Goal: Information Seeking & Learning: Learn about a topic

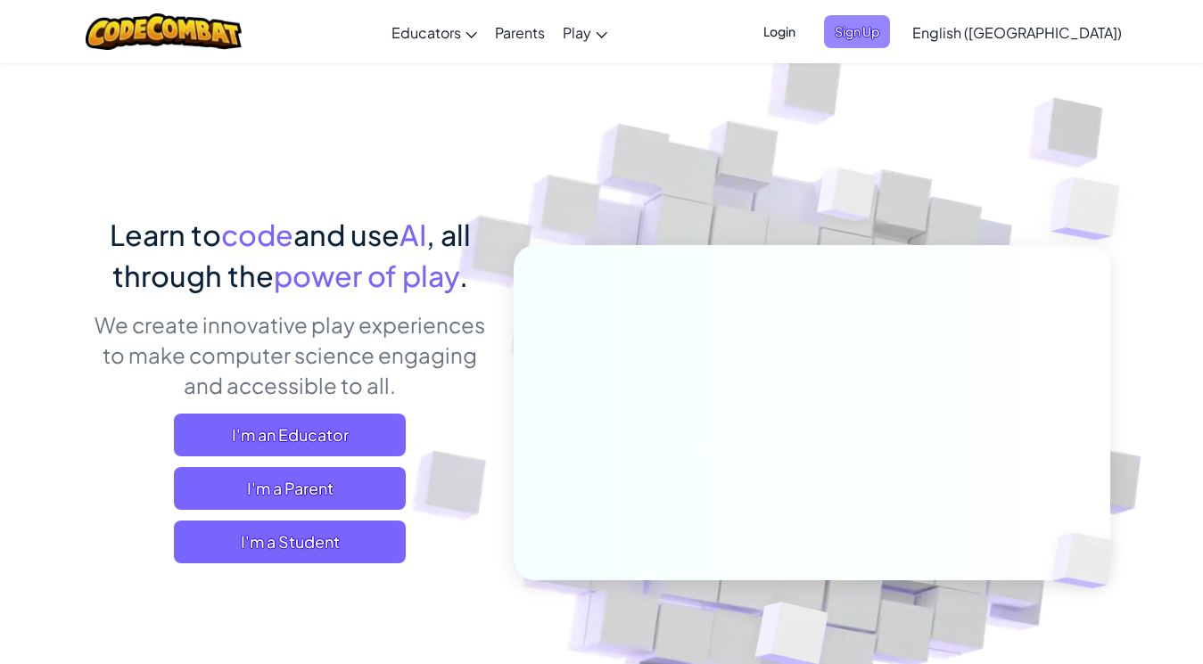
click at [890, 25] on span "Sign Up" at bounding box center [857, 31] width 66 height 33
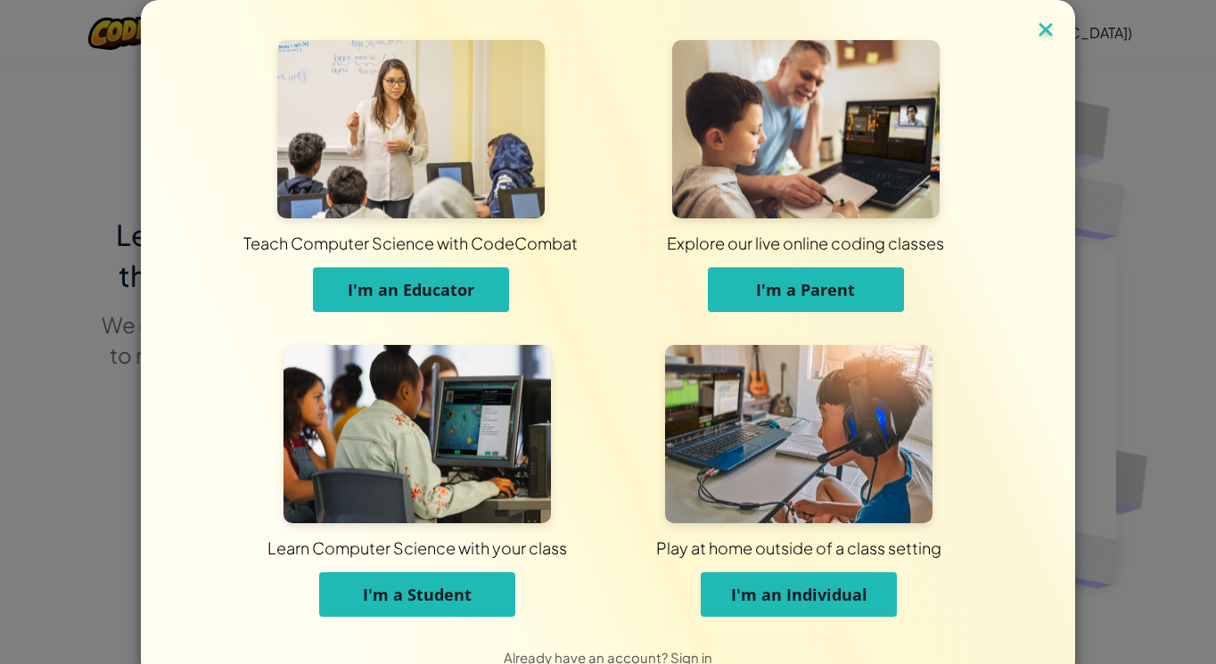
click at [1034, 26] on img at bounding box center [1045, 31] width 23 height 27
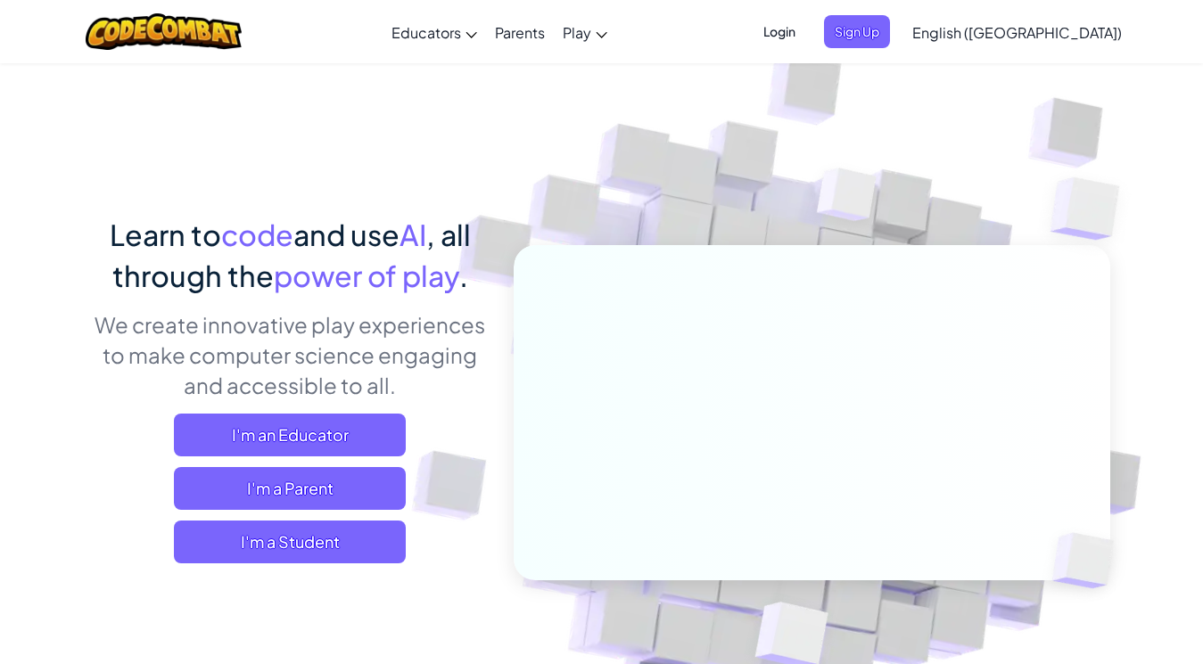
click at [1052, 33] on span "English ([GEOGRAPHIC_DATA])" at bounding box center [1017, 32] width 210 height 19
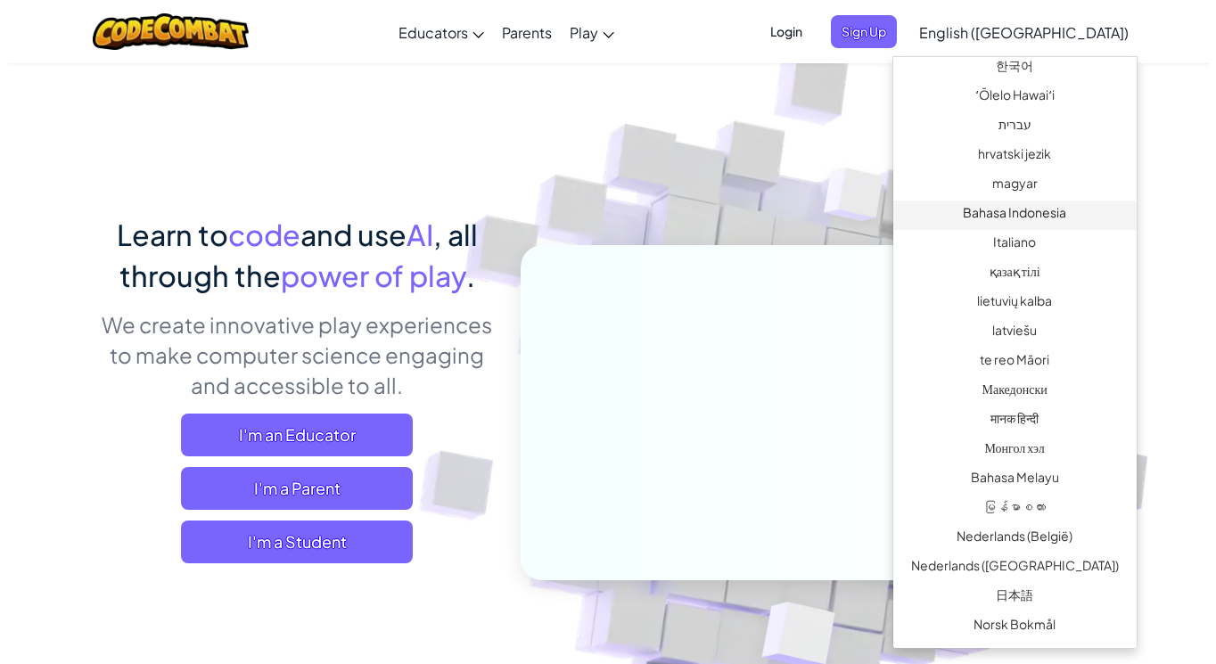
scroll to position [803, 0]
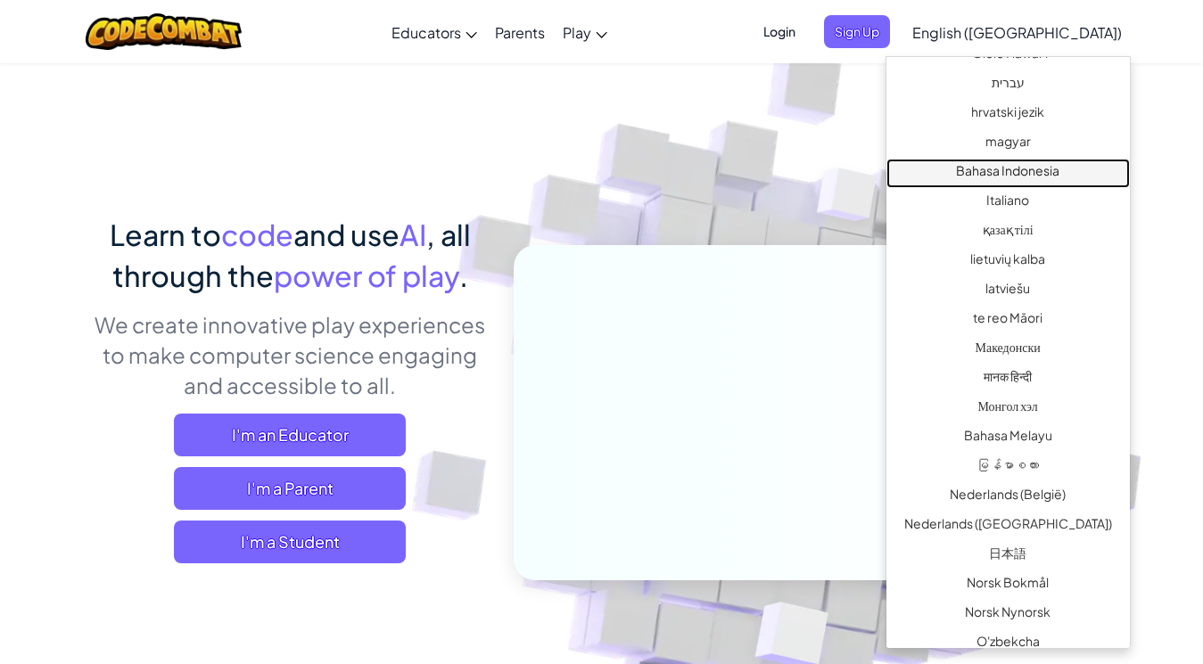
click at [943, 181] on link "Bahasa Indonesia" at bounding box center [1007, 173] width 243 height 29
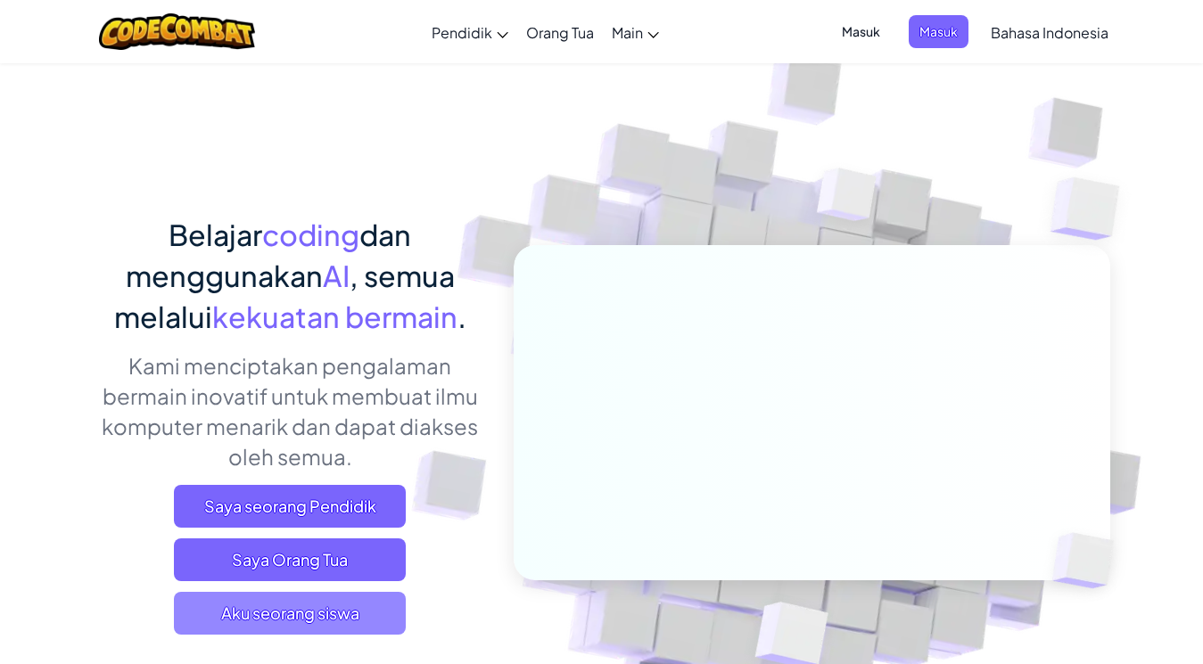
click at [268, 615] on span "Aku seorang siswa" at bounding box center [290, 613] width 232 height 43
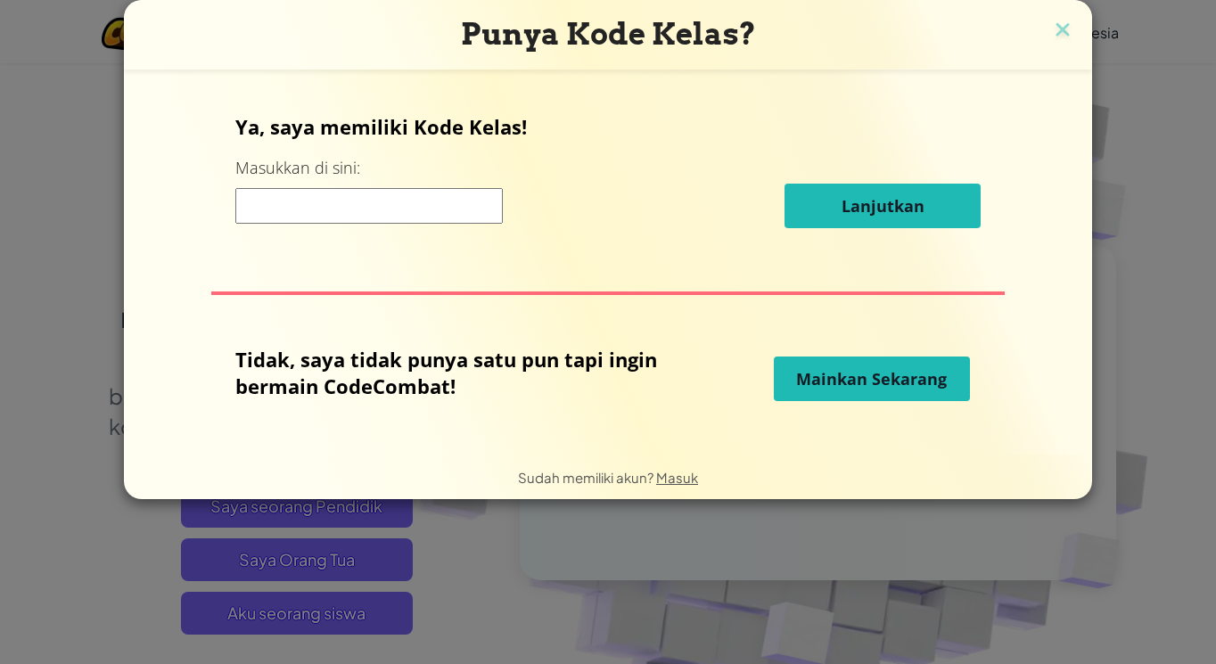
click at [268, 200] on input at bounding box center [369, 206] width 268 height 36
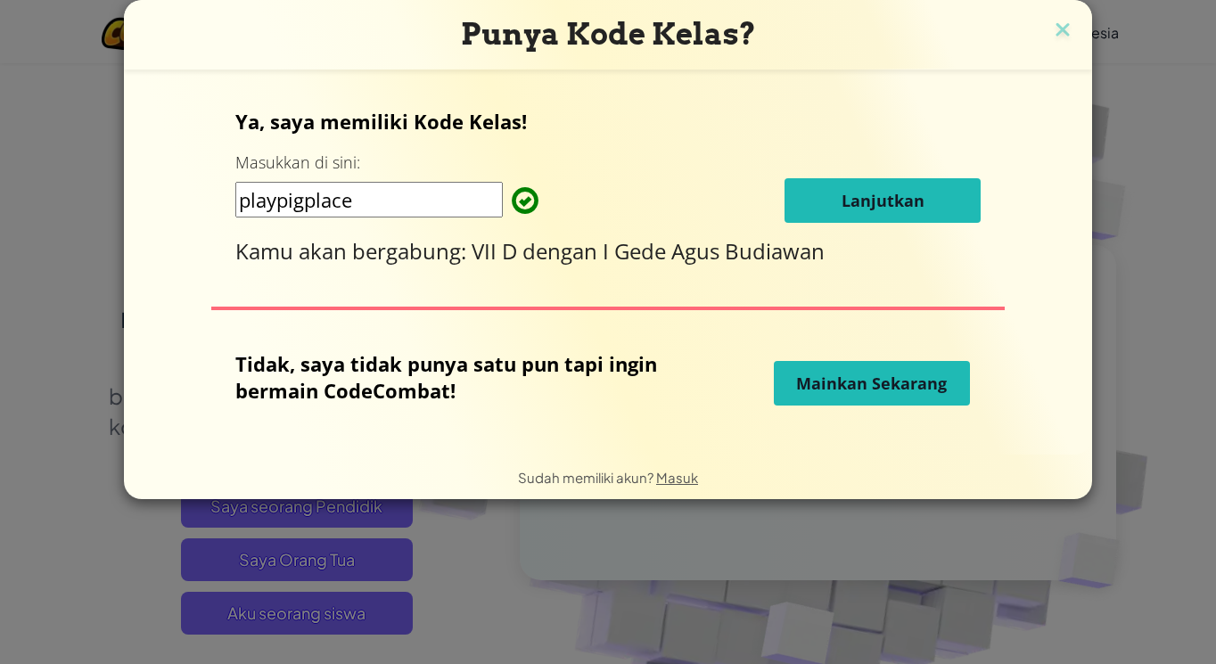
type input "playpigplace"
click at [860, 200] on span "Lanjutkan" at bounding box center [883, 200] width 83 height 21
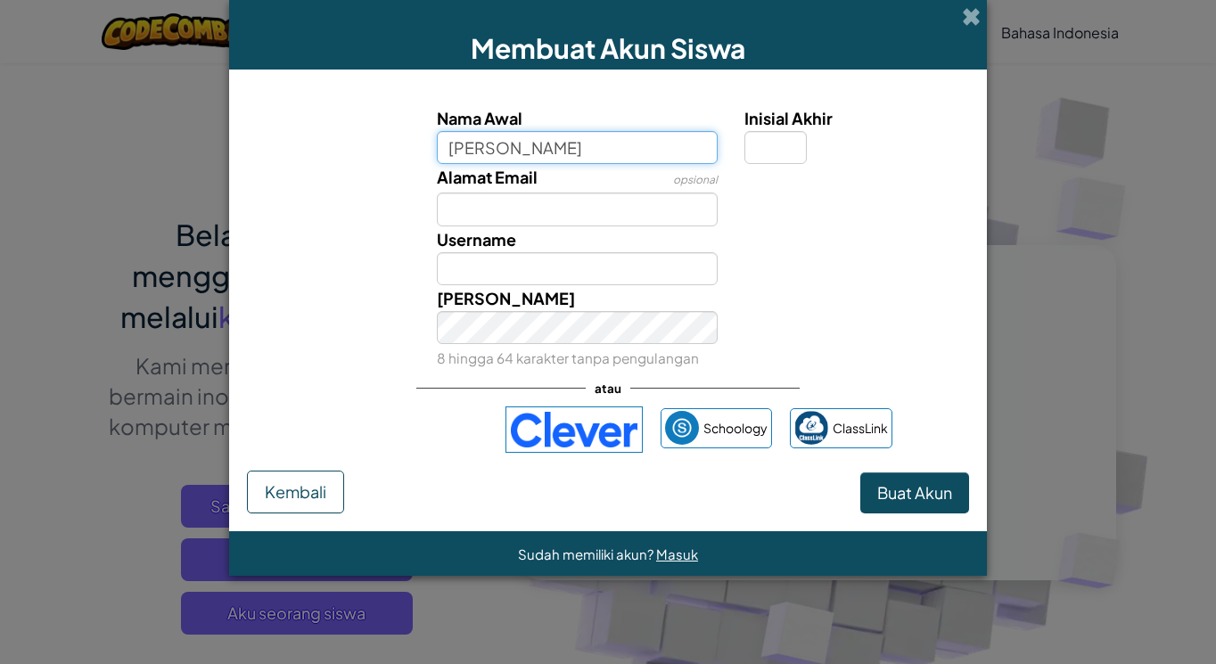
type input "alfian ainur rohim"
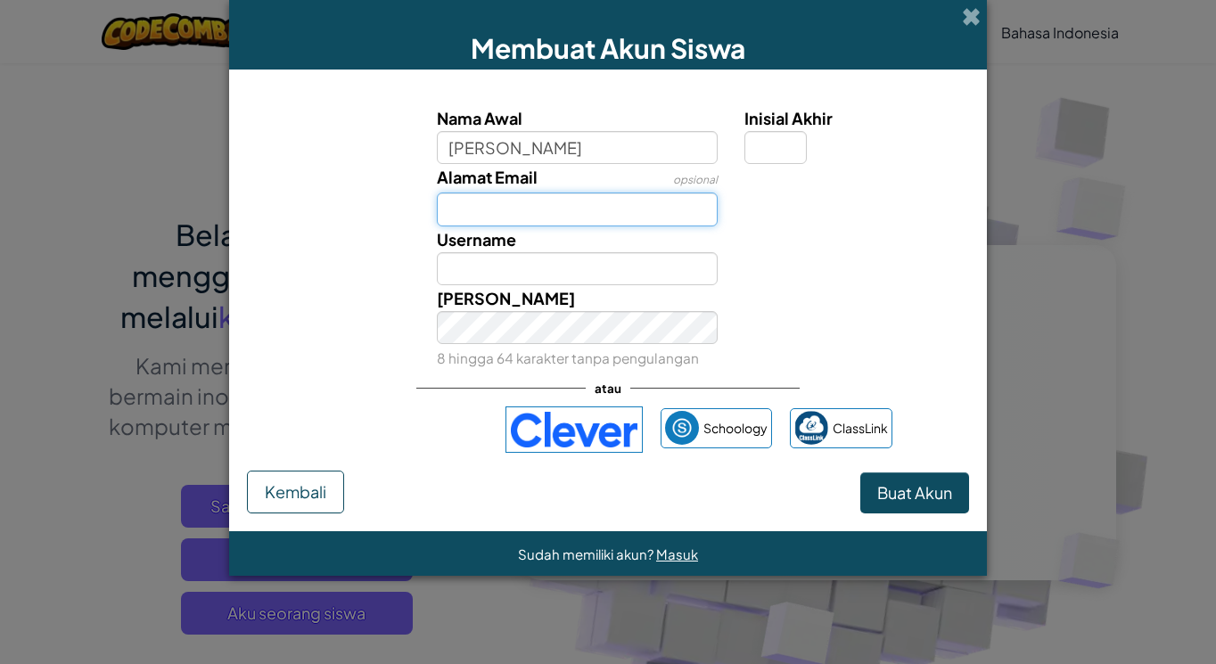
type input "Alfian ainur rohim"
click at [460, 210] on input "Alamat Email" at bounding box center [578, 209] width 282 height 33
type input "a"
type input "alfian ainur rohim"
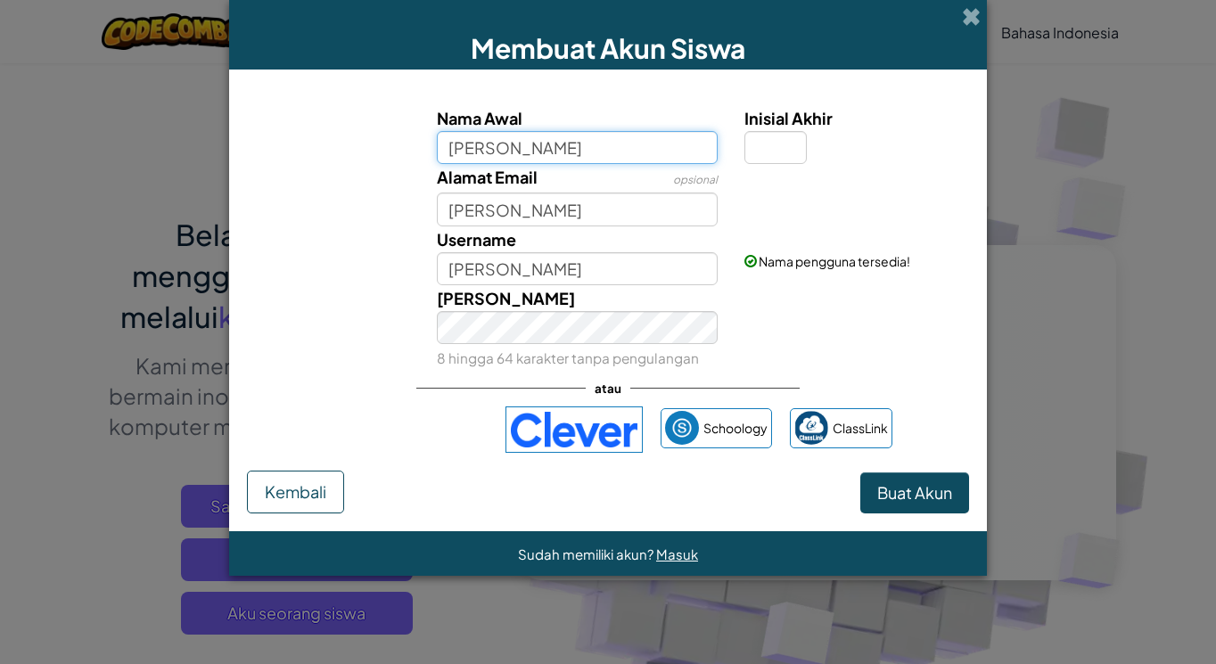
click at [491, 152] on input "alfian ainur rohim" at bounding box center [578, 147] width 282 height 33
click at [523, 148] on input "alfianainur rohim" at bounding box center [578, 147] width 282 height 33
click at [525, 149] on input "alfianainur rohim" at bounding box center [578, 147] width 282 height 33
click at [523, 144] on input "alfianainu rohim" at bounding box center [578, 147] width 282 height 33
type input "alfianainurrohim"
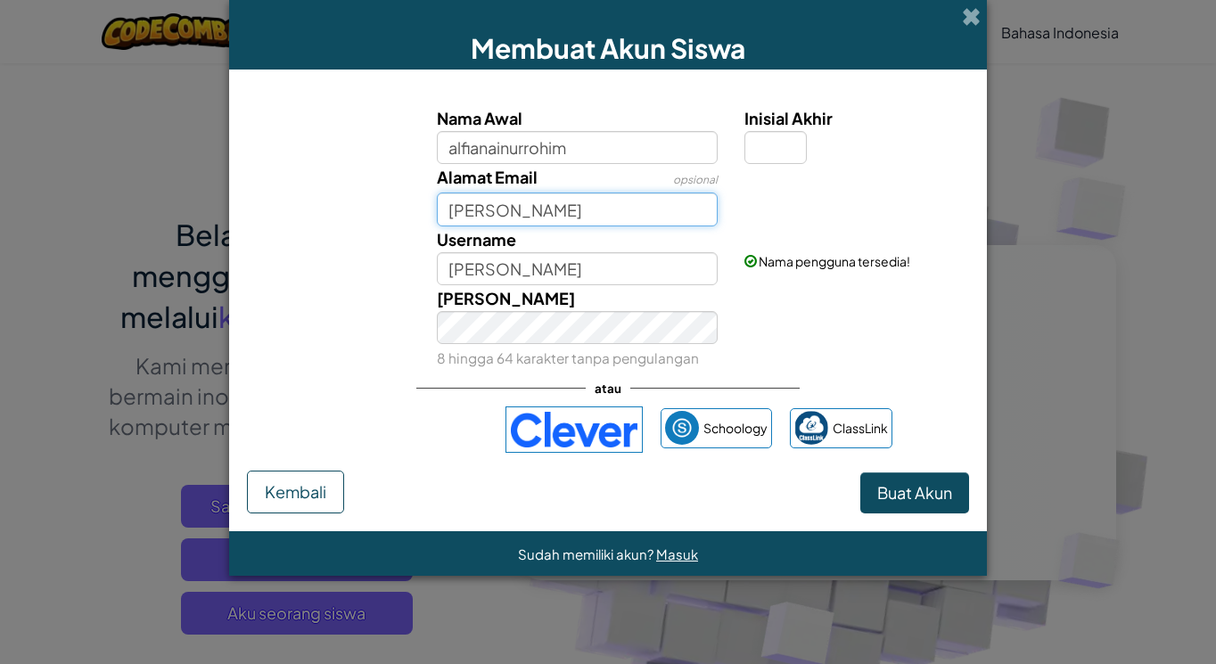
type input "Alfianainurrohim"
click at [490, 212] on input "alfian ainur rohim" at bounding box center [578, 209] width 282 height 33
click at [491, 209] on input "alfian ainur rohim" at bounding box center [578, 209] width 282 height 33
click at [527, 212] on input "alfianainur rohim" at bounding box center [578, 209] width 282 height 33
click at [574, 211] on input "alfianainurrohim" at bounding box center [578, 209] width 282 height 33
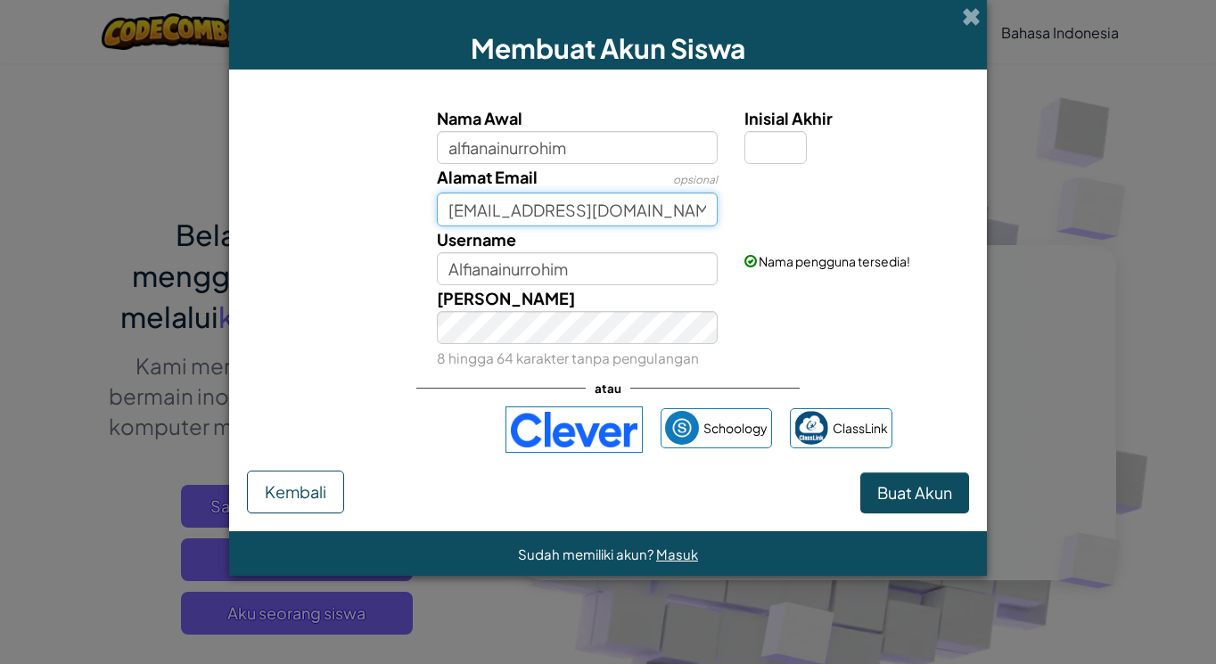
type input "alfianainurrohim@gmail.com"
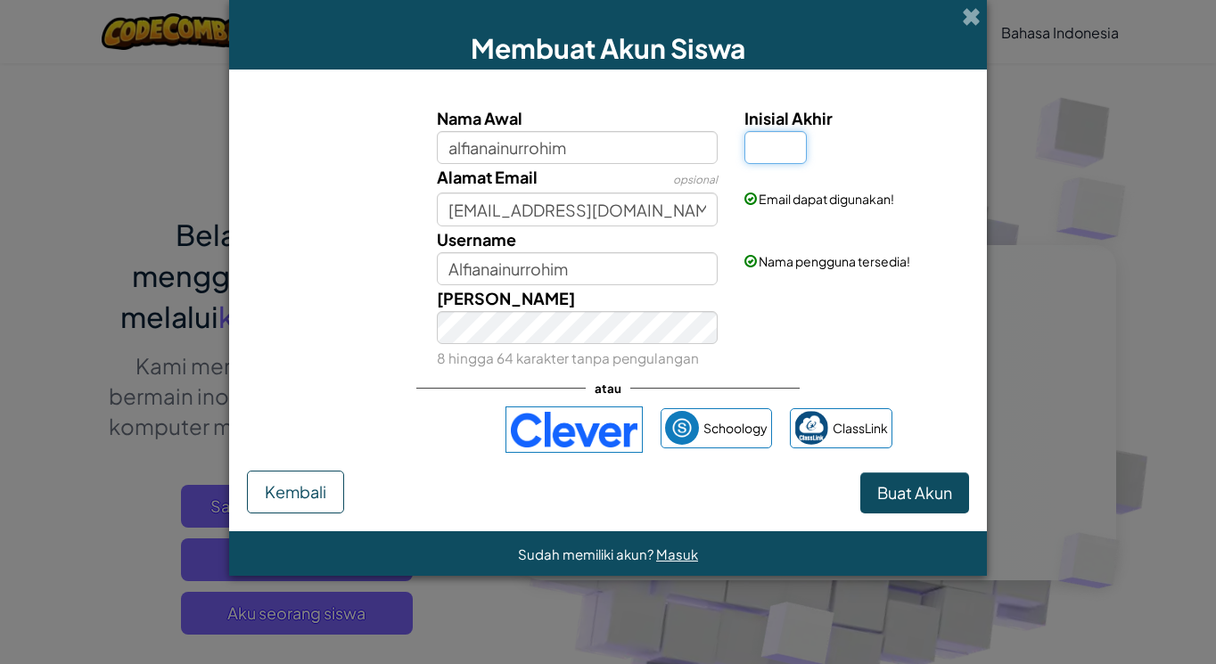
click at [761, 148] on input "Inisial Akhir" at bounding box center [776, 147] width 62 height 33
type input "m"
type input "AlfianainurrohimM"
click at [889, 474] on button "Buat Akun" at bounding box center [915, 493] width 109 height 41
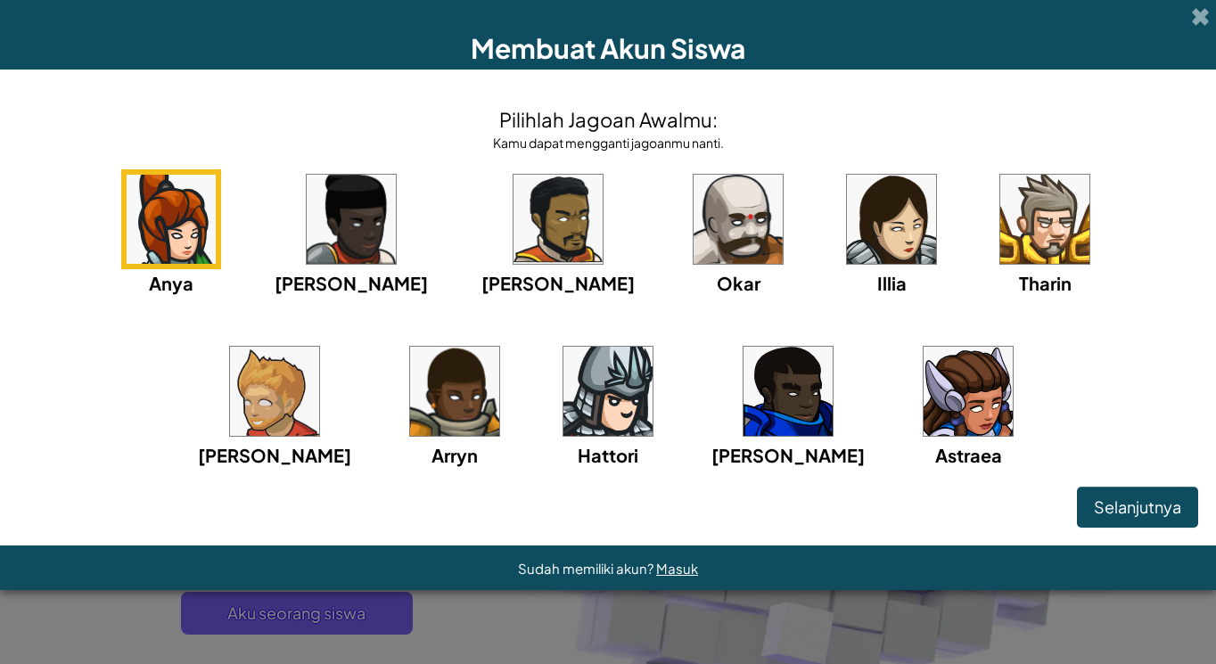
click at [1001, 231] on img at bounding box center [1045, 219] width 89 height 89
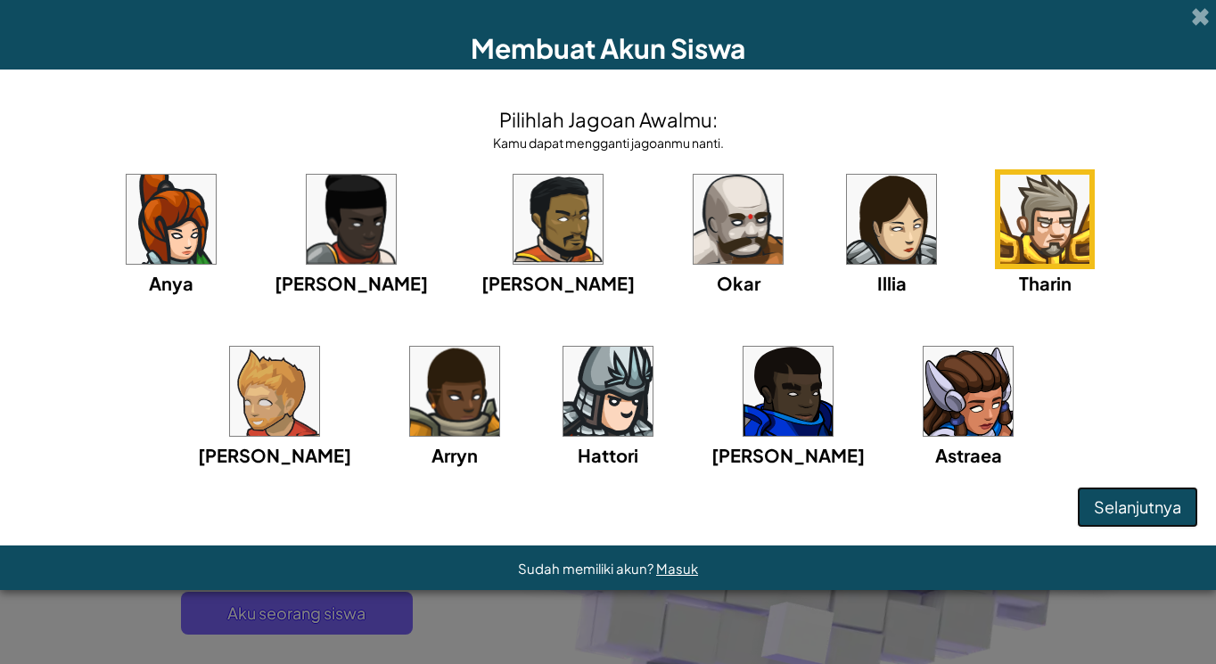
click at [1102, 494] on button "Selanjutnya" at bounding box center [1137, 507] width 121 height 41
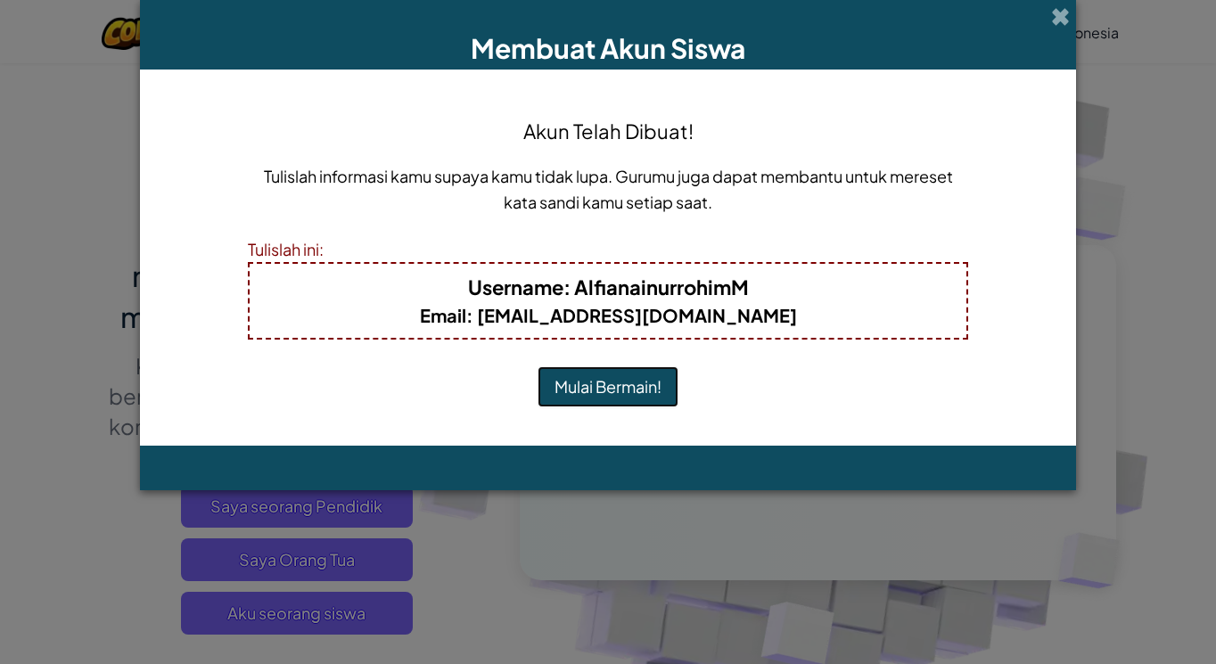
click at [571, 372] on button "Mulai Bermain!" at bounding box center [608, 386] width 141 height 41
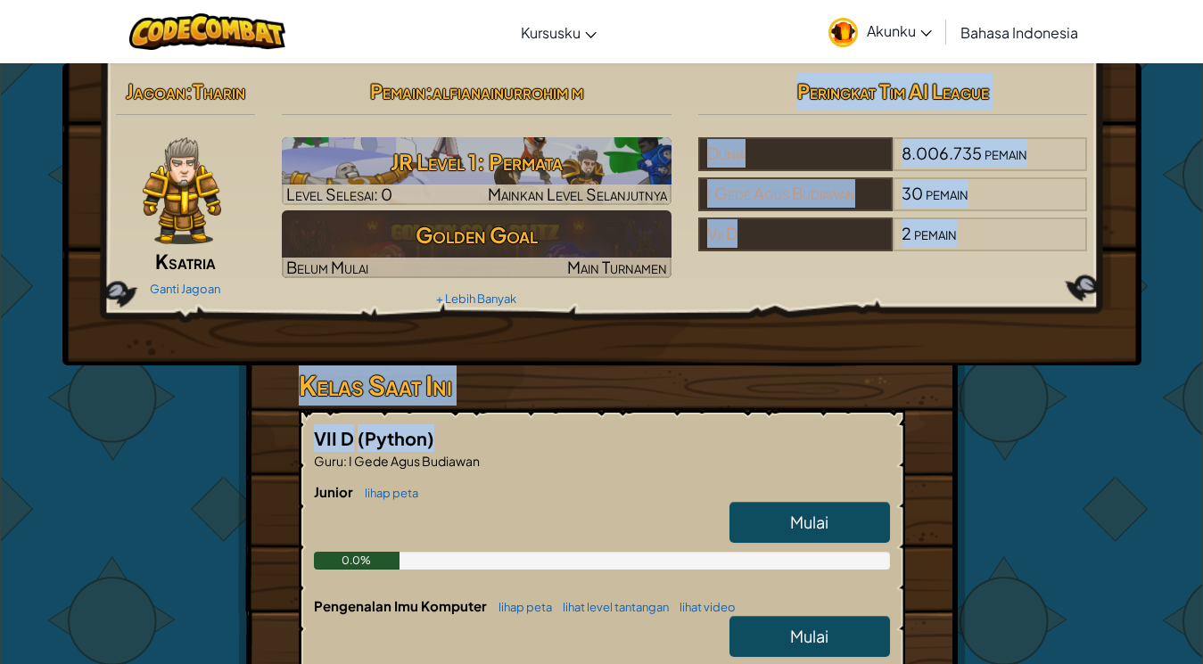
drag, startPoint x: 639, startPoint y: 355, endPoint x: 640, endPoint y: 425, distance: 70.5
click at [640, 425] on div "Jagoan : [PERSON_NAME] Ksatria [PERSON_NAME] Jagoan Pemain : alfianainurrohim m…" at bounding box center [602, 523] width 728 height 921
click at [640, 361] on div "Jagoan : [PERSON_NAME] Ksatria [PERSON_NAME] Jagoan Pemain : alfianainurrohim m…" at bounding box center [601, 214] width 1079 height 302
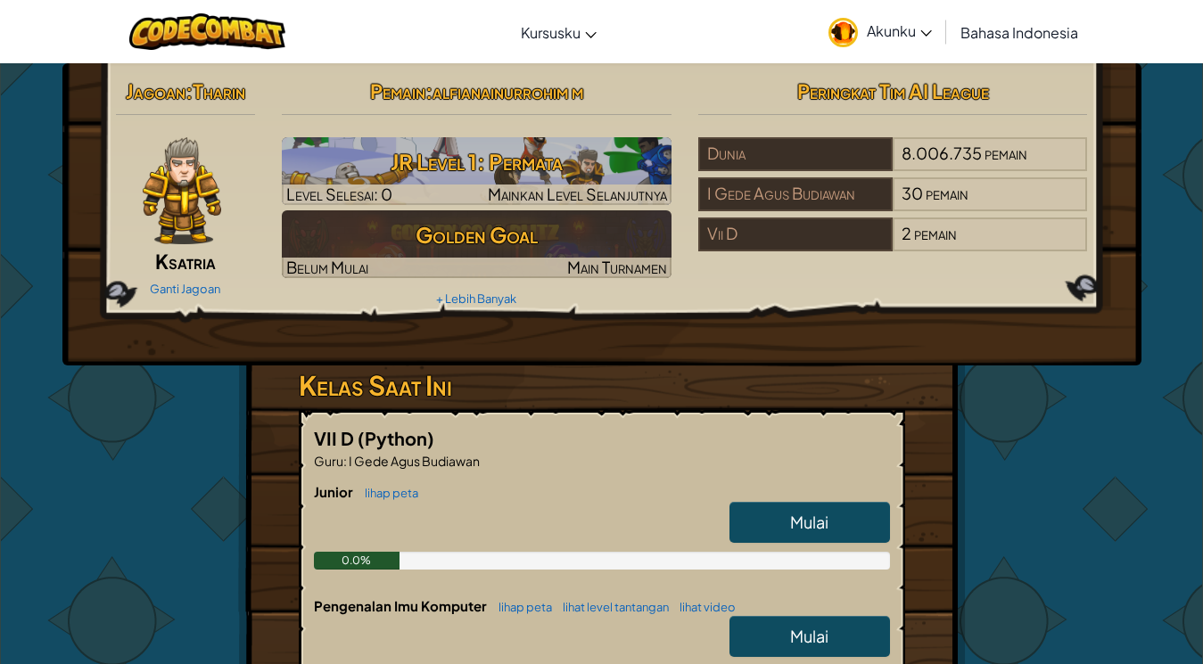
drag, startPoint x: 640, startPoint y: 361, endPoint x: 640, endPoint y: 325, distance: 35.7
drag, startPoint x: 640, startPoint y: 325, endPoint x: 638, endPoint y: 380, distance: 54.5
click at [638, 380] on h3 "Kelas Saat Ini" at bounding box center [602, 386] width 606 height 40
click at [795, 517] on span "Mulai" at bounding box center [809, 522] width 38 height 21
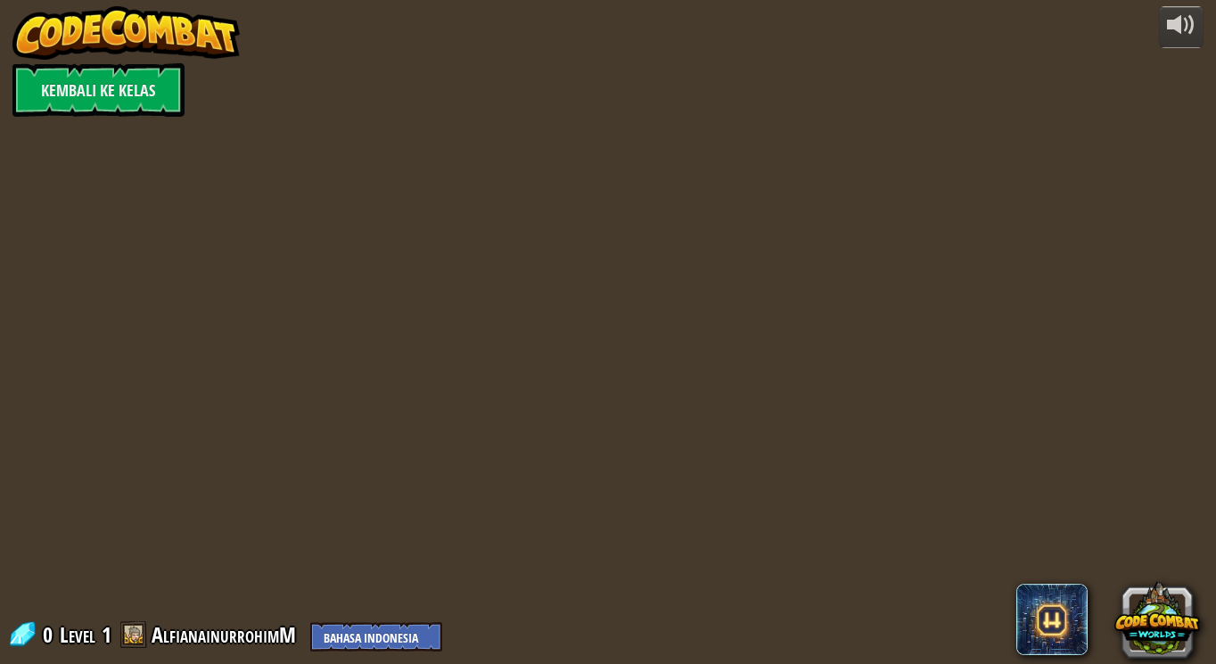
select select "id"
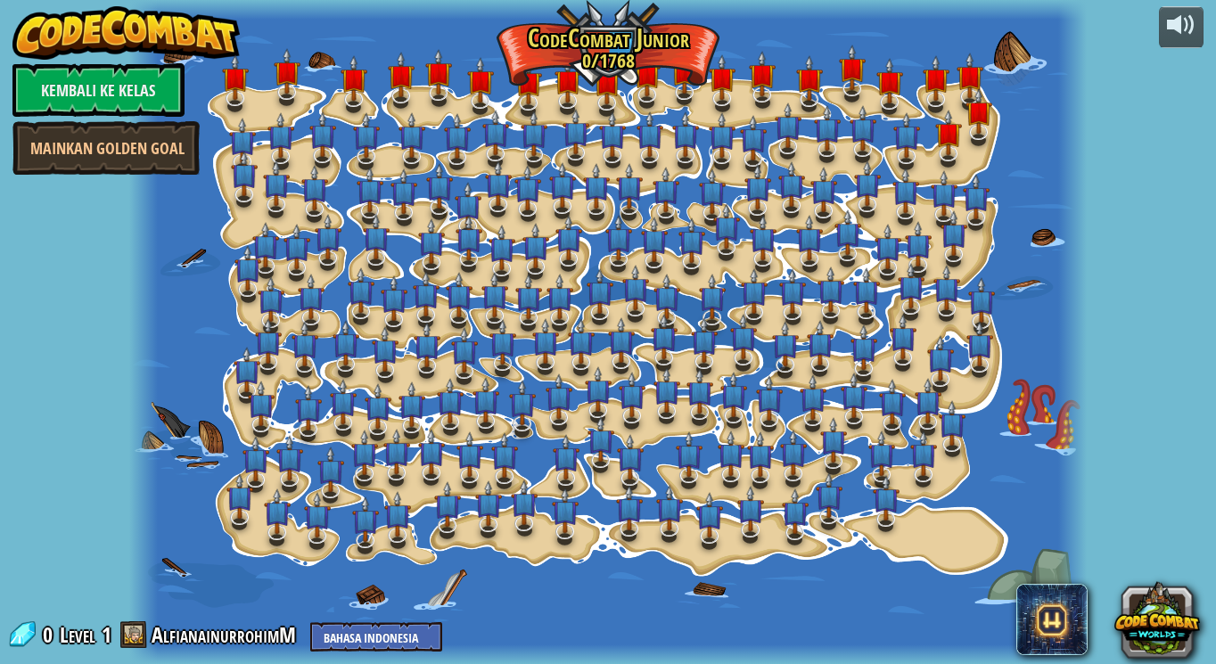
select select "id"
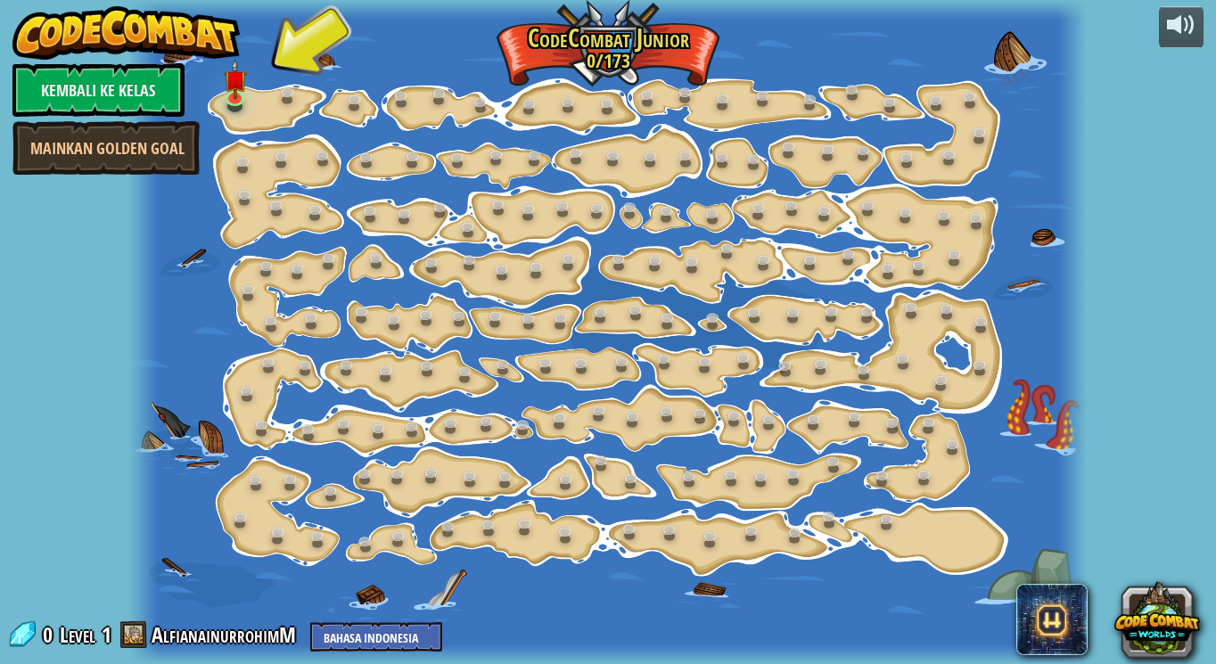
drag, startPoint x: 263, startPoint y: 73, endPoint x: 252, endPoint y: 77, distance: 11.3
click at [254, 77] on div at bounding box center [608, 332] width 958 height 664
click at [238, 78] on img at bounding box center [235, 70] width 23 height 54
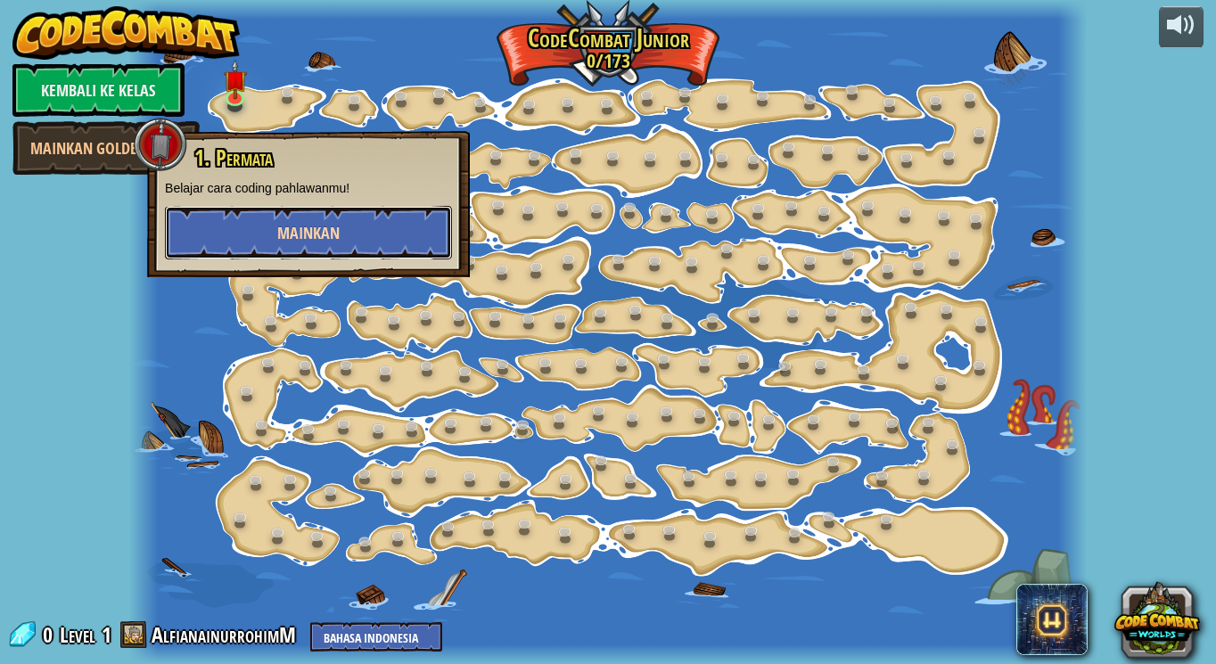
click at [334, 226] on span "Mainkan" at bounding box center [308, 233] width 62 height 22
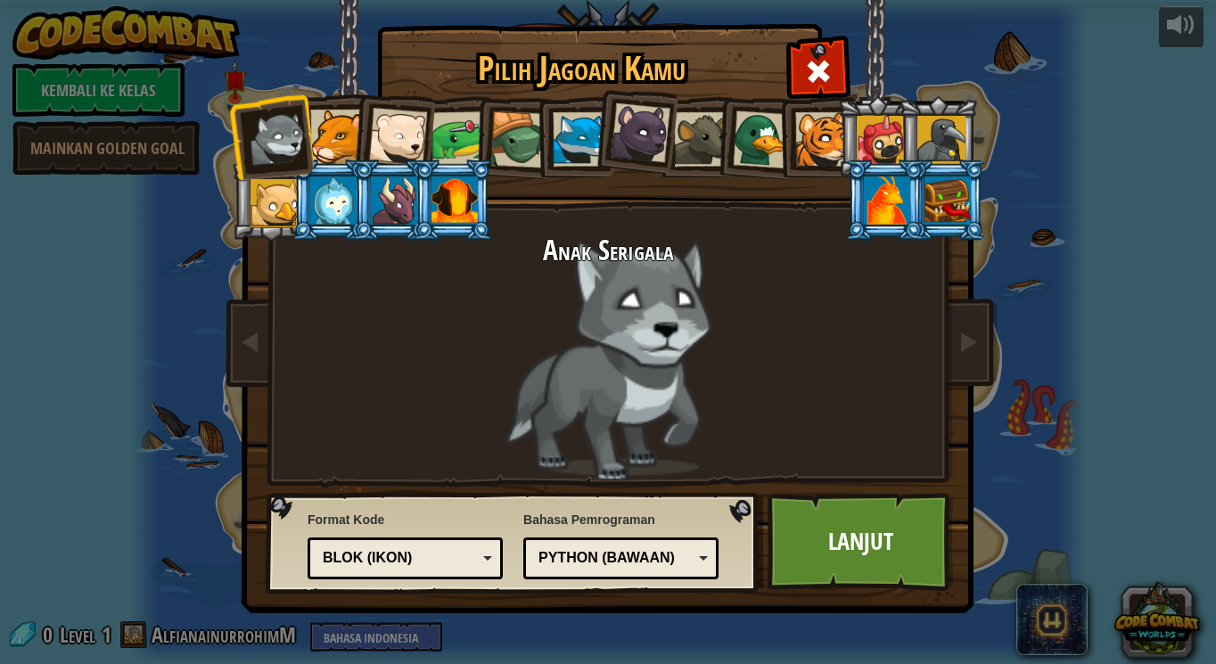
click at [872, 174] on li at bounding box center [885, 200] width 80 height 81
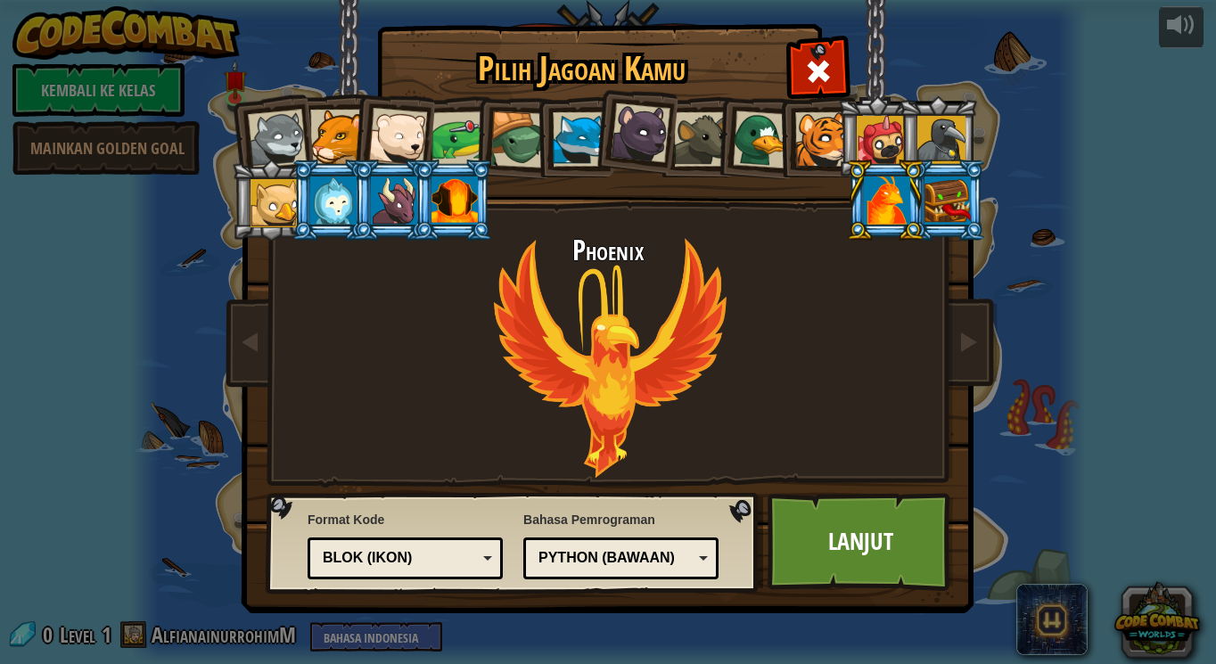
click at [441, 183] on div at bounding box center [455, 201] width 46 height 48
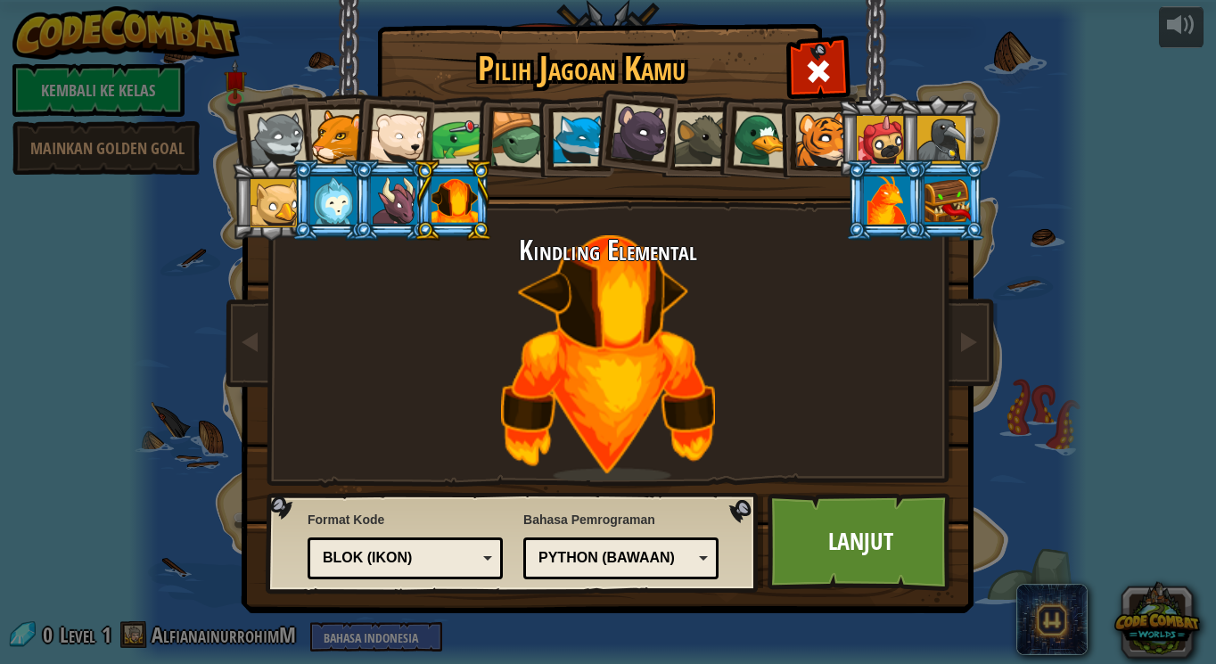
drag, startPoint x: 995, startPoint y: 379, endPoint x: 965, endPoint y: 388, distance: 31.6
click at [965, 388] on img at bounding box center [612, 294] width 772 height 638
click at [828, 545] on link "Lanjut" at bounding box center [861, 542] width 186 height 98
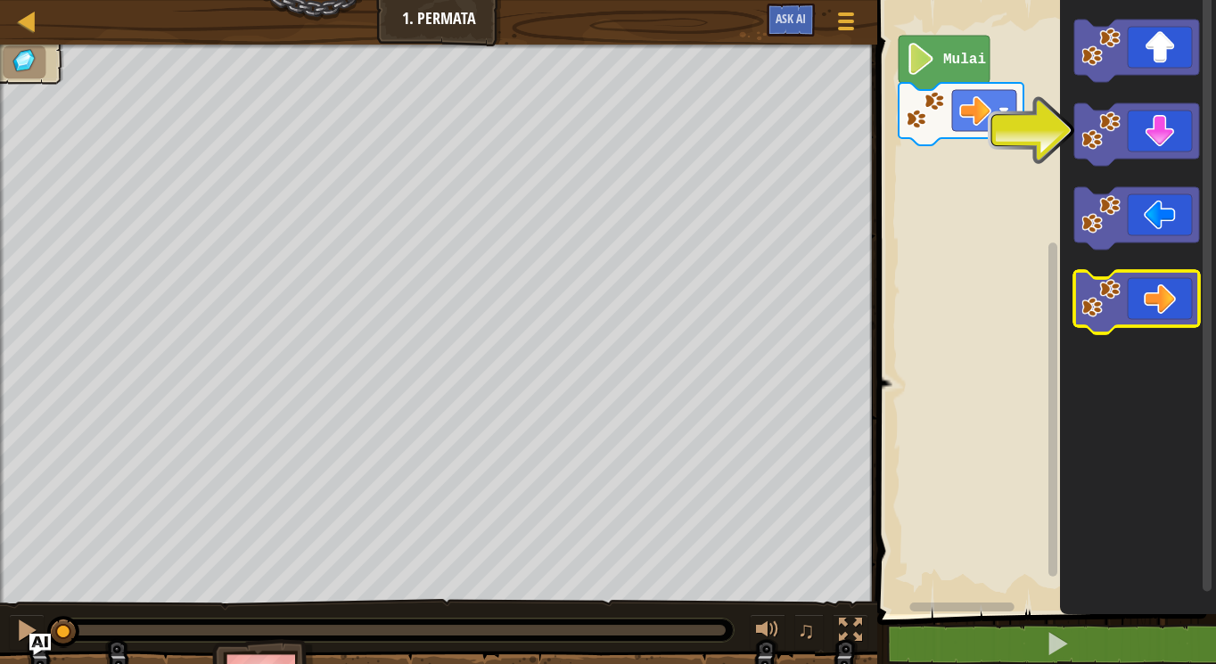
click at [1132, 318] on icon "Ruang Kerja Blockly" at bounding box center [1137, 302] width 125 height 62
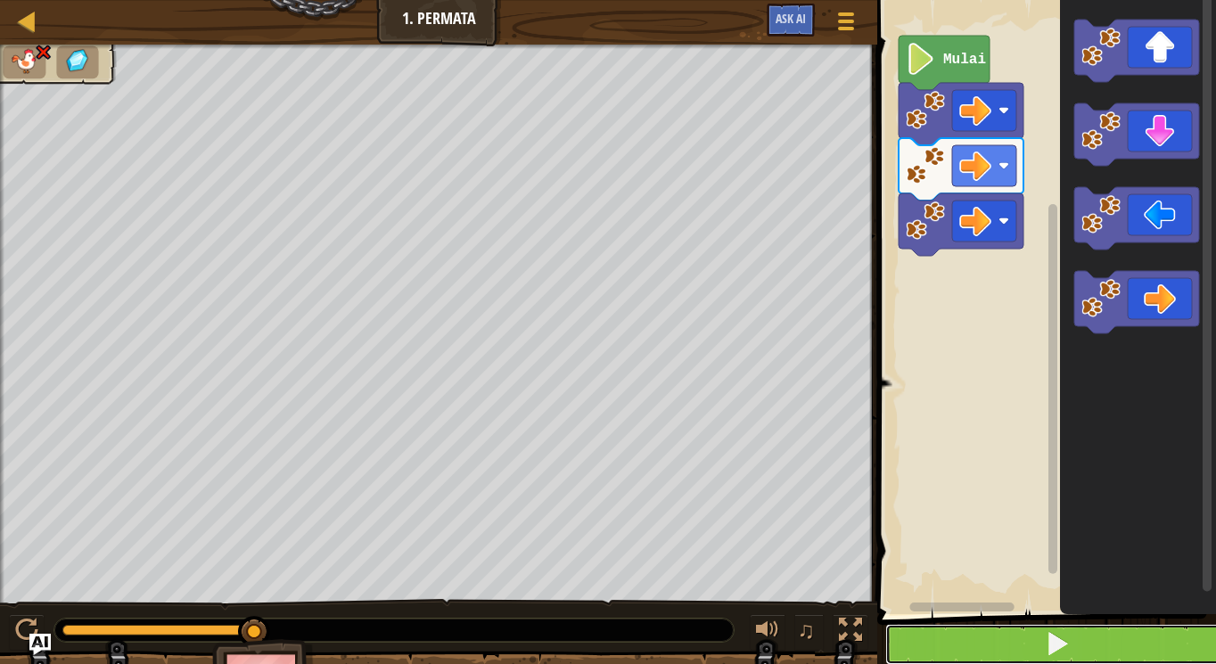
click at [1074, 643] on button at bounding box center [1057, 644] width 344 height 41
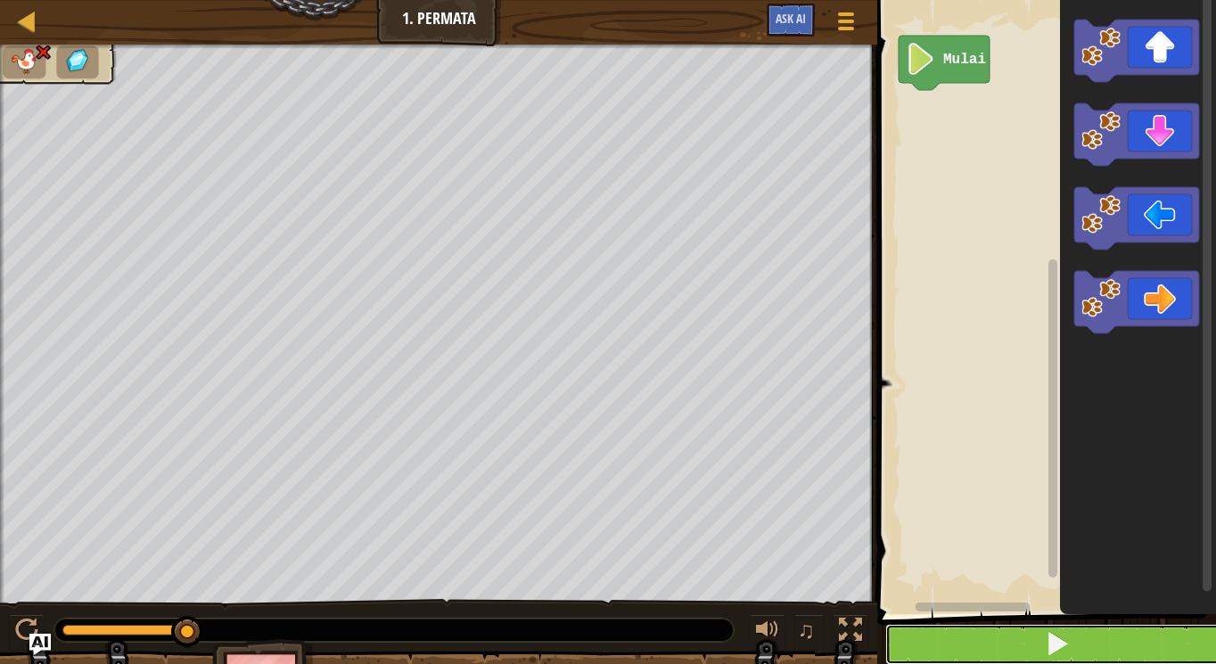
click at [1043, 655] on button at bounding box center [1057, 644] width 344 height 41
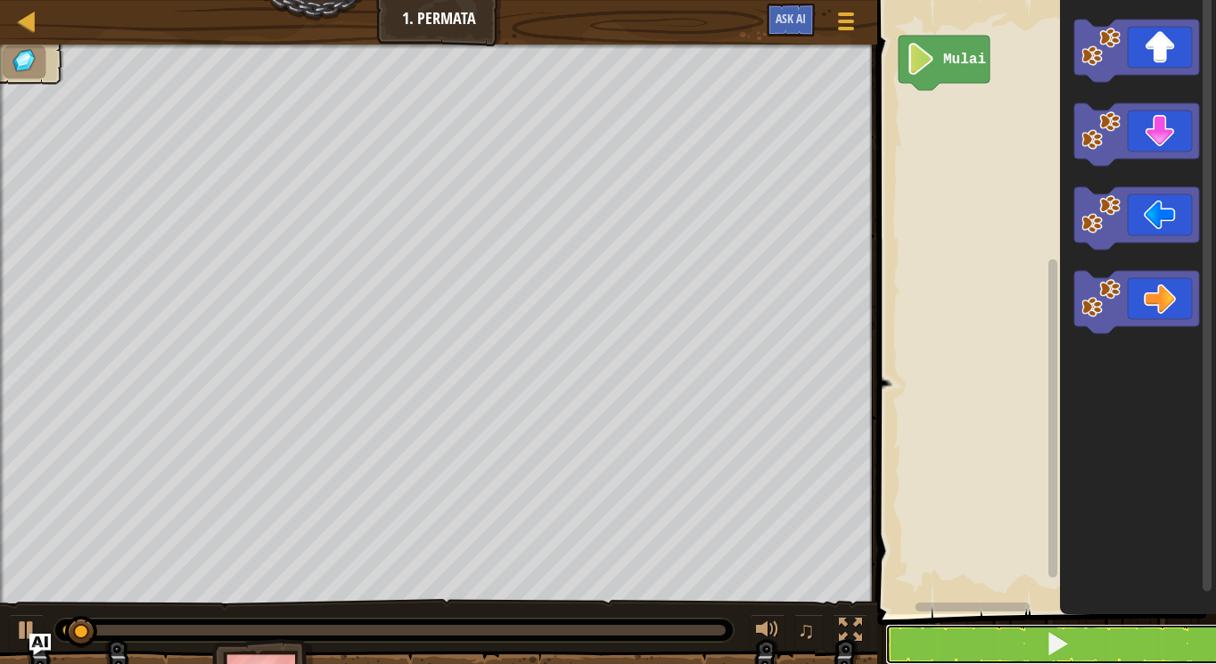
drag, startPoint x: 1047, startPoint y: 654, endPoint x: 1058, endPoint y: 615, distance: 40.1
click at [1058, 615] on div "1 2 go ( 'right' ) הההההההההההההההההההההההההההההההההההההההההההההההההההההההההההה…" at bounding box center [1044, 348] width 344 height 678
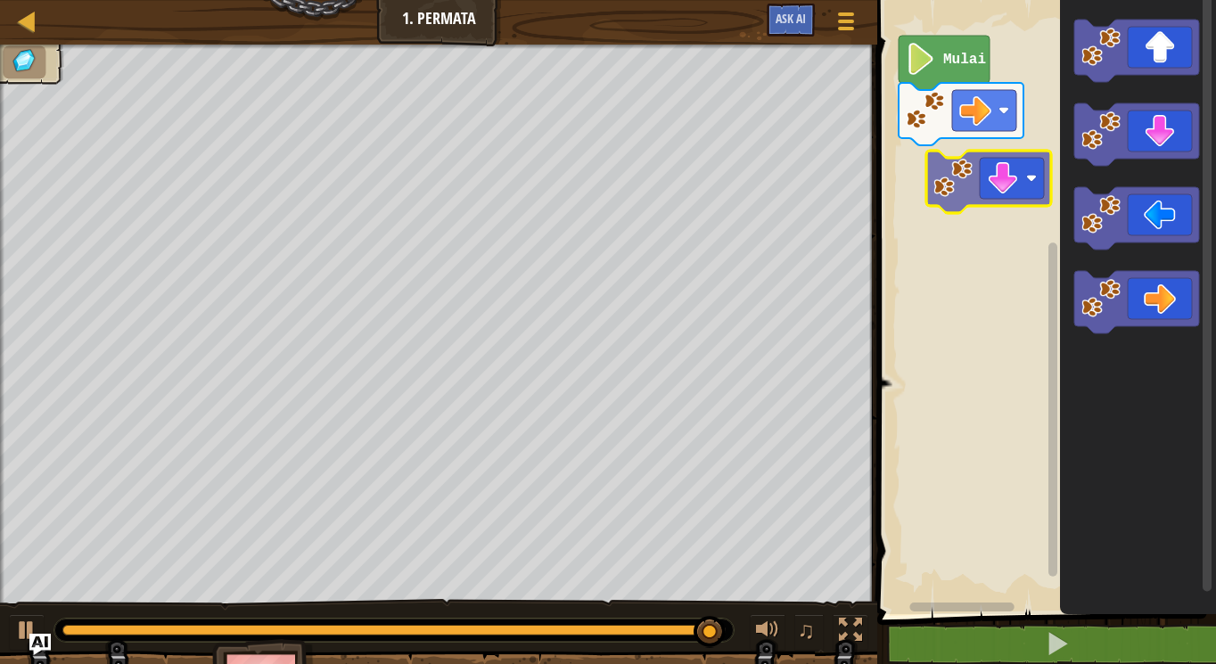
click at [1020, 161] on div "Mulai" at bounding box center [1044, 302] width 344 height 623
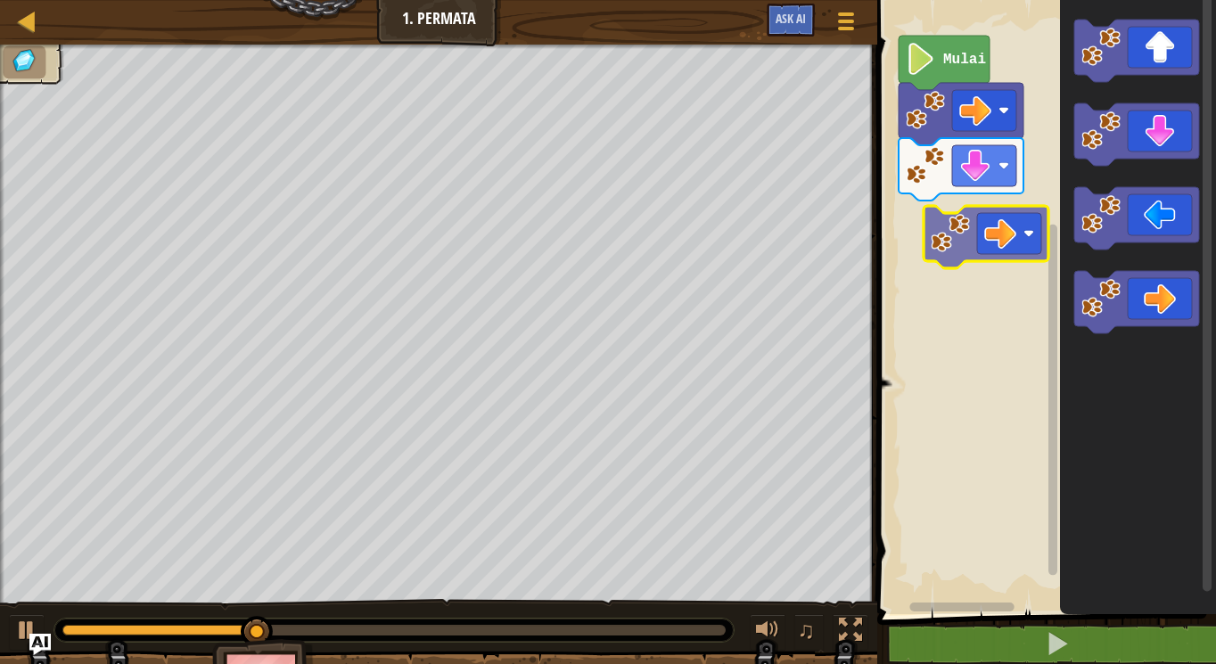
click at [984, 231] on div "Mulai" at bounding box center [1044, 302] width 344 height 623
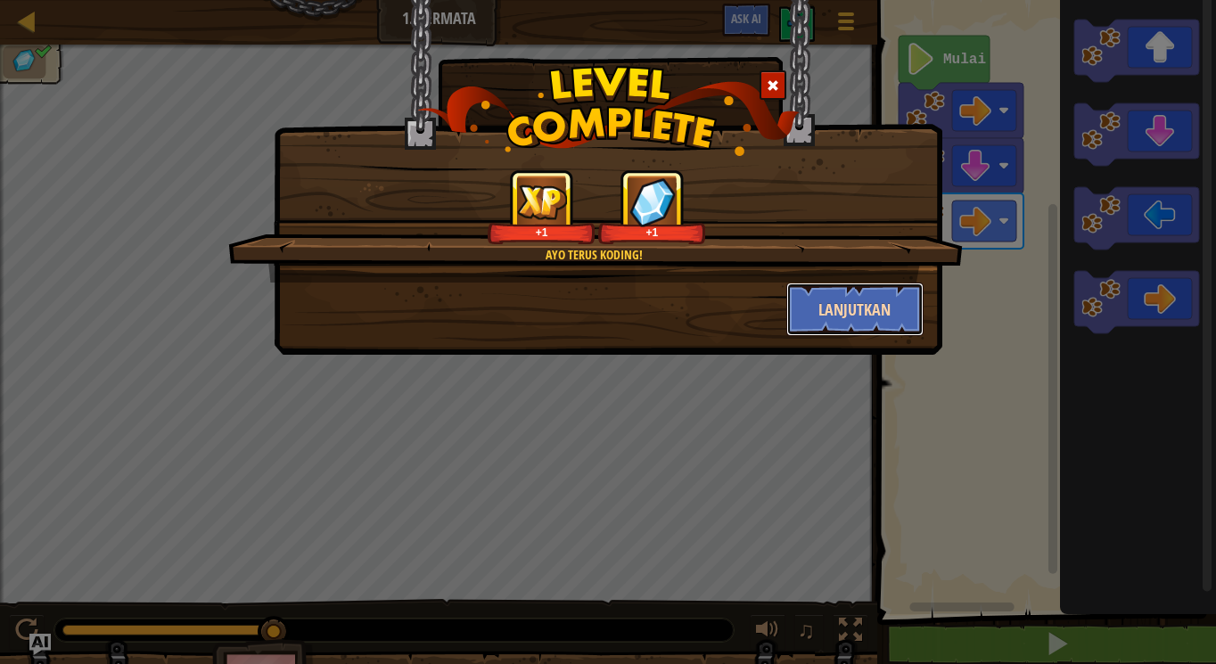
click at [825, 309] on button "Lanjutkan" at bounding box center [855, 310] width 138 height 54
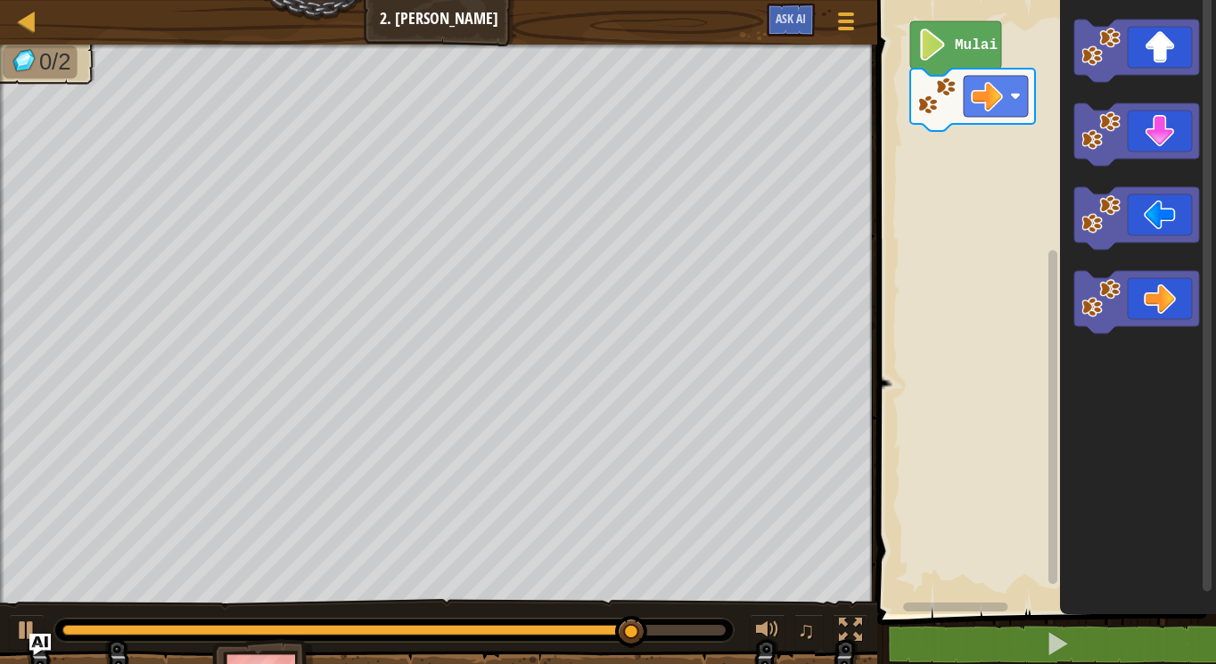
click at [1065, 45] on icon "Ruang Kerja Blockly" at bounding box center [1138, 302] width 156 height 623
click at [1065, 25] on icon "Ruang Kerja Blockly" at bounding box center [1138, 302] width 156 height 623
click at [1043, 114] on div "Mulai" at bounding box center [1044, 302] width 344 height 623
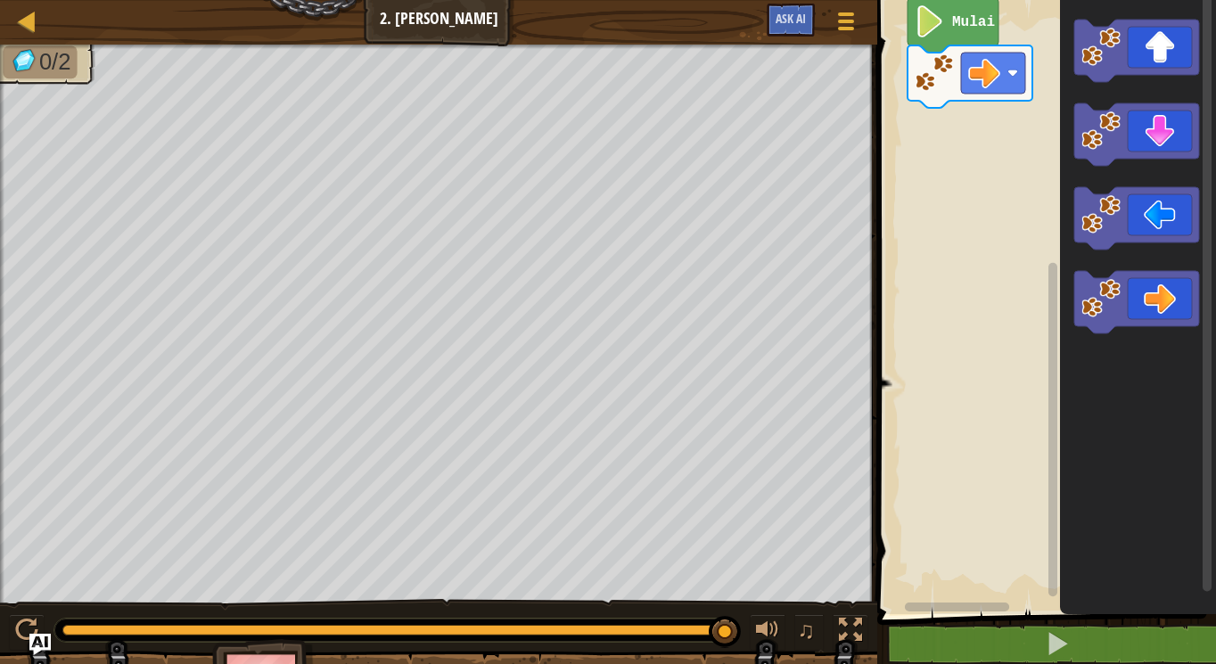
click at [1108, 87] on icon "Ruang Kerja Blockly" at bounding box center [1138, 302] width 156 height 623
click at [940, 154] on div "Mulai" at bounding box center [1044, 302] width 344 height 623
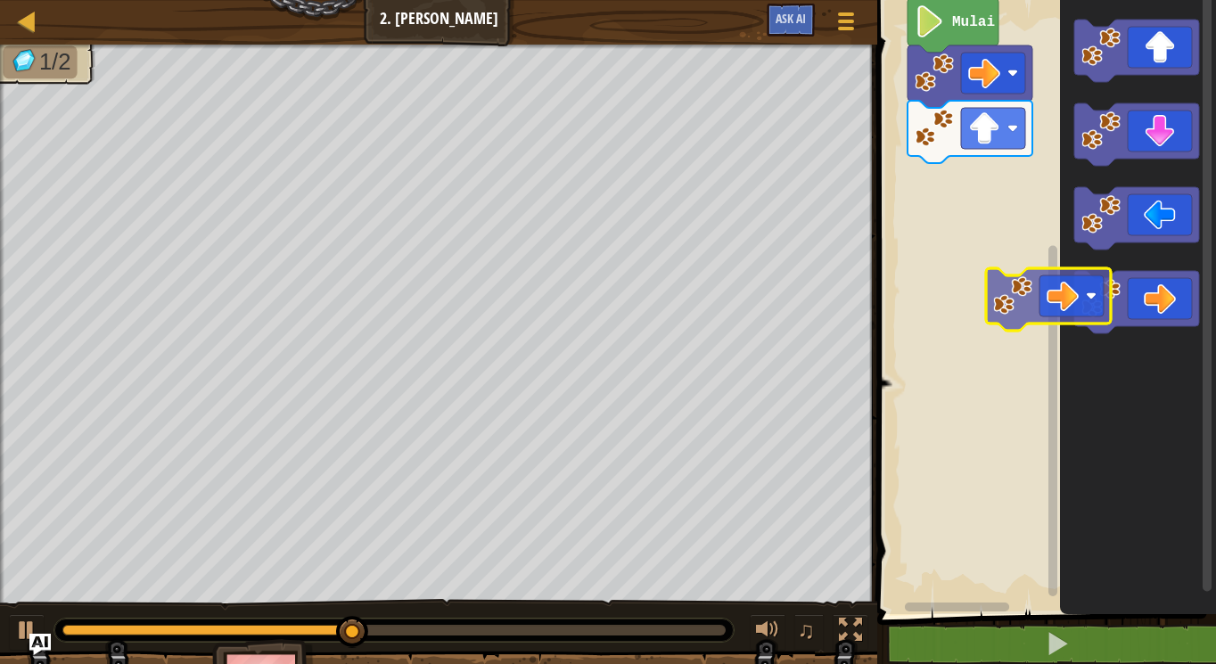
click at [1007, 269] on div "Mulai" at bounding box center [1044, 302] width 344 height 623
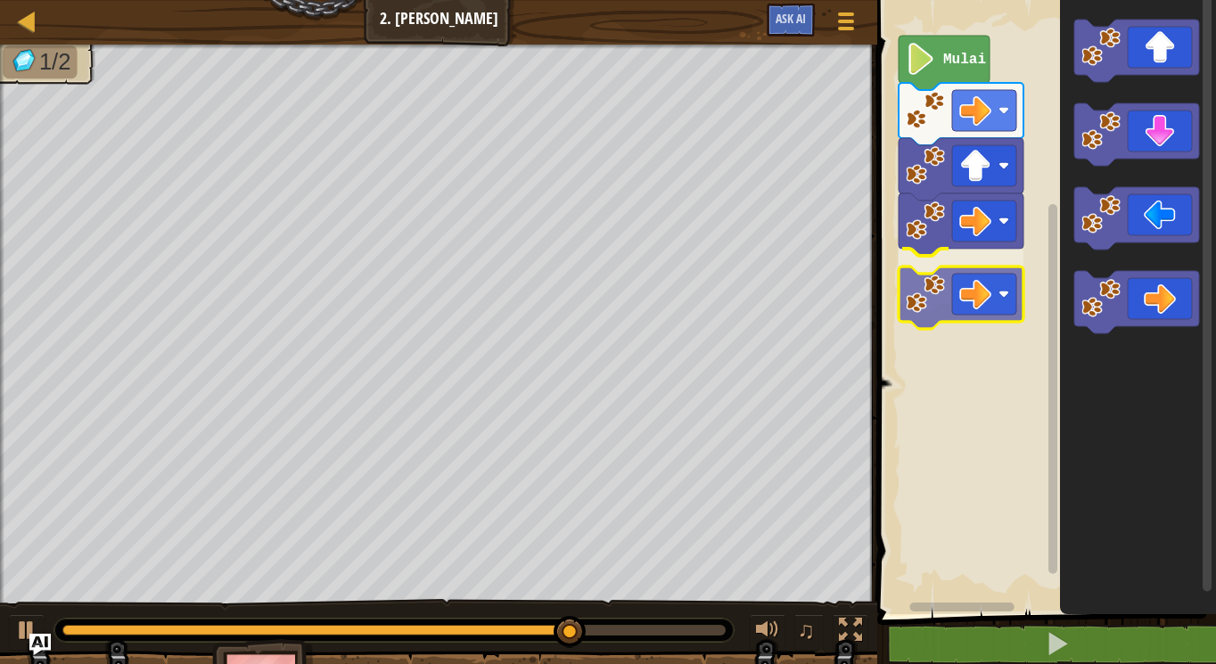
click at [971, 291] on div "Mulai" at bounding box center [1044, 302] width 344 height 623
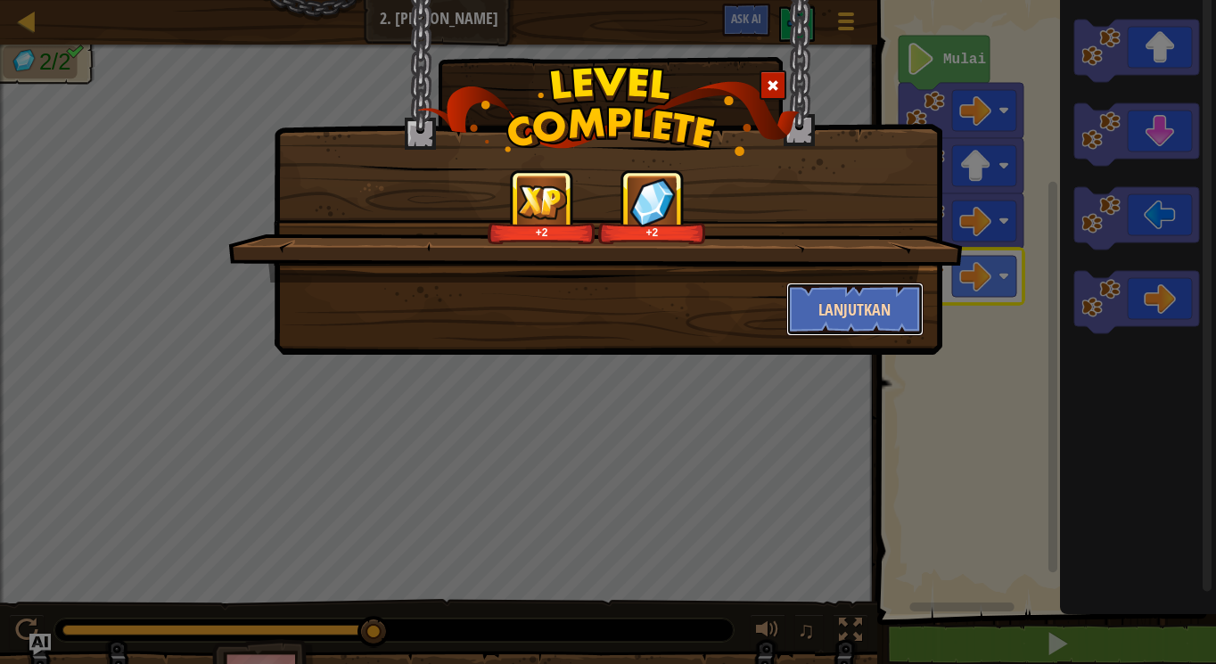
click at [844, 307] on button "Lanjutkan" at bounding box center [855, 310] width 138 height 54
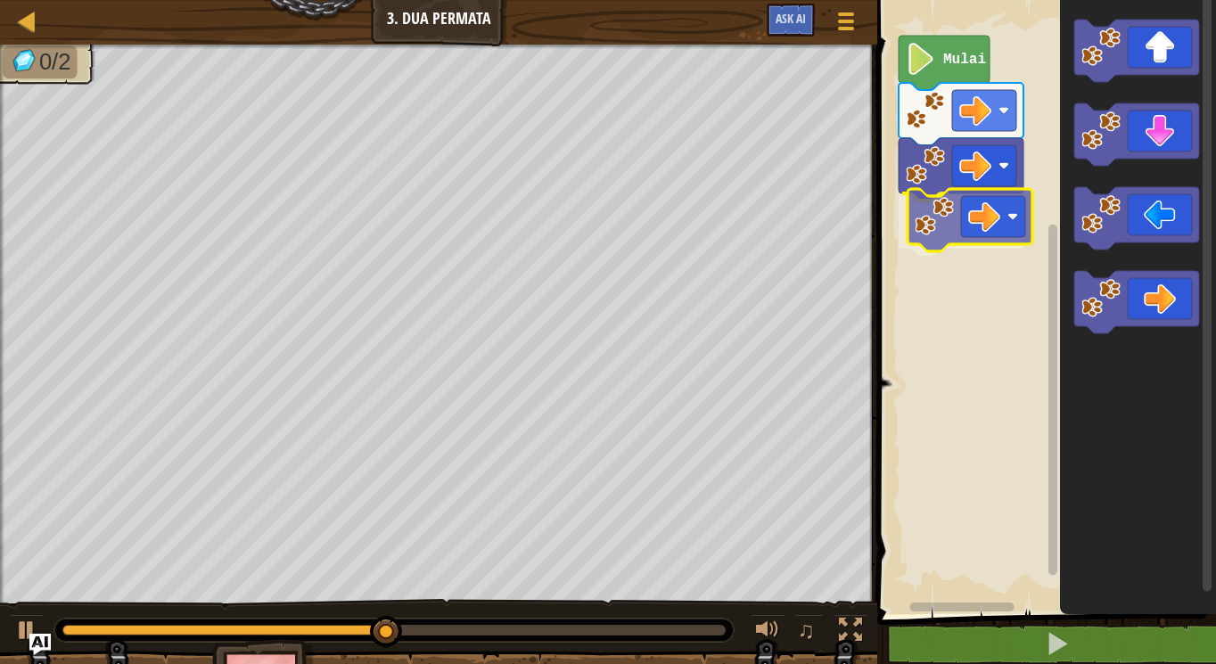
click at [964, 196] on div "Mulai" at bounding box center [1044, 302] width 344 height 623
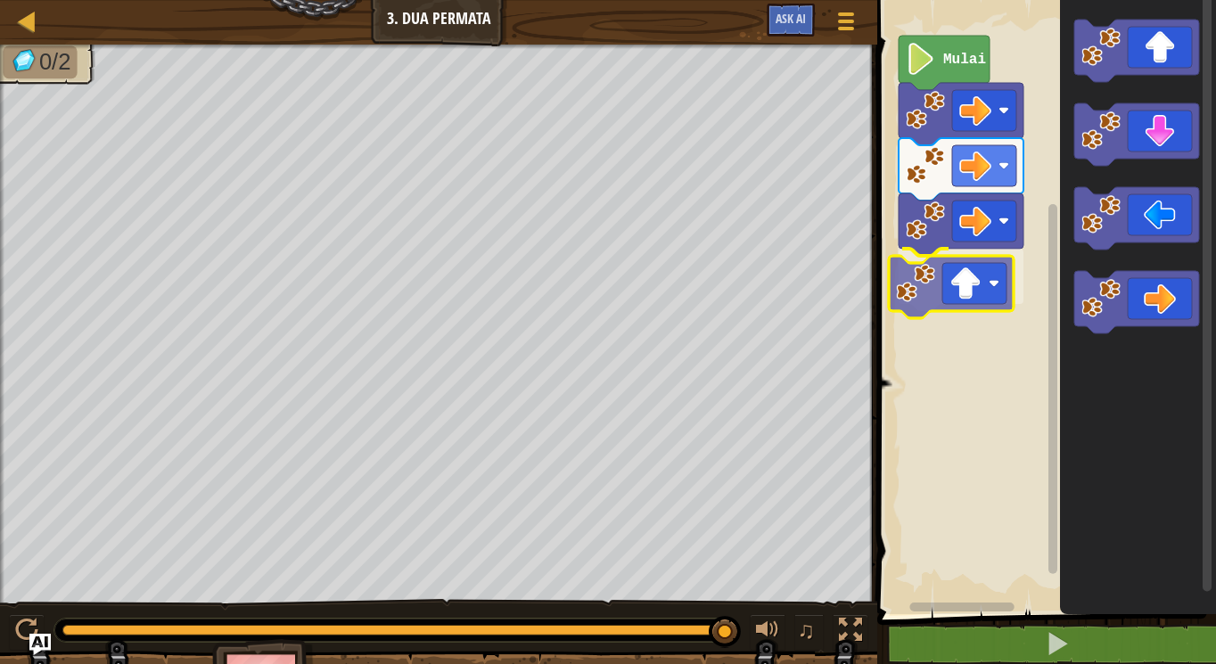
click at [941, 281] on div "Mulai" at bounding box center [1044, 302] width 344 height 623
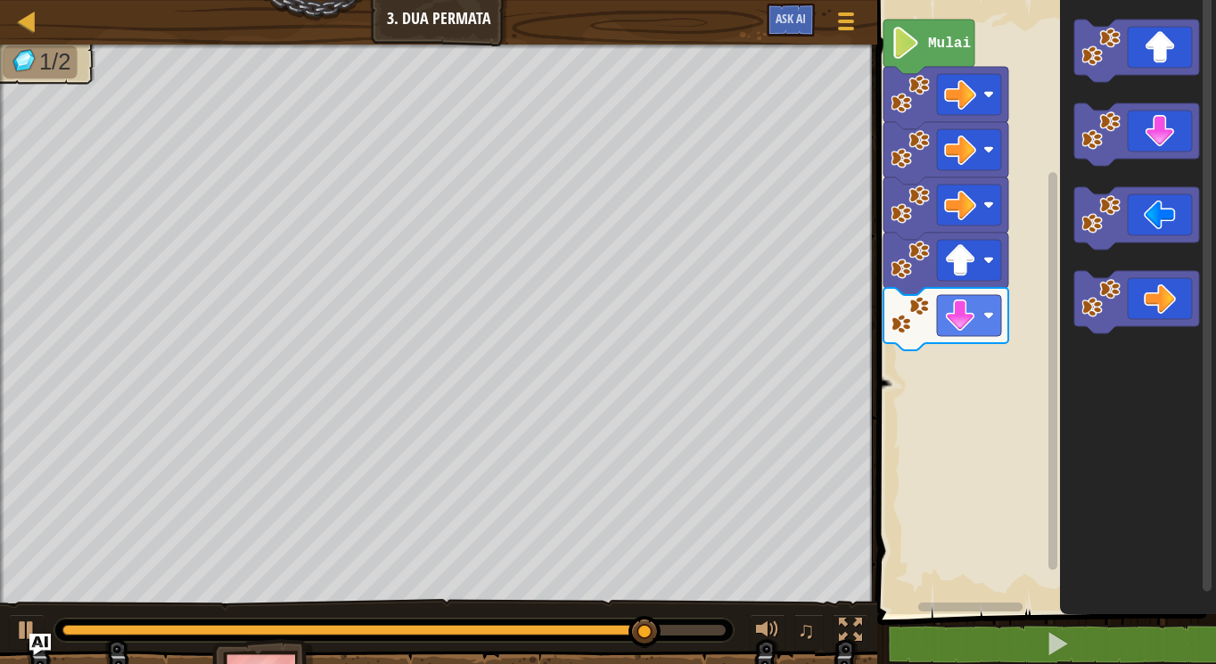
click at [868, 401] on div "Peta Junior 3. Dua Permata Menu Permainan Ask AI 1 הההההההההההההההההההההההההההה…" at bounding box center [608, 332] width 1216 height 664
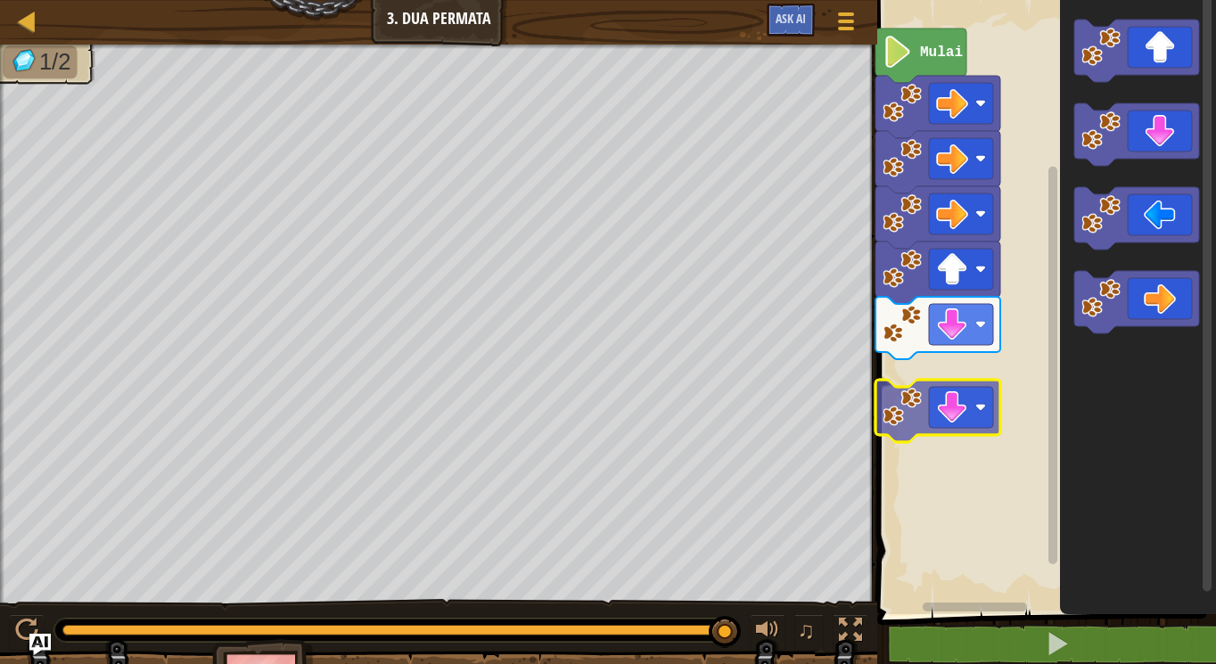
click at [992, 387] on div "Mulai" at bounding box center [1044, 302] width 344 height 623
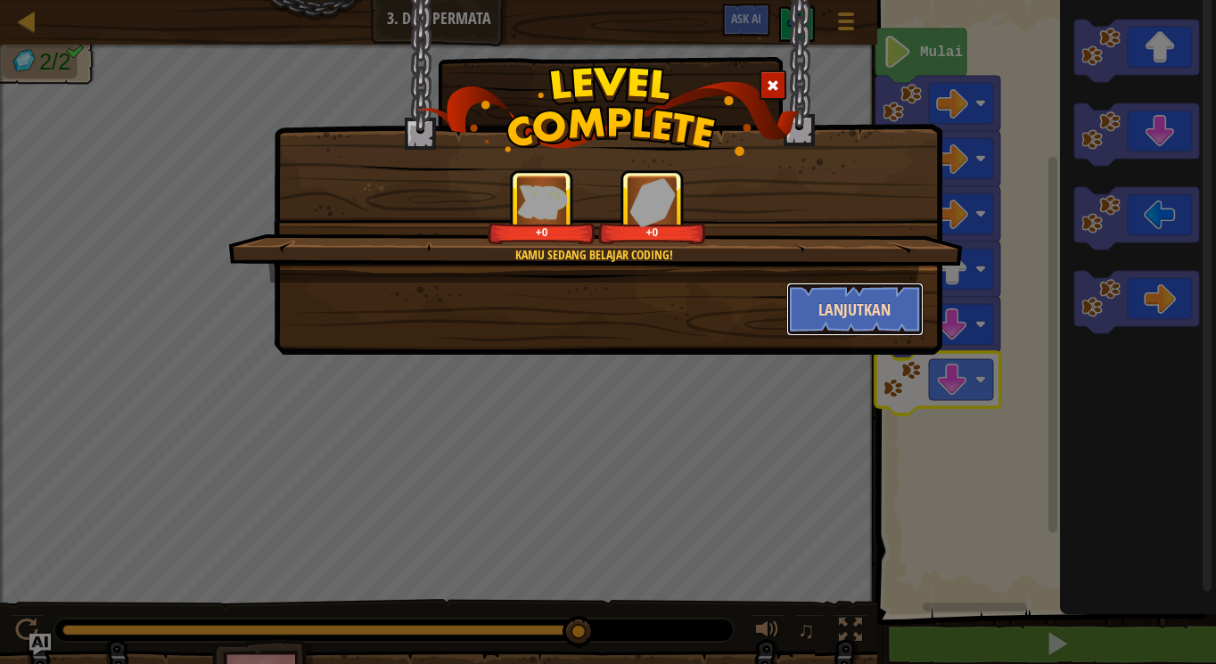
click at [828, 299] on button "Lanjutkan" at bounding box center [855, 310] width 138 height 54
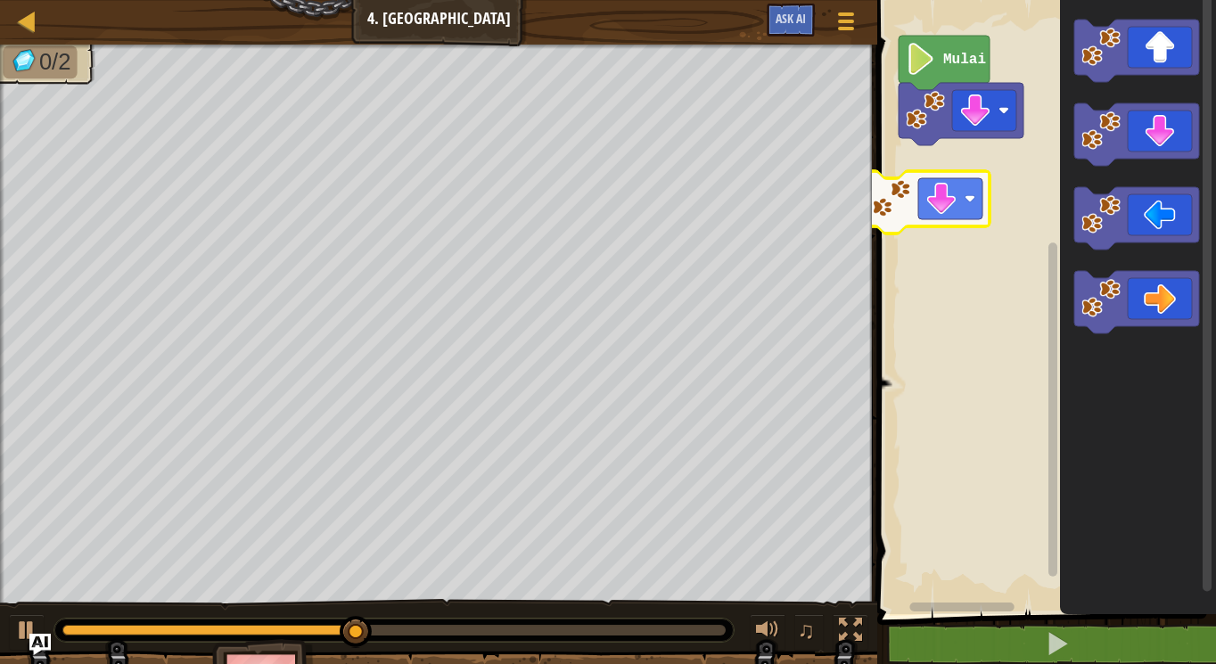
click at [902, 170] on div "Mulai" at bounding box center [1044, 302] width 344 height 623
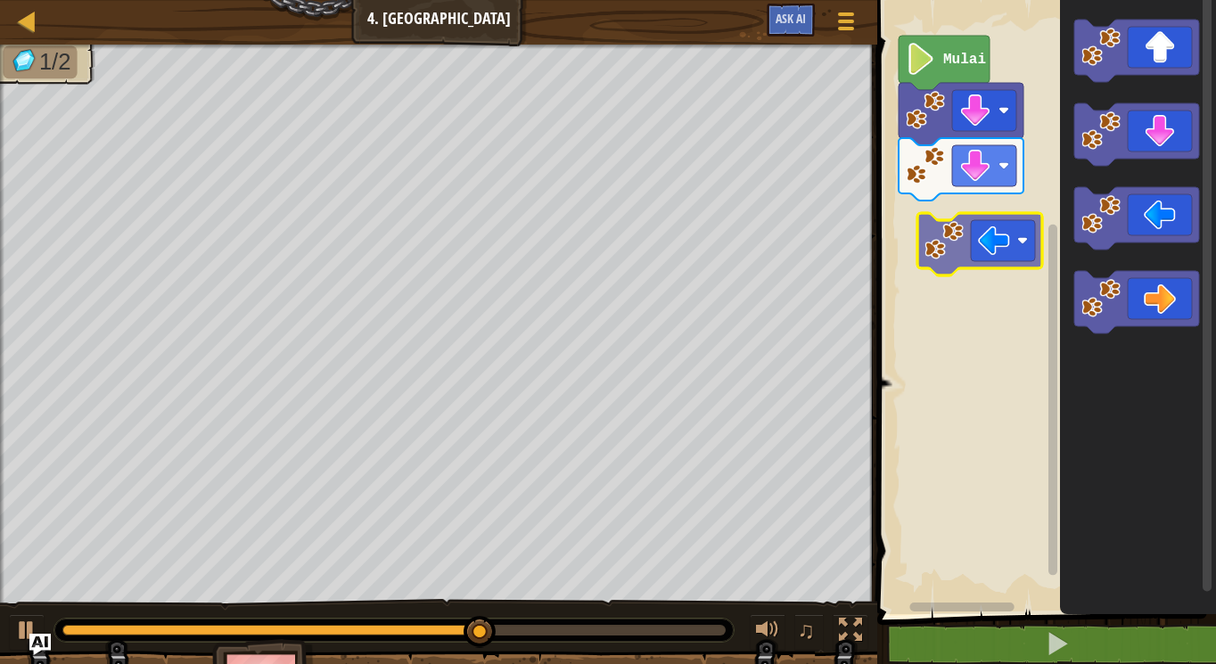
click at [981, 263] on div "Mulai" at bounding box center [1044, 302] width 344 height 623
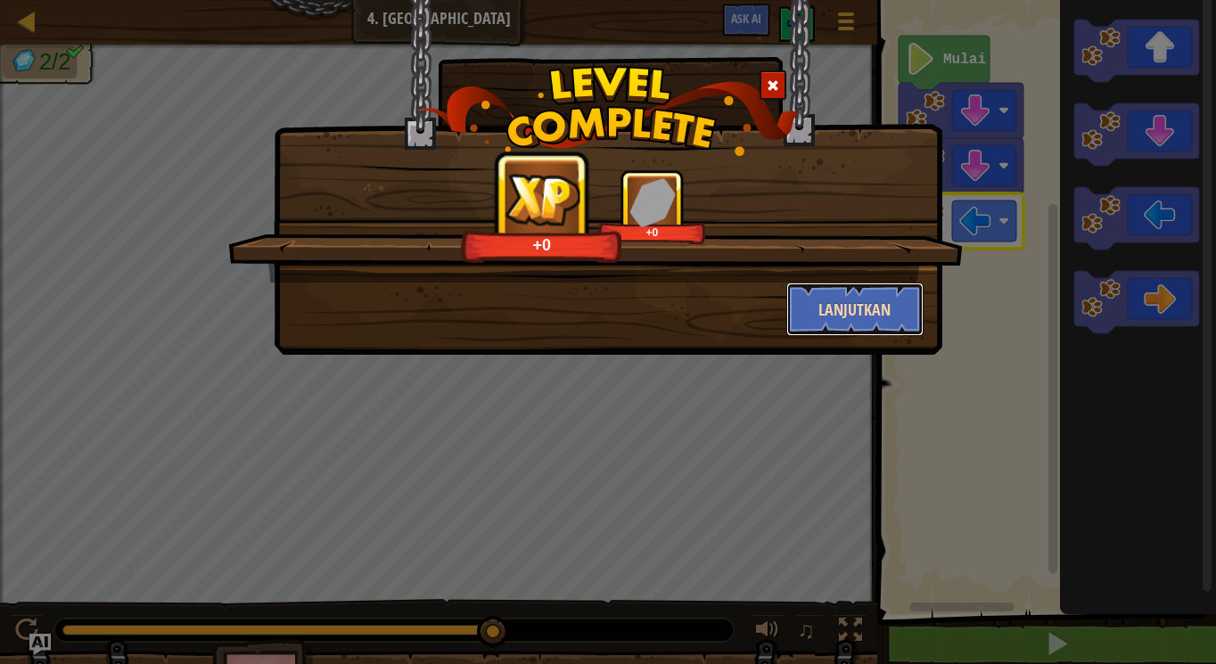
click at [829, 301] on button "Lanjutkan" at bounding box center [855, 310] width 138 height 54
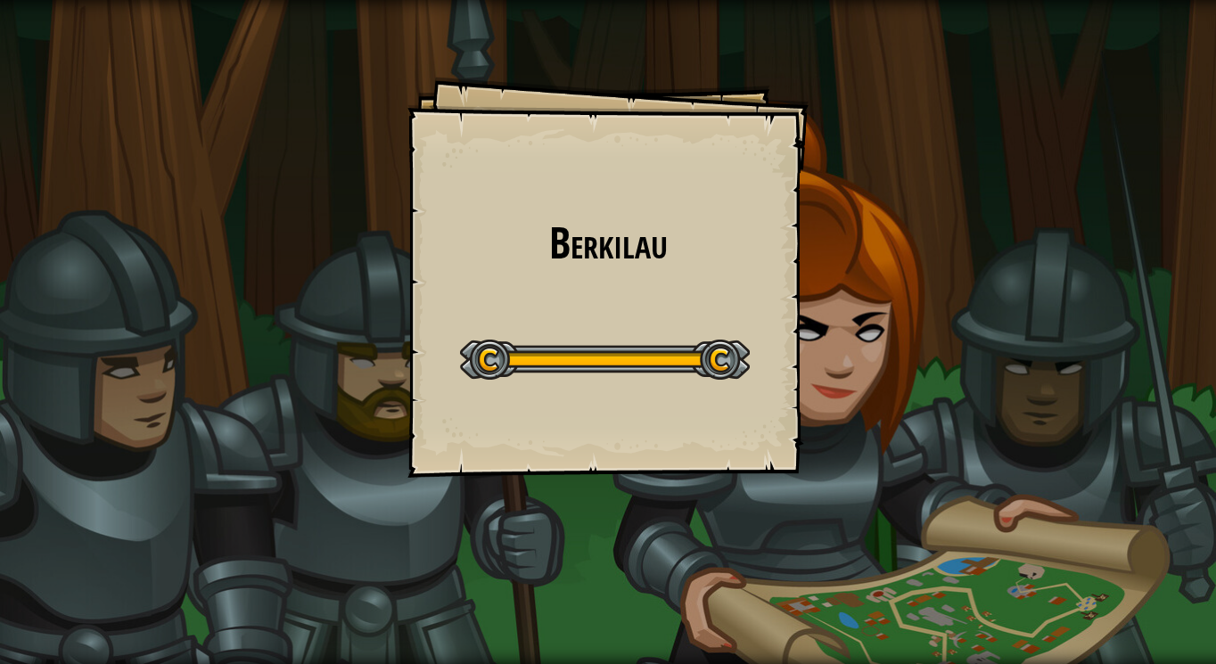
click at [853, 188] on div "Berkilau Goals Start Level Kesalahan memuat dari server. Coba segarkan halaman.…" at bounding box center [608, 332] width 1216 height 664
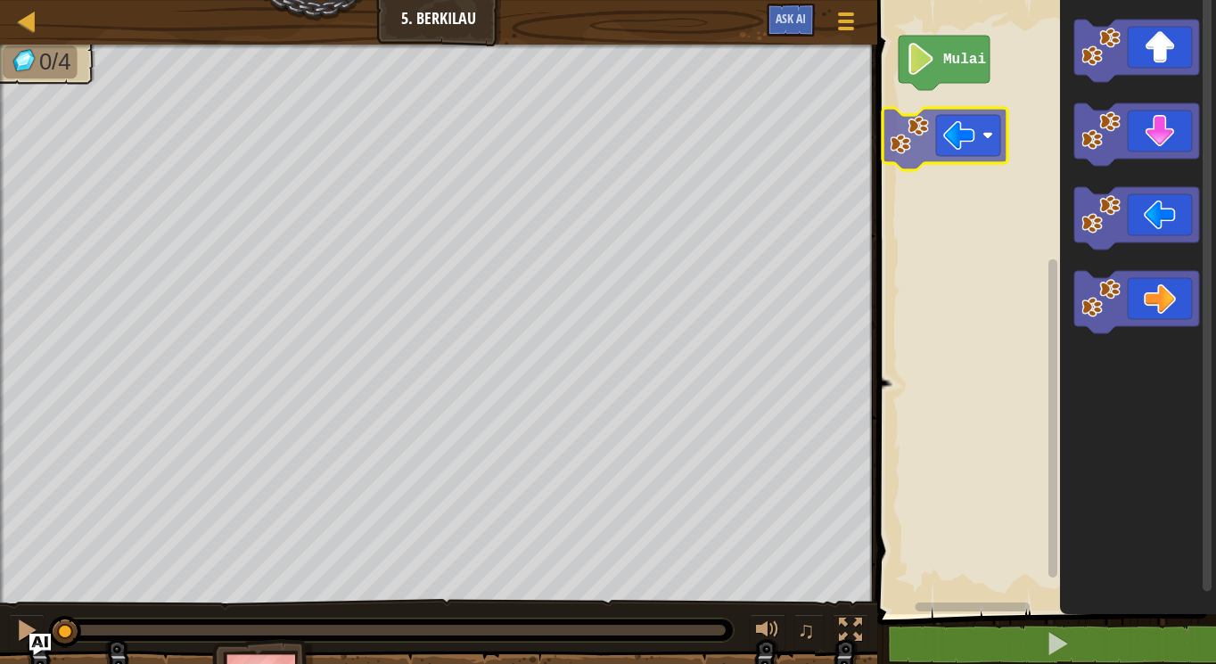
click at [959, 145] on div "Mulai" at bounding box center [1044, 302] width 344 height 623
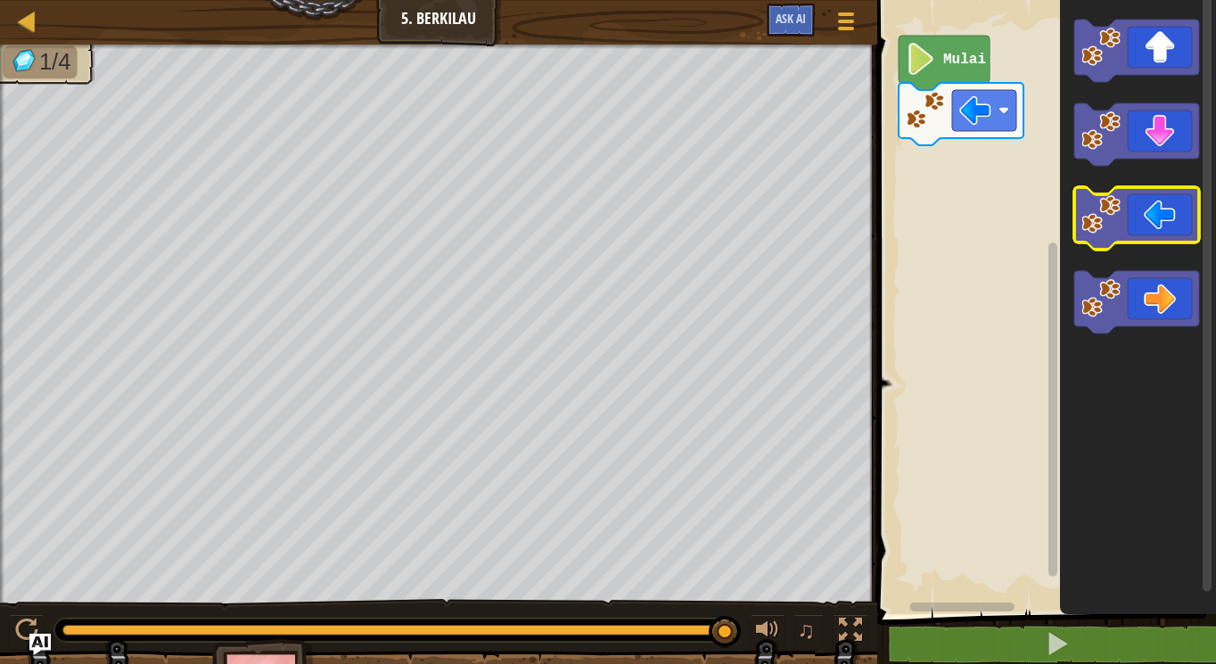
click at [1116, 209] on g "Ruang Kerja Blockly" at bounding box center [1137, 177] width 125 height 314
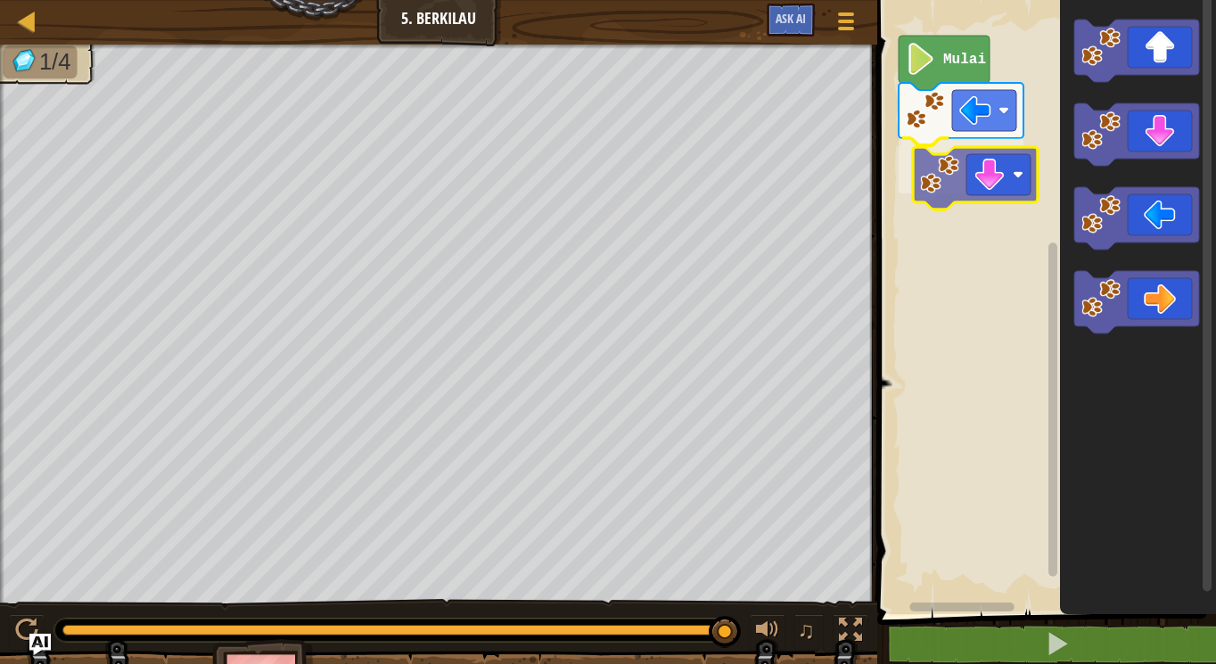
click at [930, 192] on div "Mulai" at bounding box center [1044, 302] width 344 height 623
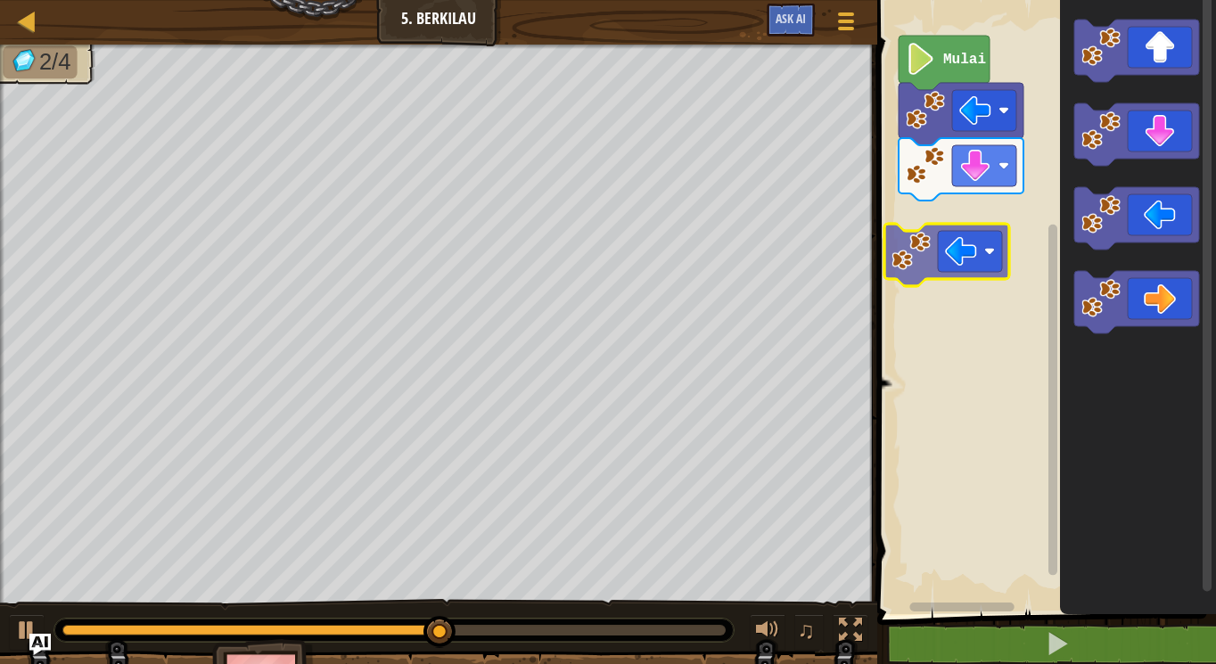
click at [915, 242] on div "Mulai" at bounding box center [1044, 302] width 344 height 623
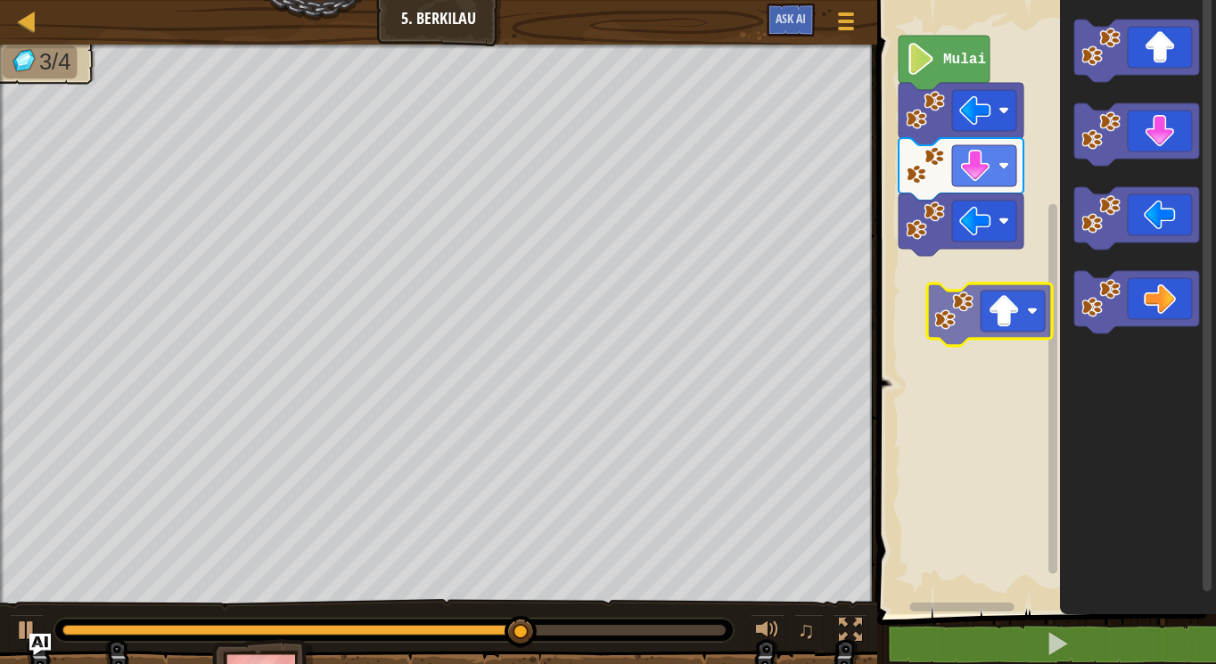
click at [918, 304] on div "Mulai" at bounding box center [1044, 302] width 344 height 623
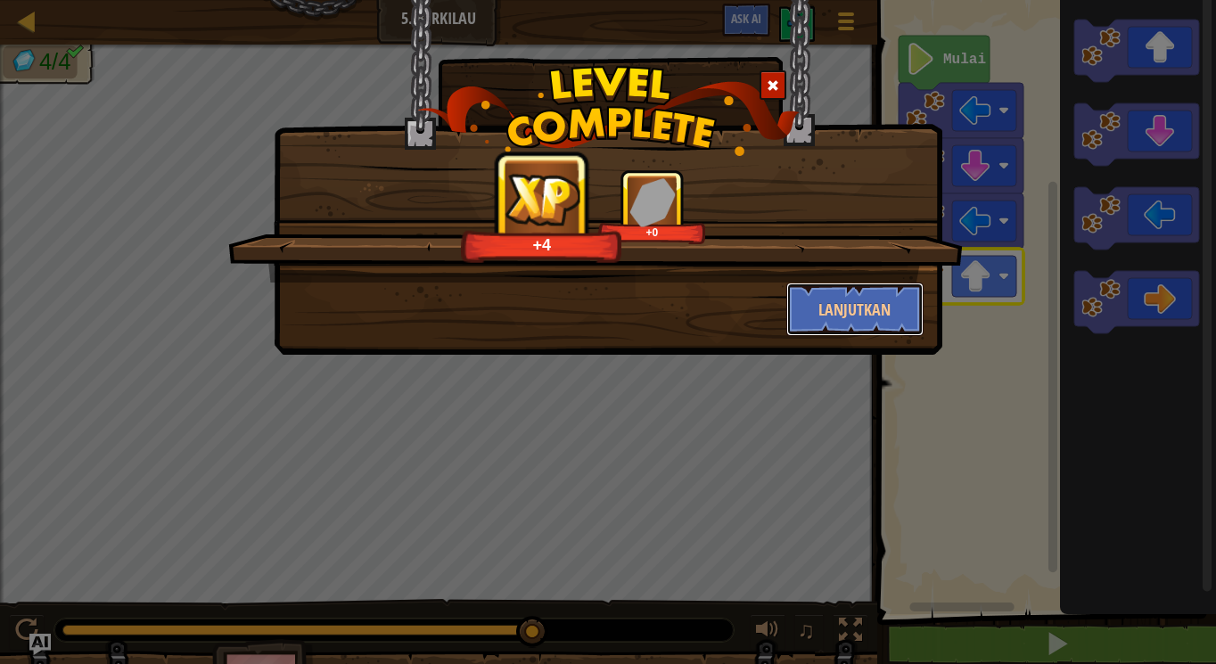
drag, startPoint x: 853, startPoint y: 301, endPoint x: 863, endPoint y: 267, distance: 36.1
click at [863, 267] on div "+4 +0 Lanjutkan" at bounding box center [607, 252] width 631 height 167
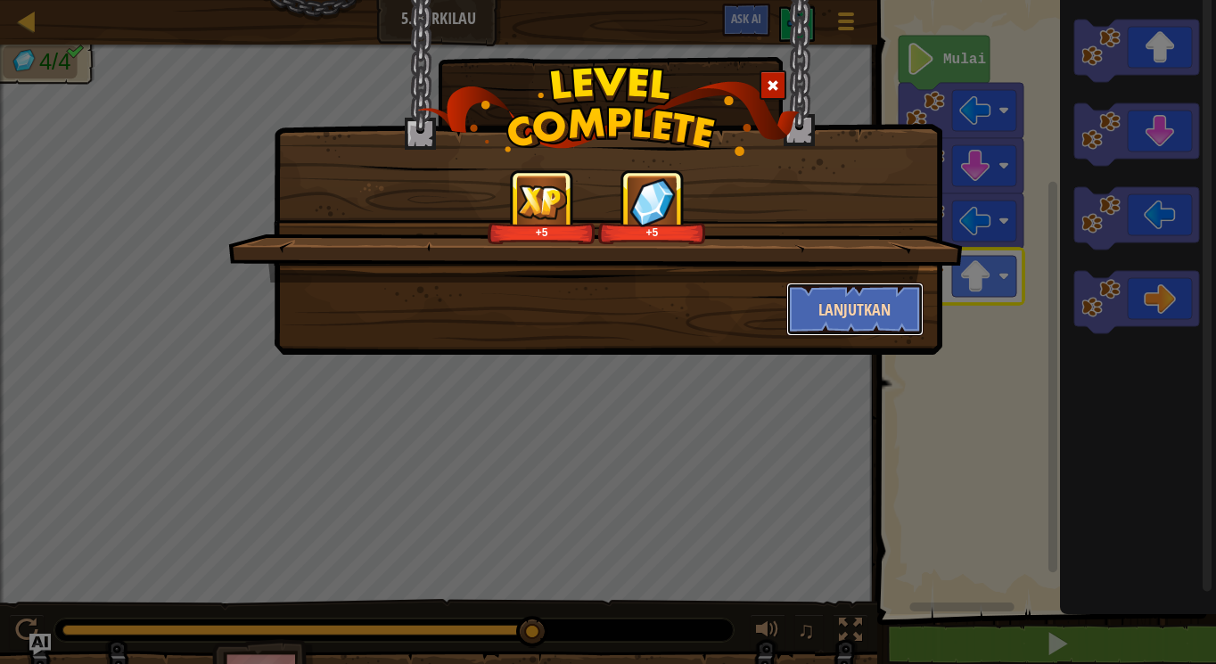
click at [840, 304] on button "Lanjutkan" at bounding box center [855, 310] width 138 height 54
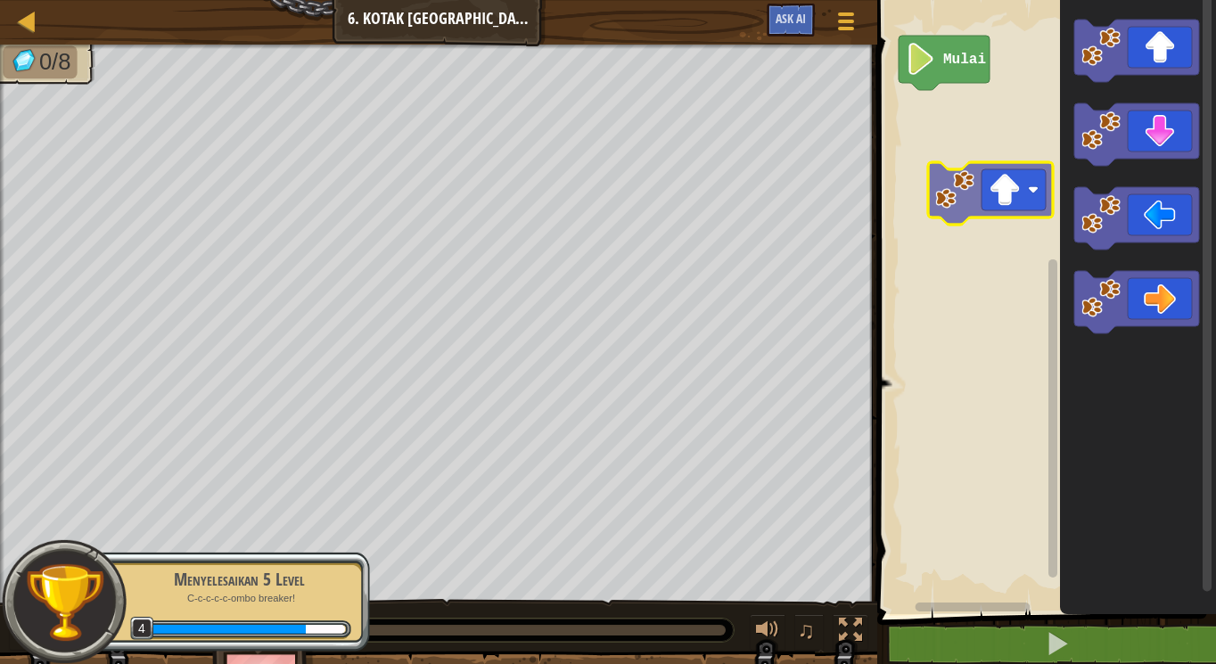
click at [977, 127] on div "Mulai" at bounding box center [1044, 302] width 344 height 623
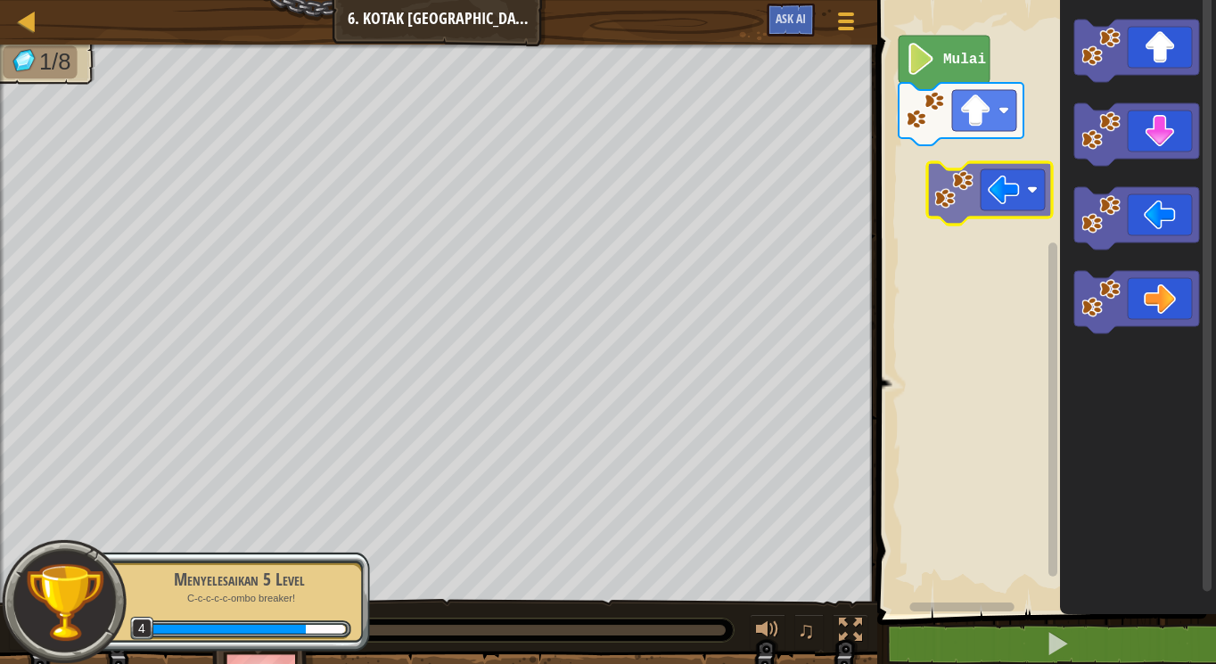
click at [951, 194] on div "Mulai" at bounding box center [1044, 302] width 344 height 623
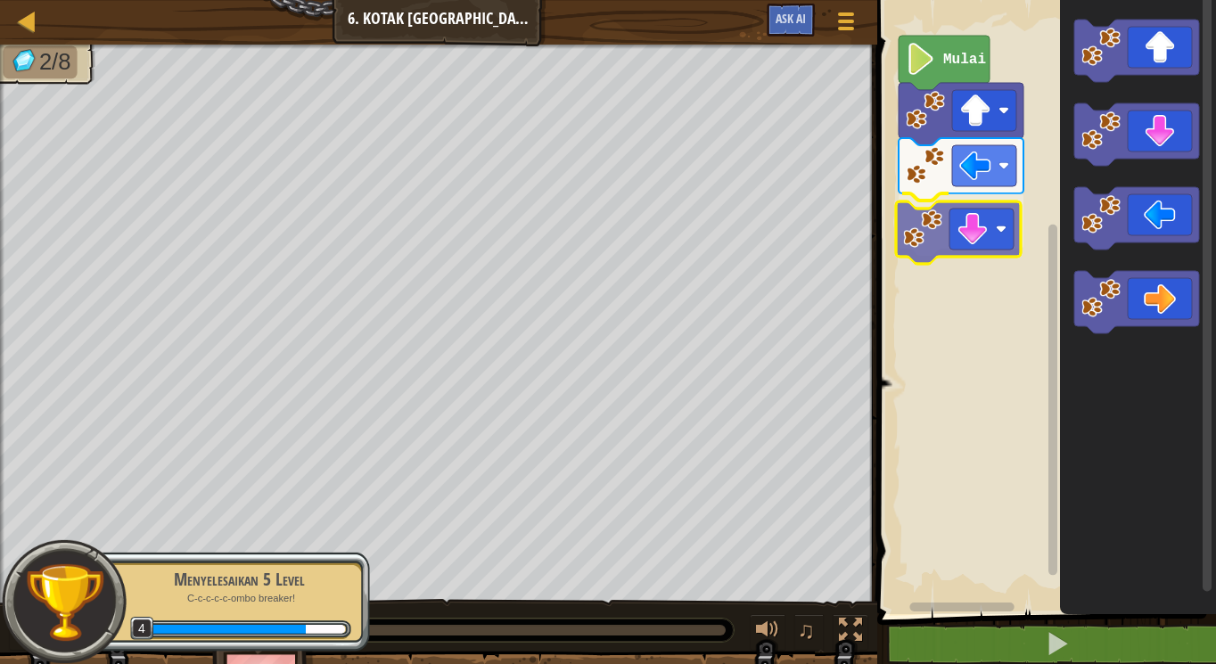
click at [967, 222] on div "Mulai" at bounding box center [1044, 302] width 344 height 623
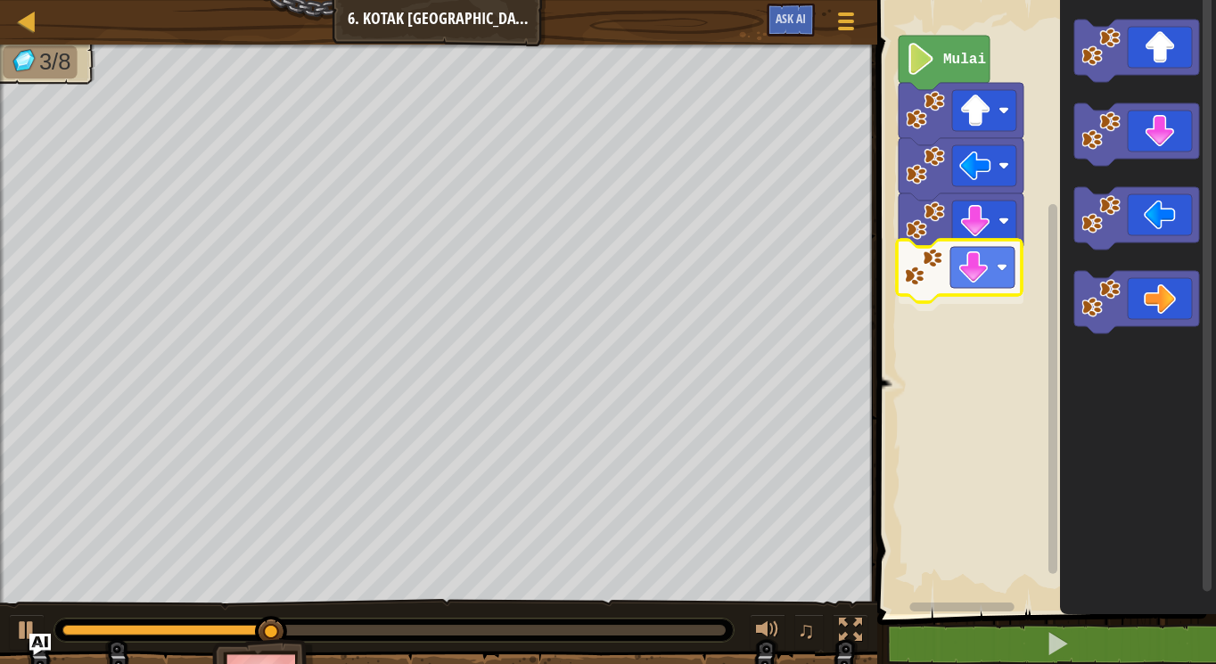
click at [959, 275] on div "Mulai" at bounding box center [1044, 302] width 344 height 623
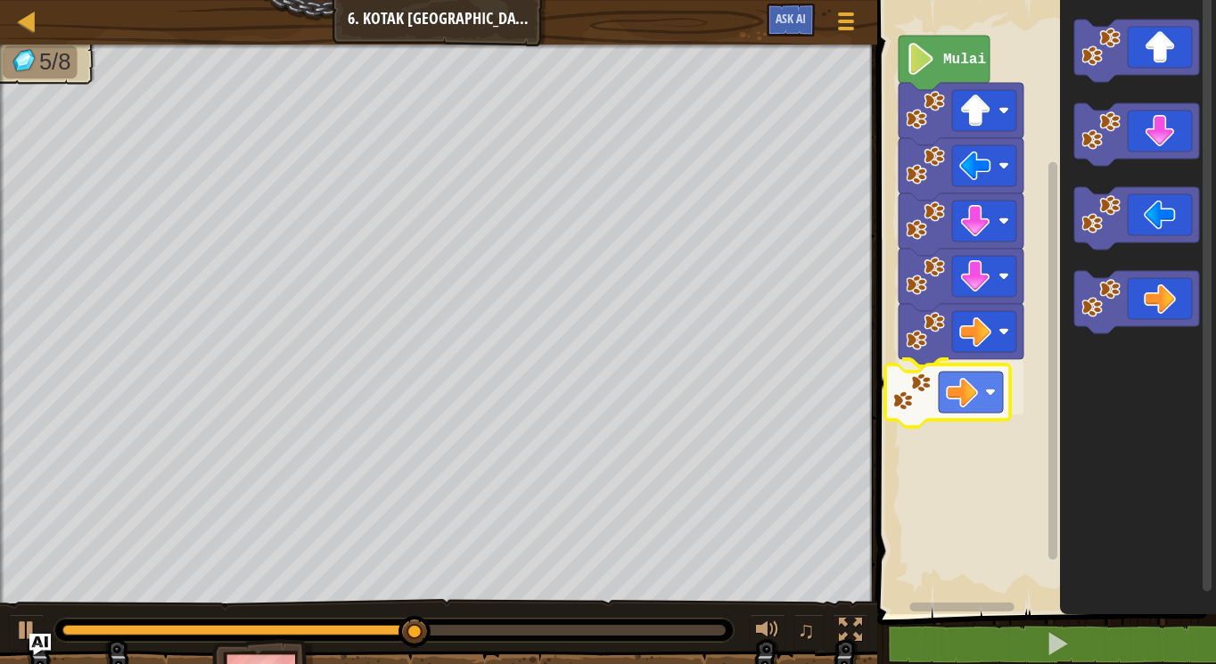
click at [959, 398] on div "Mulai" at bounding box center [1044, 302] width 344 height 623
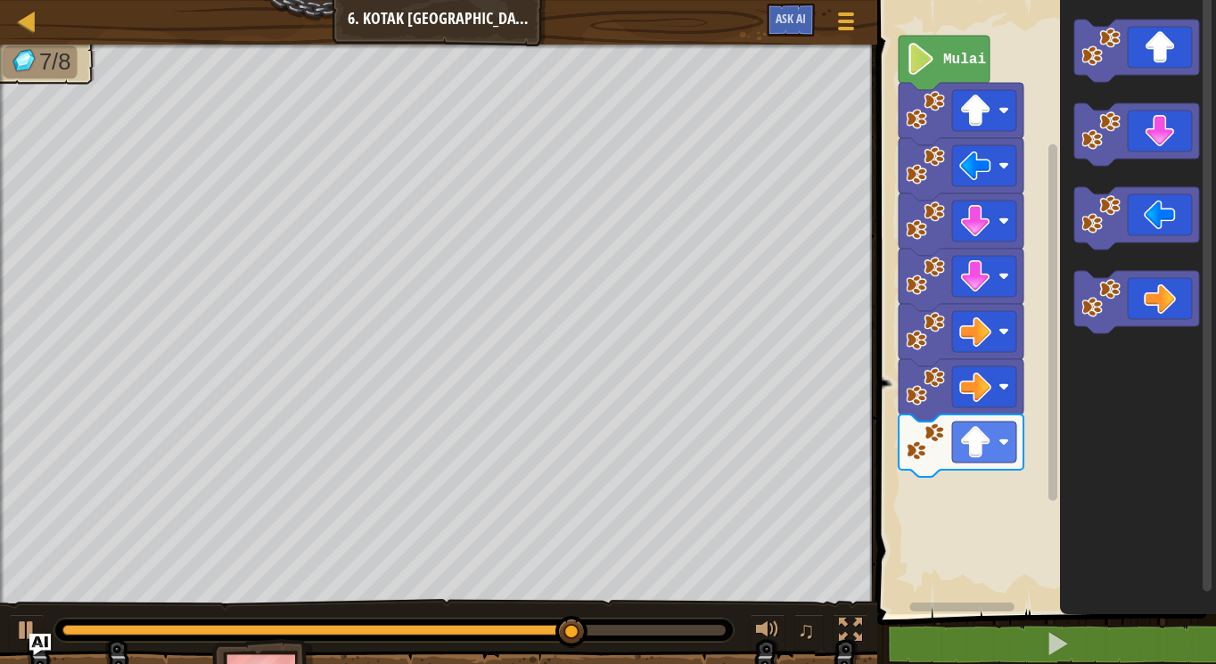
click at [1034, 217] on div "Mulai" at bounding box center [1044, 302] width 344 height 623
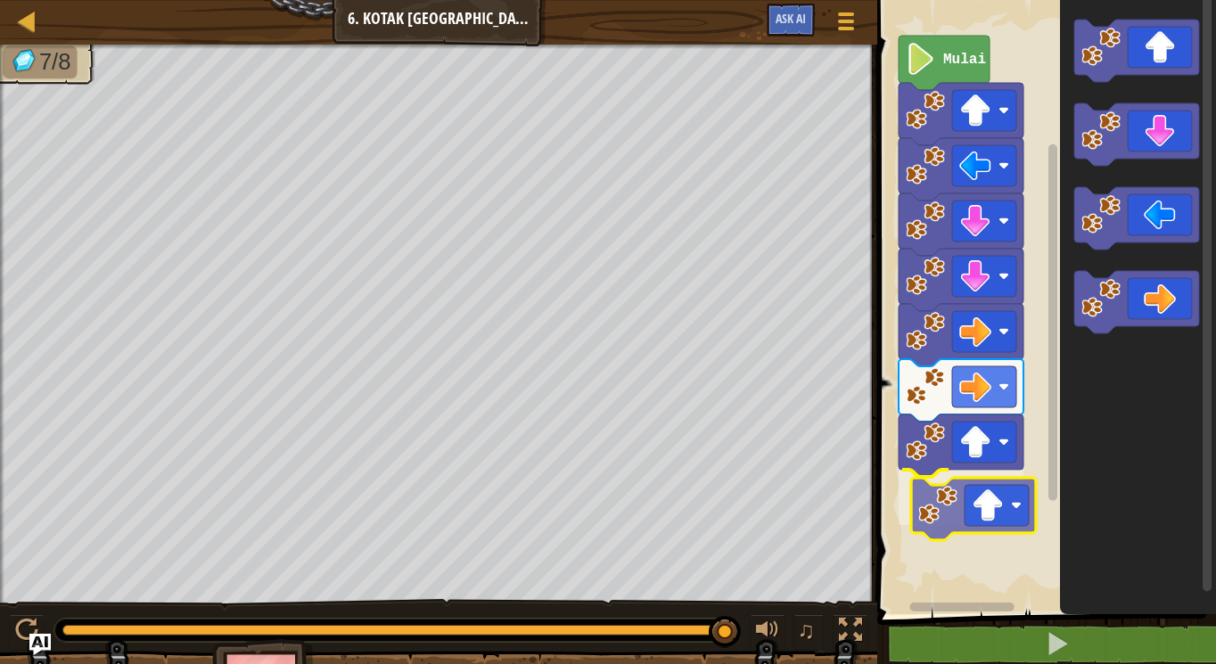
click at [919, 516] on div "Mulai" at bounding box center [1044, 302] width 344 height 623
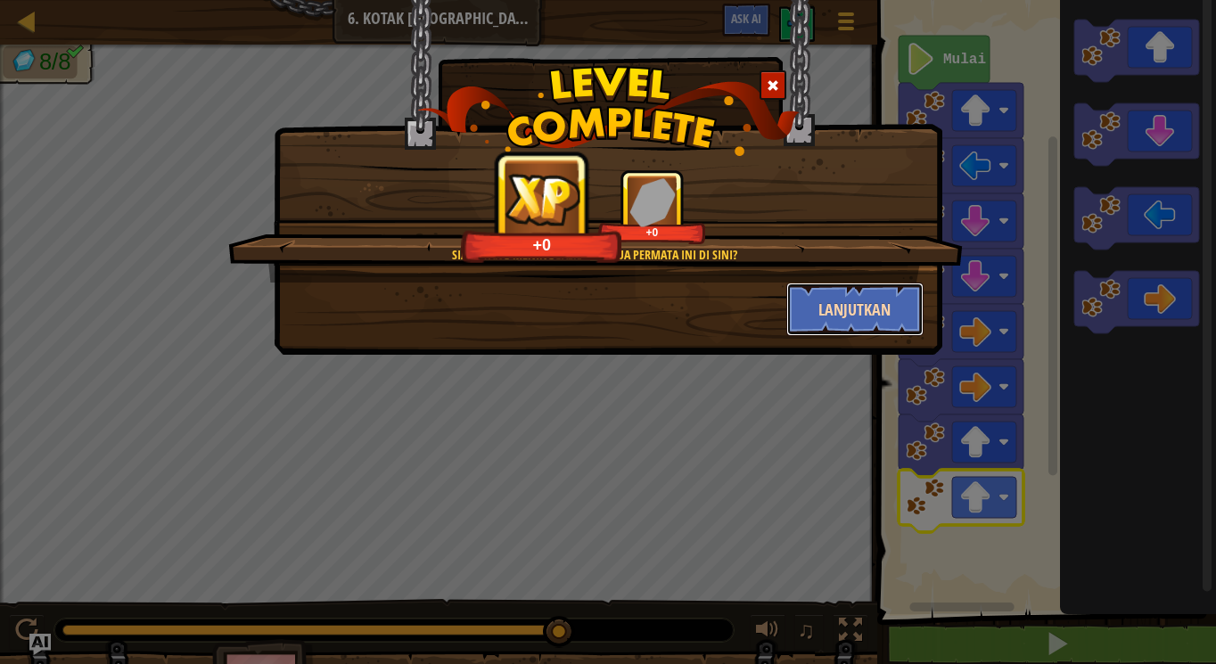
click at [813, 312] on button "Lanjutkan" at bounding box center [855, 310] width 138 height 54
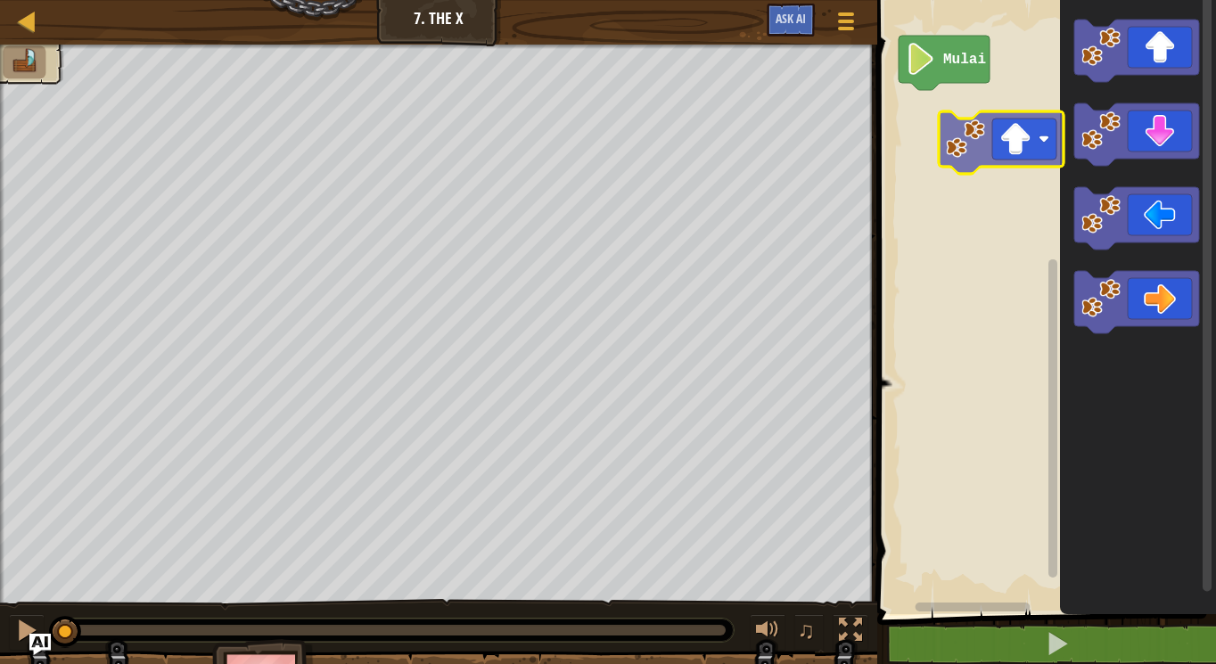
click at [1042, 145] on div "Mulai" at bounding box center [1044, 302] width 344 height 623
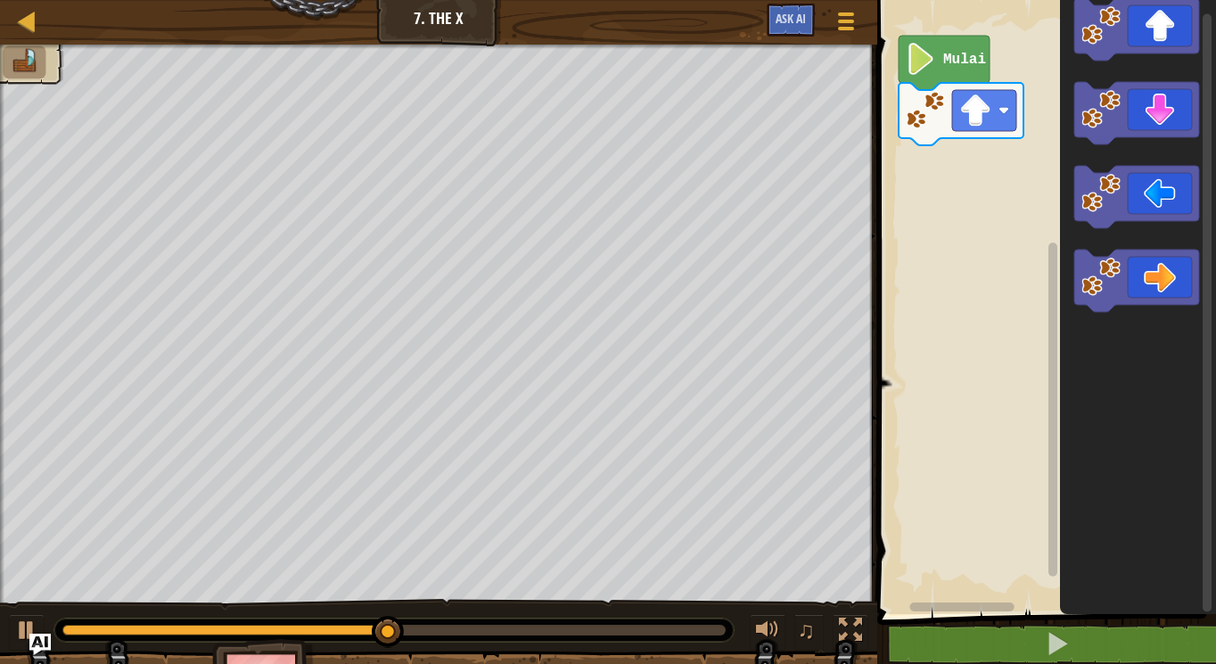
click at [1091, 282] on image "Ruang Kerja Blockly" at bounding box center [1101, 277] width 39 height 39
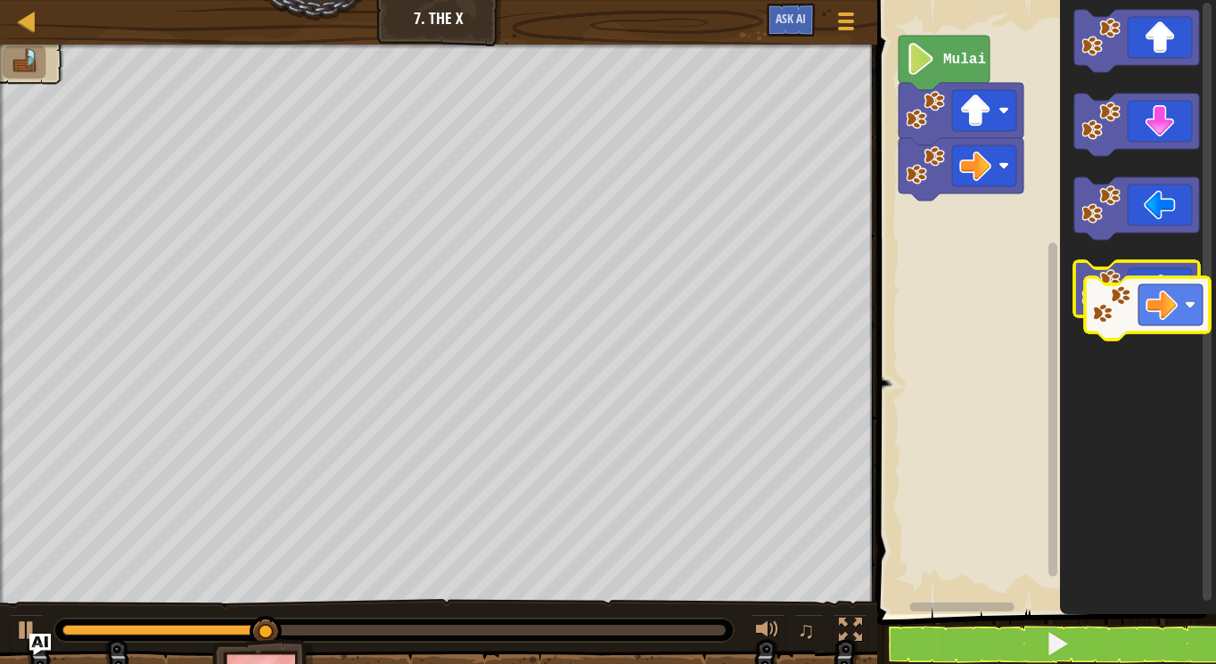
click at [1101, 298] on image "Ruang Kerja Blockly" at bounding box center [1101, 288] width 39 height 39
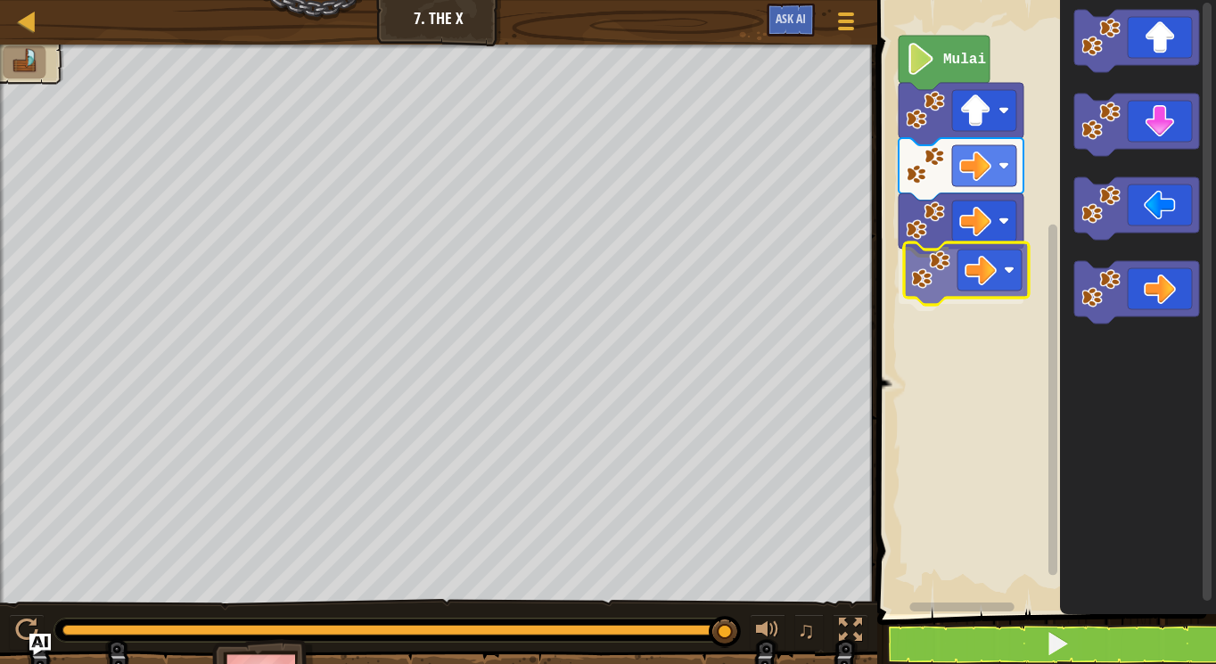
click at [945, 270] on div "Mulai" at bounding box center [1044, 302] width 344 height 623
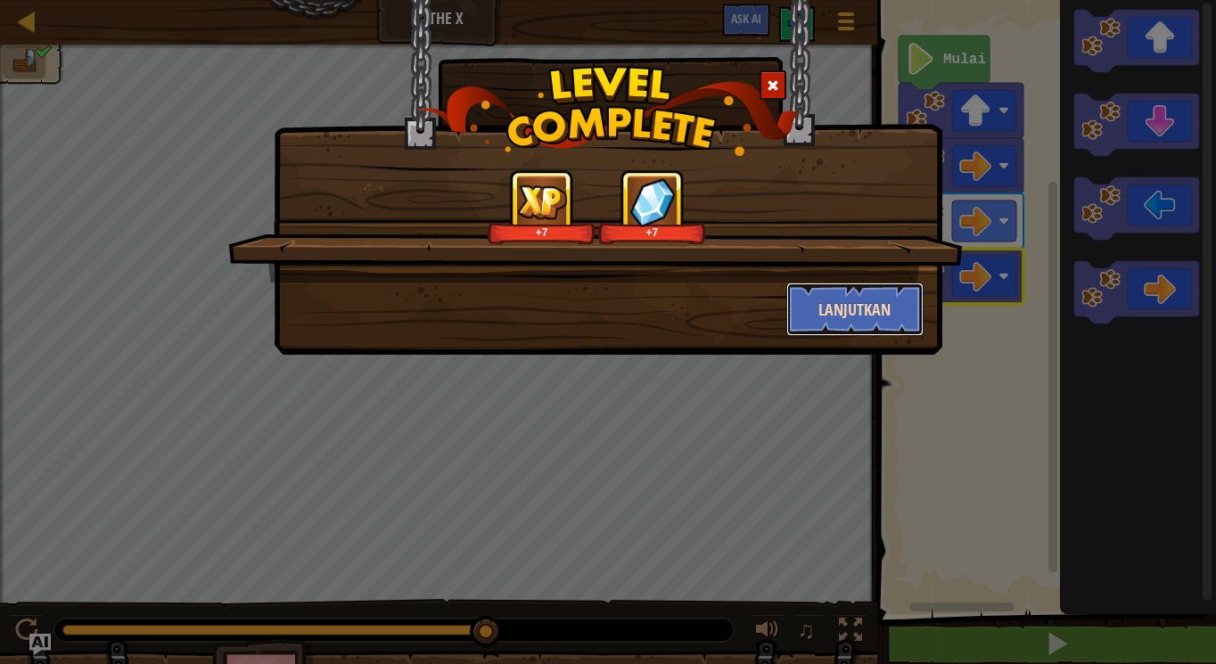
click at [838, 301] on button "Lanjutkan" at bounding box center [855, 310] width 138 height 54
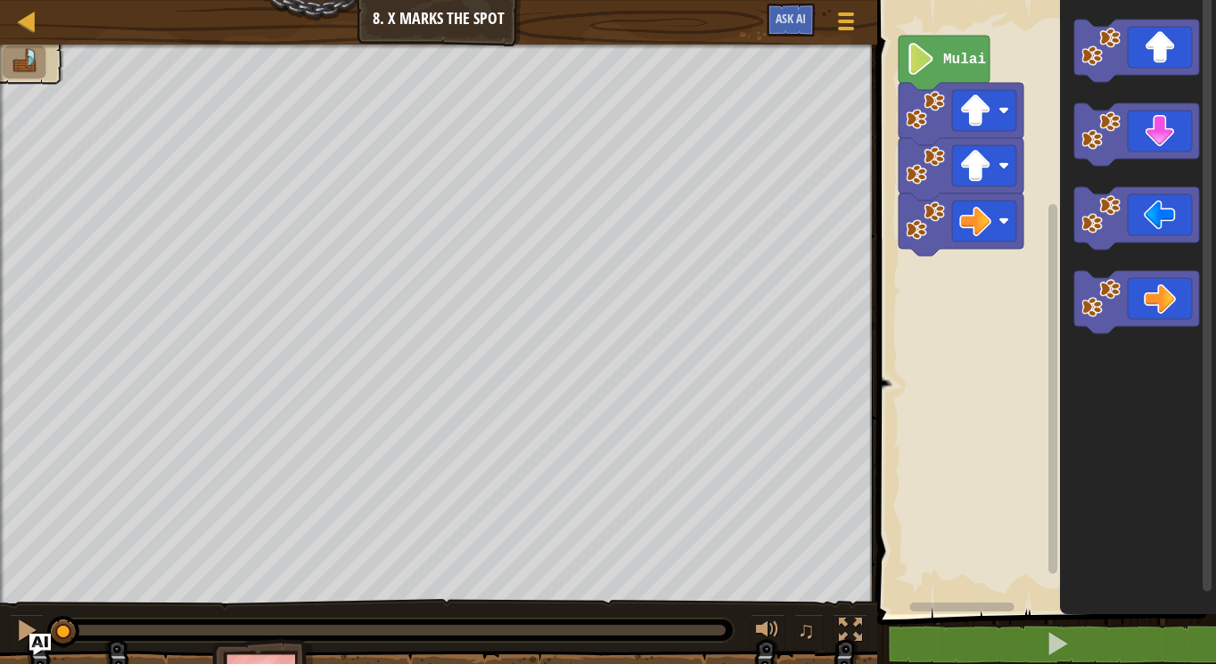
click at [1106, 118] on g "Ruang Kerja Blockly" at bounding box center [1137, 177] width 125 height 314
click at [985, 288] on div "Mulai" at bounding box center [1044, 302] width 344 height 623
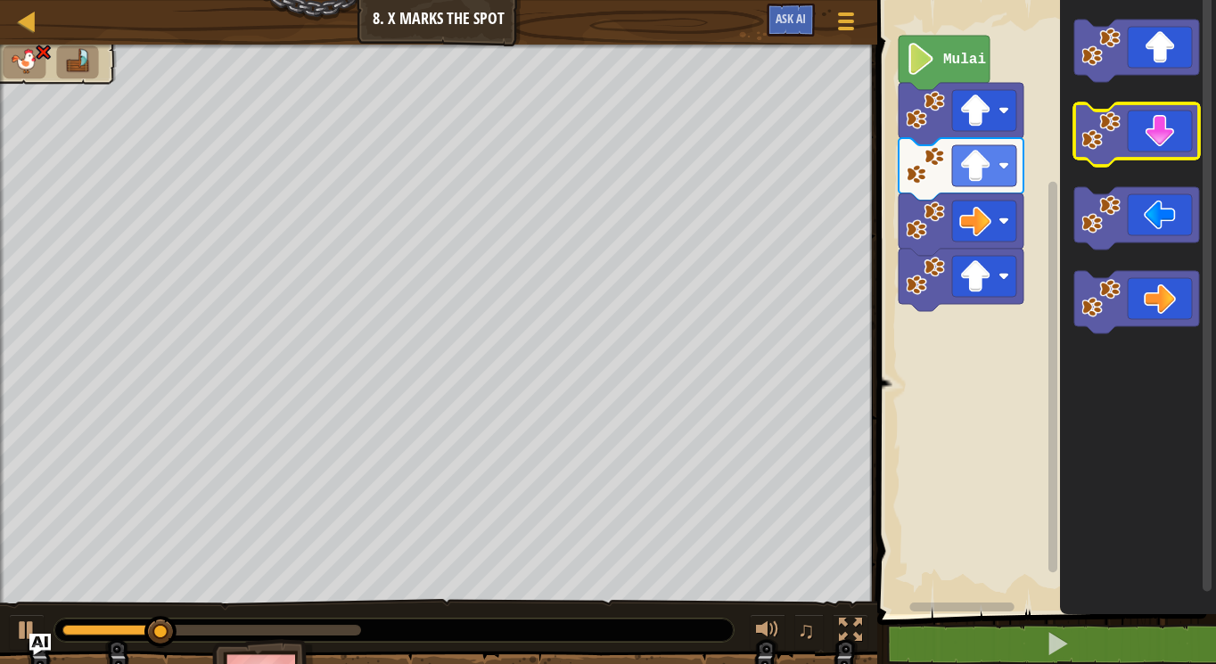
click at [1124, 118] on g "Ruang Kerja Blockly" at bounding box center [1137, 177] width 125 height 314
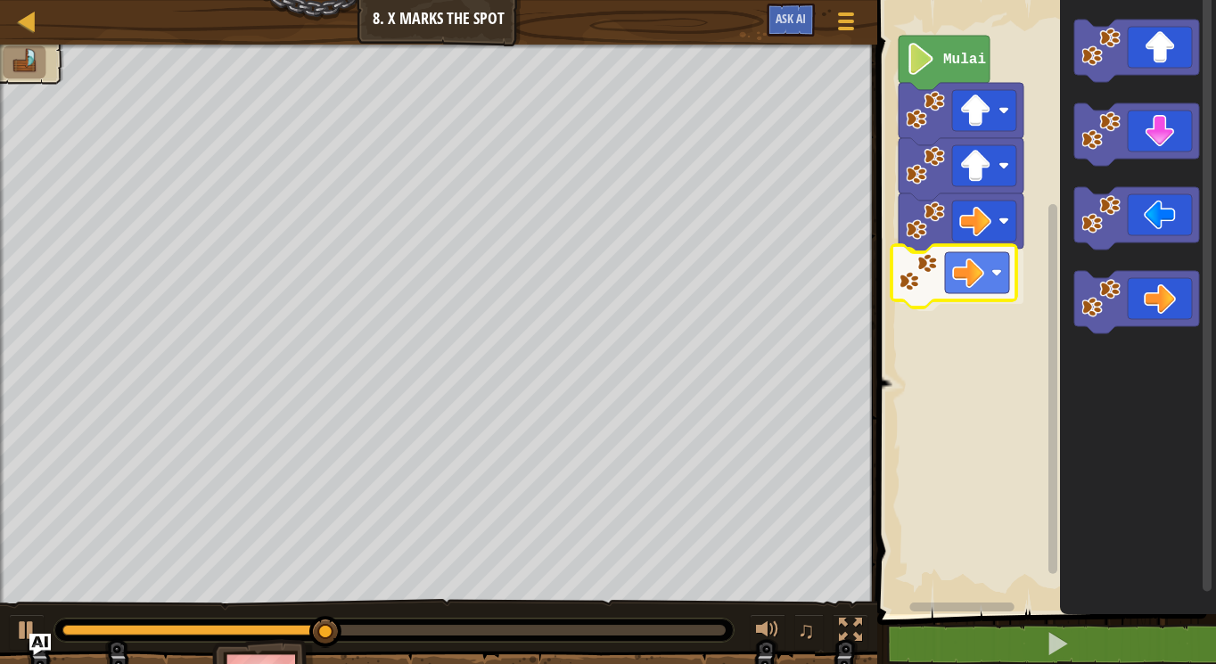
click at [959, 302] on div "Mulai" at bounding box center [1044, 302] width 344 height 623
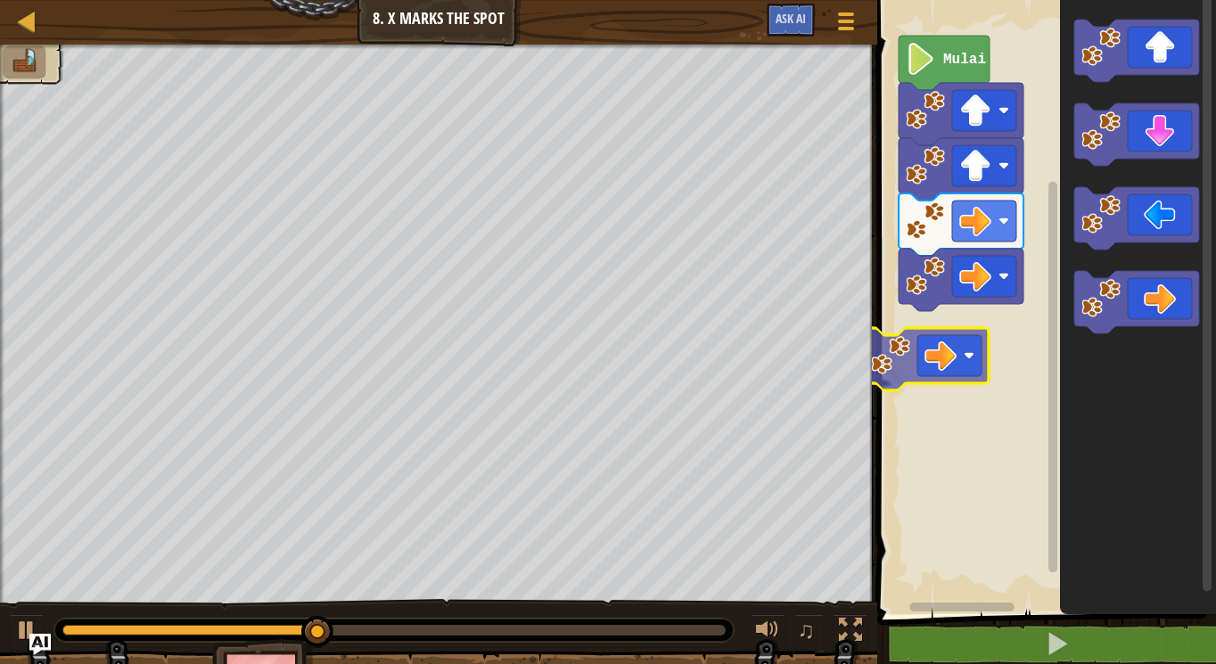
click at [952, 340] on div "Mulai" at bounding box center [1044, 302] width 344 height 623
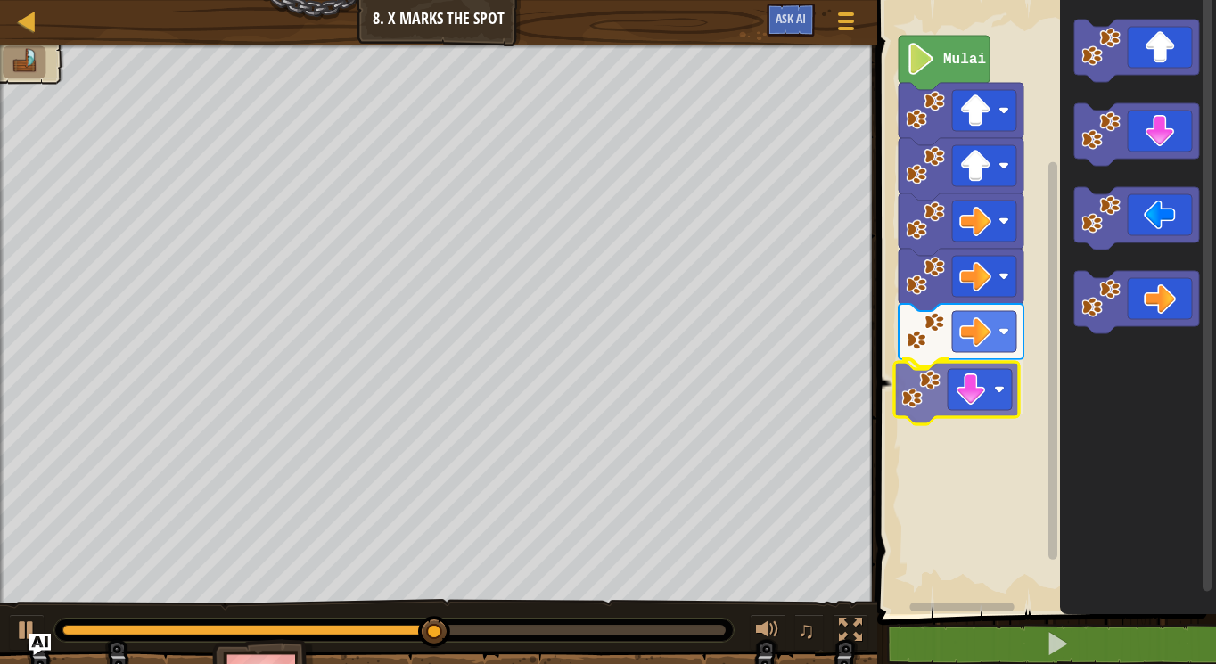
click at [988, 366] on div "Mulai" at bounding box center [1044, 302] width 344 height 623
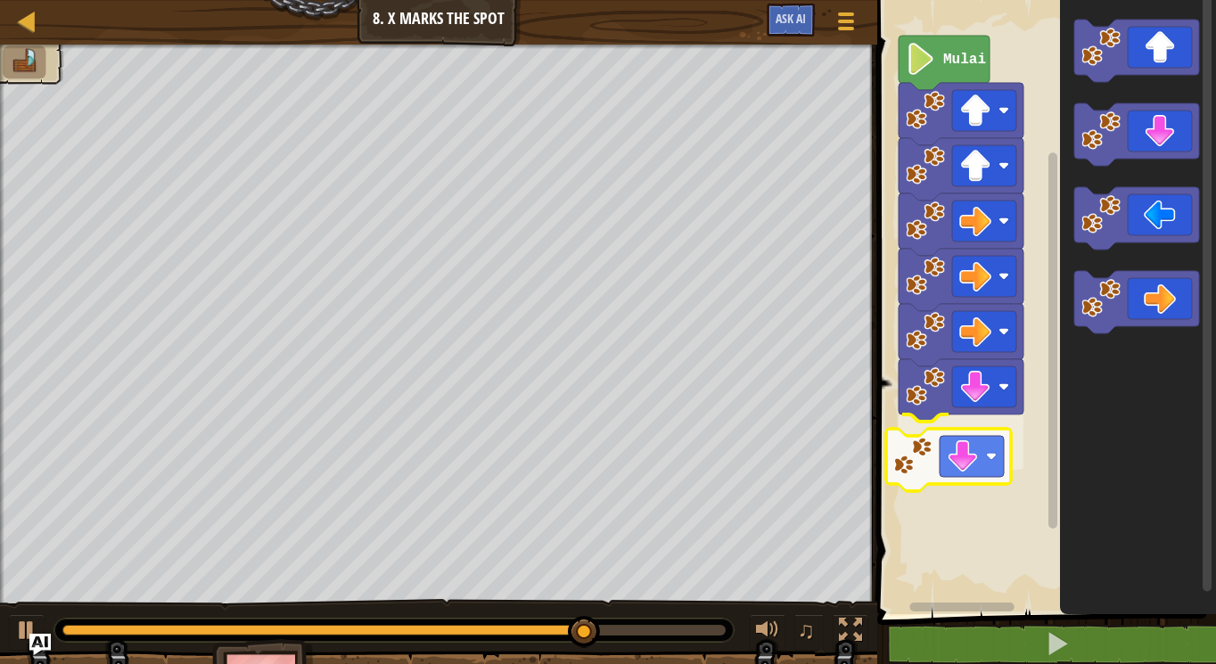
click at [1005, 427] on div "Mulai" at bounding box center [1044, 302] width 344 height 623
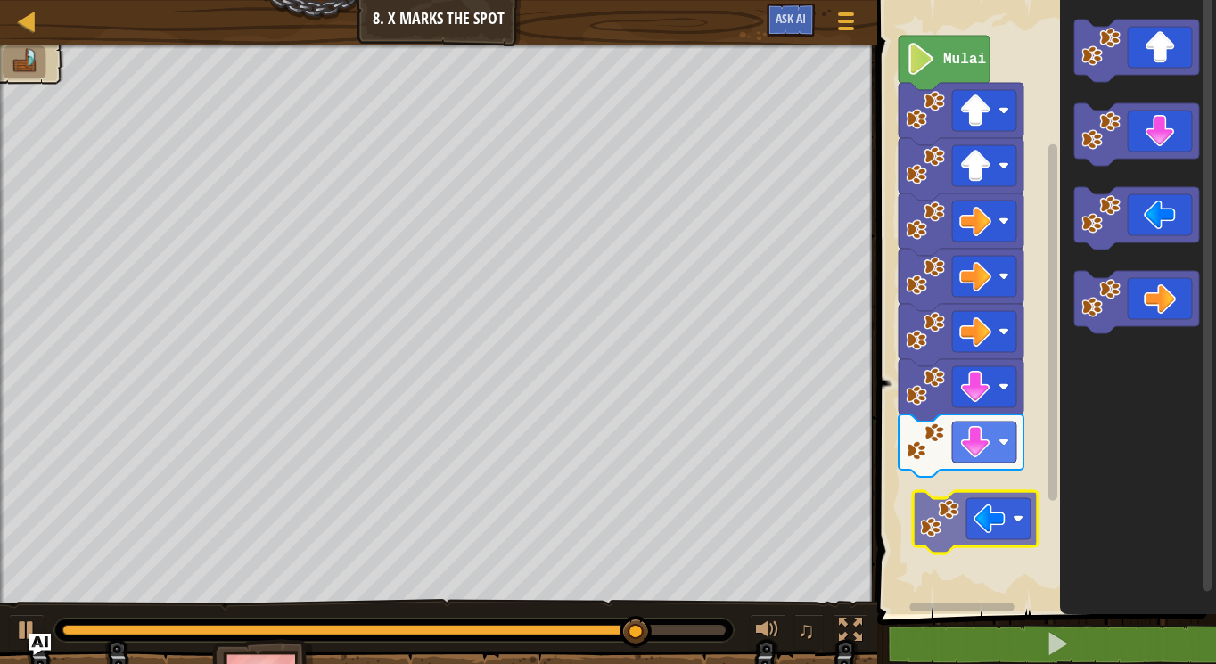
click at [968, 534] on div "Mulai" at bounding box center [1044, 302] width 344 height 623
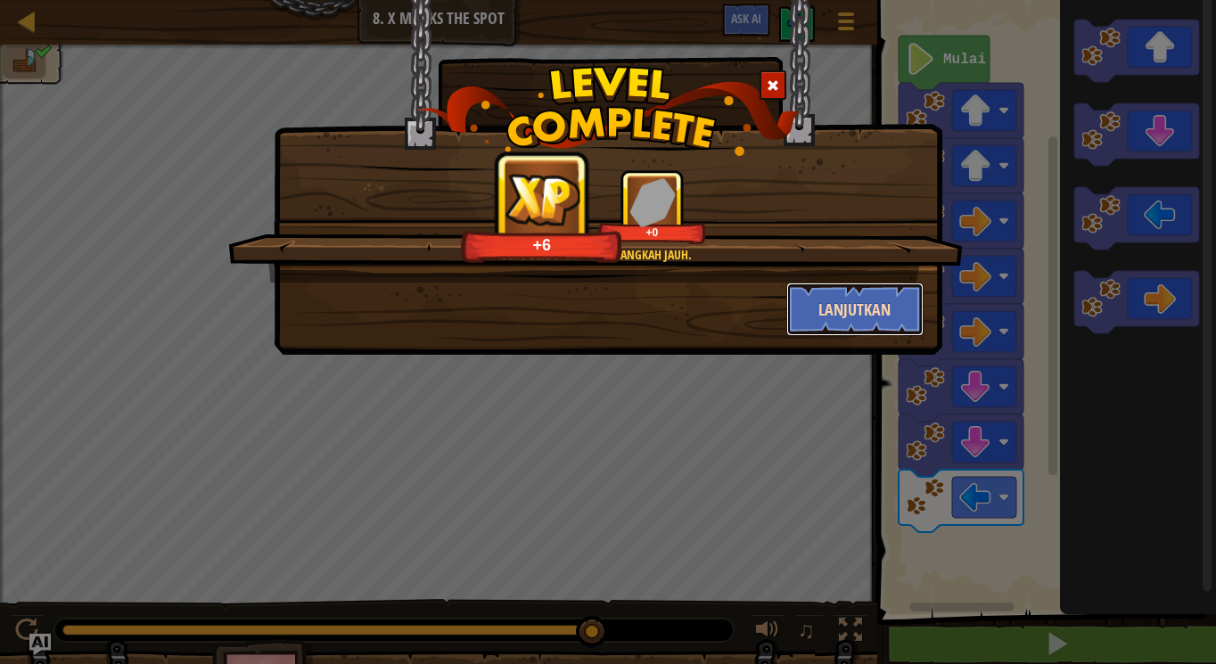
click at [892, 297] on button "Lanjutkan" at bounding box center [855, 310] width 138 height 54
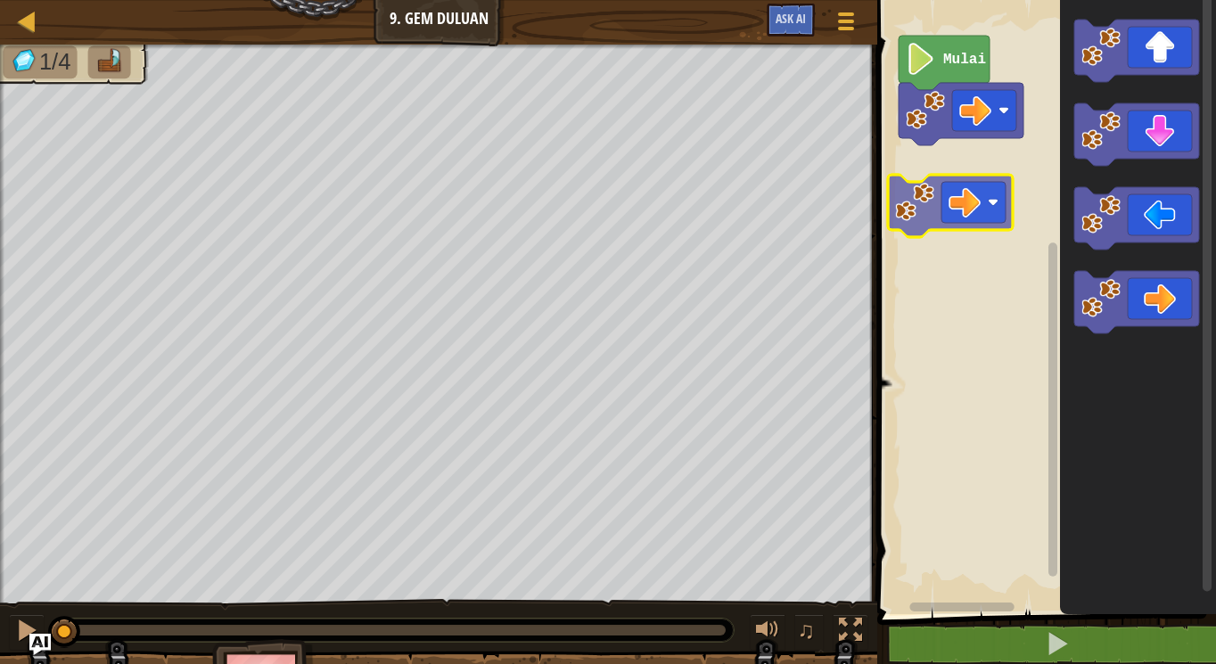
click at [930, 110] on div "Mulai" at bounding box center [1044, 302] width 344 height 623
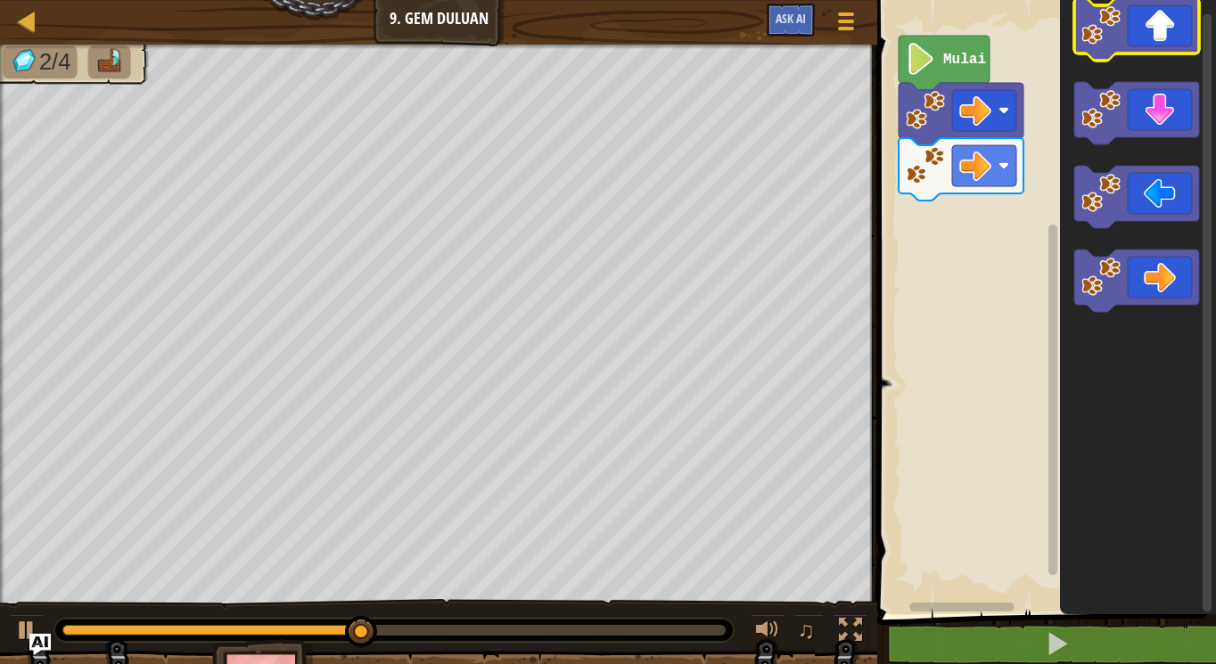
click at [1124, 19] on g "Ruang Kerja Blockly" at bounding box center [1137, 155] width 125 height 314
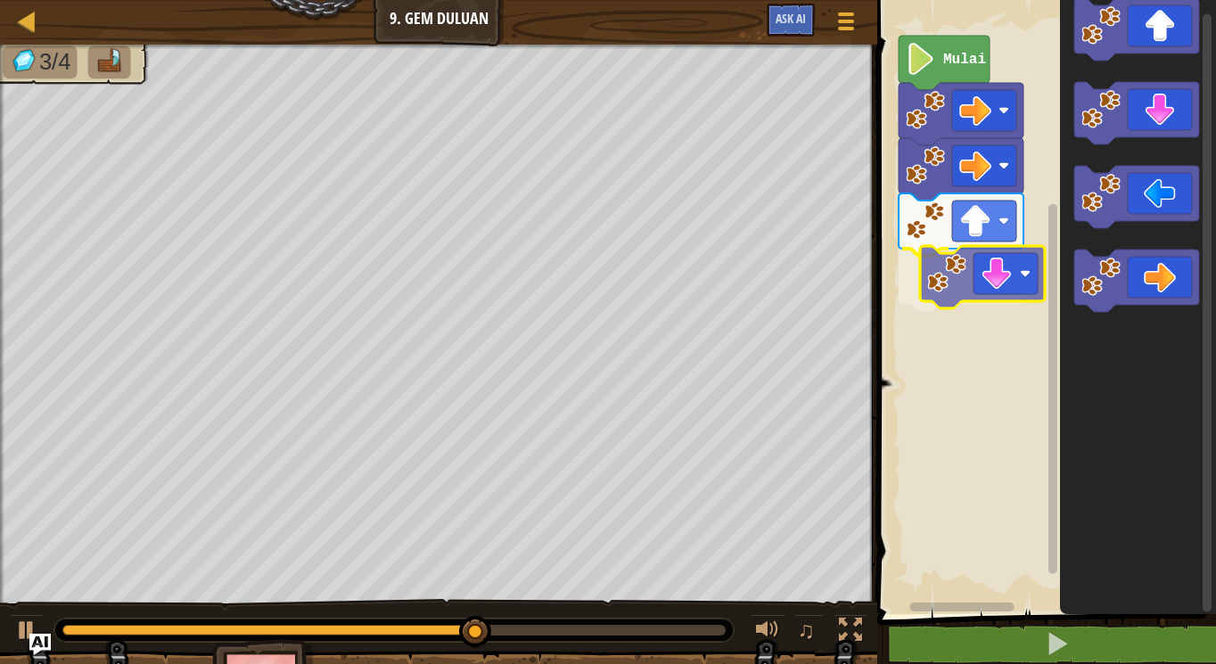
click at [950, 290] on div "Mulai" at bounding box center [1044, 302] width 344 height 623
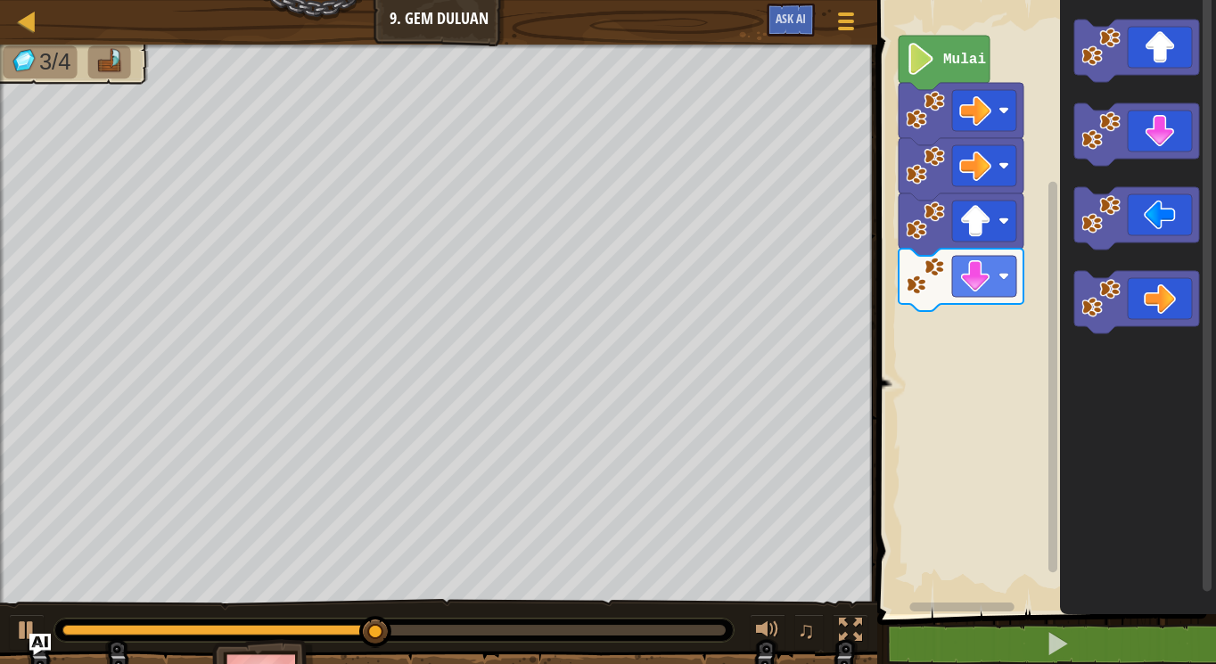
click at [1080, 237] on g "Ruang Kerja Blockly" at bounding box center [1137, 177] width 125 height 314
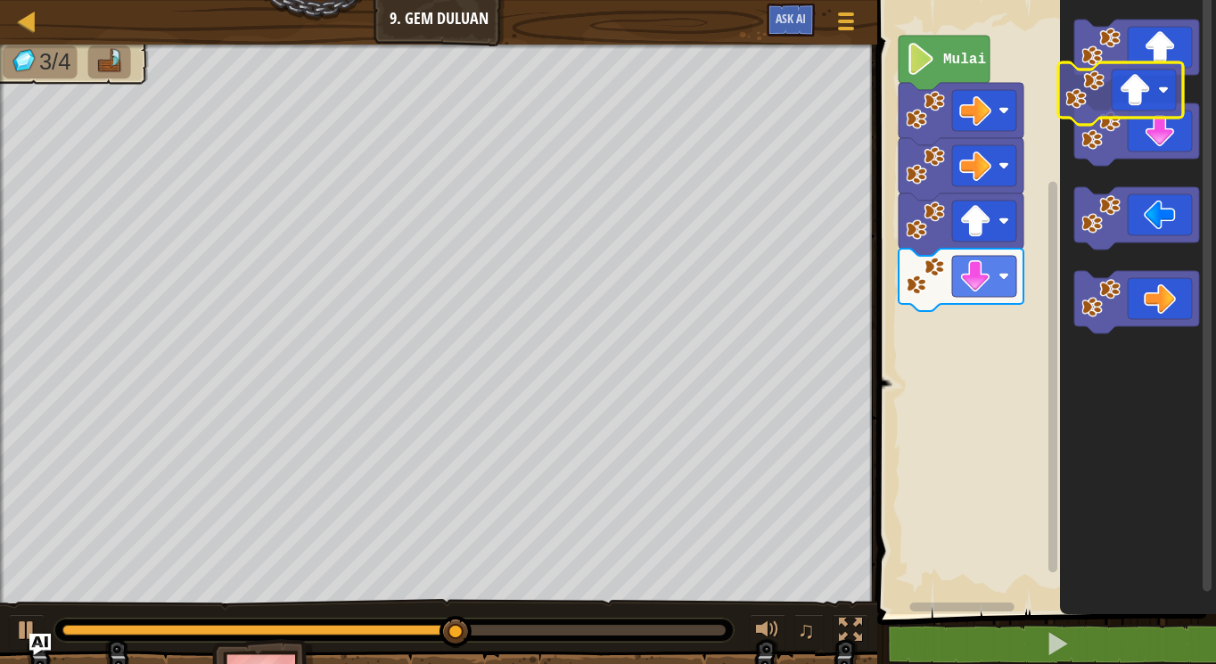
click at [1145, 96] on icon "Ruang Kerja Blockly" at bounding box center [1138, 302] width 156 height 623
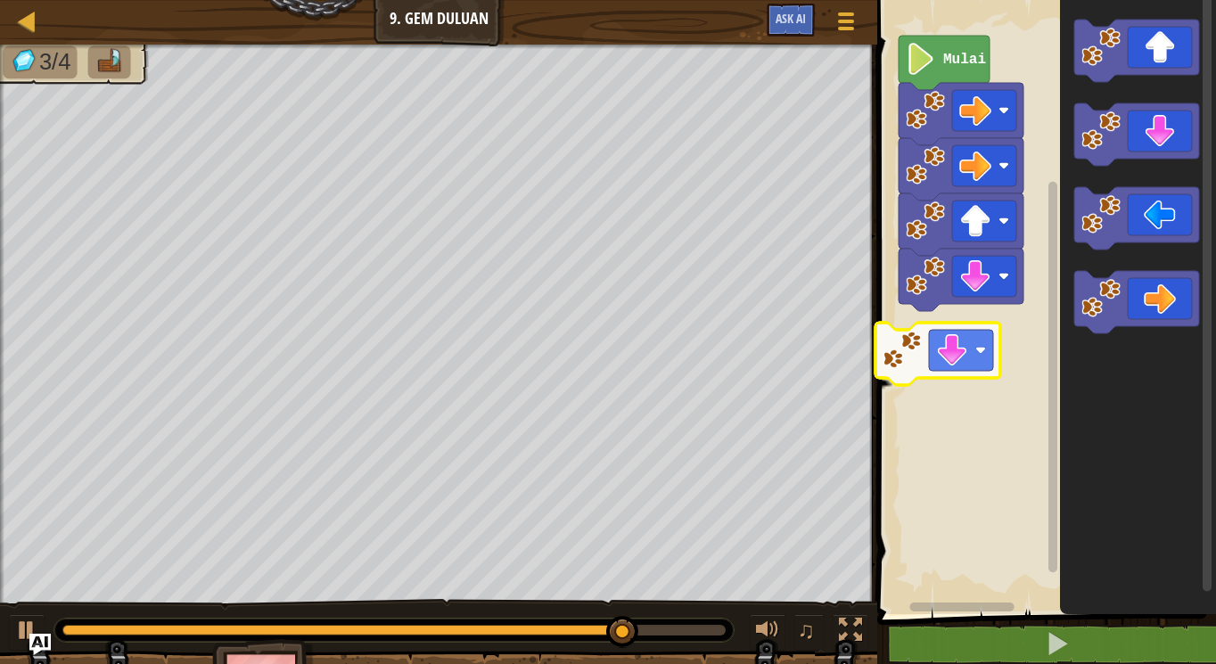
click at [937, 354] on div "Mulai" at bounding box center [1044, 302] width 344 height 623
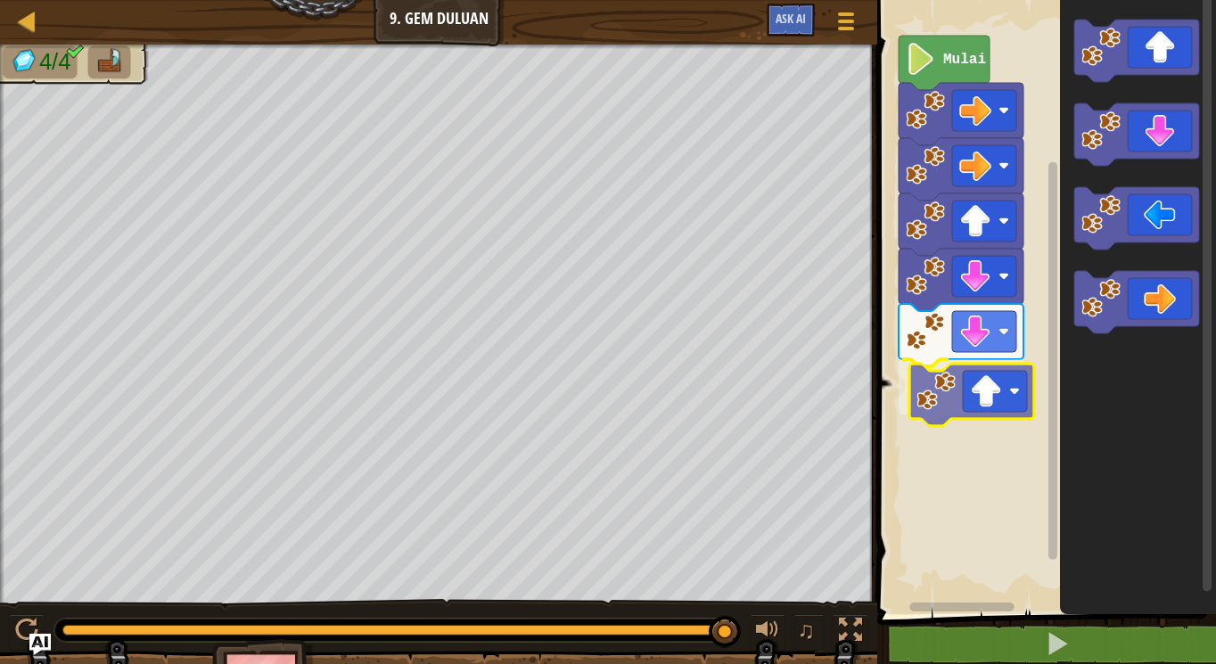
click at [959, 399] on div "Mulai" at bounding box center [1044, 302] width 344 height 623
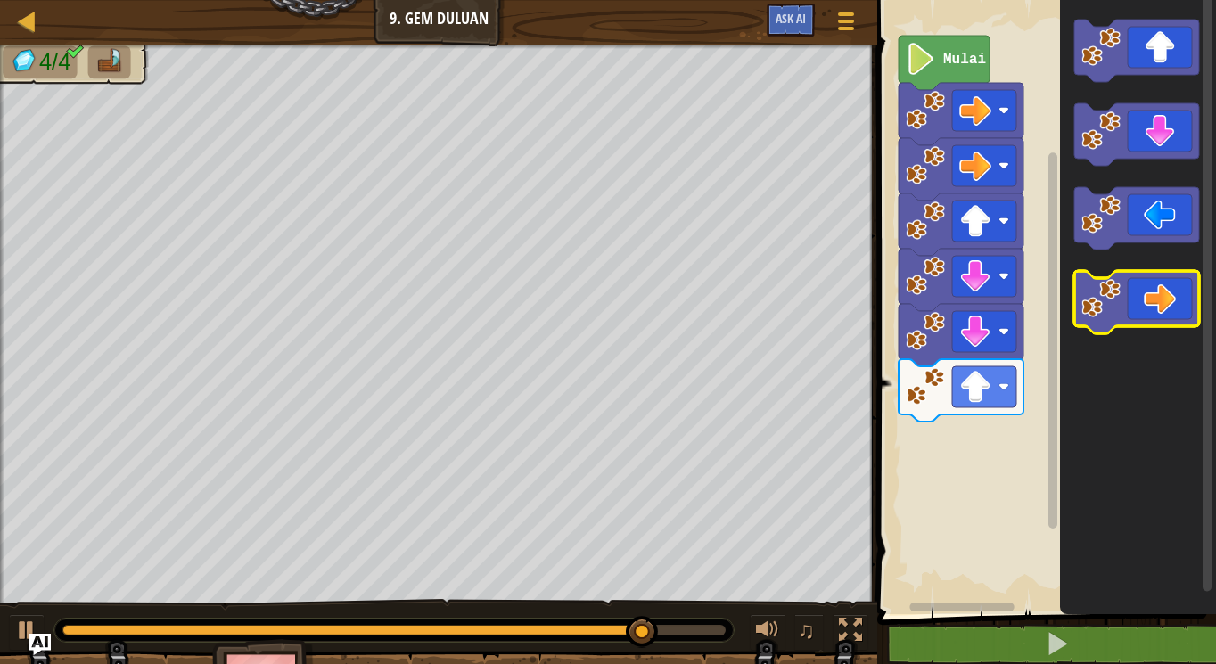
click at [1140, 314] on icon "Ruang Kerja Blockly" at bounding box center [1137, 302] width 125 height 62
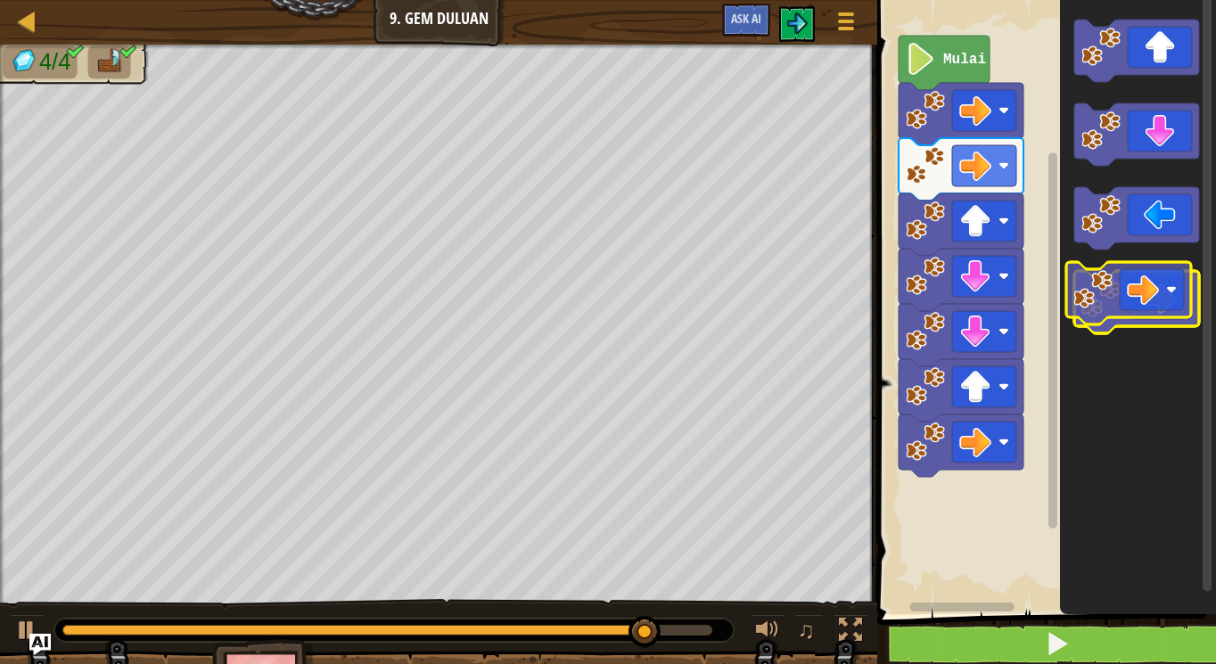
click at [1139, 296] on icon "Ruang Kerja Blockly" at bounding box center [1137, 302] width 125 height 62
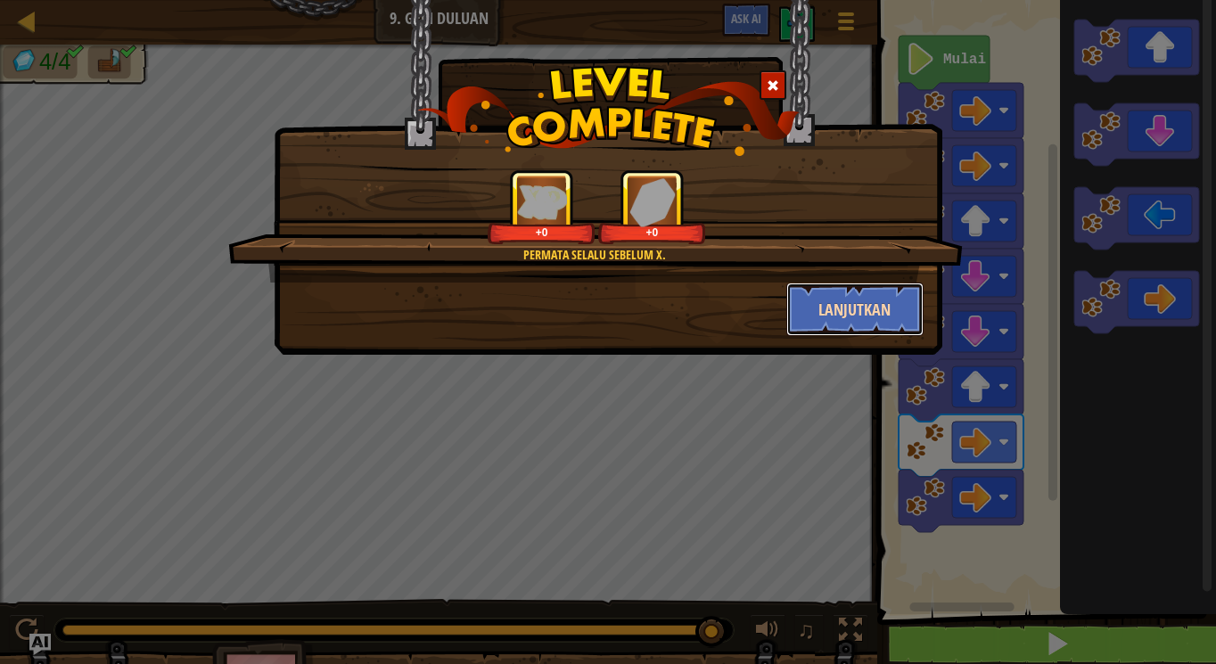
click at [834, 303] on button "Lanjutkan" at bounding box center [855, 310] width 138 height 54
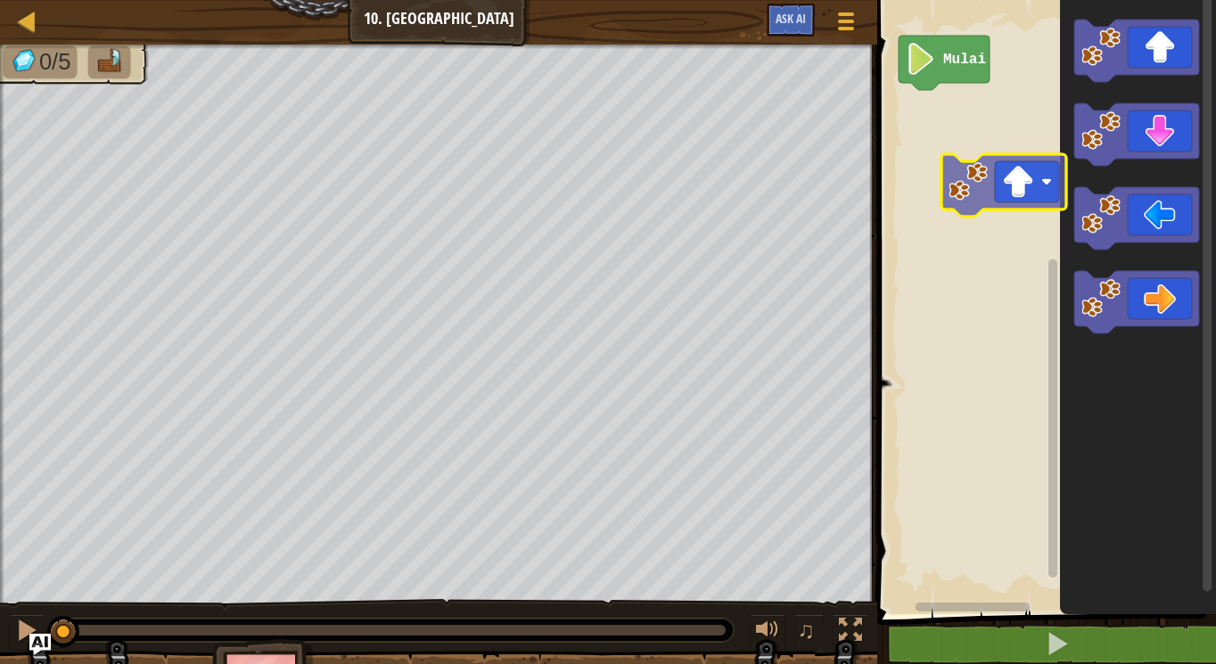
click at [919, 159] on div "Mulai" at bounding box center [1044, 302] width 344 height 623
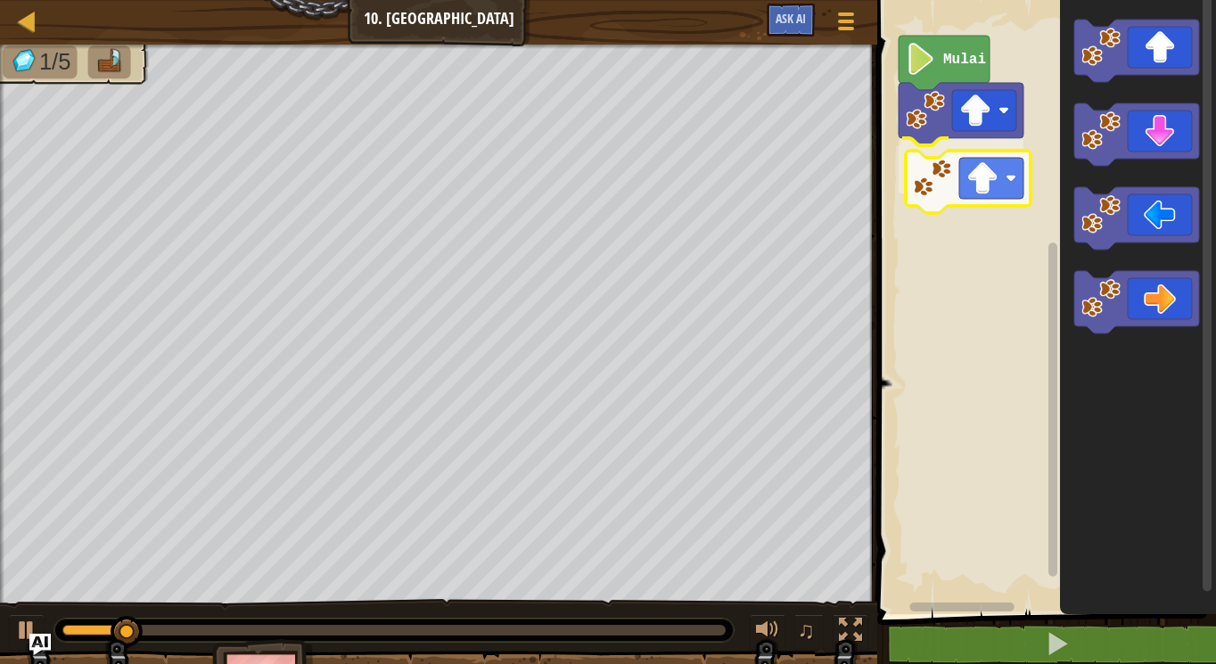
click at [992, 180] on div "Mulai" at bounding box center [1044, 302] width 344 height 623
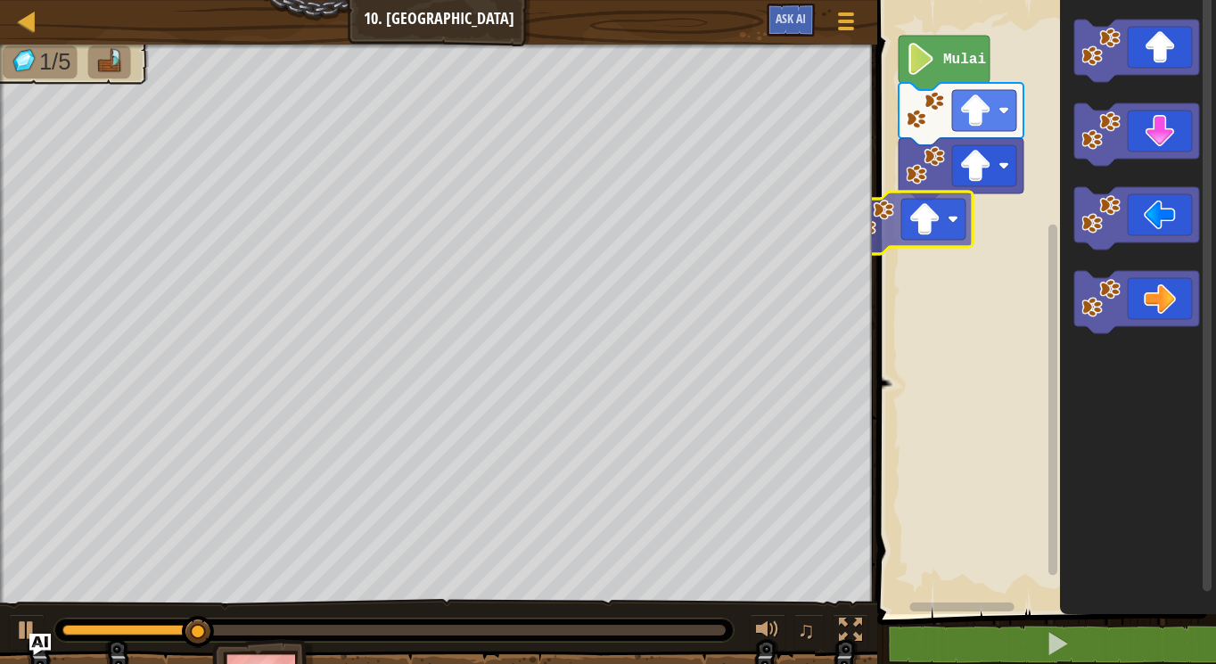
click at [894, 200] on div "Mulai" at bounding box center [1044, 302] width 344 height 623
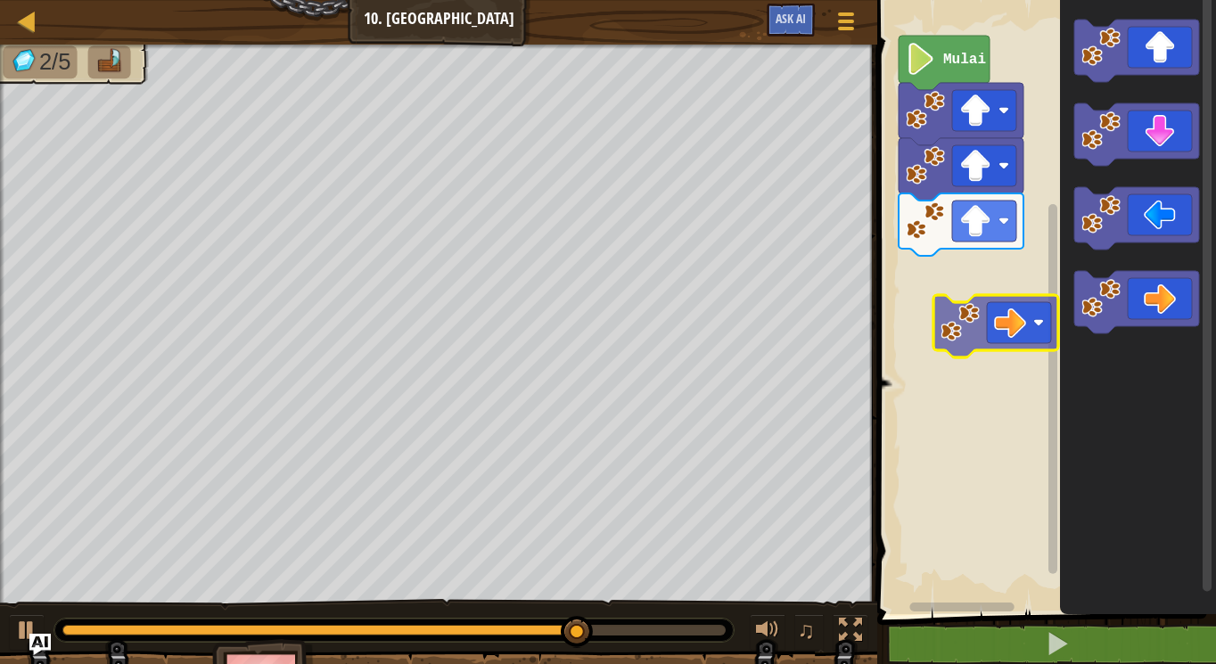
click at [1002, 312] on div "Mulai" at bounding box center [1044, 302] width 344 height 623
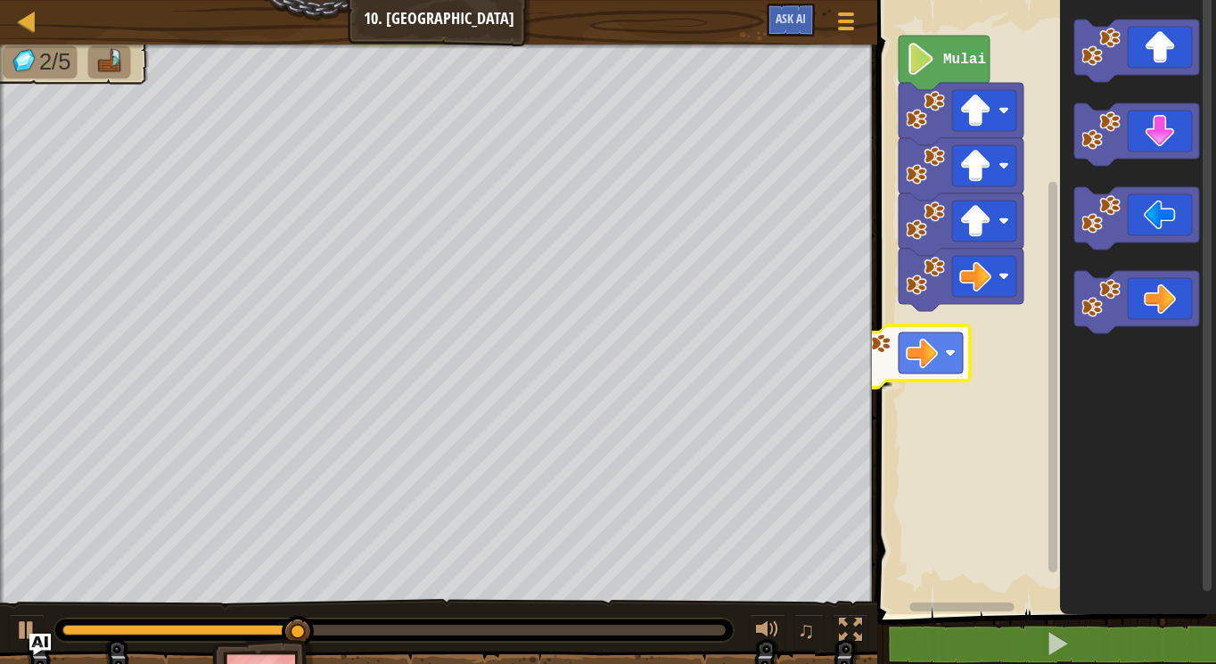
click at [934, 372] on div "Mulai" at bounding box center [1044, 302] width 344 height 623
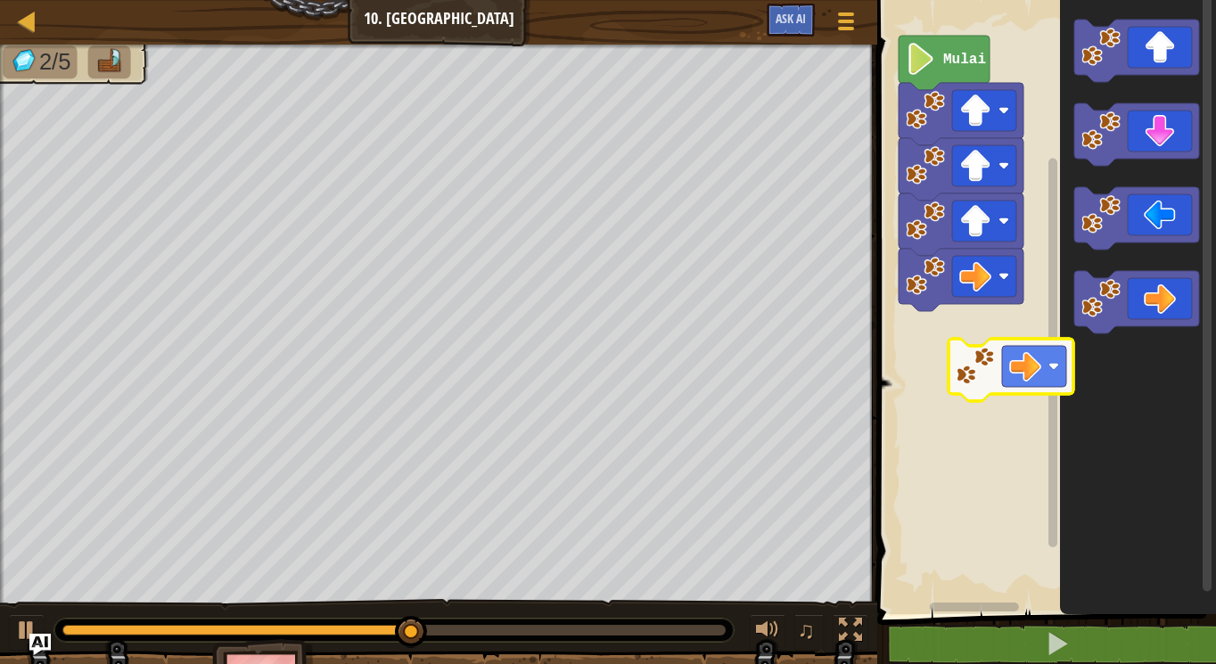
click at [985, 384] on div "Mulai" at bounding box center [1044, 302] width 344 height 623
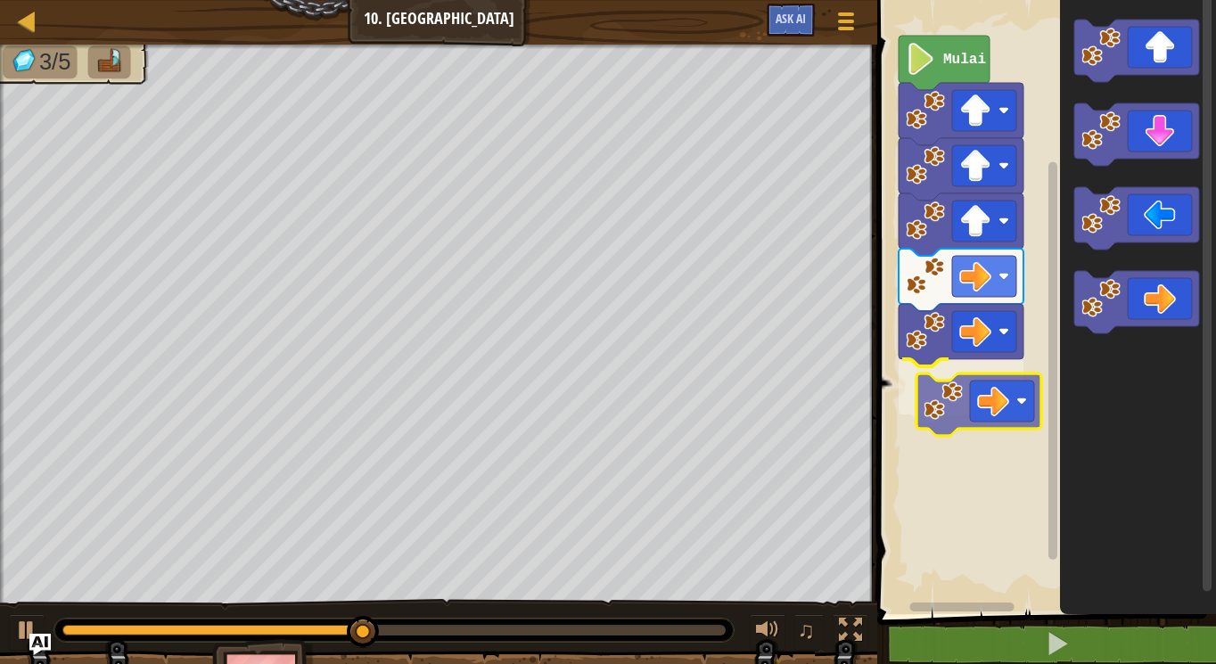
click at [907, 432] on div "Mulai" at bounding box center [1044, 302] width 344 height 623
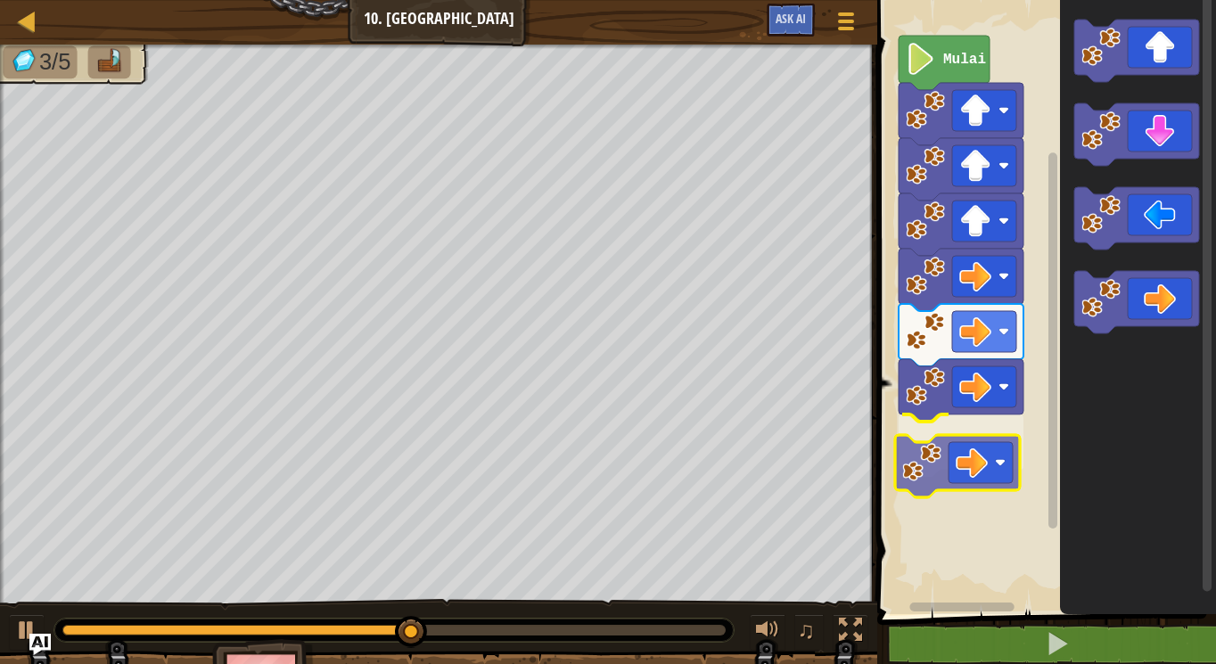
click at [968, 456] on div "Mulai" at bounding box center [1044, 302] width 344 height 623
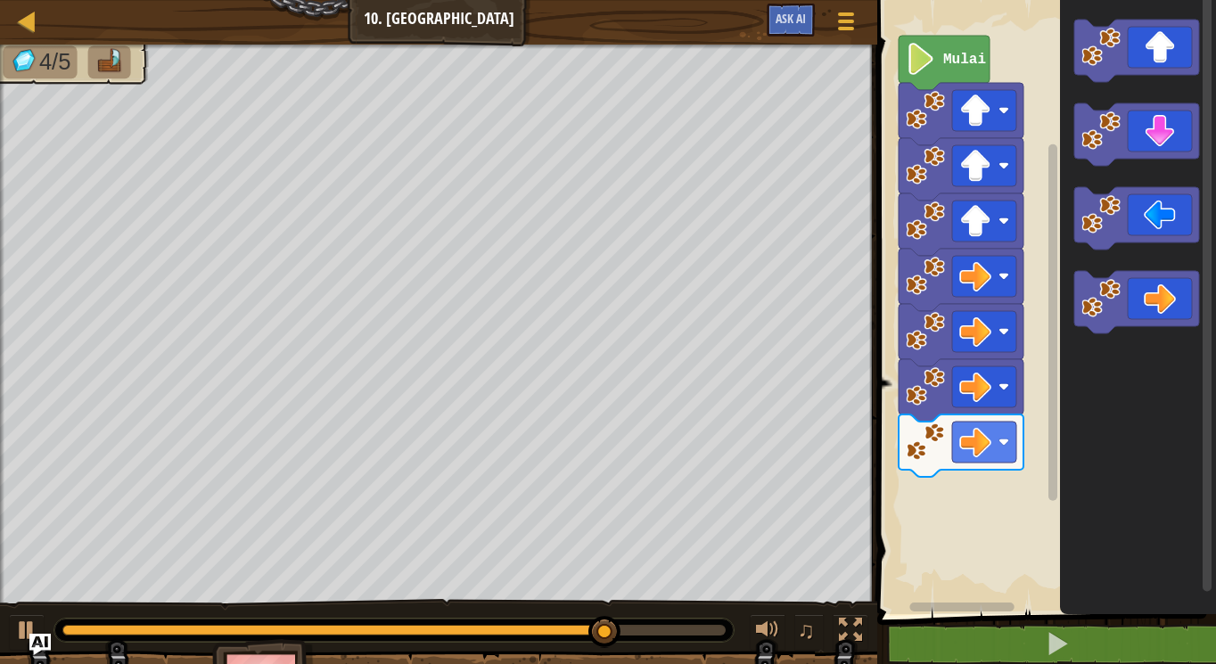
click at [1024, 352] on div "Mulai" at bounding box center [1044, 302] width 344 height 623
click at [1075, 208] on g "Ruang Kerja Blockly" at bounding box center [1137, 177] width 125 height 314
click at [1088, 153] on g "Ruang Kerja Blockly" at bounding box center [1137, 134] width 125 height 62
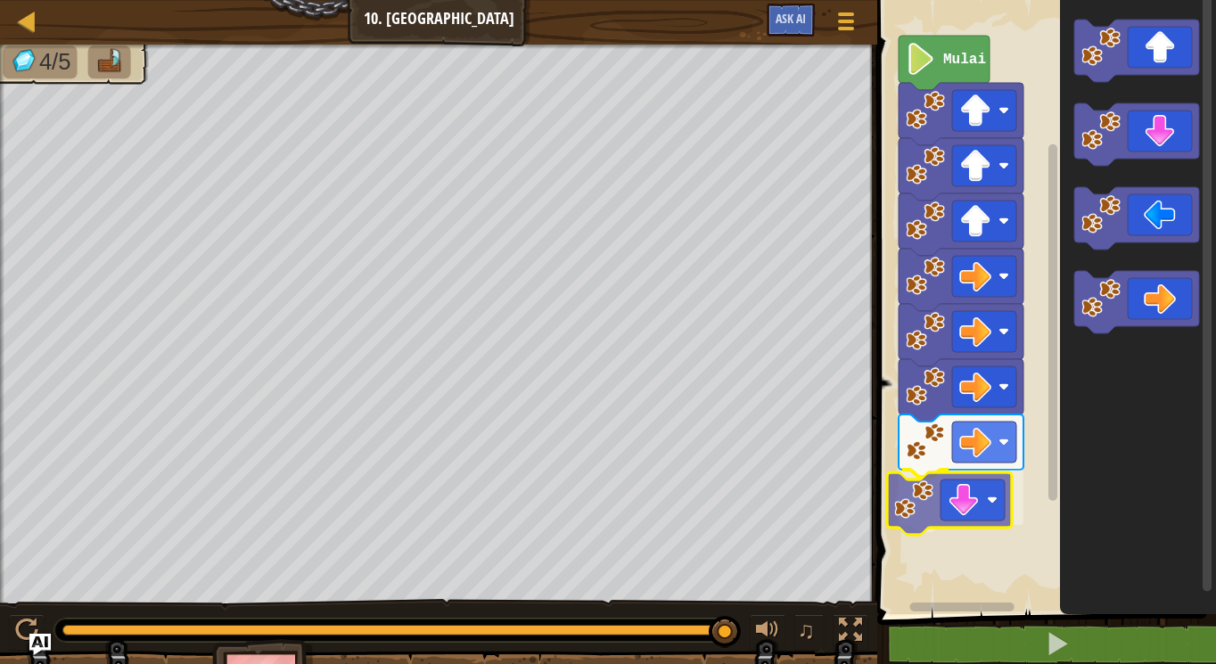
click at [943, 514] on div "Mulai" at bounding box center [1044, 302] width 344 height 623
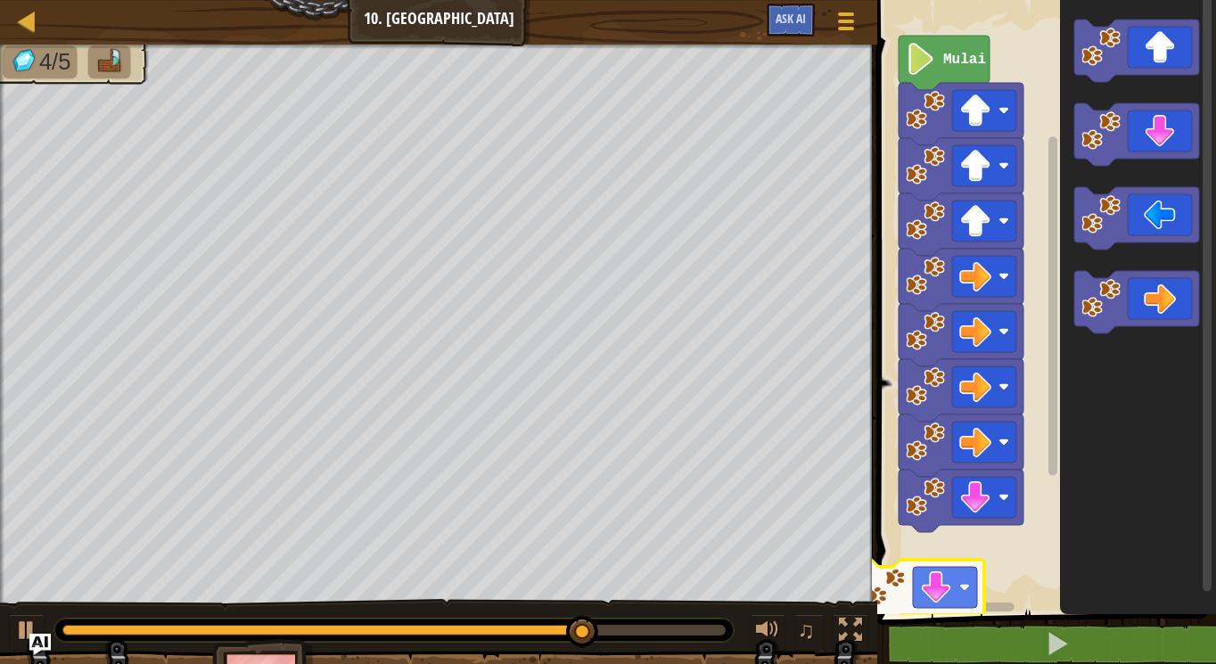
click at [959, 572] on div "Mulai" at bounding box center [1044, 302] width 344 height 623
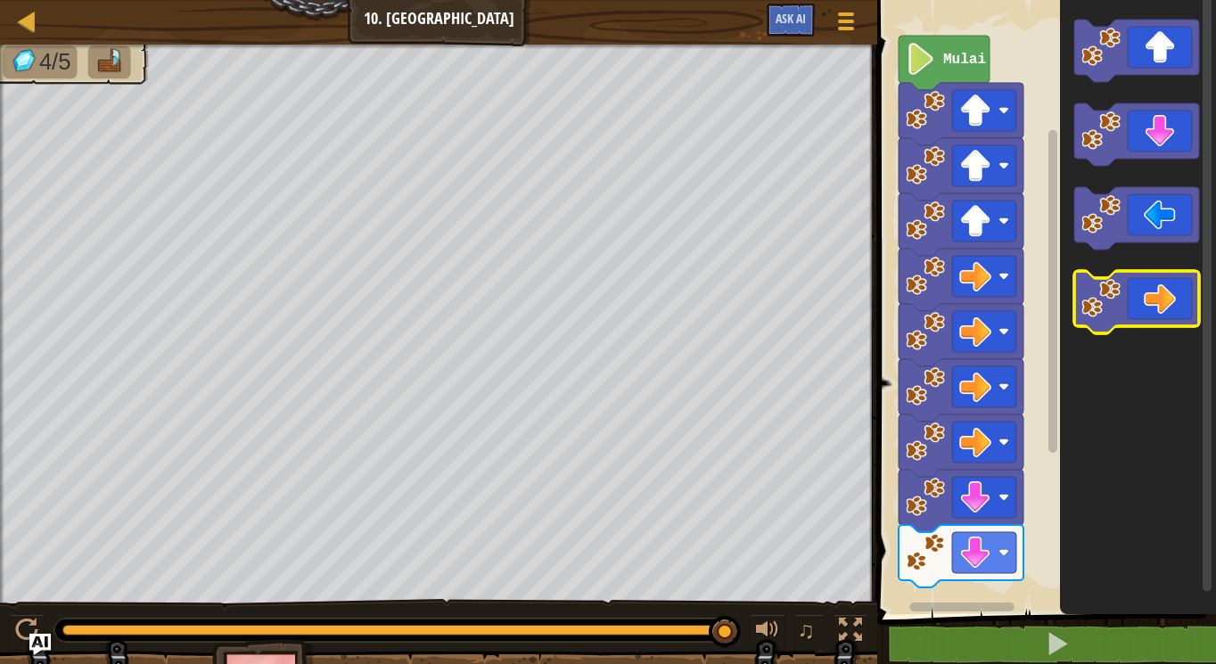
click at [1112, 273] on g "Ruang Kerja Blockly" at bounding box center [1137, 177] width 125 height 314
click at [1030, 162] on div "Mulai" at bounding box center [1044, 302] width 344 height 623
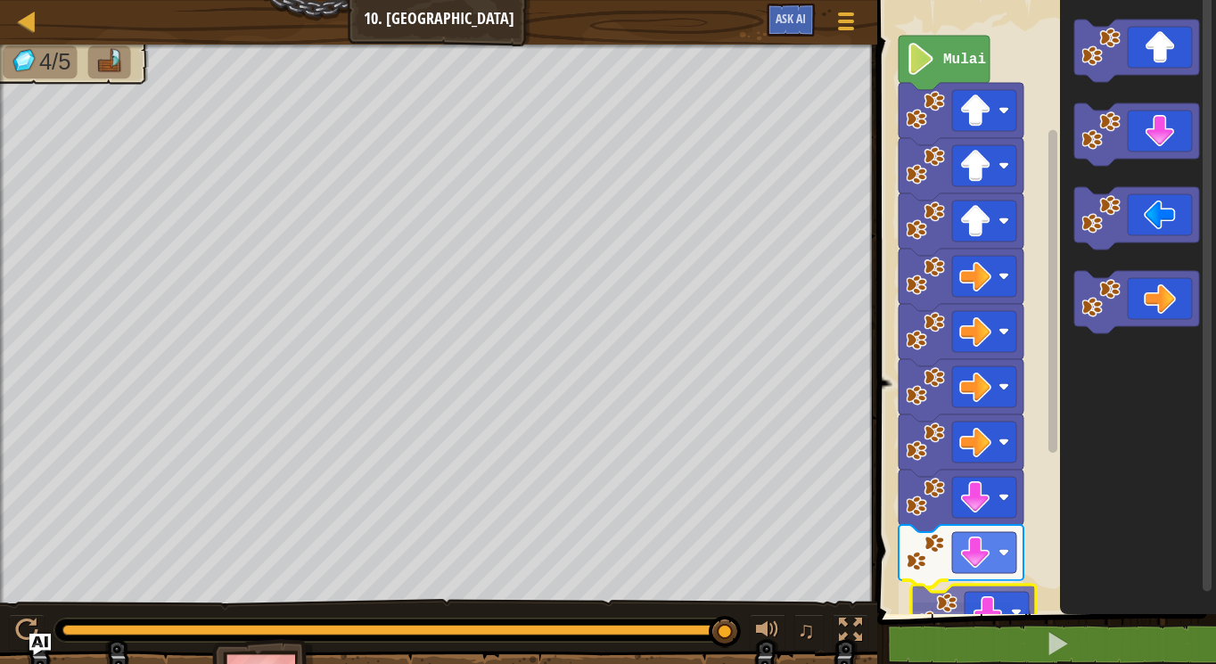
click at [931, 610] on div "Mulai" at bounding box center [1044, 302] width 344 height 623
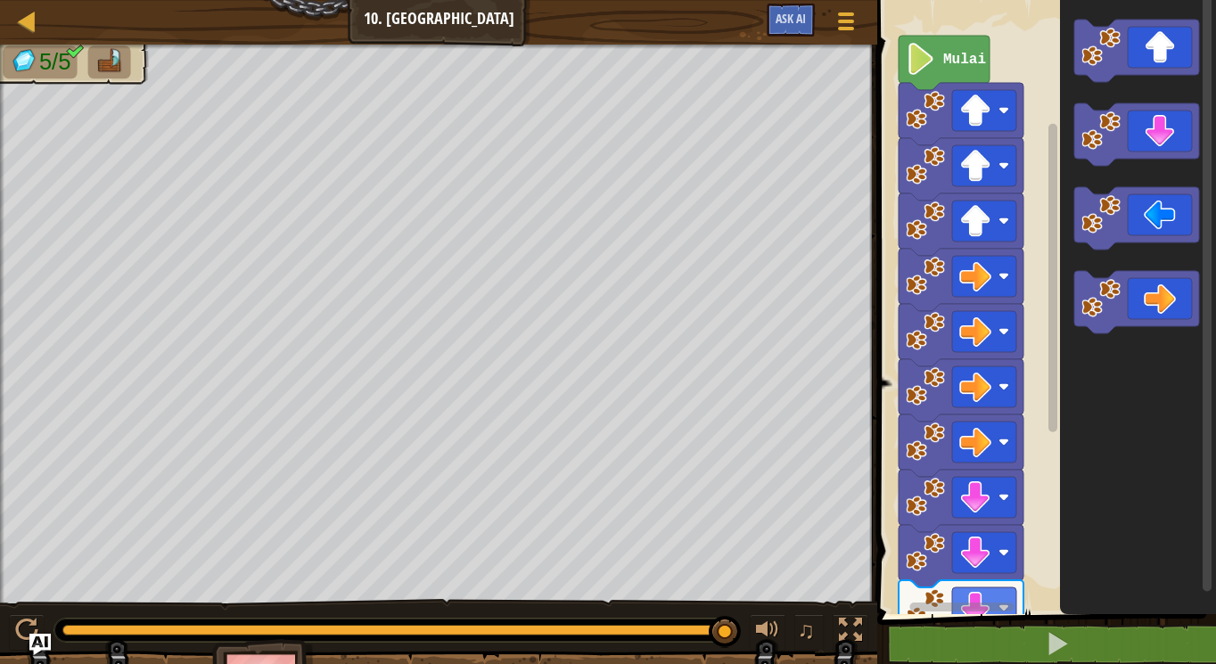
click at [1080, 341] on icon "Ruang Kerja Blockly" at bounding box center [1138, 302] width 156 height 623
click at [916, 605] on div "Mulai" at bounding box center [1044, 302] width 344 height 623
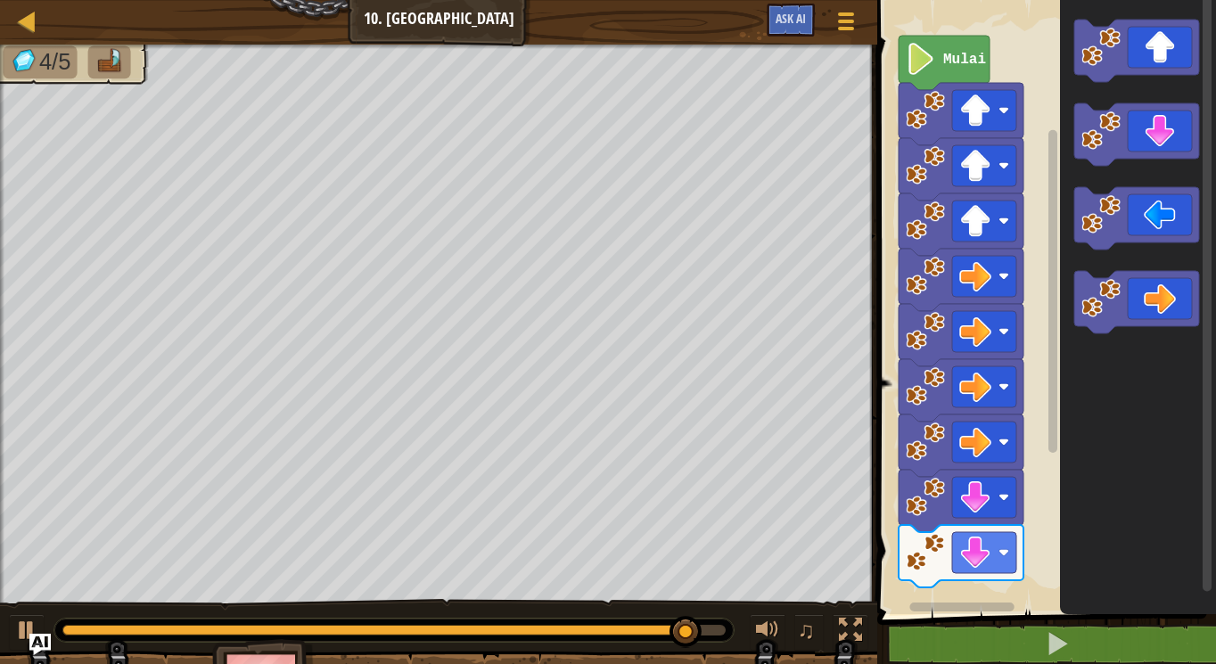
click at [1066, 141] on icon "Ruang Kerja Blockly" at bounding box center [1138, 302] width 156 height 623
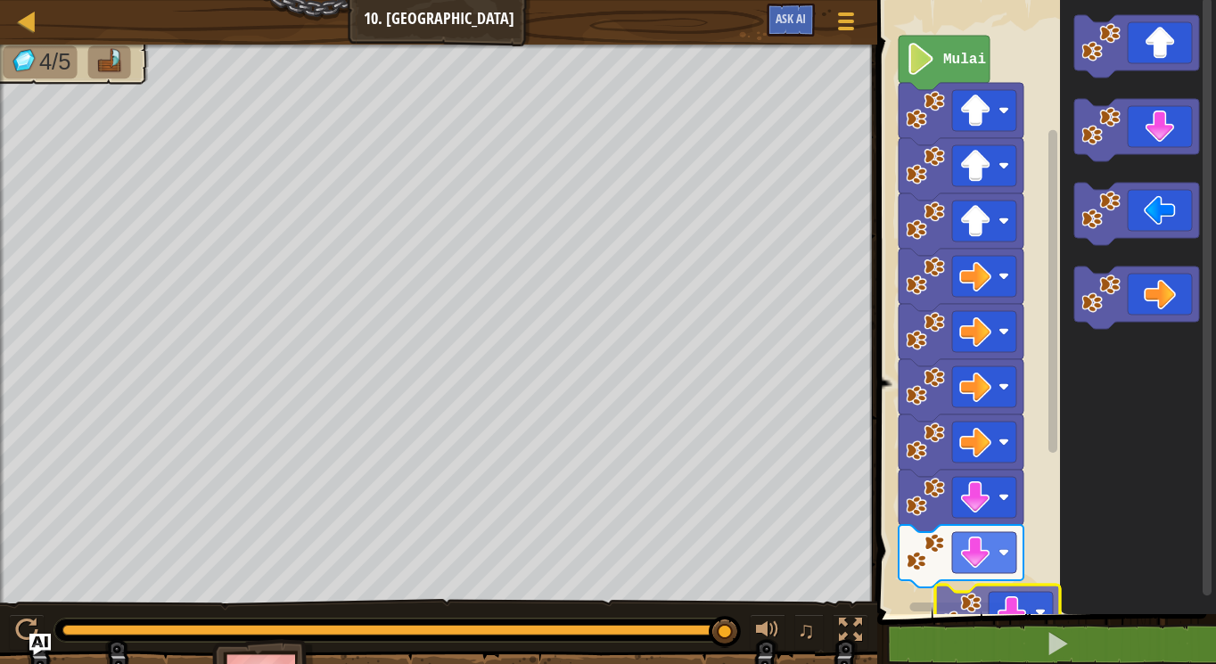
click at [959, 633] on div "1 ההההההההההההההההההההההההההההההההההההההההההההההההההההההההההההההההההההההההההההה…" at bounding box center [1044, 348] width 344 height 678
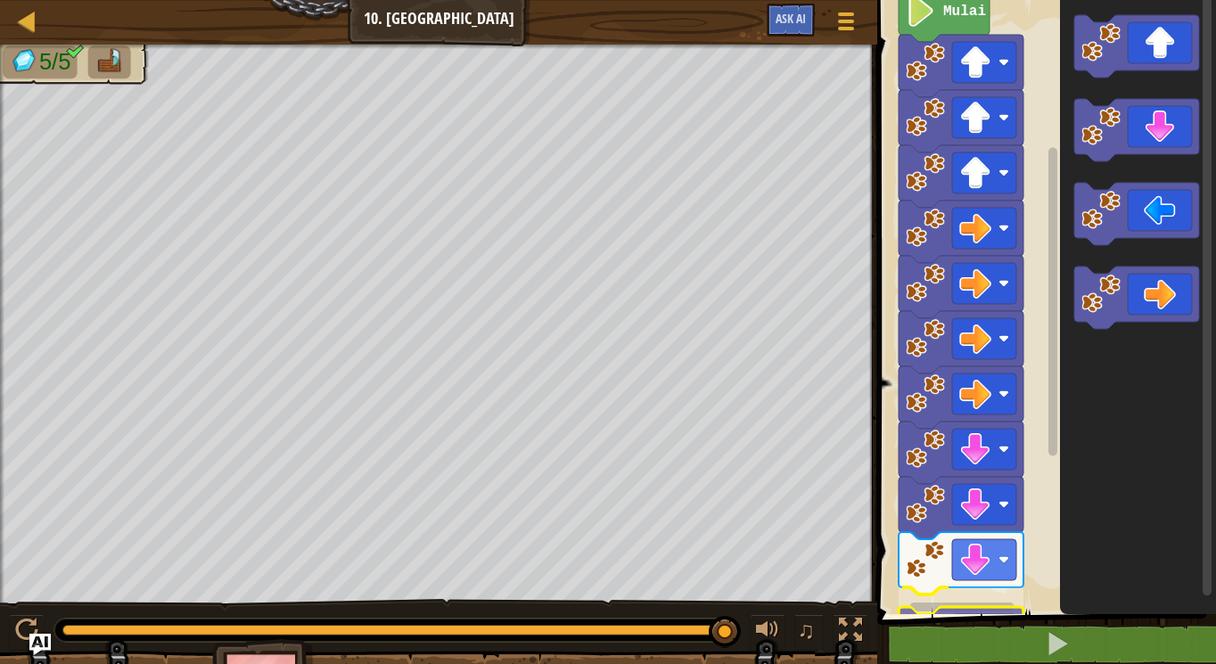
click at [973, 645] on div "1 ההההההההההההההההההההההההההההההההההההההההההההההההההההההההההההההההההההההההההההה…" at bounding box center [1044, 348] width 344 height 678
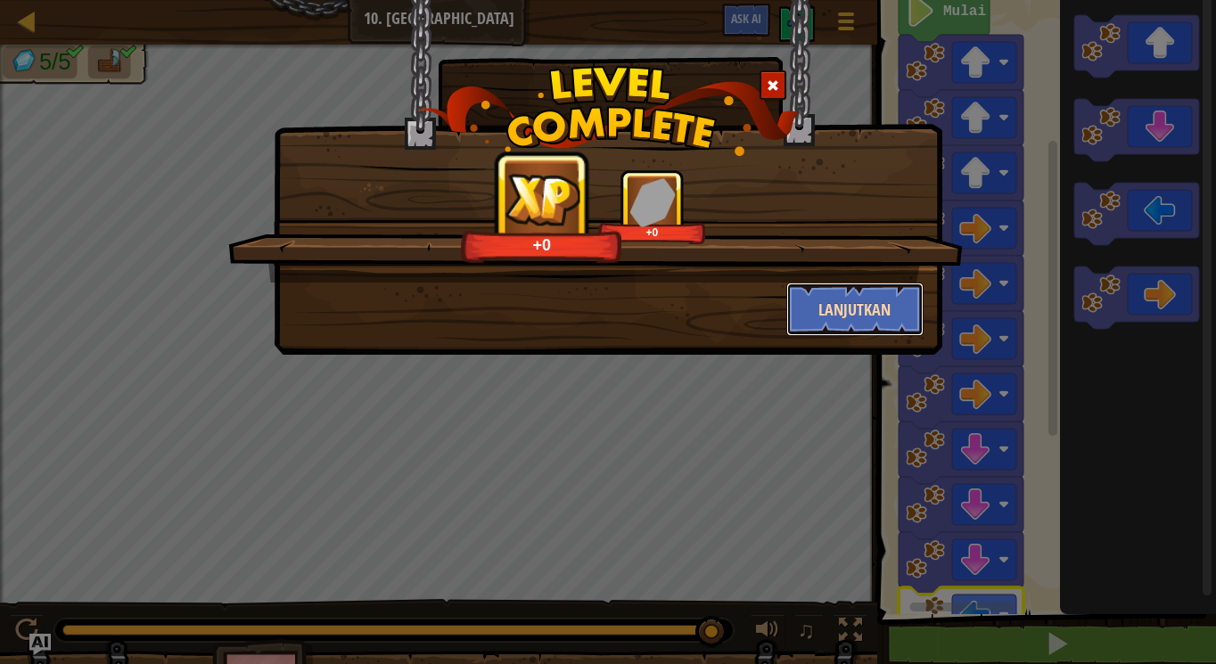
click at [881, 296] on button "Lanjutkan" at bounding box center [855, 310] width 138 height 54
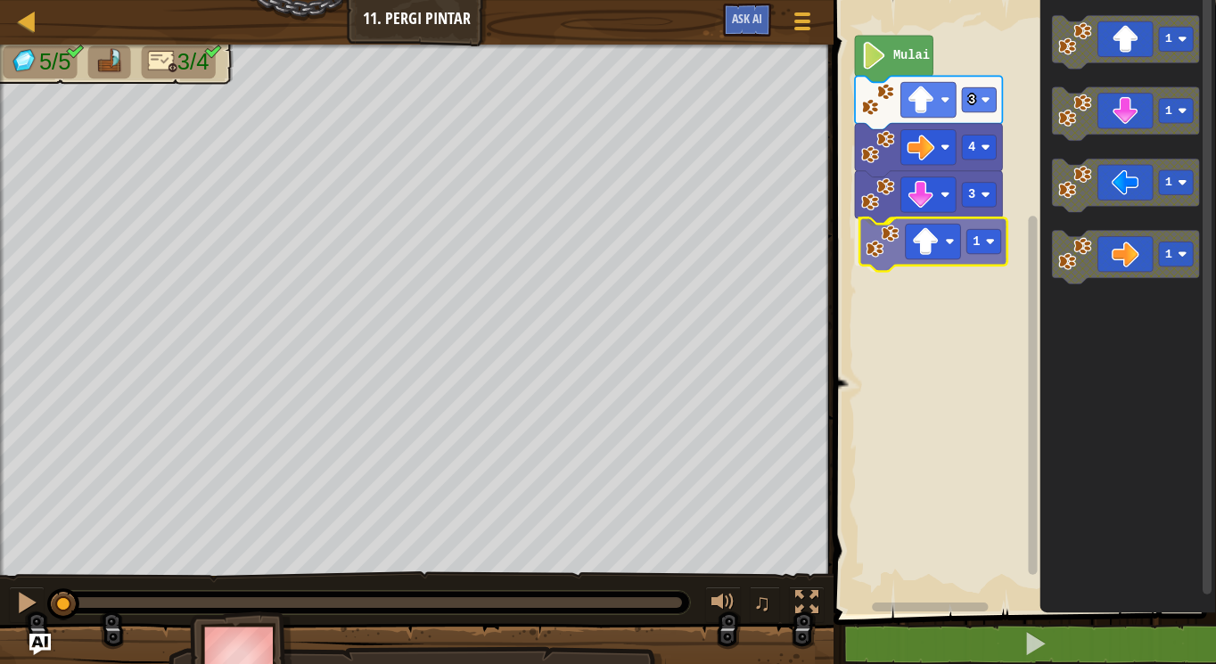
click at [908, 247] on div "3 1 4 3 Mulai 1 1 1 1 1" at bounding box center [1022, 302] width 388 height 623
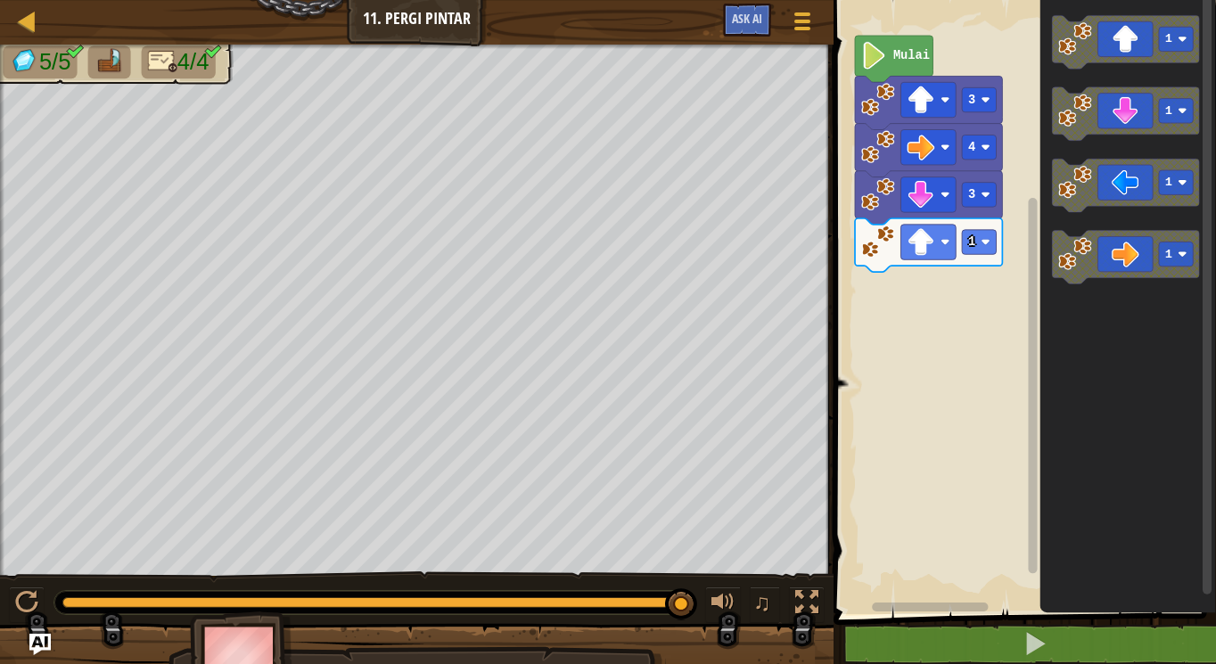
click at [1039, 229] on div "3 1 4 3 Mulai 1 1 1 1" at bounding box center [1022, 302] width 388 height 623
click at [1054, 160] on g "1 1 1 1" at bounding box center [1125, 149] width 147 height 269
click at [1168, 116] on text "1" at bounding box center [1168, 110] width 7 height 13
click at [1003, 136] on div "3 1 4 3 Mulai 1 1 1 1" at bounding box center [1022, 302] width 388 height 623
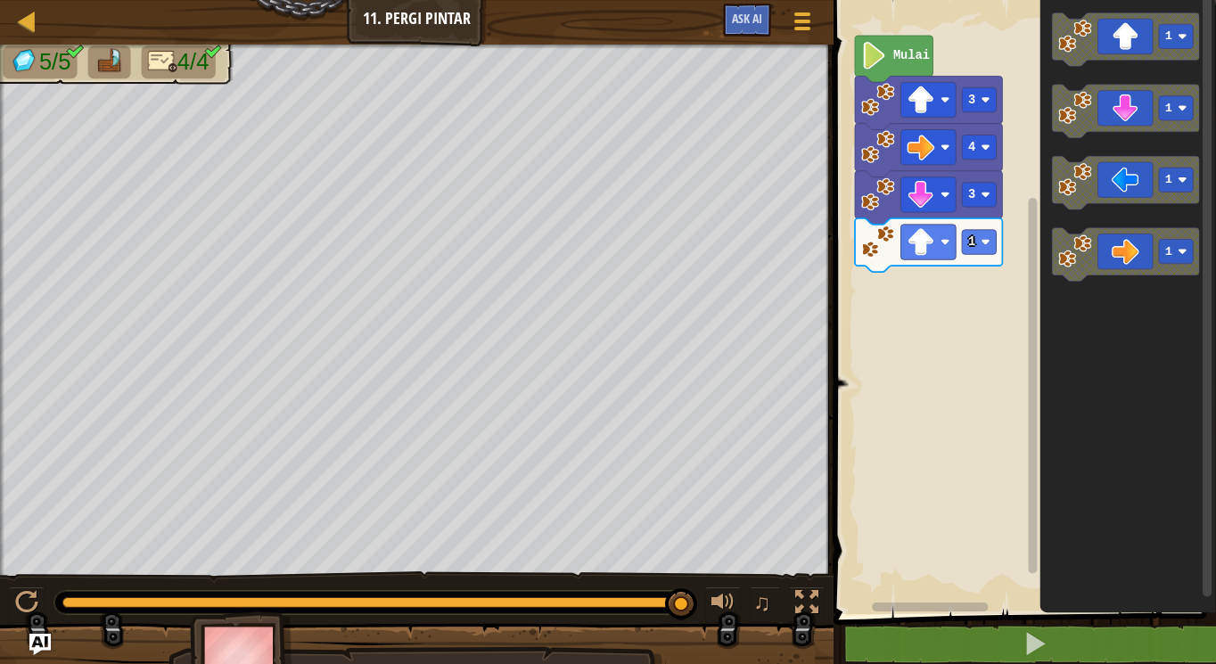
click at [1025, 104] on div "3 1 4 3 Mulai 1 1 1 1" at bounding box center [1022, 302] width 388 height 623
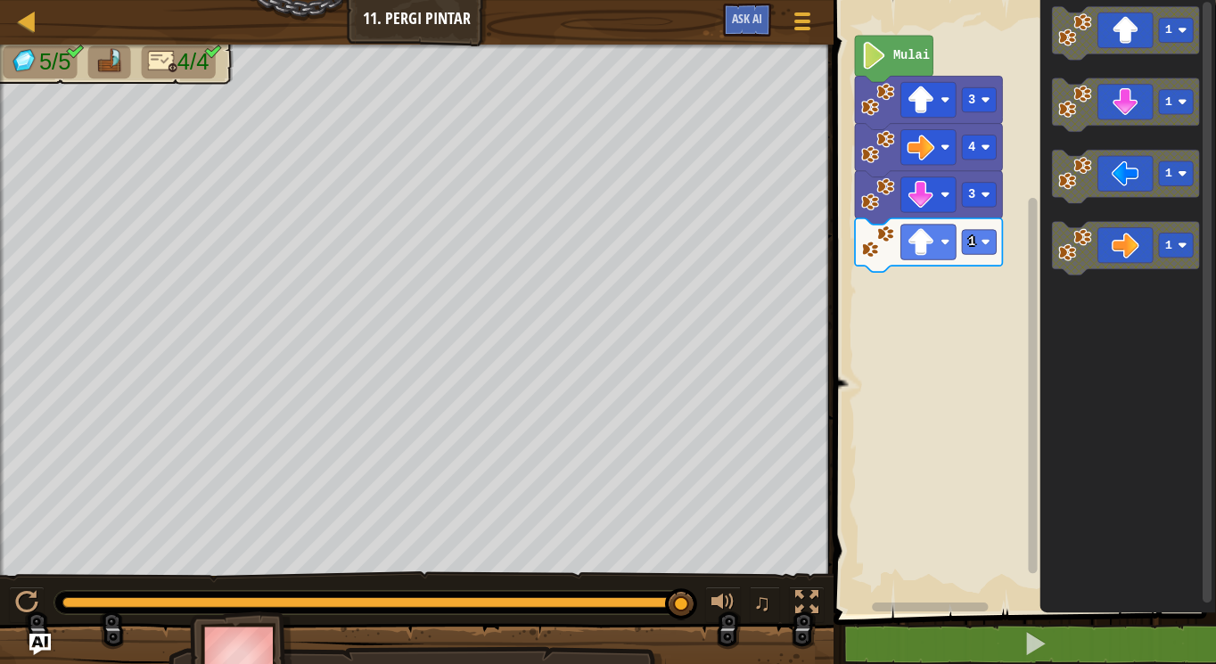
click at [1038, 133] on div "3 1 4 3 Mulai 1 1 1 1" at bounding box center [1022, 302] width 388 height 623
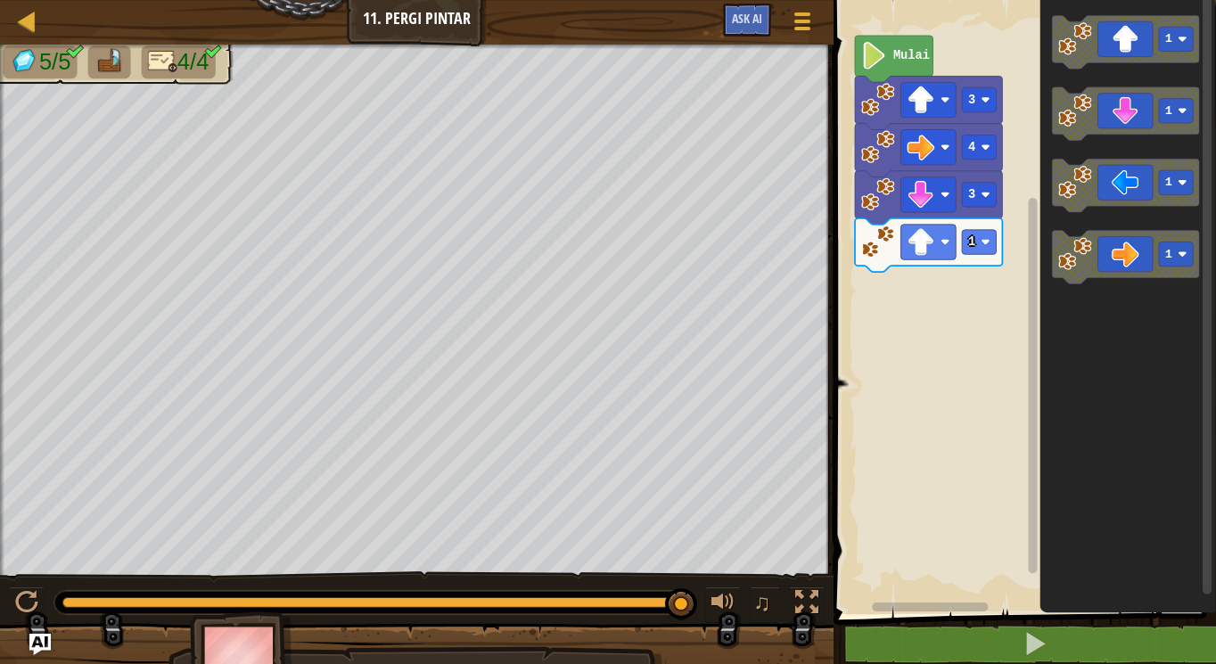
click at [919, 158] on div "3 1 4 3 Mulai 1 1 1 1" at bounding box center [1022, 302] width 388 height 623
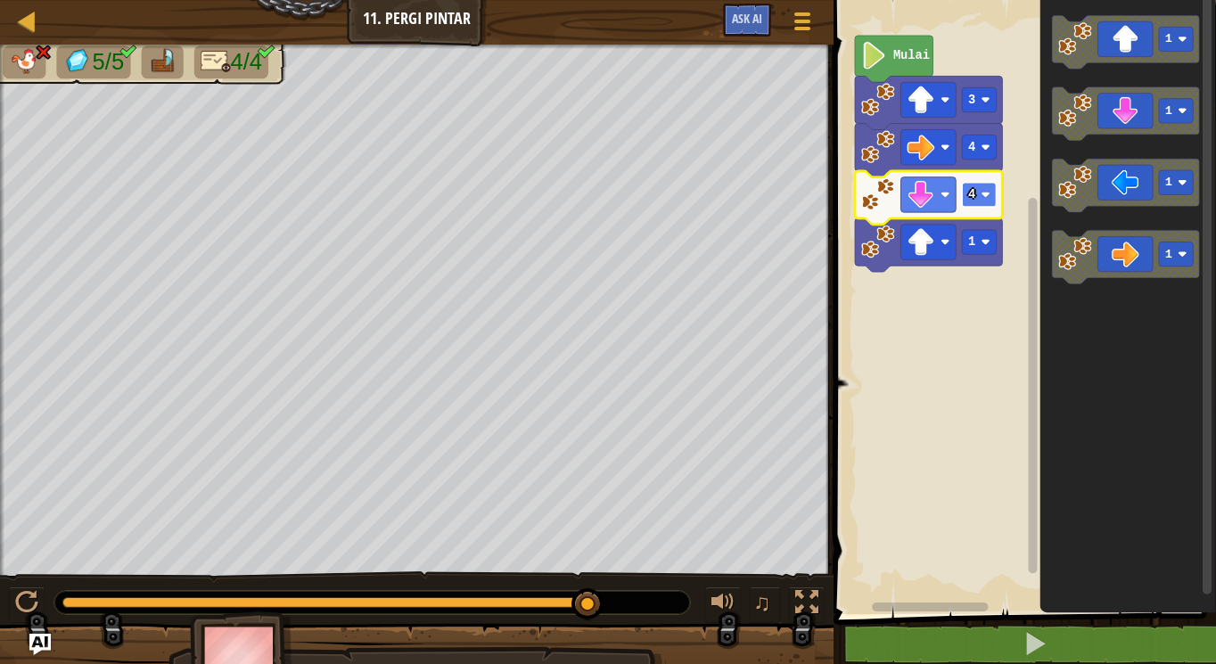
click at [983, 185] on rect "Ruang Kerja Blockly" at bounding box center [979, 195] width 34 height 24
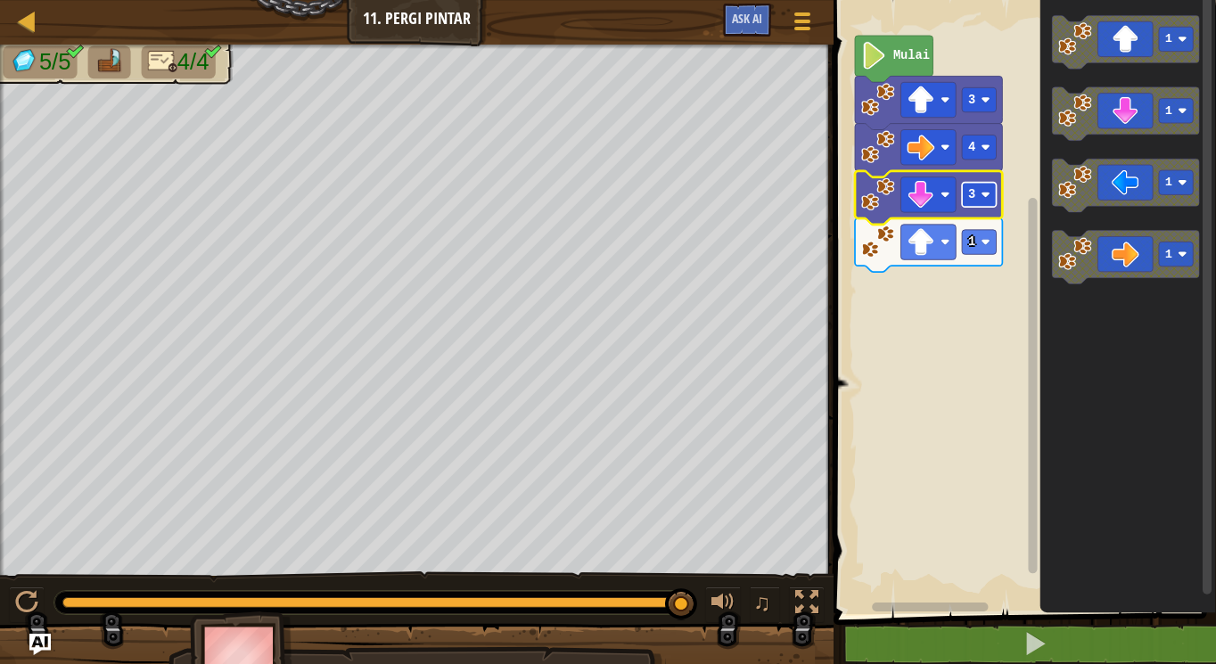
click at [978, 194] on rect "Ruang Kerja Blockly" at bounding box center [979, 195] width 34 height 24
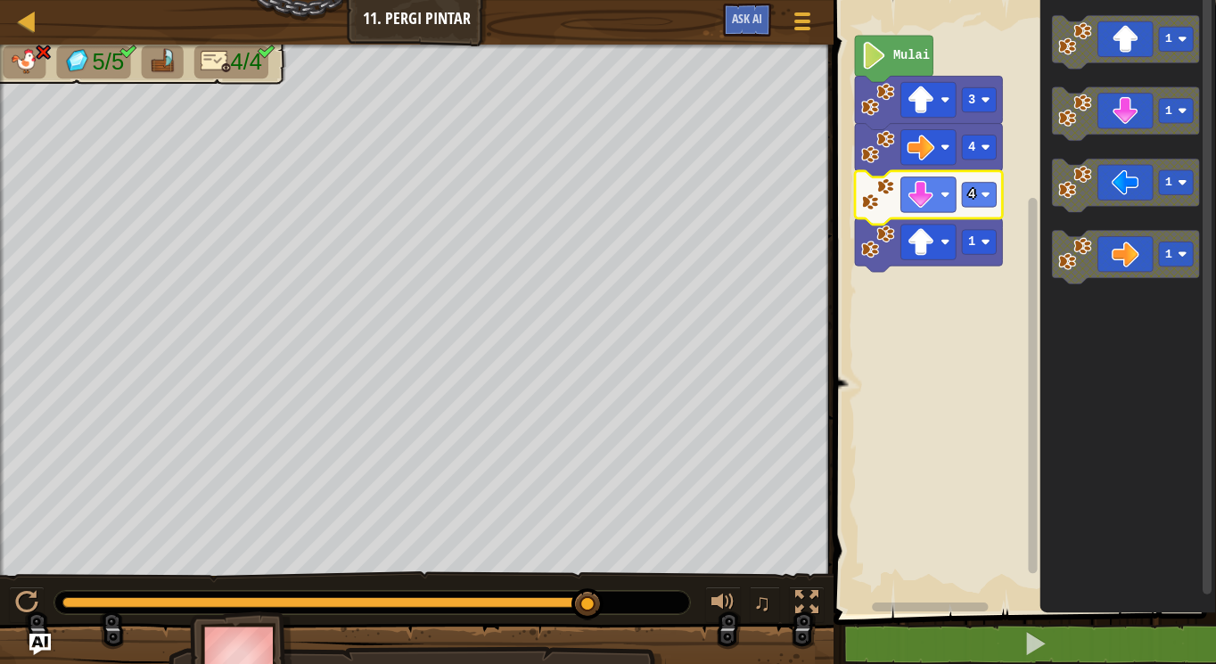
click at [981, 200] on rect "Ruang Kerja Blockly" at bounding box center [979, 195] width 34 height 24
click at [856, 332] on rect "Ruang Kerja Blockly" at bounding box center [1022, 302] width 388 height 623
click at [976, 204] on rect "Ruang Kerja Blockly" at bounding box center [979, 195] width 34 height 24
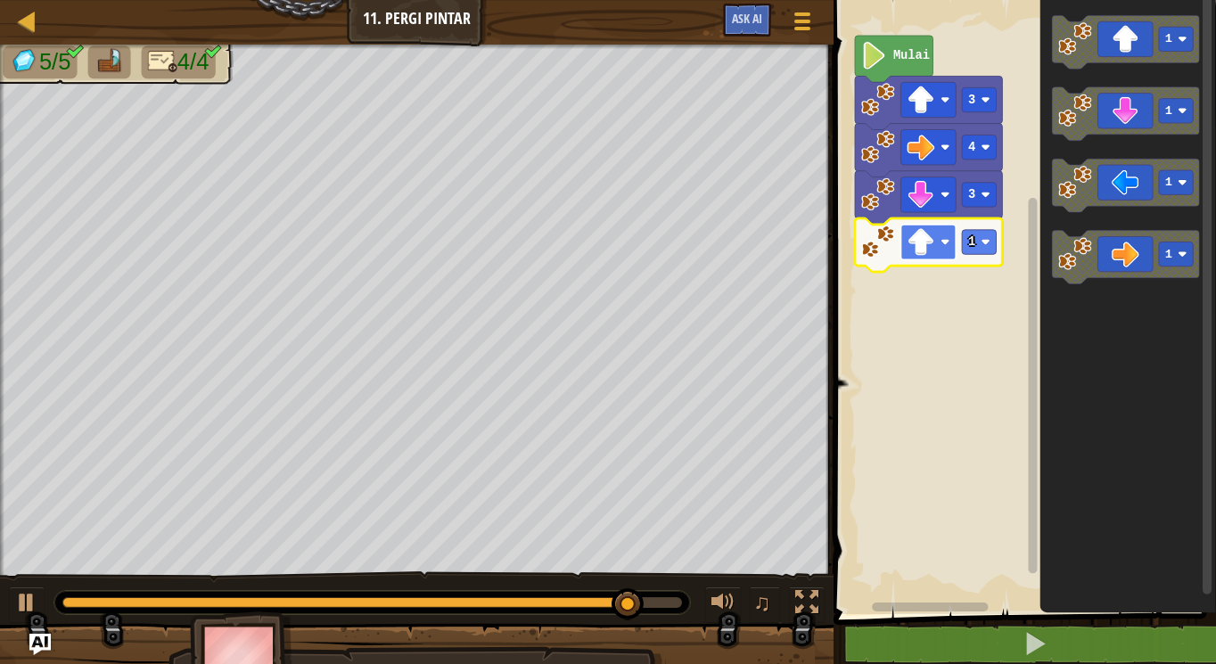
click at [936, 251] on rect "Ruang Kerja Blockly" at bounding box center [928, 242] width 55 height 35
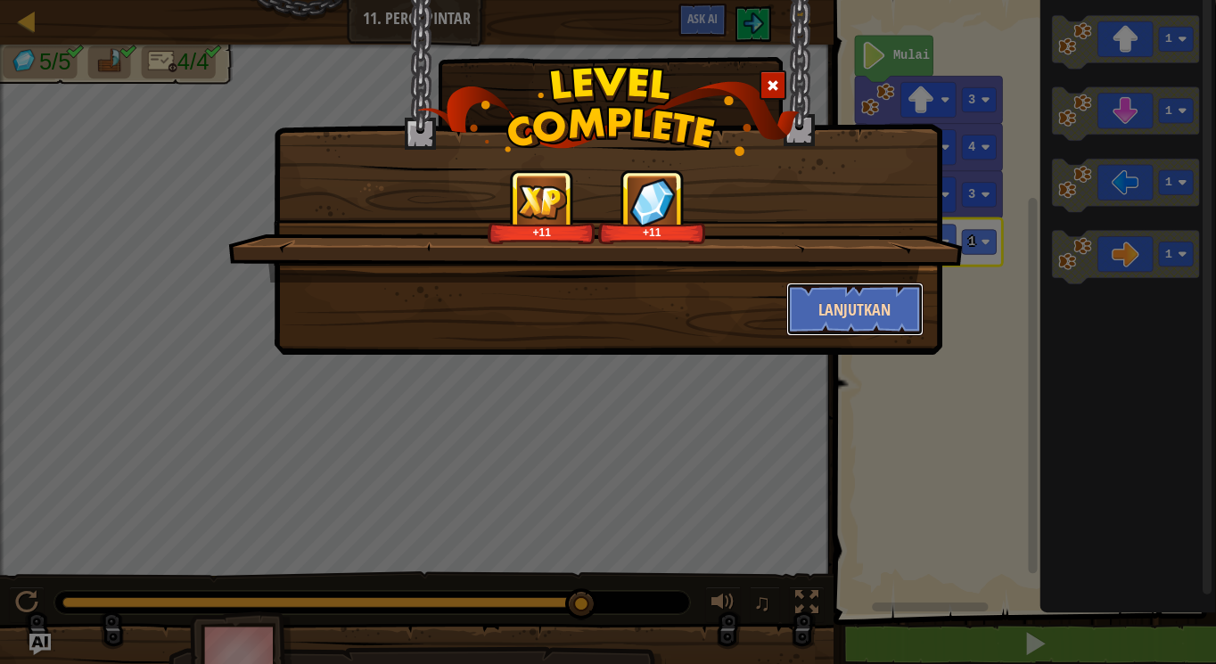
click at [819, 306] on button "Lanjutkan" at bounding box center [855, 310] width 138 height 54
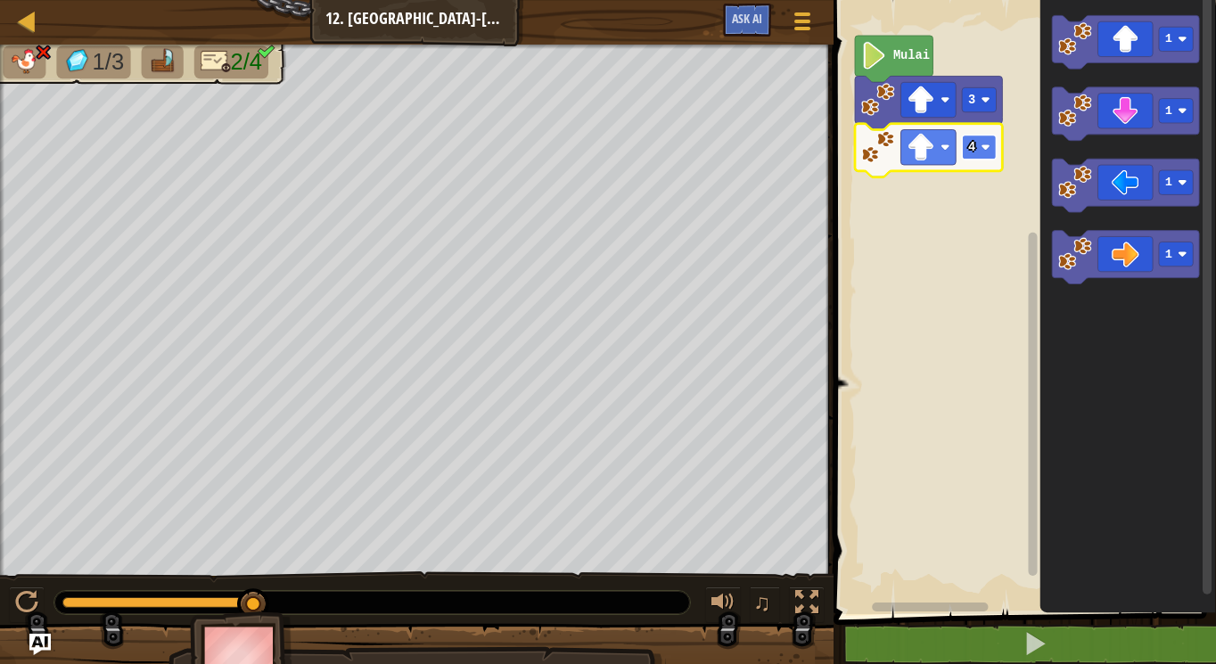
click at [966, 140] on rect "Ruang Kerja Blockly" at bounding box center [979, 148] width 34 height 24
click at [976, 142] on rect "Ruang Kerja Blockly" at bounding box center [979, 148] width 34 height 24
click at [984, 103] on image "Ruang Kerja Blockly" at bounding box center [985, 99] width 9 height 9
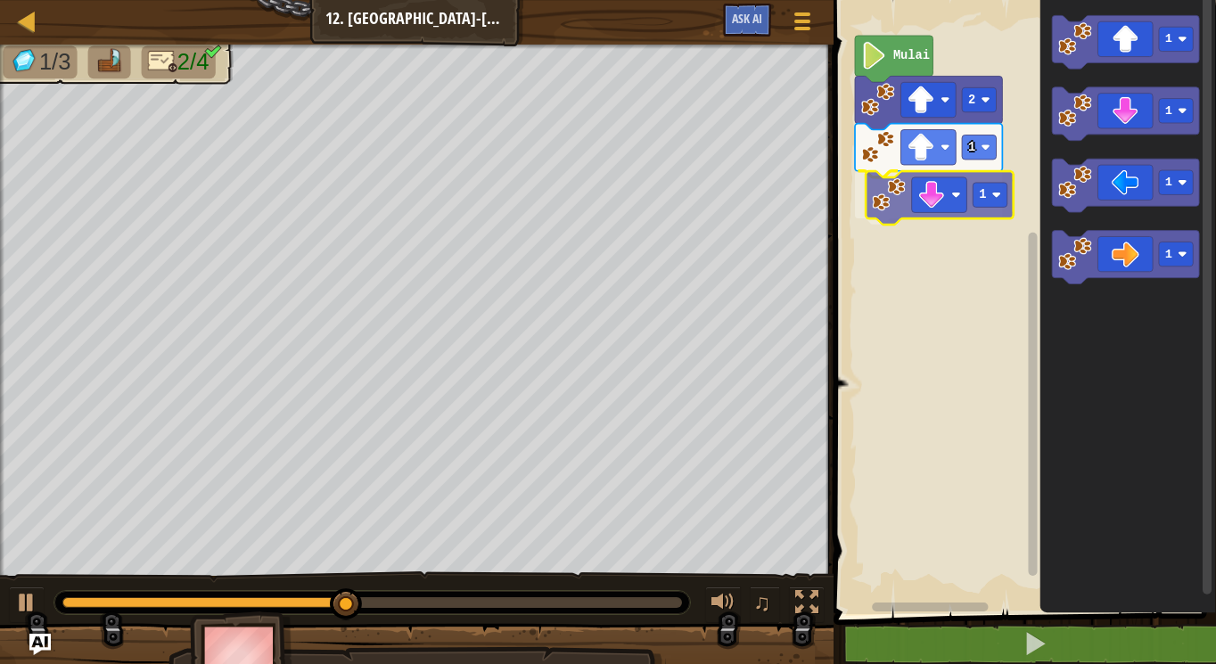
click at [932, 206] on div "Mulai 2 1 1 1 1 1 1 1" at bounding box center [1022, 302] width 388 height 623
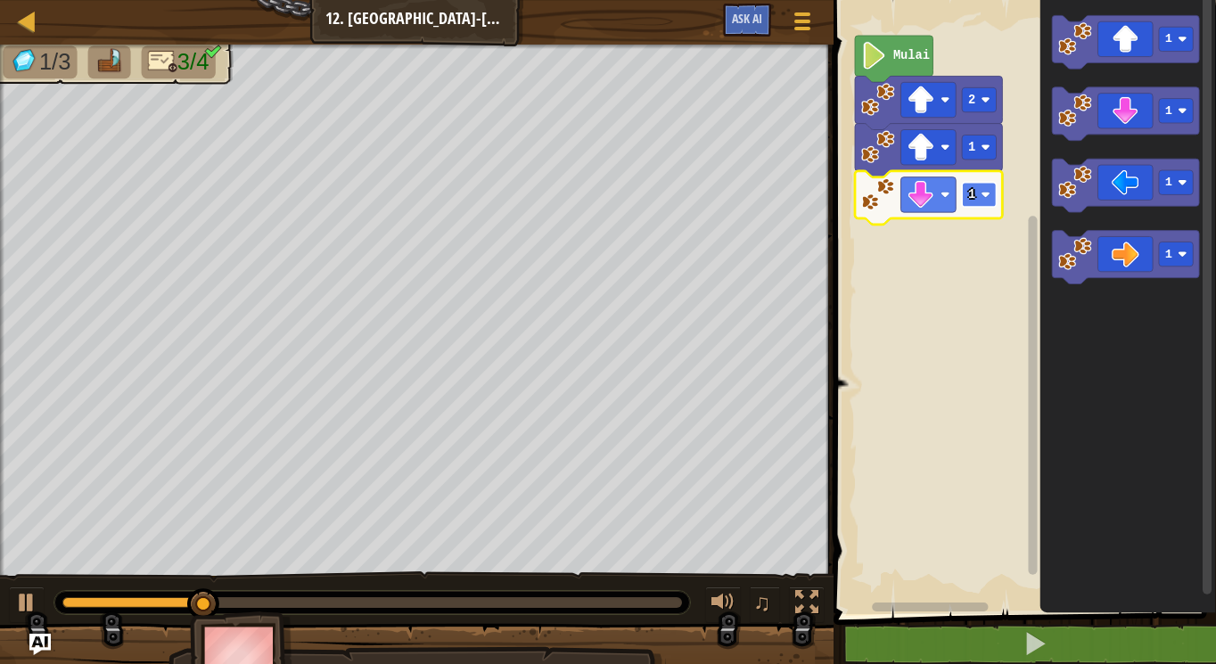
click at [983, 191] on image "Ruang Kerja Blockly" at bounding box center [985, 194] width 9 height 9
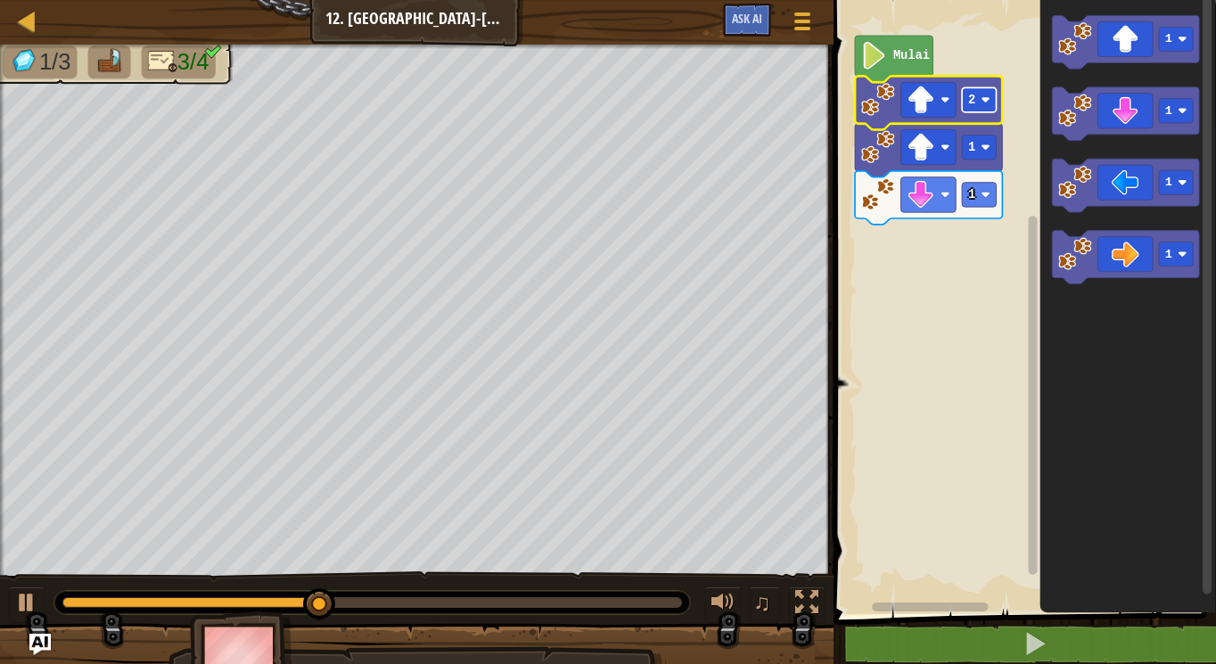
click at [982, 89] on rect "Ruang Kerja Blockly" at bounding box center [979, 99] width 34 height 24
click at [930, 114] on rect "Ruang Kerja Blockly" at bounding box center [928, 99] width 55 height 35
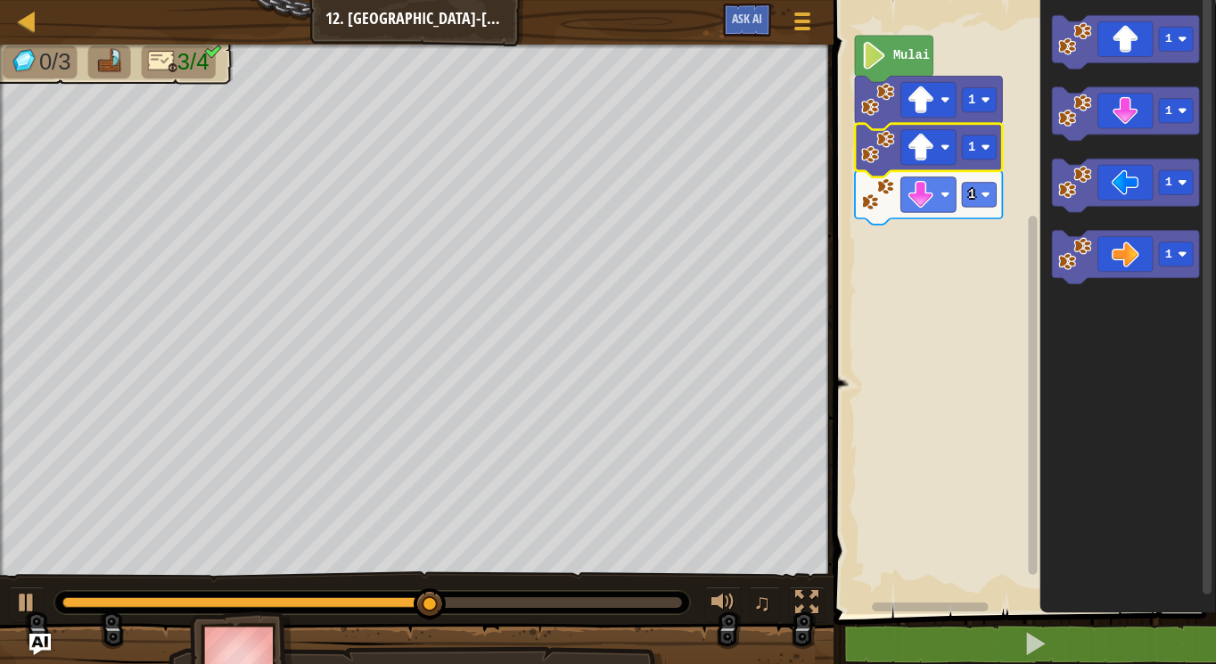
click at [926, 154] on image "Ruang Kerja Blockly" at bounding box center [921, 148] width 28 height 28
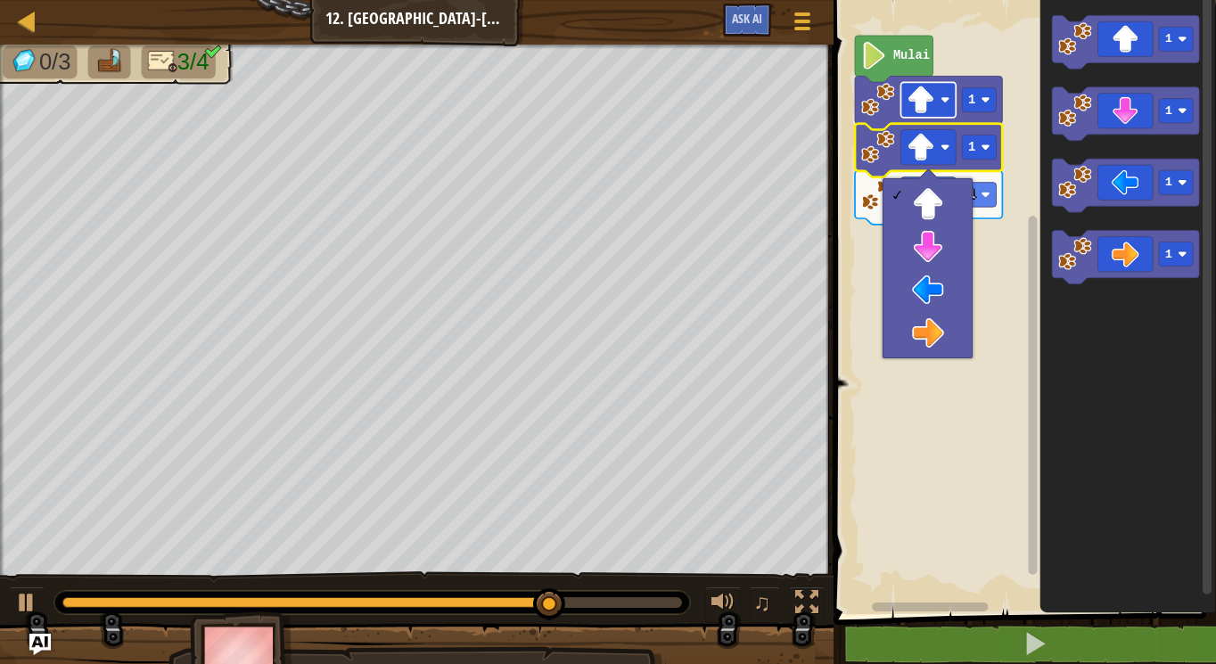
click at [934, 96] on image "Ruang Kerja Blockly" at bounding box center [921, 100] width 28 height 28
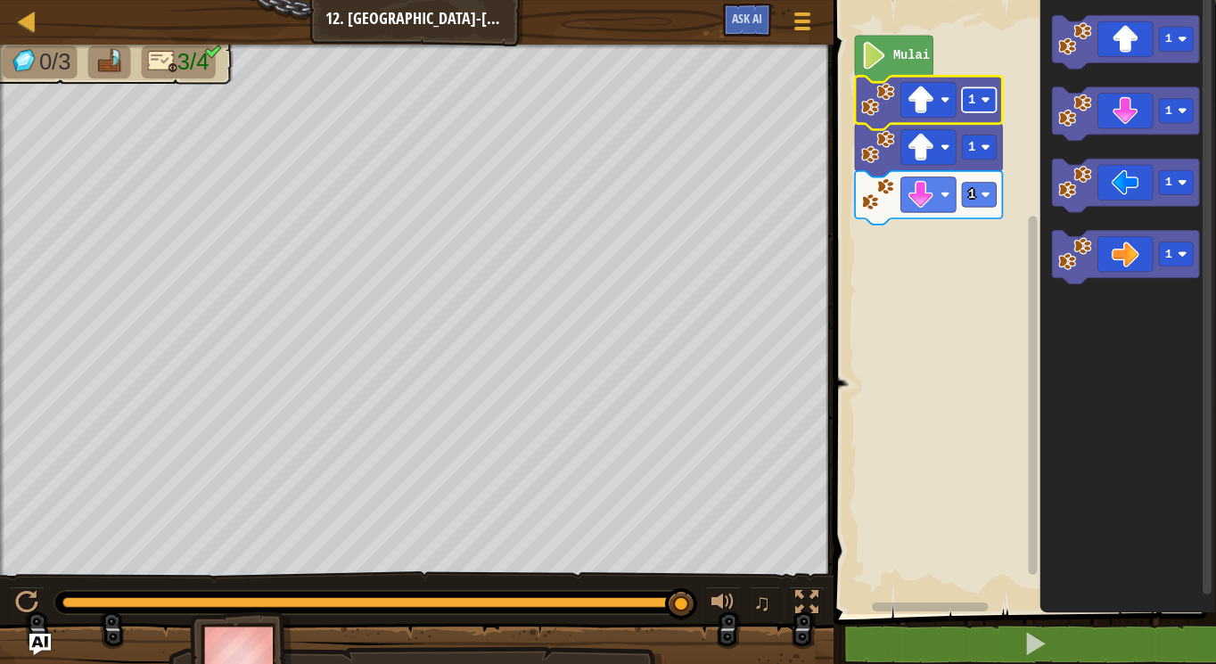
click at [974, 101] on text "1" at bounding box center [971, 100] width 7 height 13
click at [986, 109] on rect "Ruang Kerja Blockly" at bounding box center [979, 99] width 34 height 24
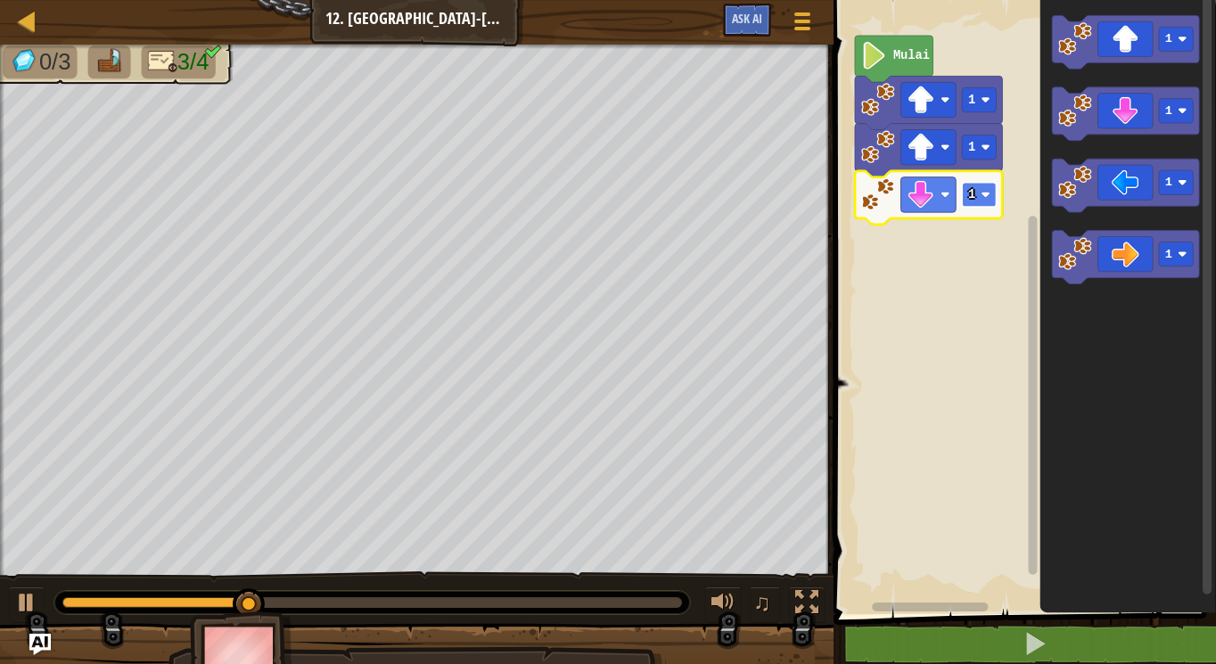
click at [968, 185] on rect "Ruang Kerja Blockly" at bounding box center [979, 195] width 34 height 24
click at [1012, 203] on rect "Ruang Kerja Blockly" at bounding box center [1022, 302] width 388 height 623
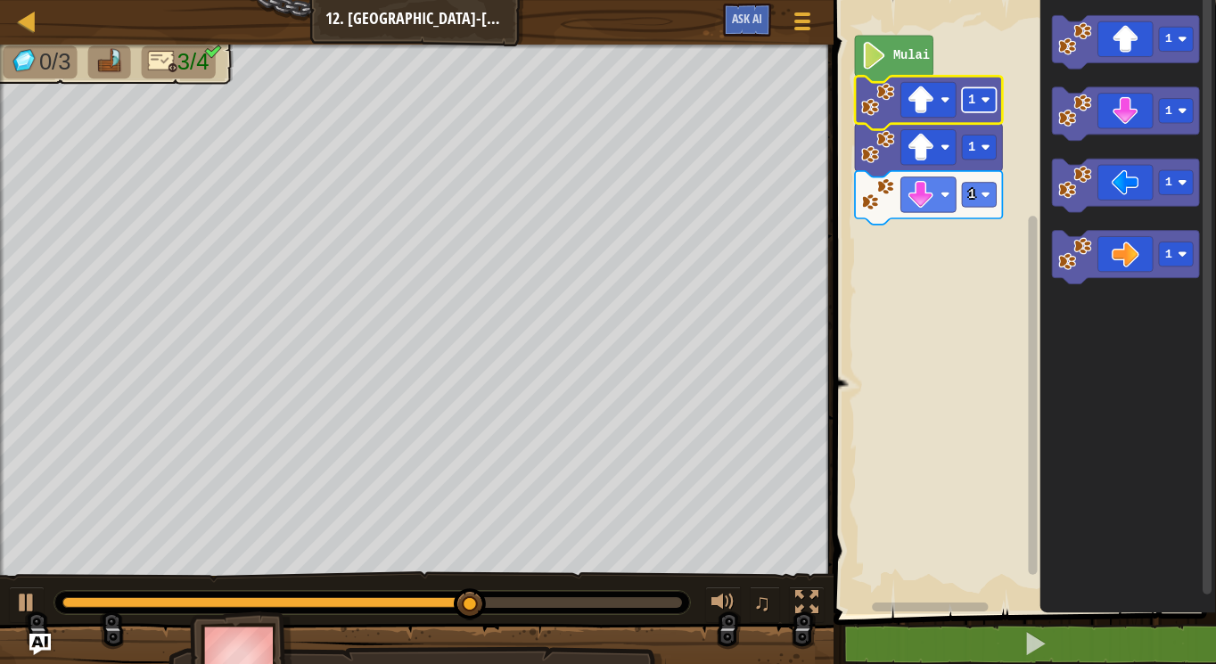
click at [984, 95] on rect "Ruang Kerja Blockly" at bounding box center [979, 99] width 34 height 24
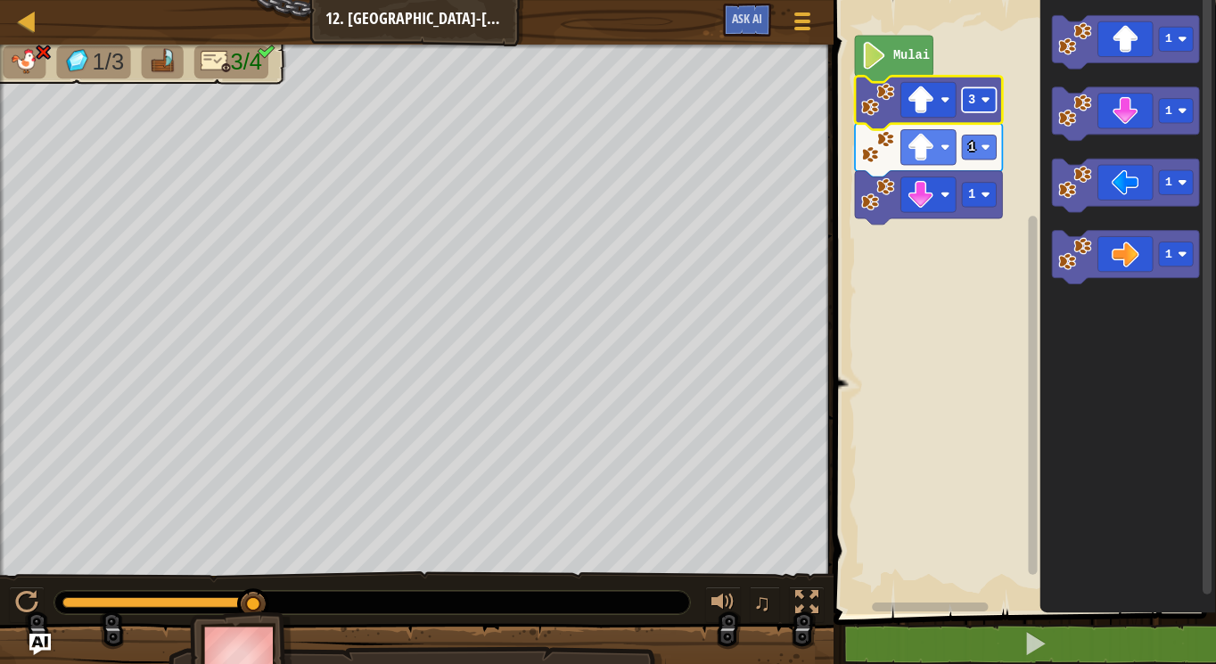
click at [978, 101] on rect "Ruang Kerja Blockly" at bounding box center [979, 99] width 34 height 24
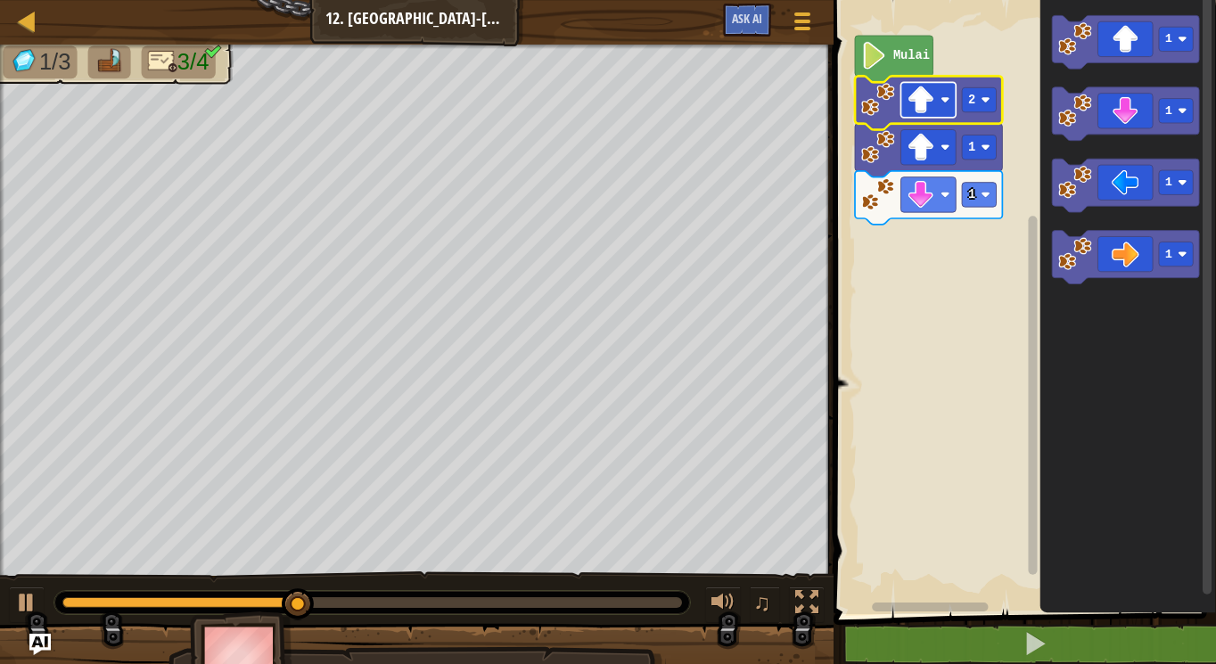
click at [928, 108] on image "Ruang Kerja Blockly" at bounding box center [921, 100] width 28 height 28
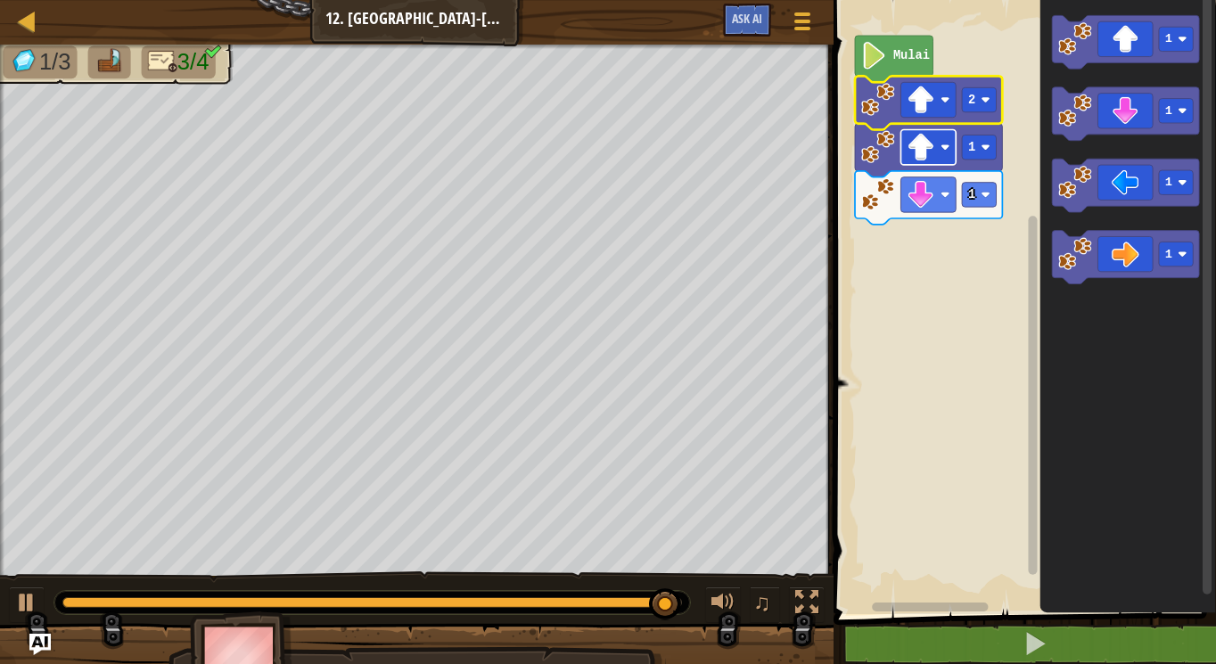
click at [935, 142] on rect "Ruang Kerja Blockly" at bounding box center [928, 147] width 55 height 35
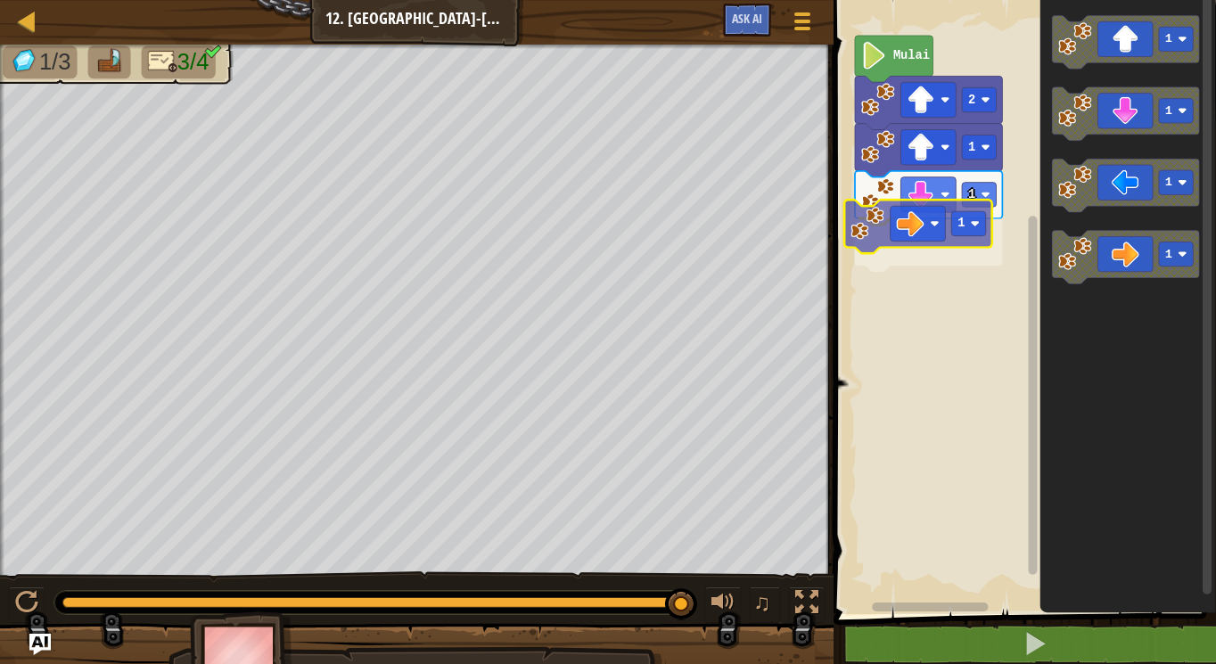
click at [918, 213] on div "Mulai 2 1 1 1 1 1 1 1 1" at bounding box center [1022, 302] width 388 height 623
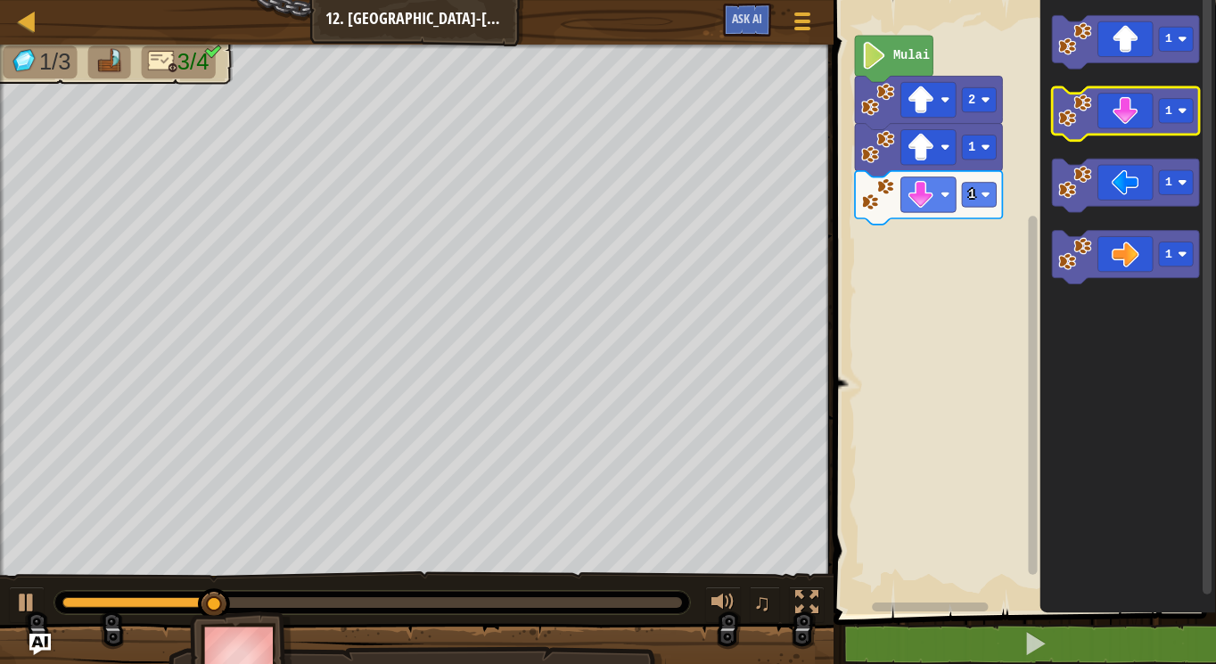
click at [1075, 93] on g "1 1 1 1" at bounding box center [1125, 149] width 147 height 269
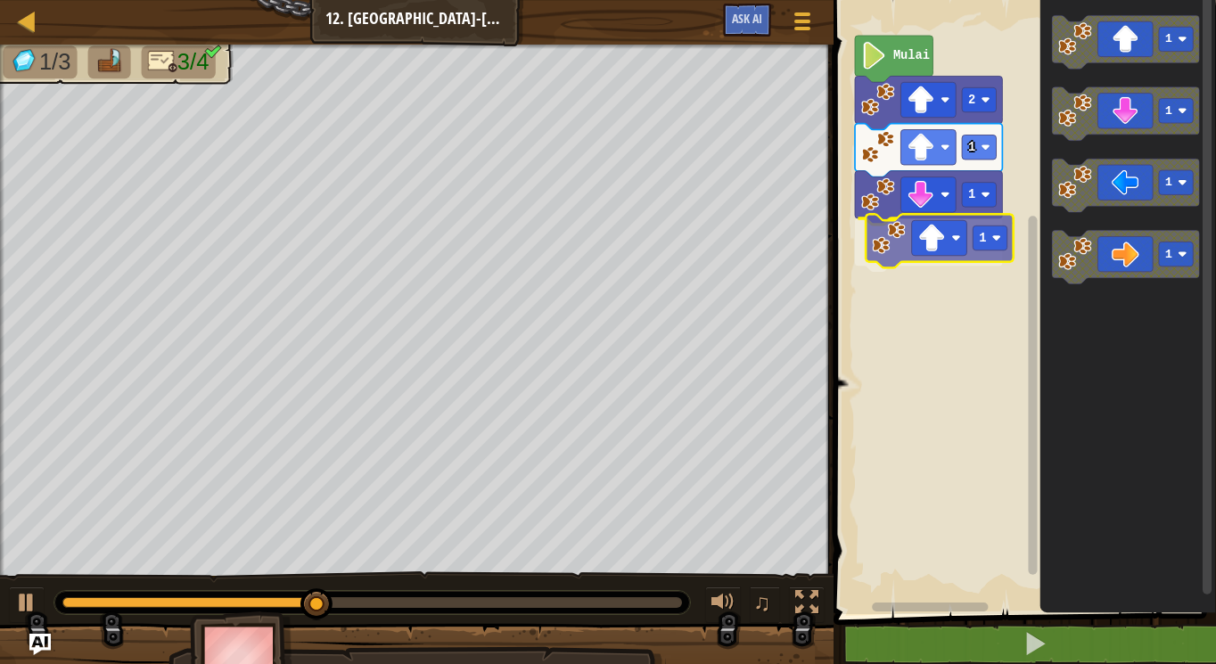
click at [917, 235] on div "Mulai 2 1 1 1 1 1 1 1 1" at bounding box center [1022, 302] width 388 height 623
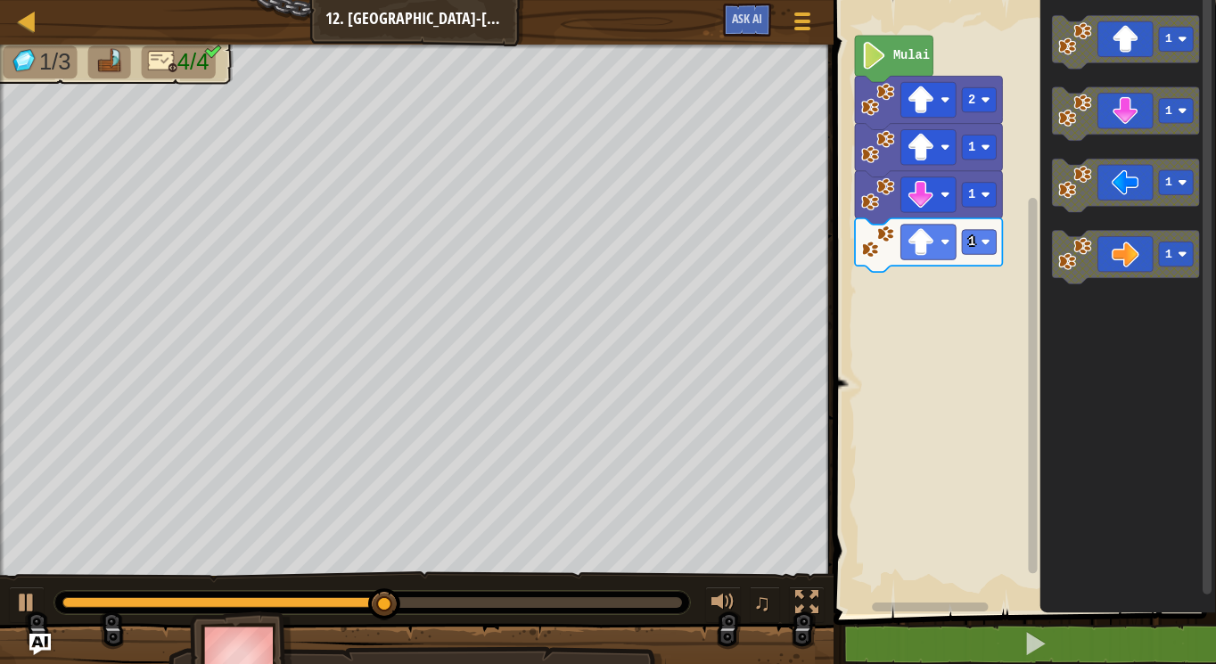
click at [1050, 308] on icon "1 1 1 1" at bounding box center [1128, 302] width 177 height 623
click at [1059, 268] on image "Ruang Kerja Blockly" at bounding box center [1075, 255] width 34 height 34
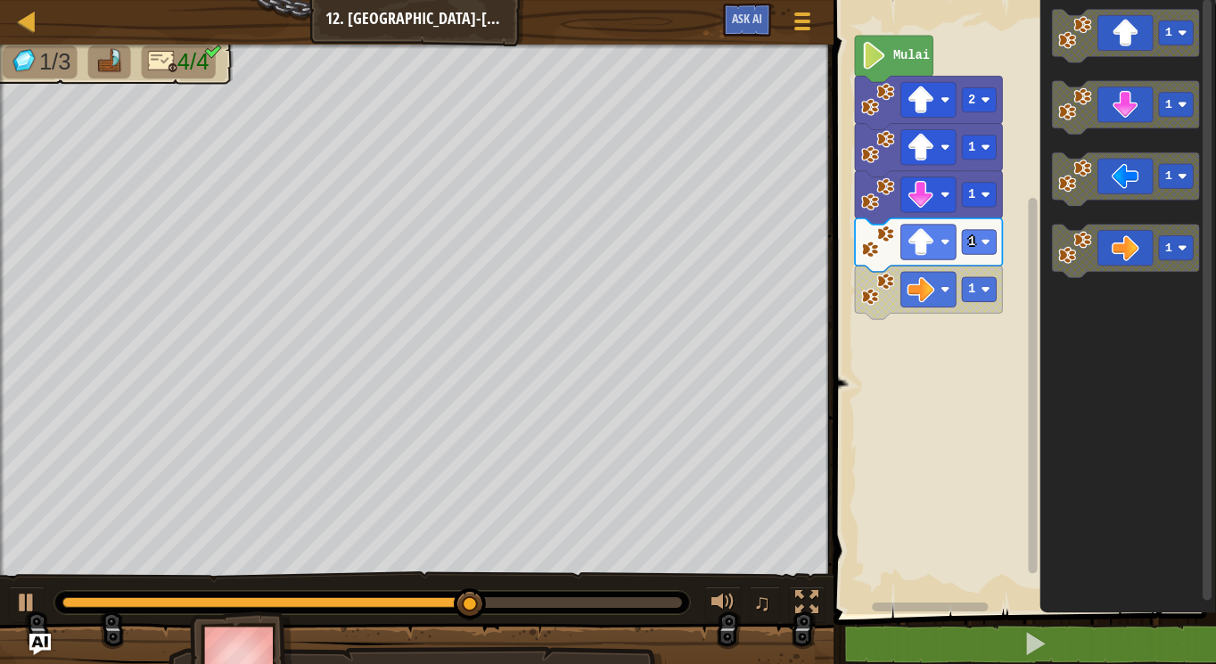
click at [1099, 254] on icon "Ruang Kerja Blockly" at bounding box center [1125, 252] width 147 height 54
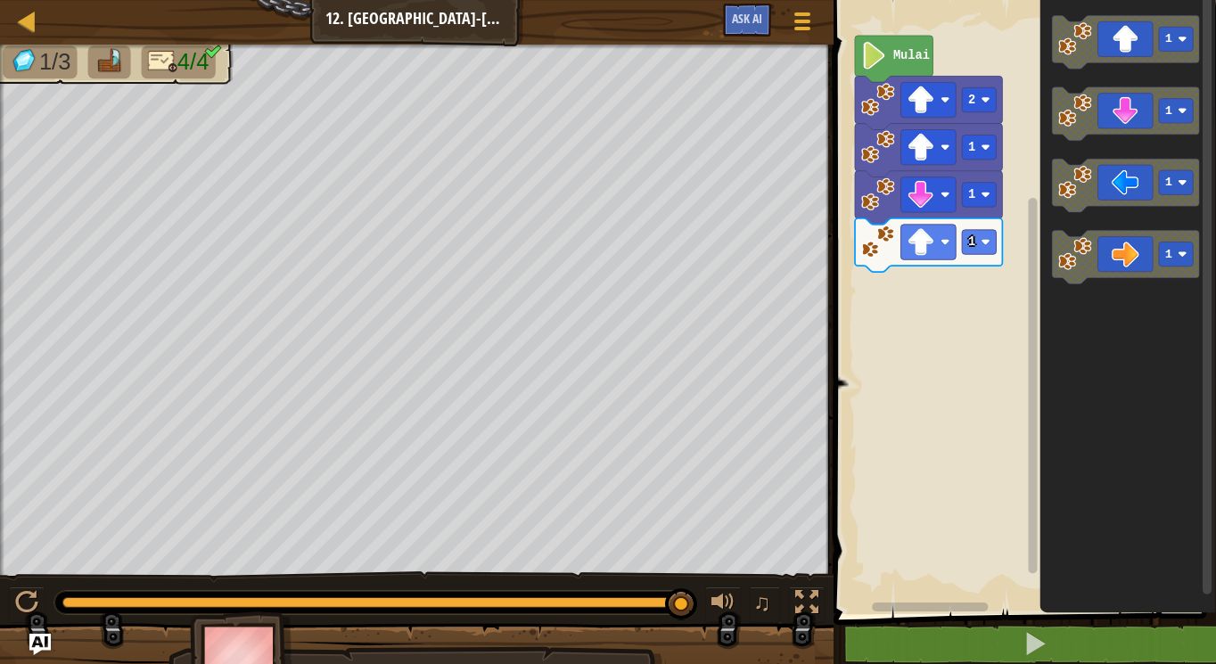
click at [1020, 301] on div "Mulai 2 1 1 1 1 1 1 1" at bounding box center [1022, 302] width 388 height 623
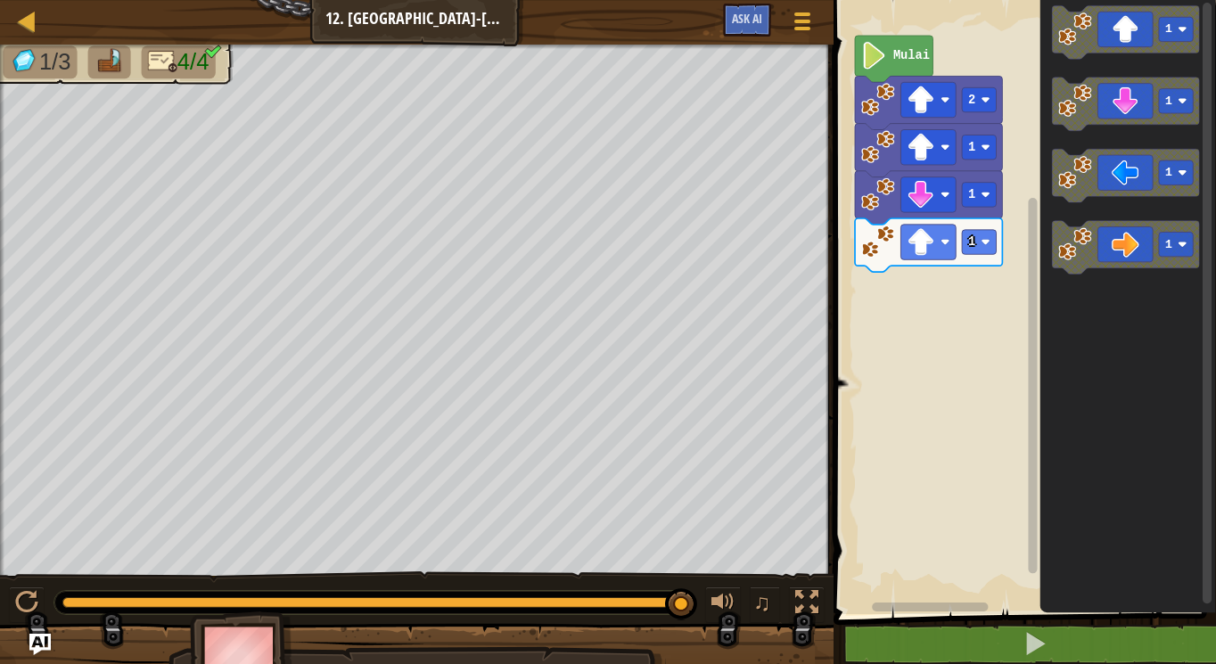
click at [988, 245] on div "Mulai 2 1 1 1 1 1 1 1" at bounding box center [1022, 302] width 388 height 623
click at [1083, 245] on g "1" at bounding box center [1125, 249] width 147 height 54
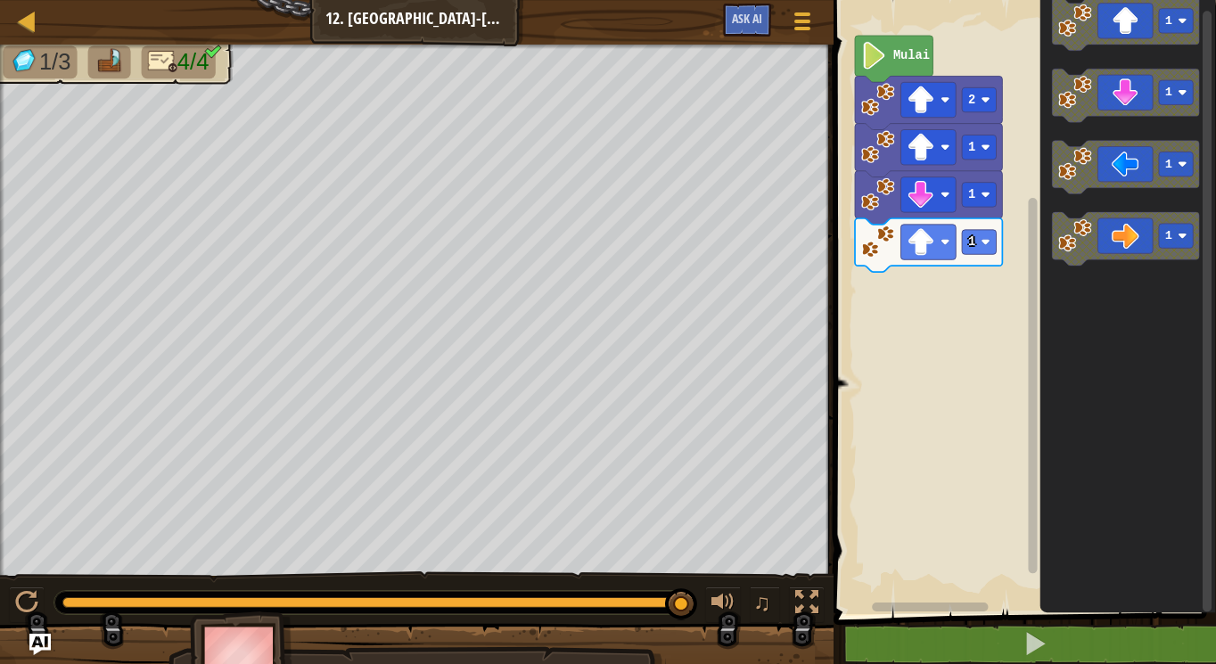
click at [1041, 251] on icon "1 1 1 1" at bounding box center [1128, 302] width 177 height 623
click at [1117, 230] on icon "Ruang Kerja Blockly" at bounding box center [1125, 240] width 147 height 54
click at [972, 295] on text "1" at bounding box center [971, 289] width 7 height 13
click at [970, 281] on rect "Ruang Kerja Blockly" at bounding box center [979, 289] width 34 height 24
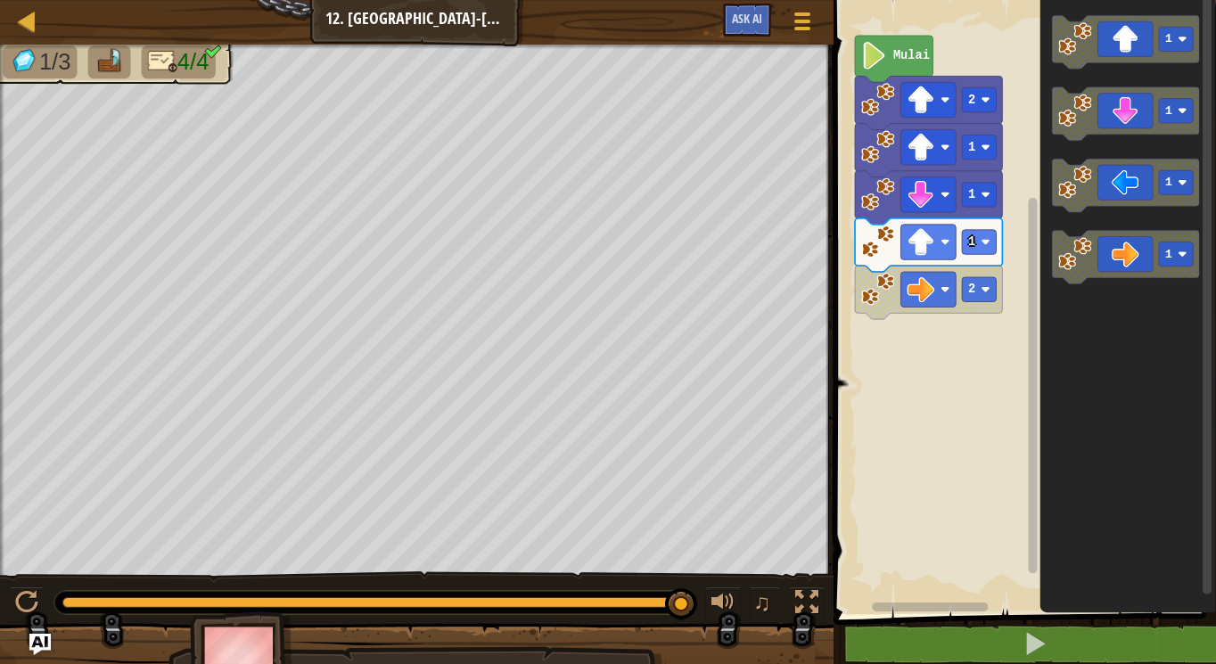
click at [1063, 337] on icon "1 1 1 1" at bounding box center [1128, 302] width 177 height 623
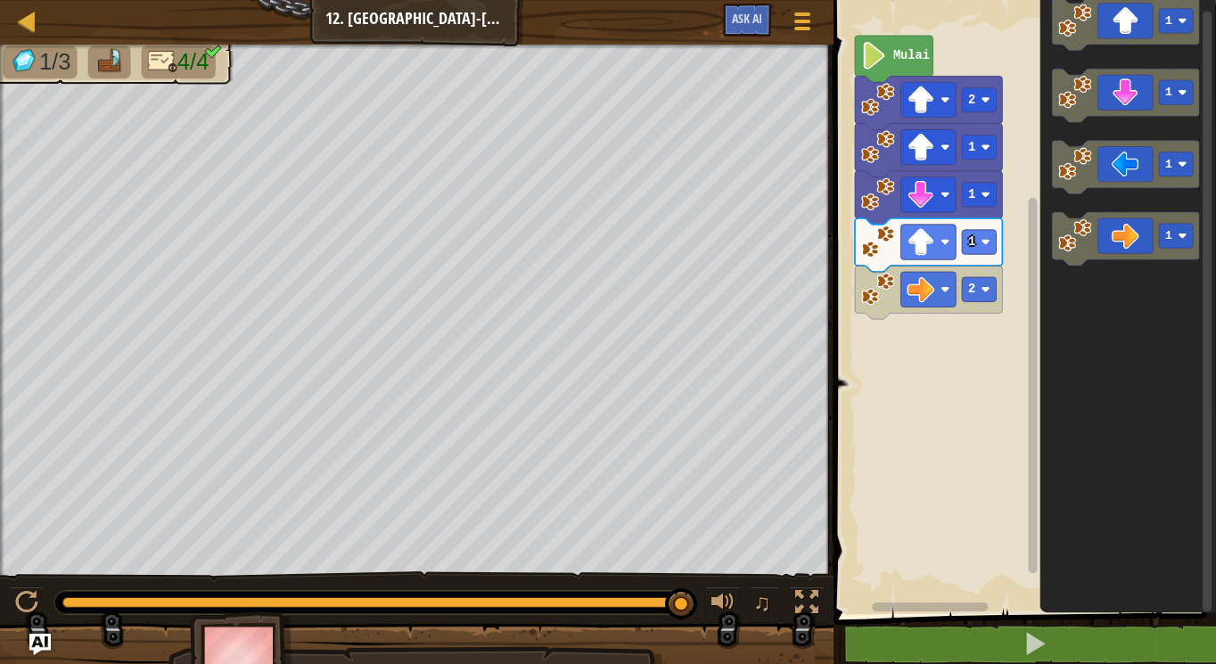
click at [1034, 237] on div "Mulai 2 1 1 1 2 1 1 1 1" at bounding box center [1022, 302] width 388 height 623
click at [1038, 243] on div "Mulai 2 1 1 1 2 1 1 1 1" at bounding box center [1022, 302] width 388 height 623
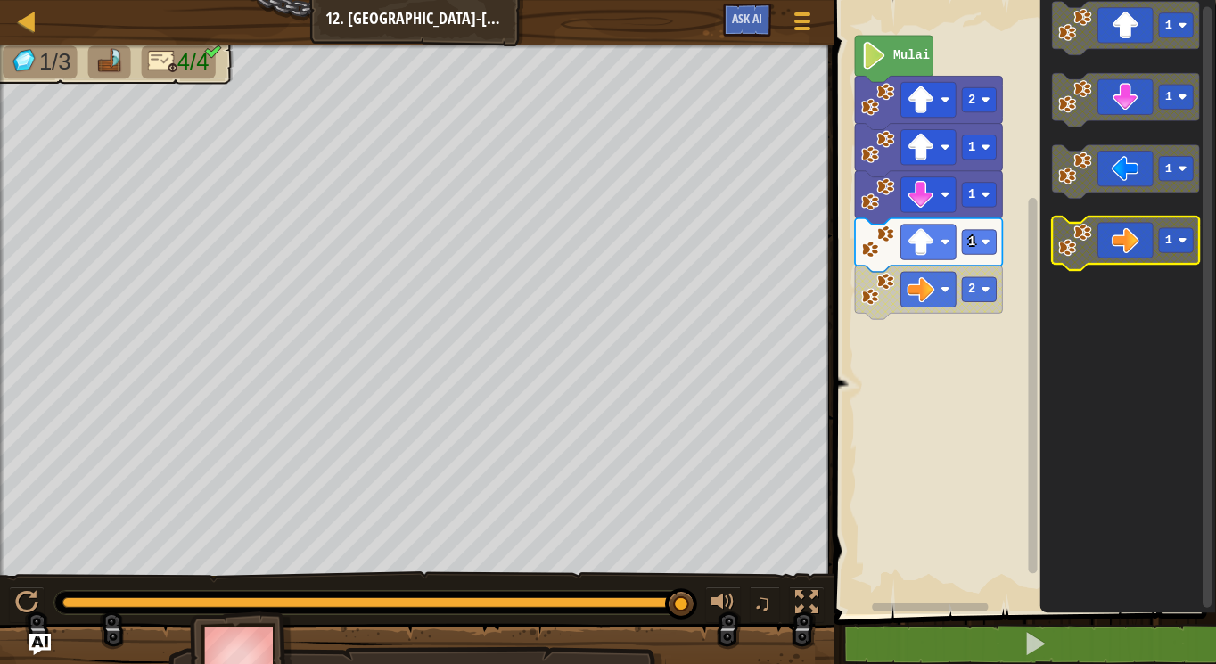
click at [1078, 235] on g "1" at bounding box center [1125, 245] width 147 height 54
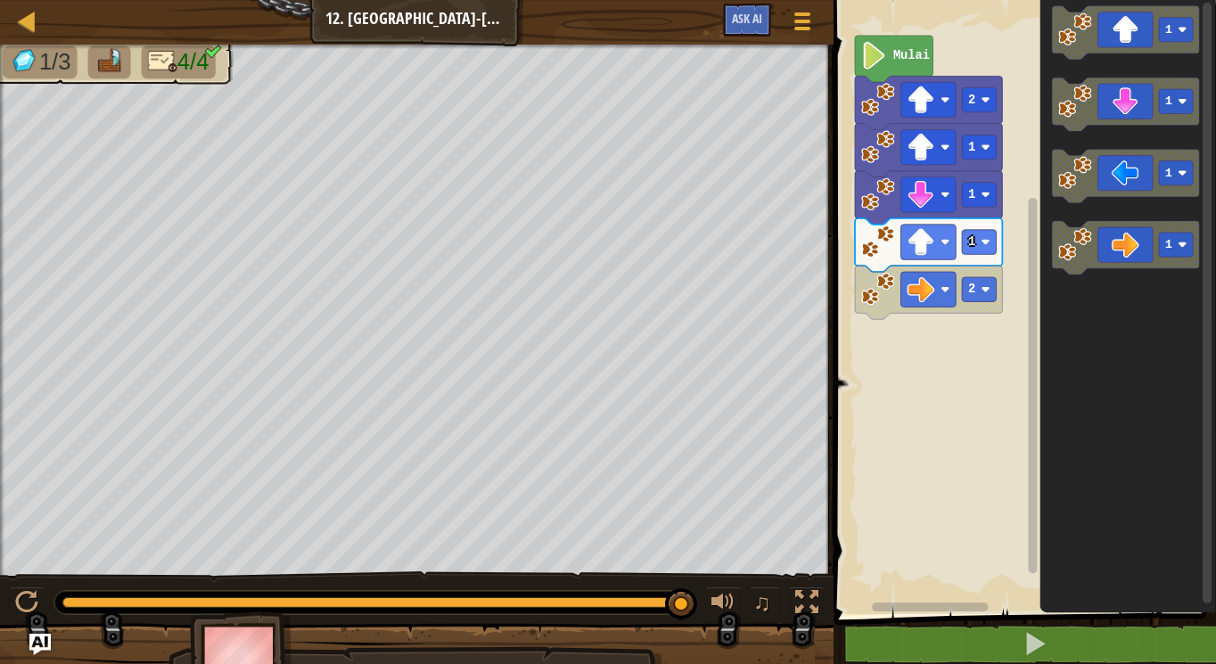
click at [1072, 243] on g "1" at bounding box center [1125, 249] width 147 height 54
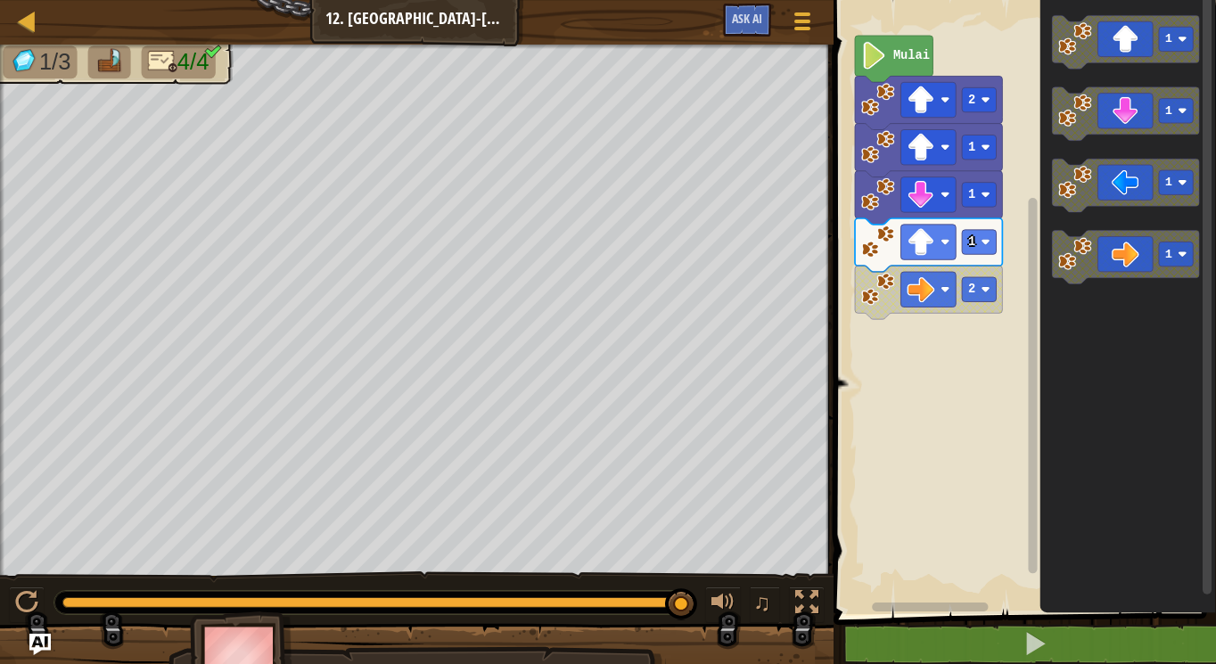
click at [1193, 307] on icon "1 1 1 1" at bounding box center [1128, 302] width 177 height 623
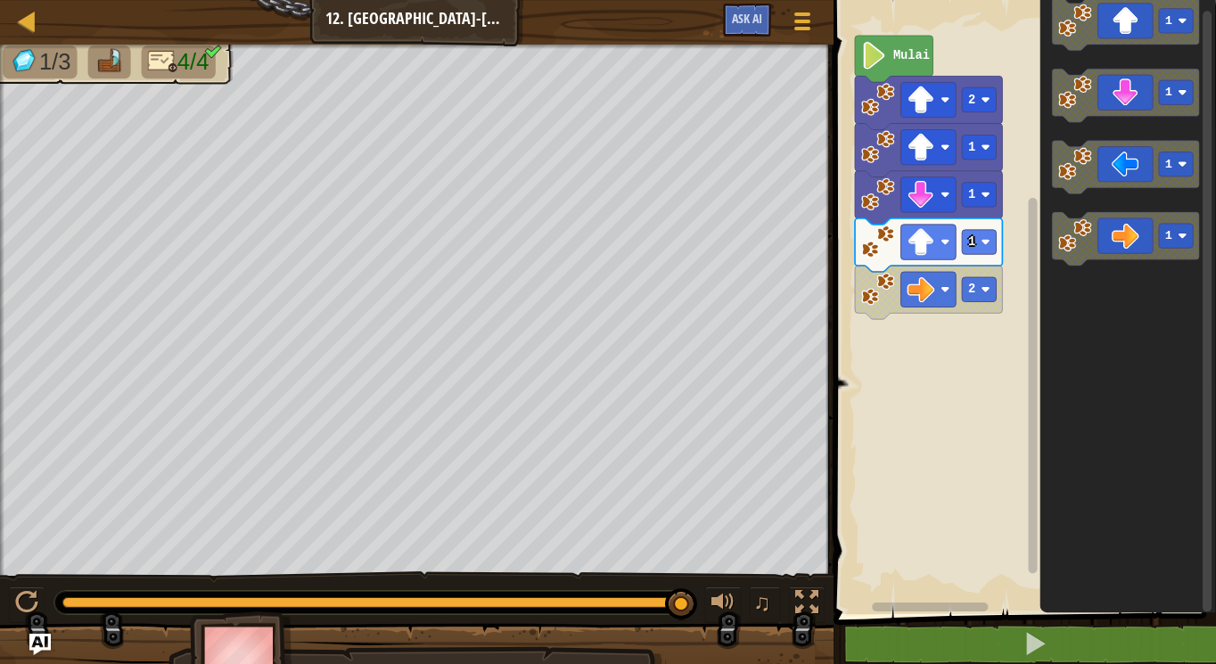
click at [1069, 241] on g "1" at bounding box center [1125, 240] width 147 height 54
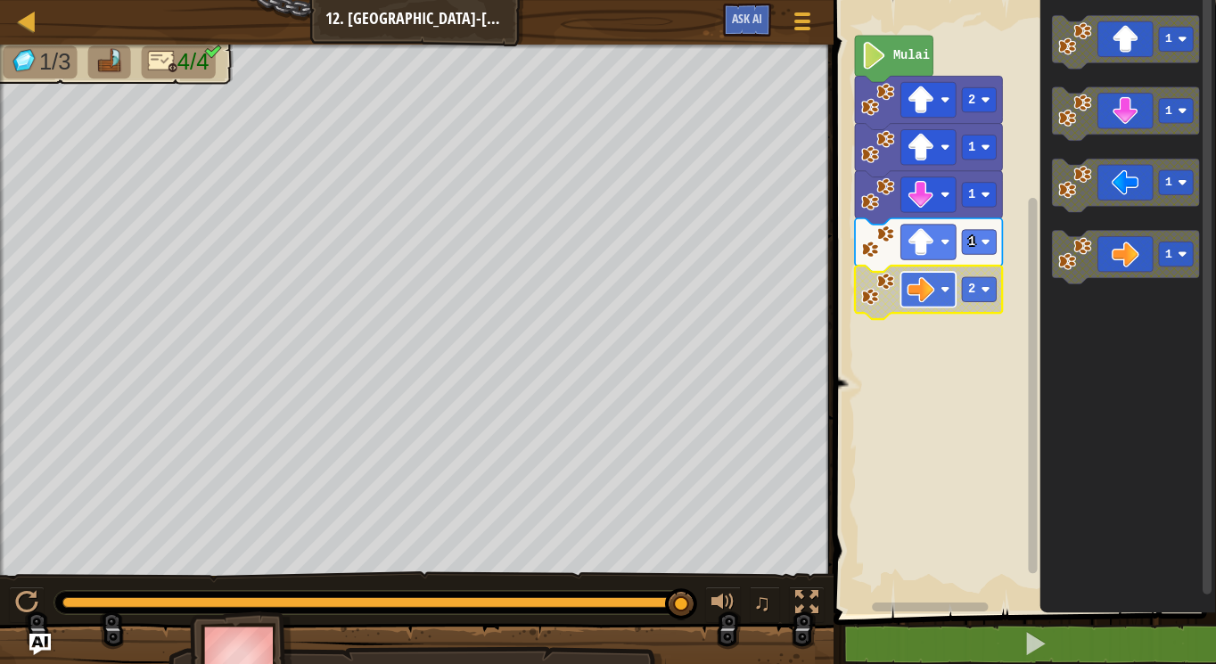
click at [920, 292] on image "Ruang Kerja Blockly" at bounding box center [921, 290] width 28 height 28
click at [1091, 275] on g "1" at bounding box center [1125, 258] width 147 height 54
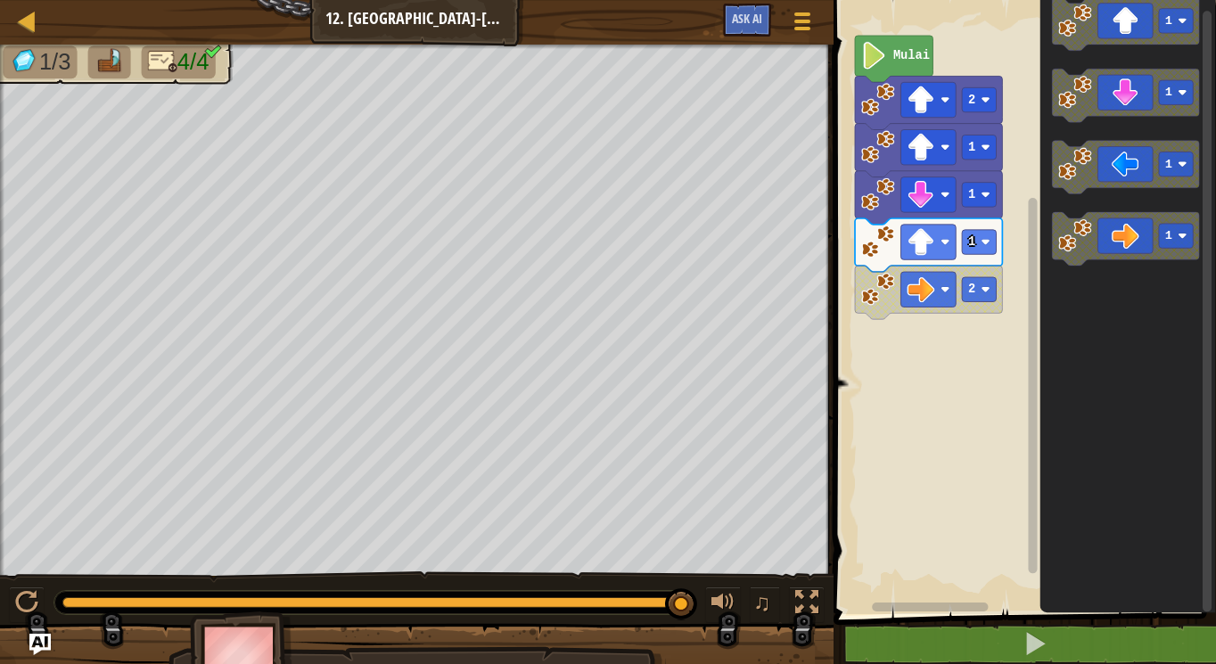
click at [1021, 242] on div "Mulai 2 1 1 1 2 1 1 1 1" at bounding box center [1022, 302] width 388 height 623
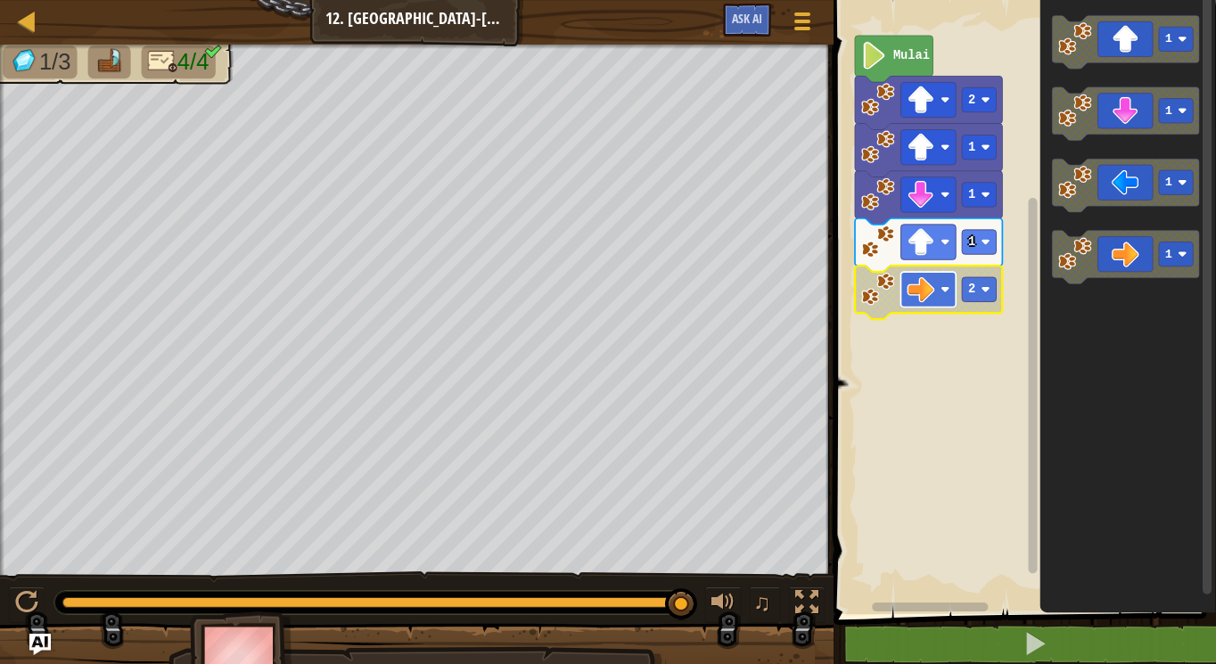
click at [942, 297] on rect "Ruang Kerja Blockly" at bounding box center [928, 289] width 55 height 35
click at [936, 285] on rect "Ruang Kerja Blockly" at bounding box center [928, 289] width 55 height 35
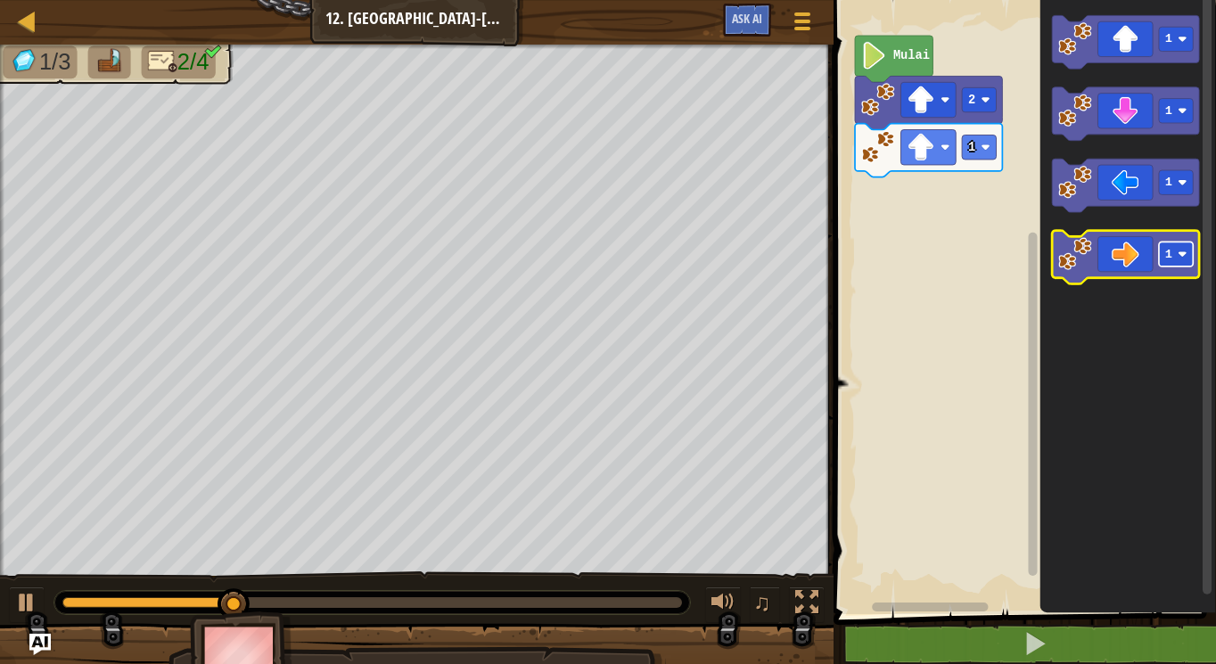
click at [1184, 263] on rect "Ruang Kerja Blockly" at bounding box center [1176, 255] width 34 height 24
click at [1117, 257] on icon "Ruang Kerja Blockly" at bounding box center [1125, 258] width 147 height 54
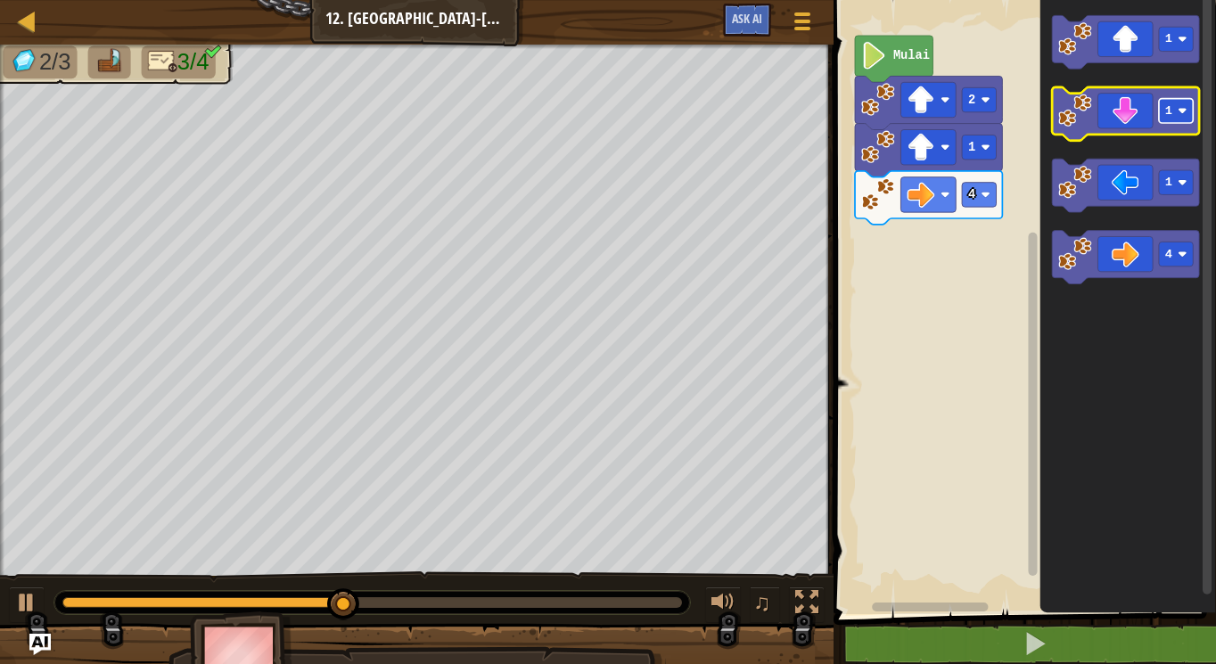
click at [1172, 123] on rect "Ruang Kerja Blockly" at bounding box center [1176, 111] width 34 height 24
click at [1121, 120] on icon "Ruang Kerja Blockly" at bounding box center [1125, 114] width 147 height 54
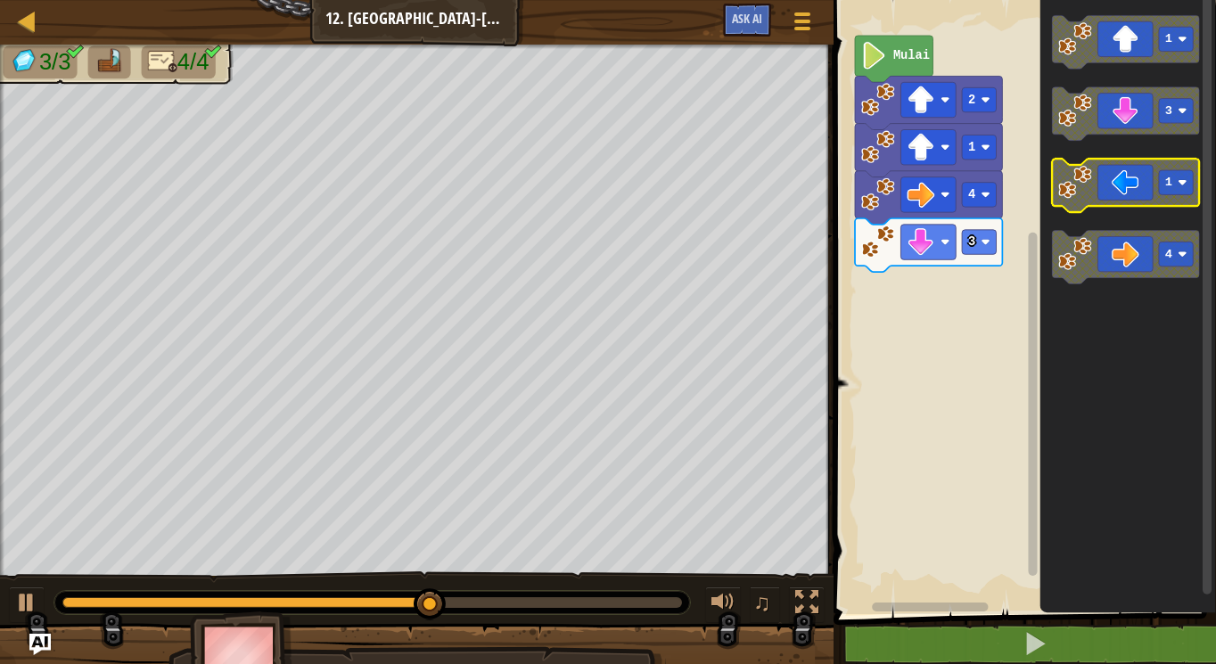
click at [1180, 182] on image "Ruang Kerja Blockly" at bounding box center [1182, 182] width 9 height 9
click at [1131, 185] on icon "Ruang Kerja Blockly" at bounding box center [1125, 187] width 147 height 54
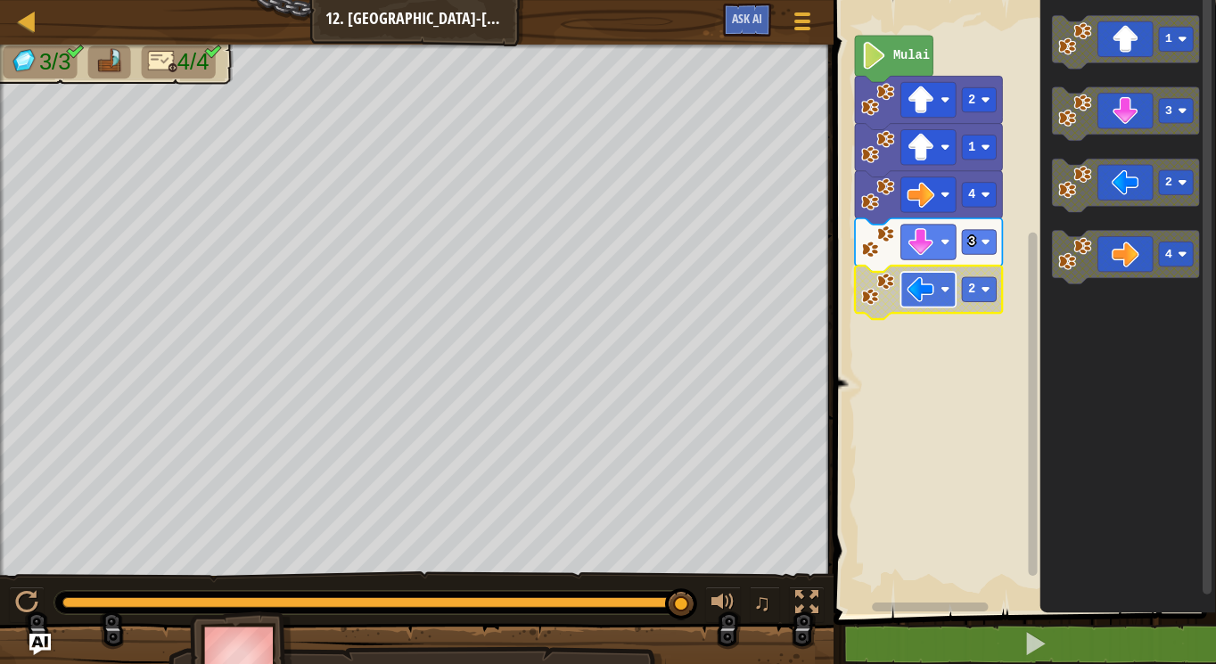
click at [944, 288] on image "Ruang Kerja Blockly" at bounding box center [945, 289] width 9 height 9
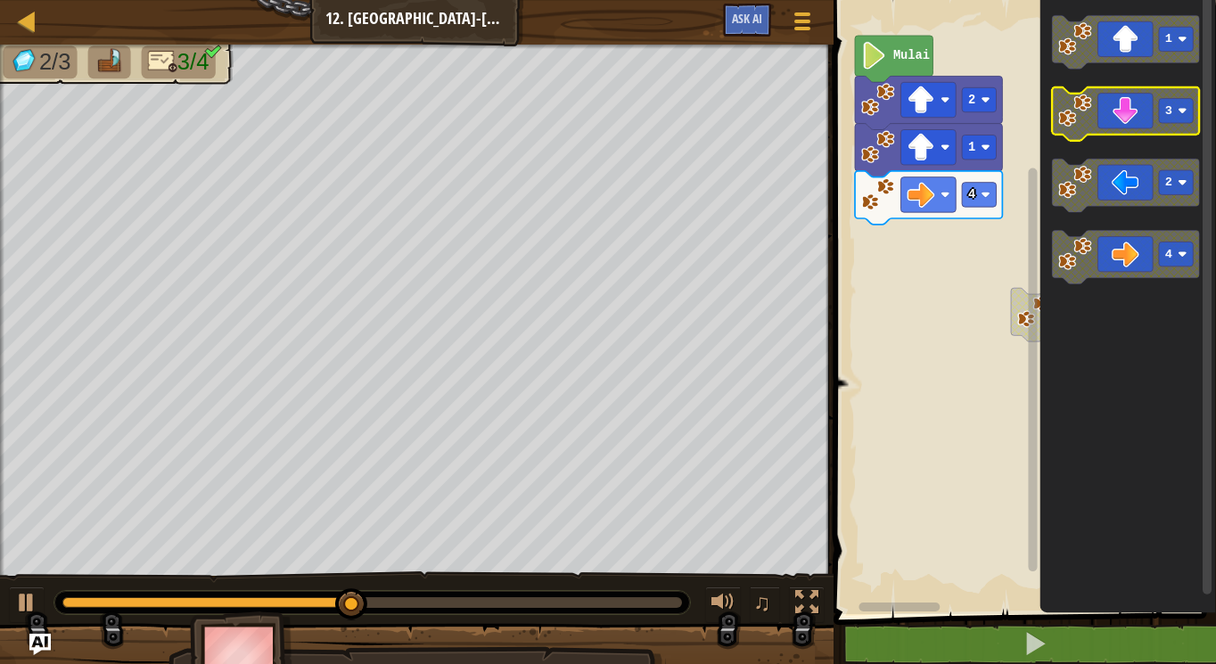
click at [1126, 119] on icon "Ruang Kerja Blockly" at bounding box center [1125, 114] width 147 height 54
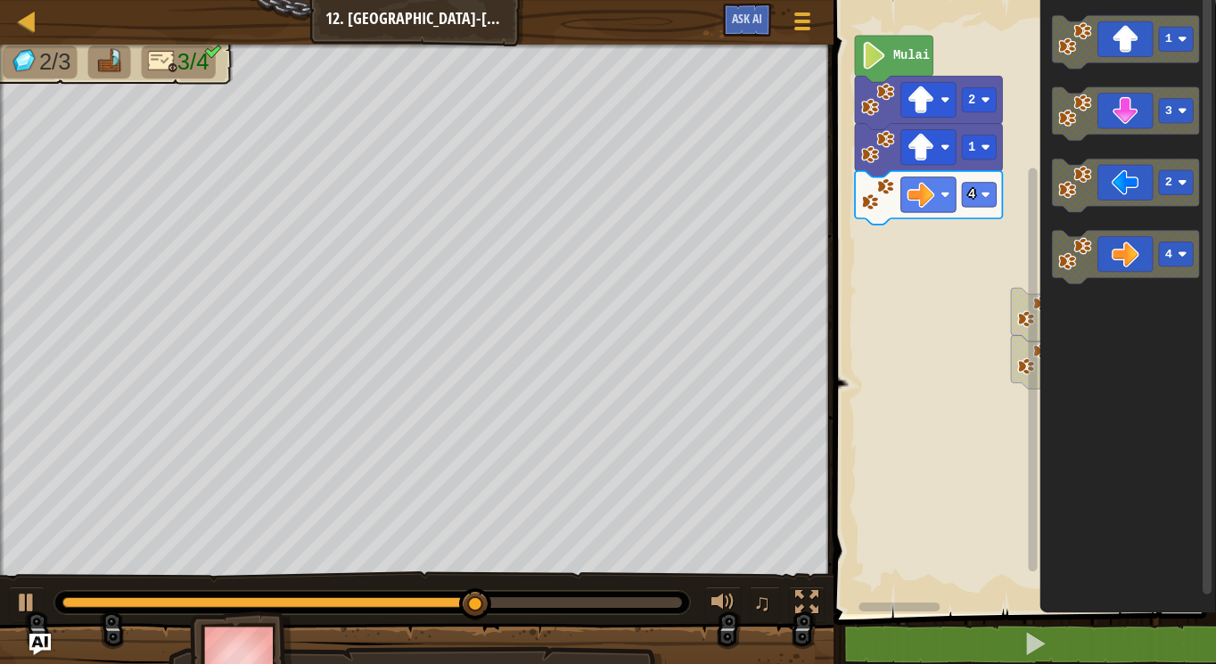
click at [1033, 322] on div "Mulai 2 1 4 2 3 1 3 2 4" at bounding box center [1022, 302] width 388 height 623
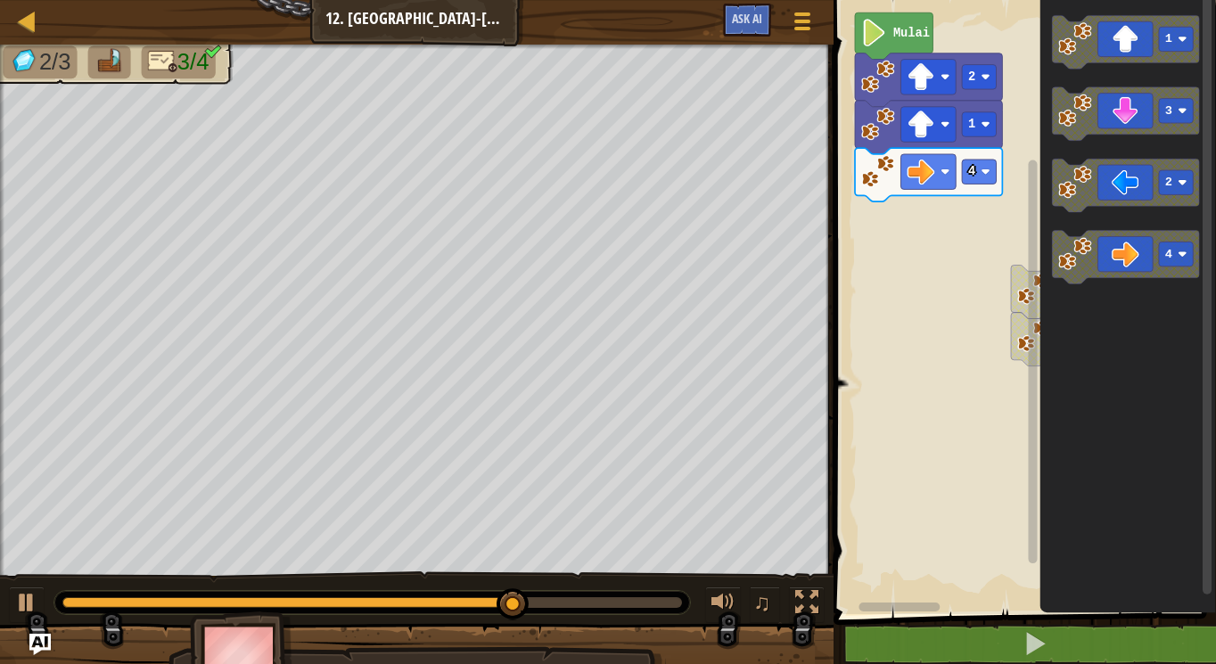
click at [1053, 320] on div "Mulai 2 1 4 2 3 1 3 2 4" at bounding box center [1022, 302] width 388 height 623
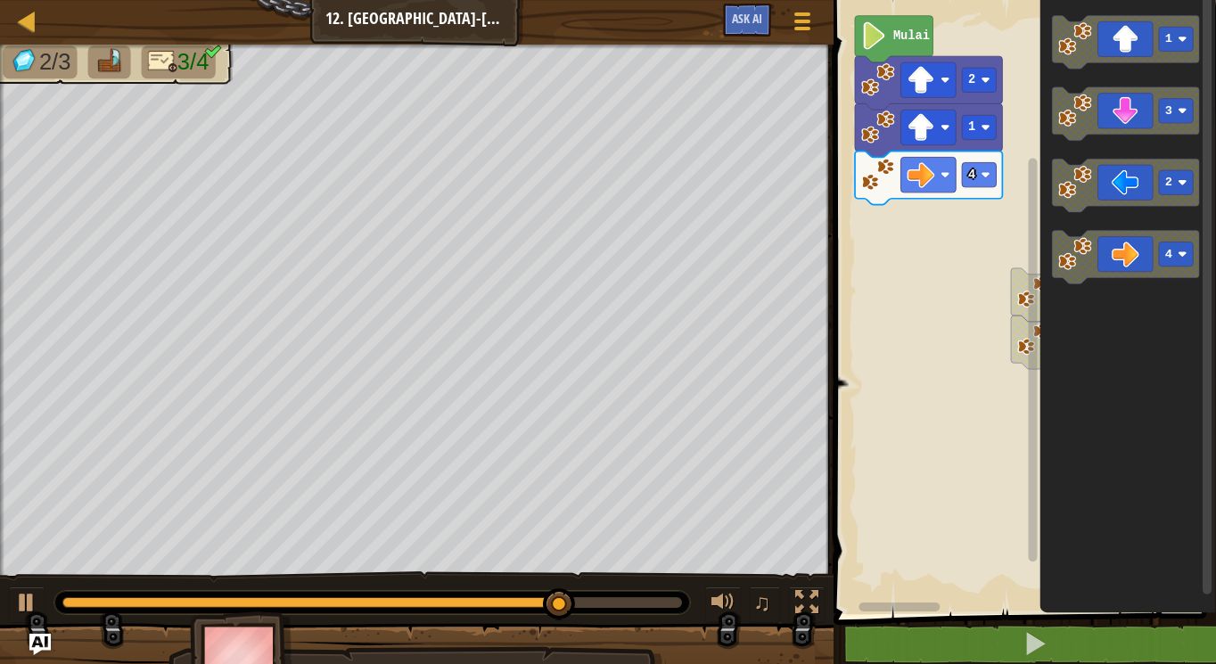
click at [1054, 300] on div "Mulai 2 1 4 2 3 1 3 2 4" at bounding box center [1022, 302] width 388 height 623
click at [1037, 170] on div "Mulai 2 1 4 2 3 1 3 2 4" at bounding box center [1022, 302] width 388 height 623
click at [1121, 112] on icon "Ruang Kerja Blockly" at bounding box center [1125, 114] width 147 height 54
click at [1022, 313] on icon "Ruang Kerja Blockly" at bounding box center [1084, 295] width 147 height 54
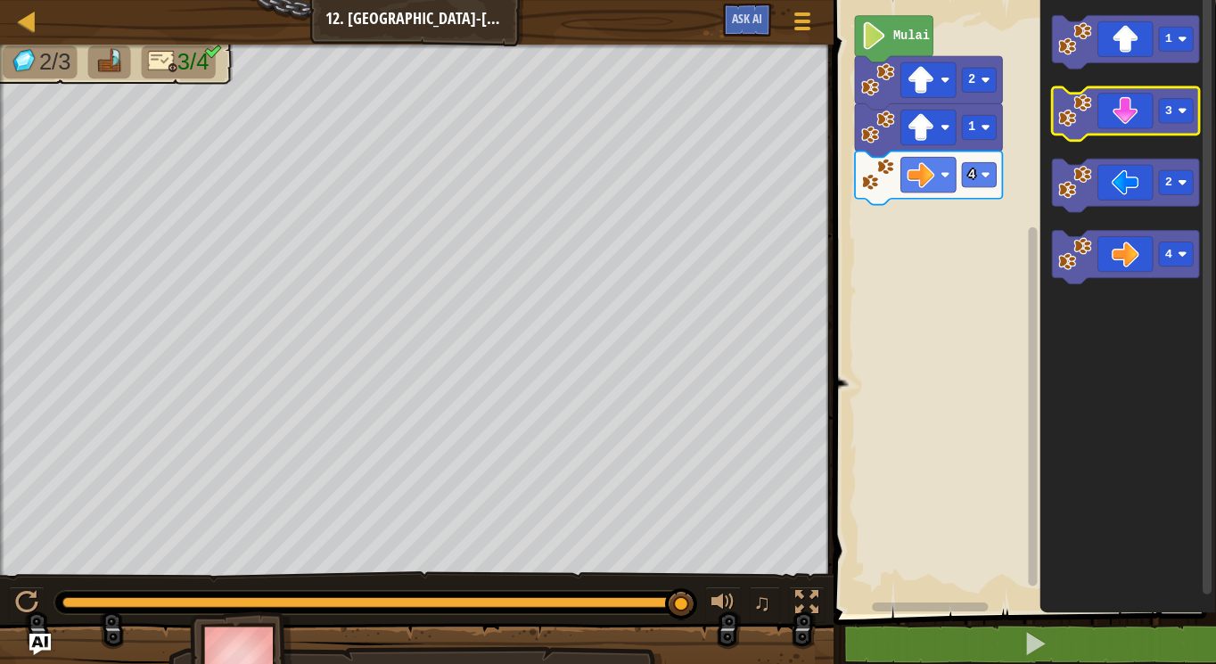
click at [1114, 109] on icon "Ruang Kerja Blockly" at bounding box center [1125, 114] width 147 height 54
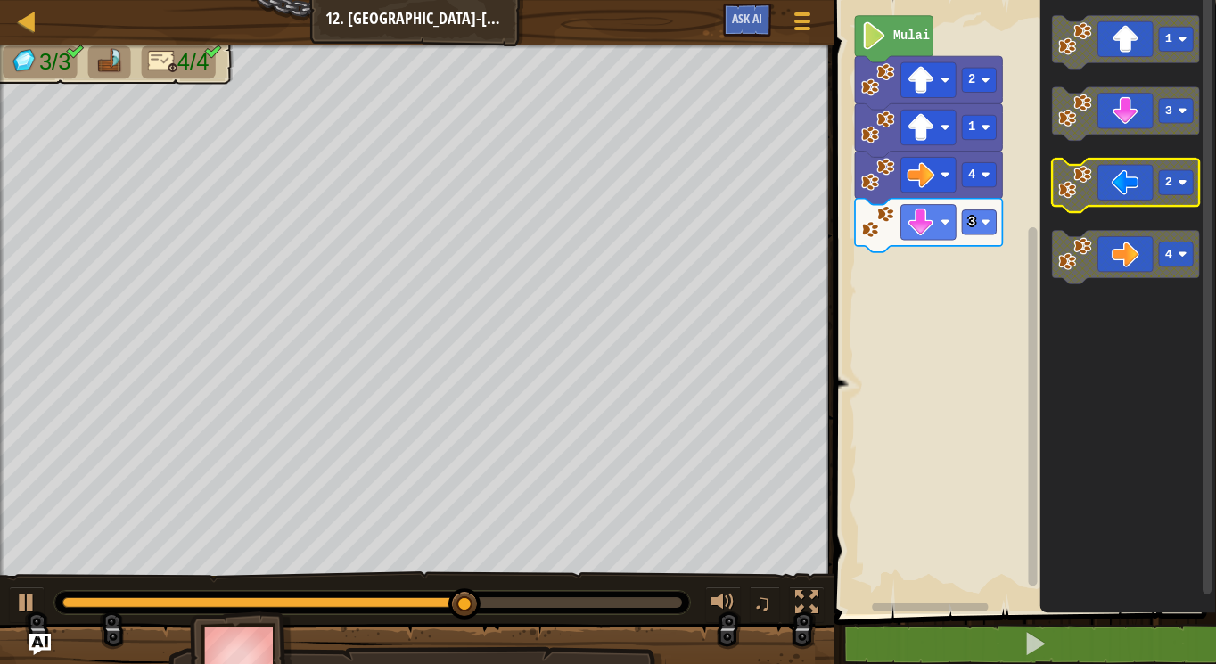
click at [1125, 187] on icon "Ruang Kerja Blockly" at bounding box center [1125, 187] width 147 height 54
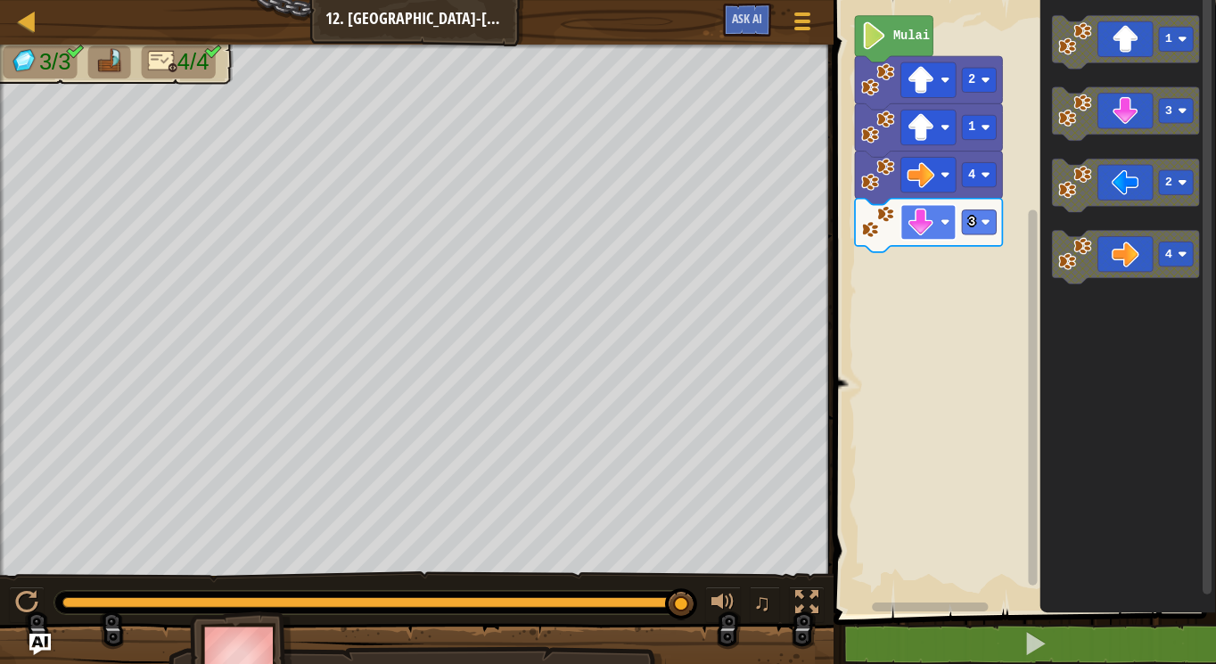
click at [911, 218] on image "Ruang Kerja Blockly" at bounding box center [921, 223] width 28 height 28
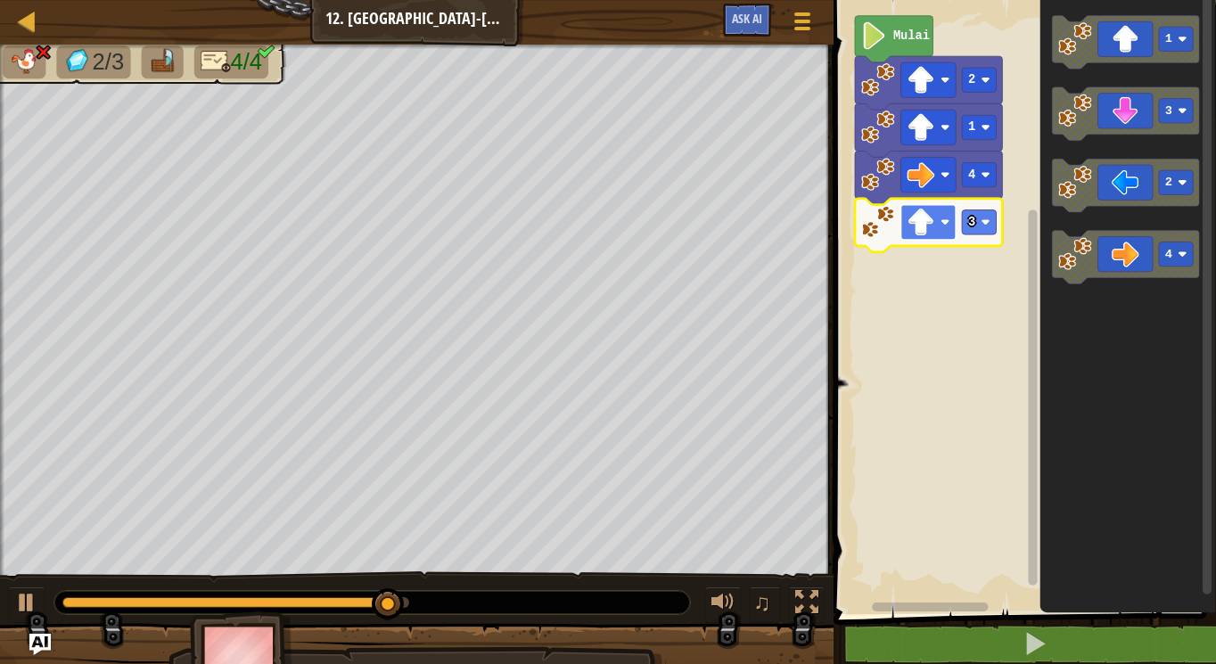
click at [931, 225] on image "Ruang Kerja Blockly" at bounding box center [921, 223] width 28 height 28
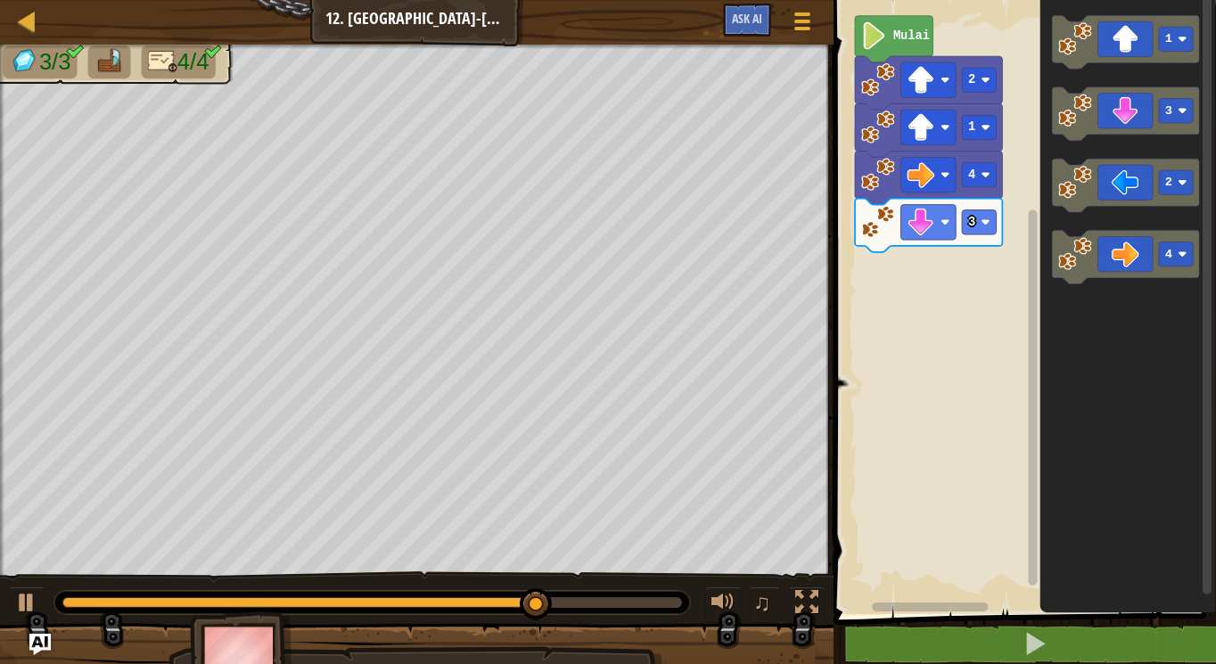
click at [1006, 265] on div "Mulai 2 1 4 3 1 3 2 4" at bounding box center [1022, 302] width 388 height 623
click at [1083, 195] on image "Ruang Kerja Blockly" at bounding box center [1075, 183] width 34 height 34
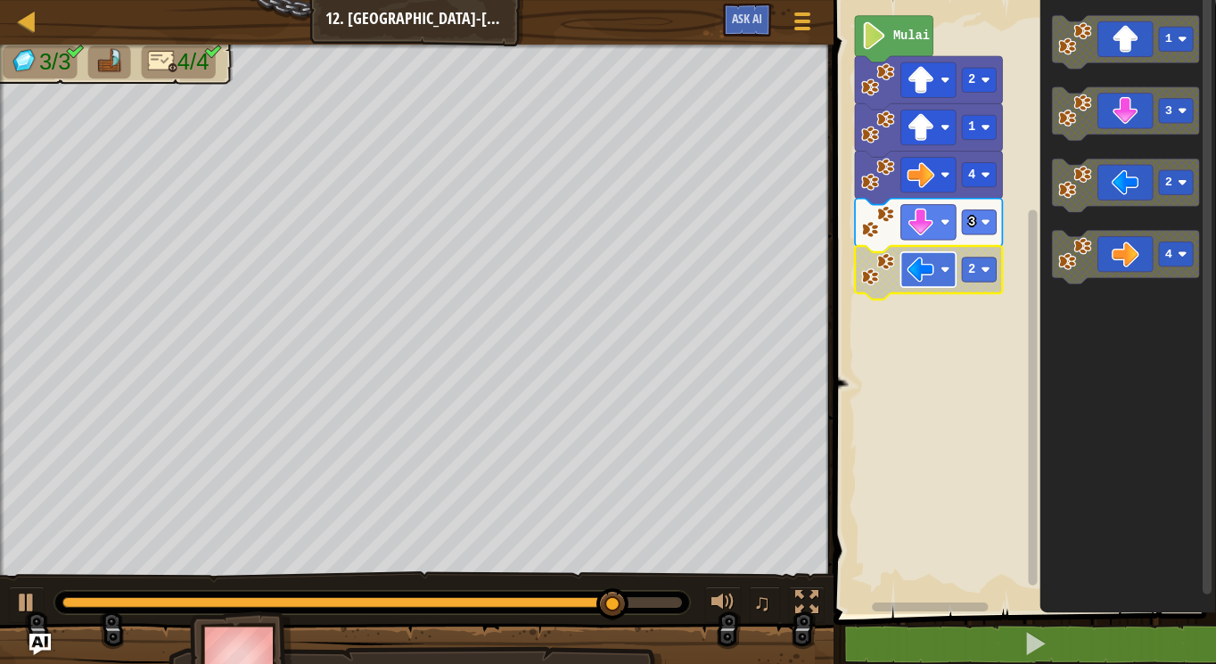
click at [945, 272] on image "Ruang Kerja Blockly" at bounding box center [945, 269] width 9 height 9
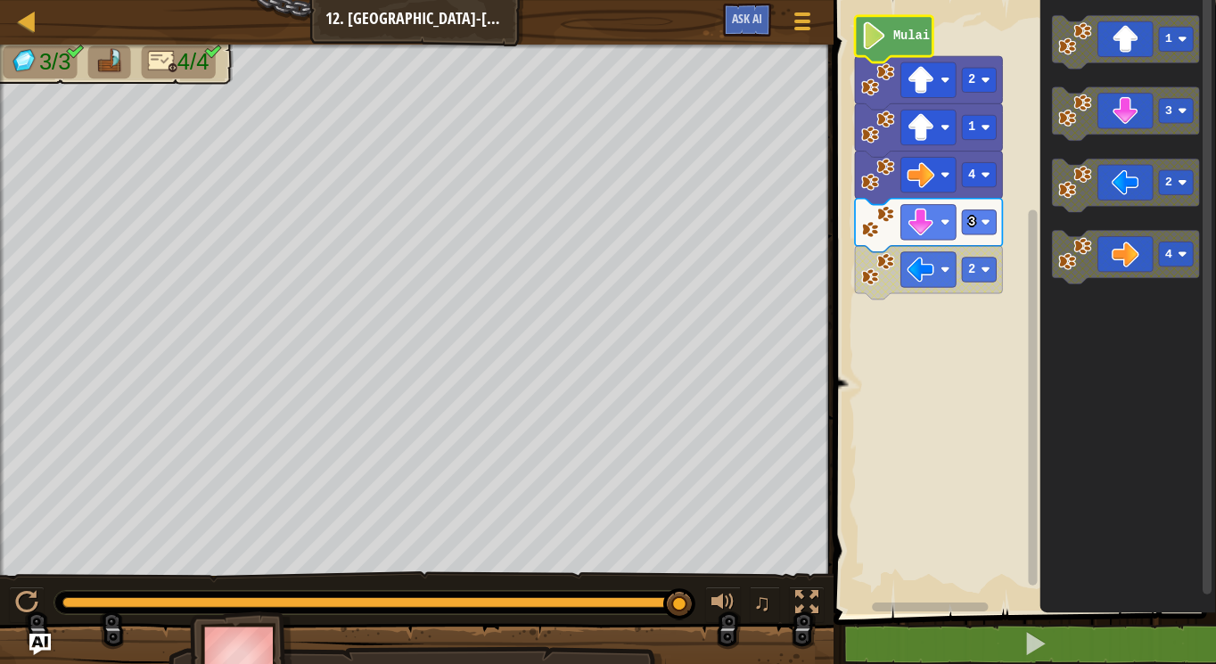
click at [895, 48] on icon "Ruang Kerja Blockly" at bounding box center [894, 39] width 78 height 46
click at [903, 29] on text "Mulai" at bounding box center [911, 35] width 37 height 13
click at [903, 37] on text "Mulai" at bounding box center [911, 35] width 37 height 13
click at [920, 235] on image "Ruang Kerja Blockly" at bounding box center [921, 223] width 28 height 28
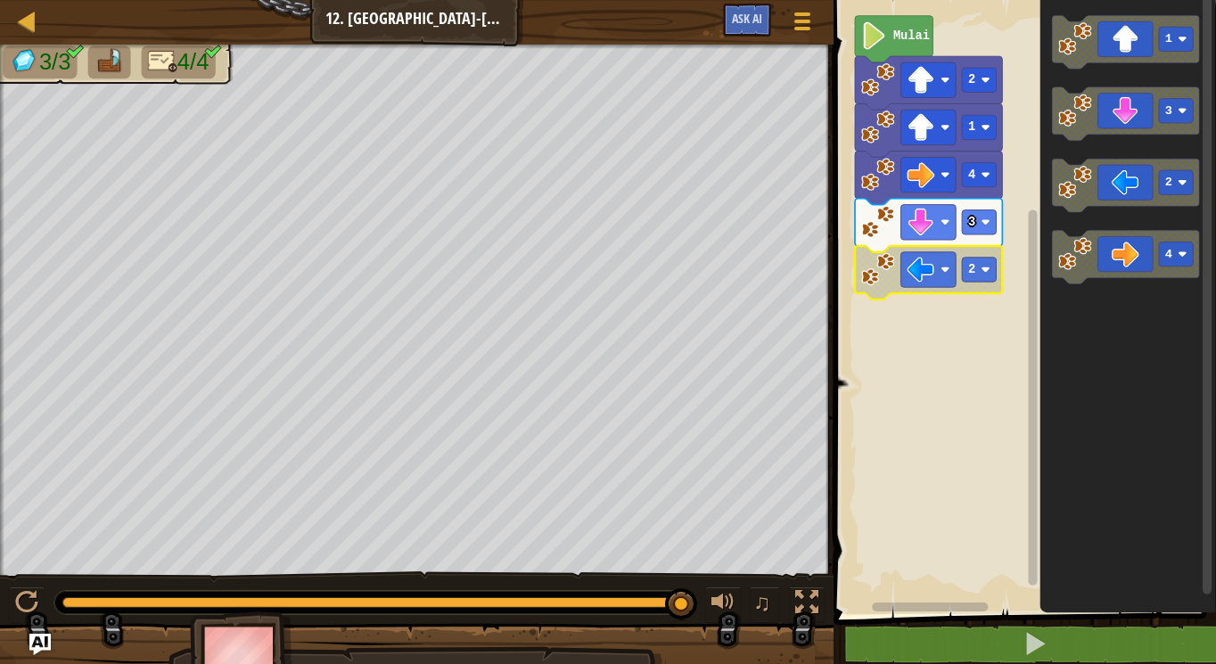
click at [869, 282] on image "Ruang Kerja Blockly" at bounding box center [878, 269] width 34 height 34
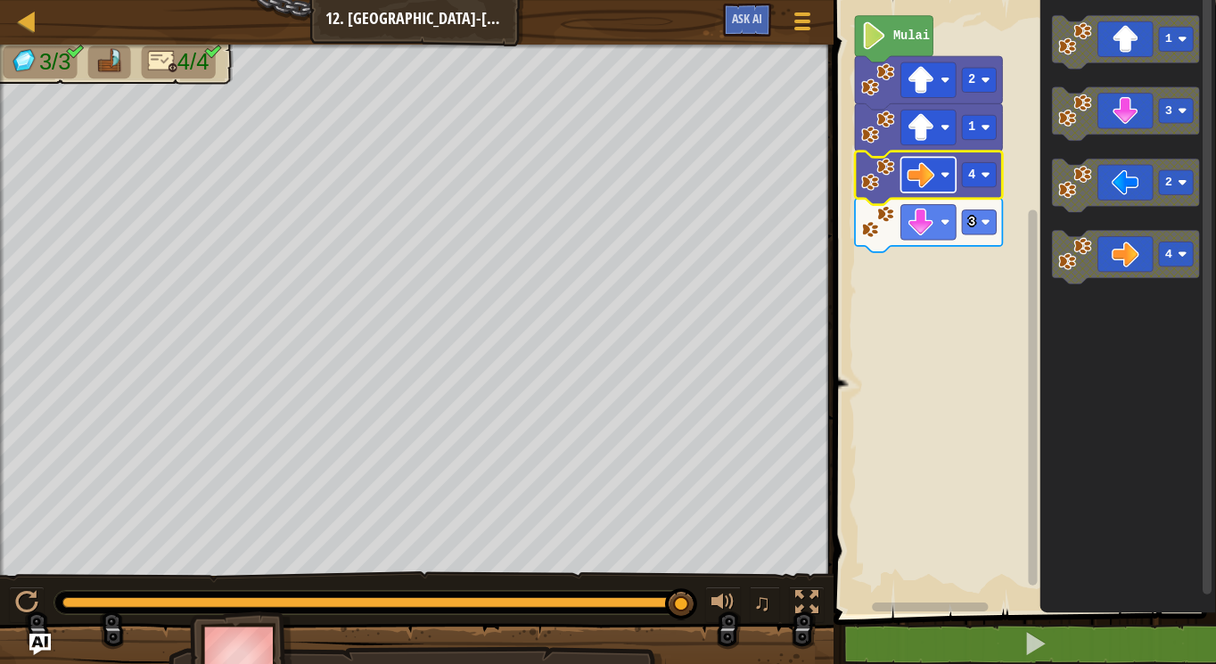
click at [922, 172] on image "Ruang Kerja Blockly" at bounding box center [921, 175] width 28 height 28
click at [882, 183] on image "Ruang Kerja Blockly" at bounding box center [878, 175] width 34 height 34
click at [895, 39] on text "Mulai" at bounding box center [911, 35] width 37 height 13
click at [895, 29] on text "Mulai" at bounding box center [911, 35] width 37 height 13
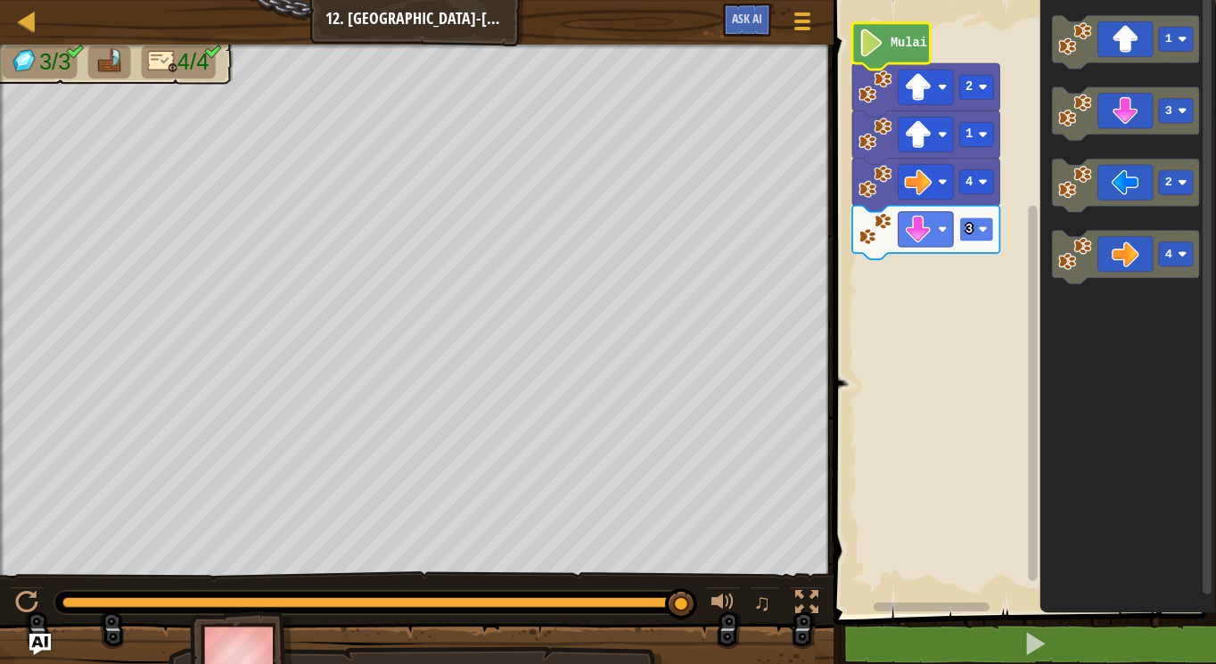
click at [983, 229] on image "Ruang Kerja Blockly" at bounding box center [982, 229] width 9 height 9
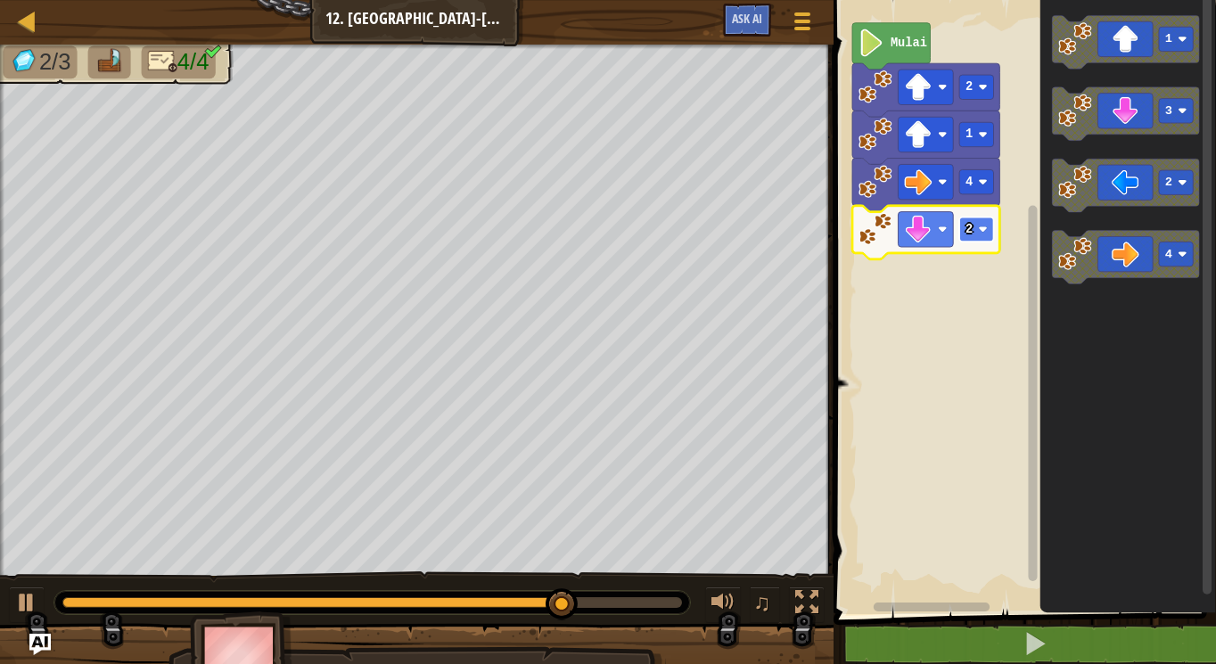
click at [988, 231] on rect "Ruang Kerja Blockly" at bounding box center [976, 230] width 34 height 24
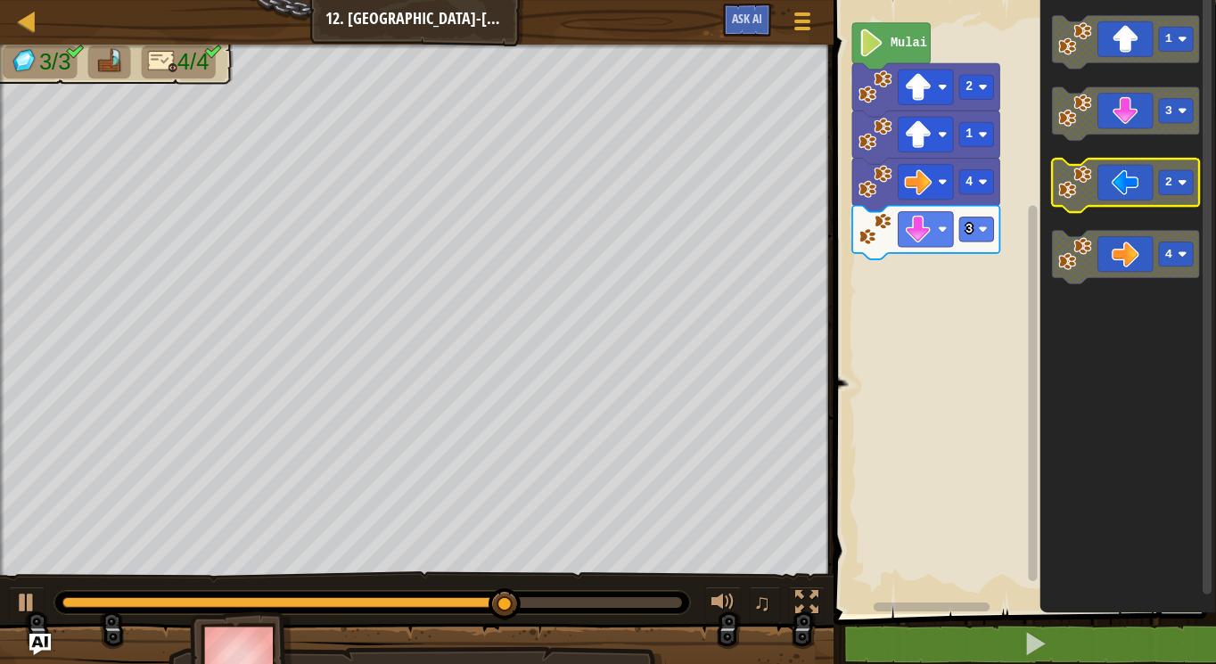
click at [1108, 186] on icon "Ruang Kerja Blockly" at bounding box center [1125, 187] width 147 height 54
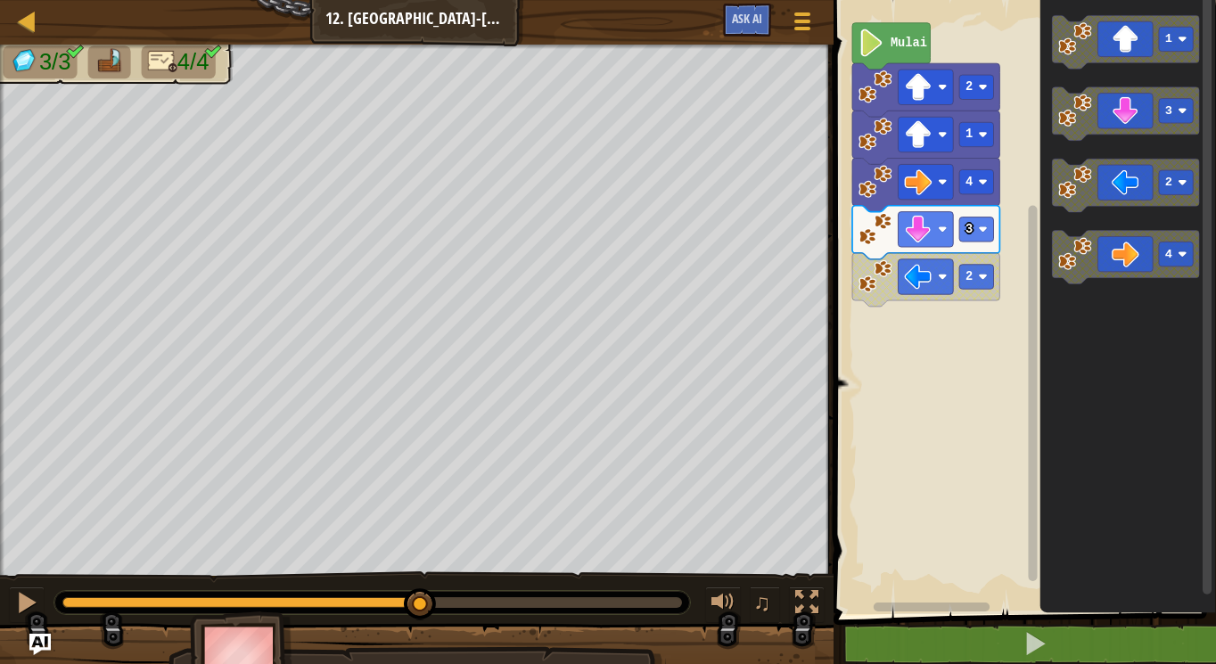
drag, startPoint x: 674, startPoint y: 605, endPoint x: 324, endPoint y: 572, distance: 352.0
click at [324, 572] on div "♫" at bounding box center [417, 599] width 834 height 54
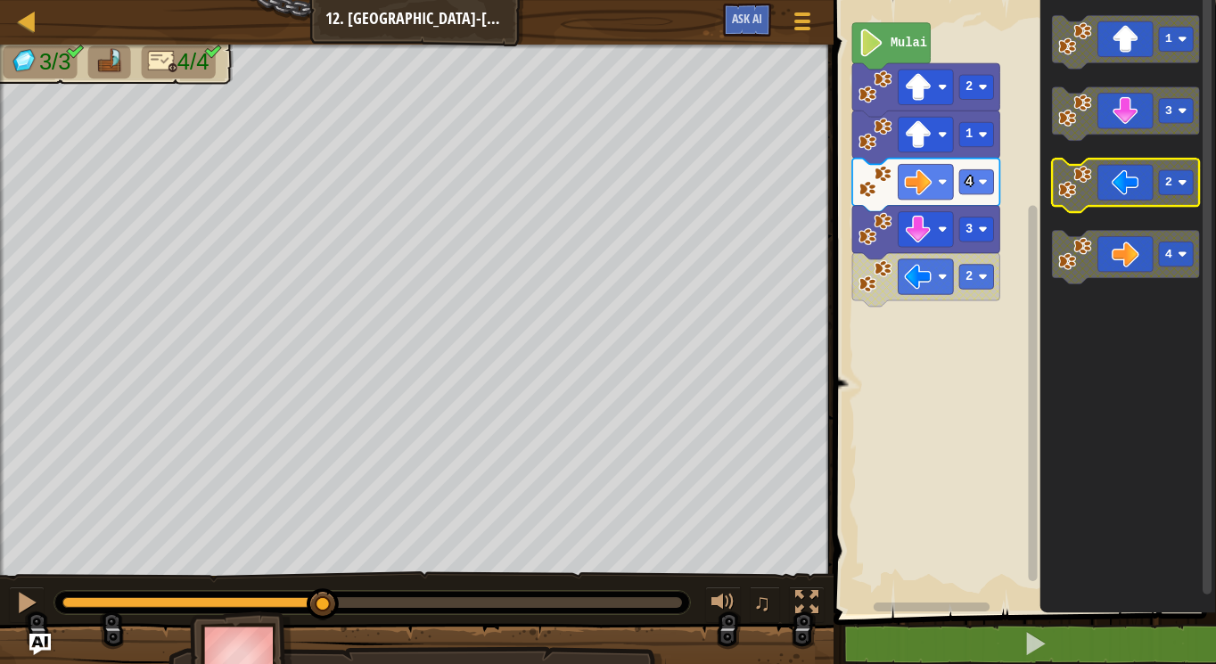
click at [1156, 190] on icon "Ruang Kerja Blockly" at bounding box center [1125, 187] width 147 height 54
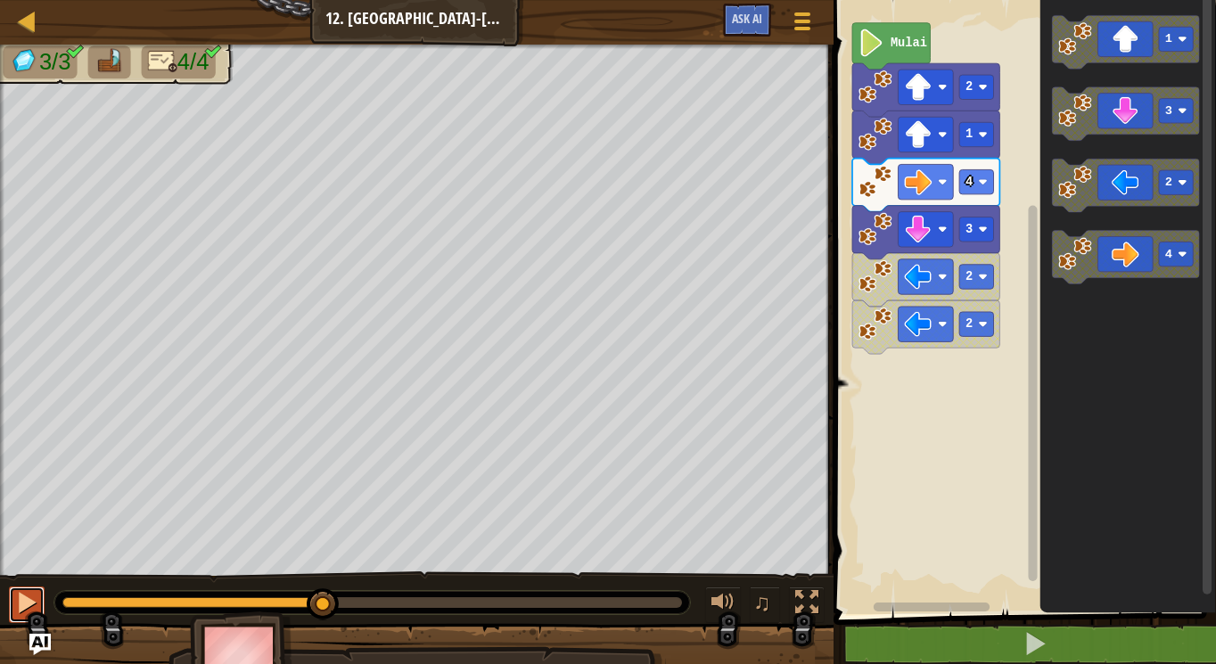
click at [32, 612] on div at bounding box center [26, 602] width 23 height 23
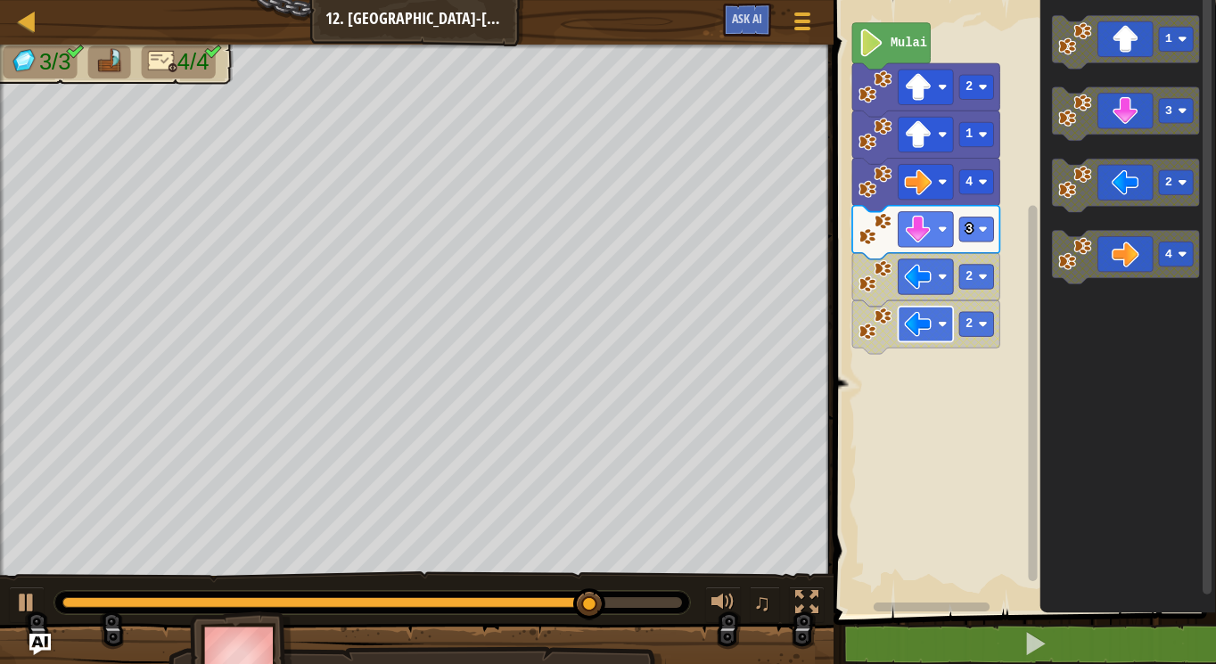
click at [911, 330] on image "Ruang Kerja Blockly" at bounding box center [918, 324] width 28 height 28
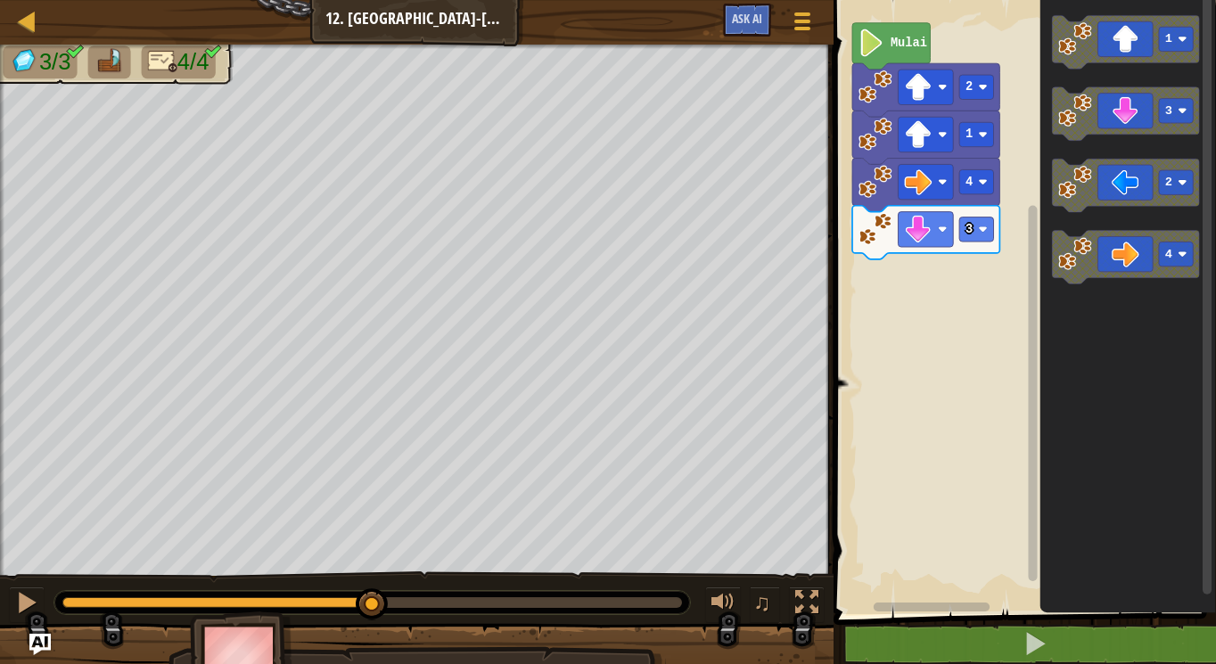
click at [372, 552] on div "3/3 4/4 ♫ Kindling Elemental" at bounding box center [608, 371] width 1216 height 652
drag, startPoint x: 382, startPoint y: 597, endPoint x: 596, endPoint y: 636, distance: 217.6
click at [596, 636] on div "3/3 4/4 ♫ Kindling Elemental" at bounding box center [608, 371] width 1216 height 652
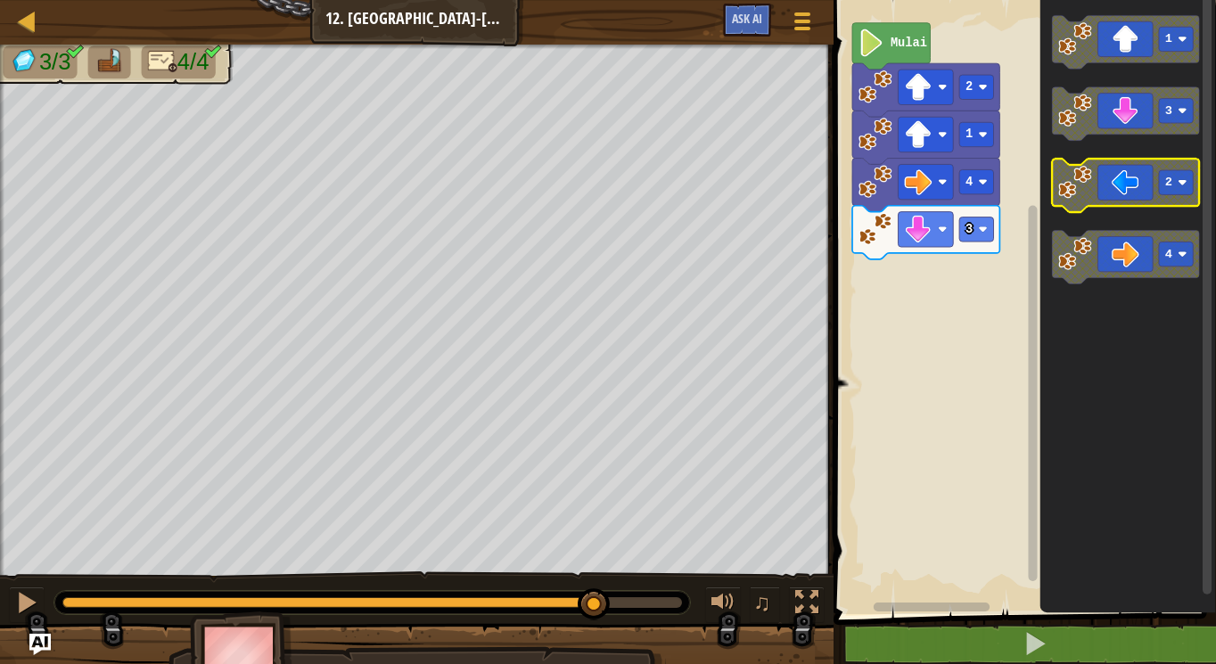
click at [1116, 194] on icon "Ruang Kerja Blockly" at bounding box center [1125, 187] width 147 height 54
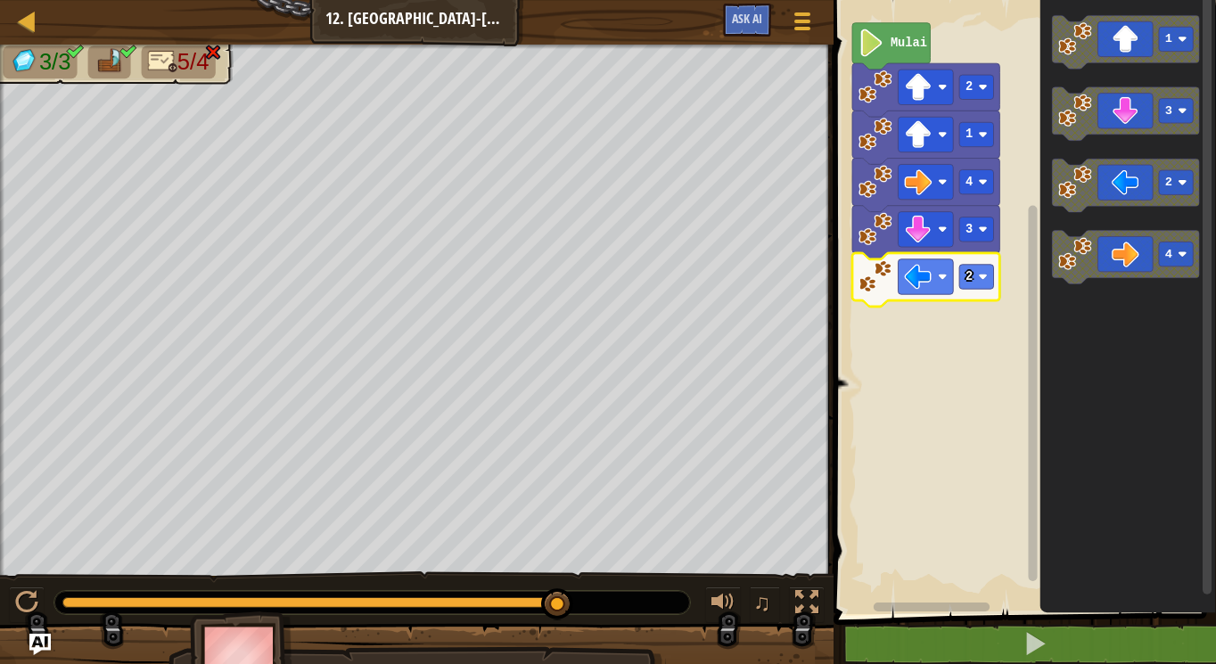
drag, startPoint x: 568, startPoint y: 589, endPoint x: 619, endPoint y: 601, distance: 52.3
drag, startPoint x: 538, startPoint y: 601, endPoint x: 624, endPoint y: 608, distance: 86.8
click at [624, 608] on div at bounding box center [372, 602] width 636 height 23
drag, startPoint x: 593, startPoint y: 596, endPoint x: 624, endPoint y: 594, distance: 31.3
click at [624, 594] on div at bounding box center [372, 602] width 636 height 23
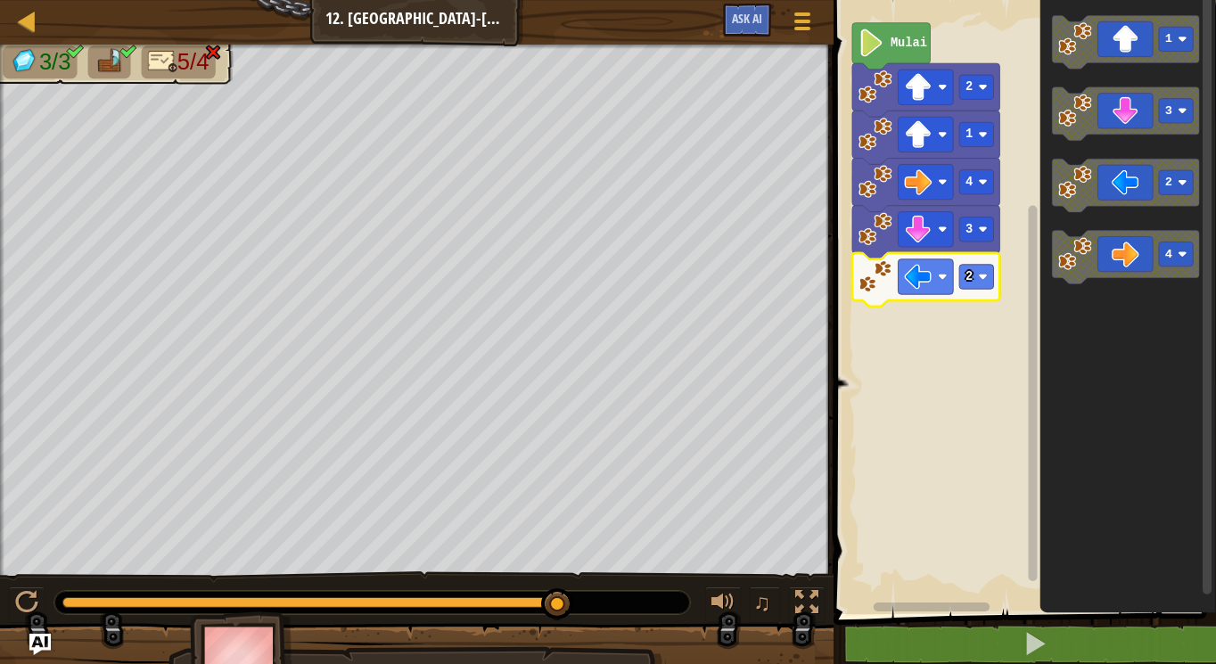
drag, startPoint x: 566, startPoint y: 594, endPoint x: 603, endPoint y: 585, distance: 37.6
drag, startPoint x: 544, startPoint y: 611, endPoint x: 605, endPoint y: 602, distance: 61.3
click at [605, 602] on div at bounding box center [372, 602] width 636 height 23
drag, startPoint x: 633, startPoint y: 578, endPoint x: 632, endPoint y: 608, distance: 30.3
click at [638, 605] on div "♫" at bounding box center [417, 599] width 834 height 54
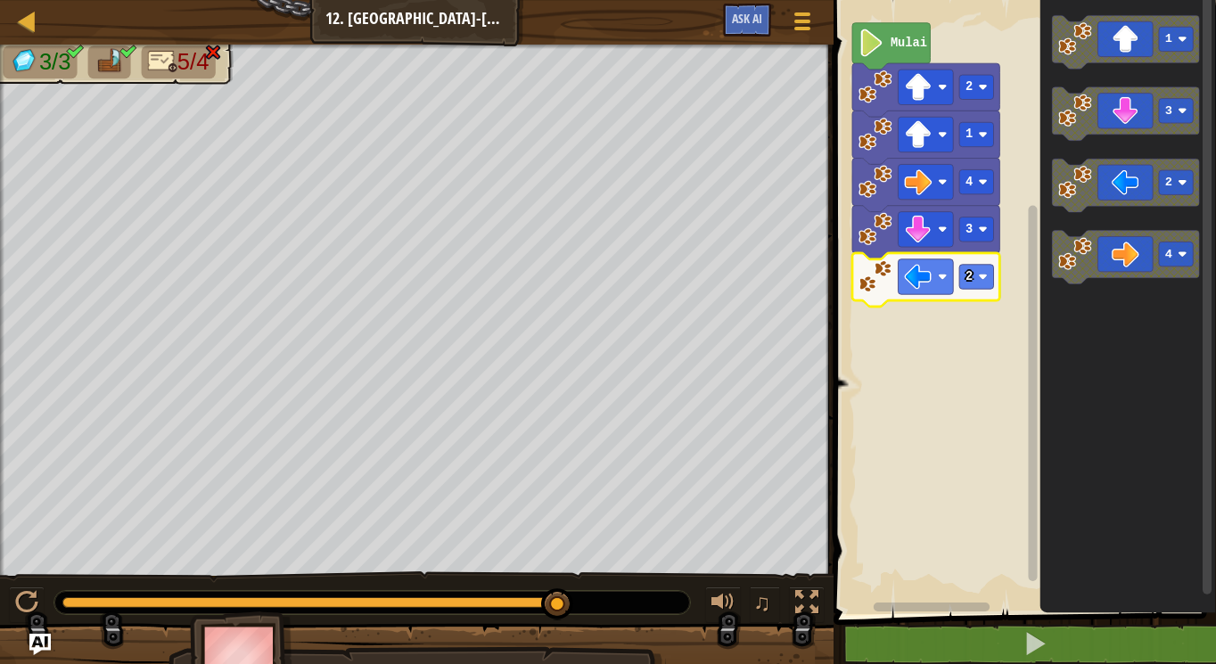
drag, startPoint x: 581, startPoint y: 614, endPoint x: 640, endPoint y: 593, distance: 63.2
drag, startPoint x: 640, startPoint y: 593, endPoint x: 582, endPoint y: 592, distance: 58.0
click at [582, 592] on div at bounding box center [372, 602] width 636 height 23
drag, startPoint x: 556, startPoint y: 598, endPoint x: 584, endPoint y: 593, distance: 29.0
click at [584, 593] on div at bounding box center [372, 602] width 636 height 23
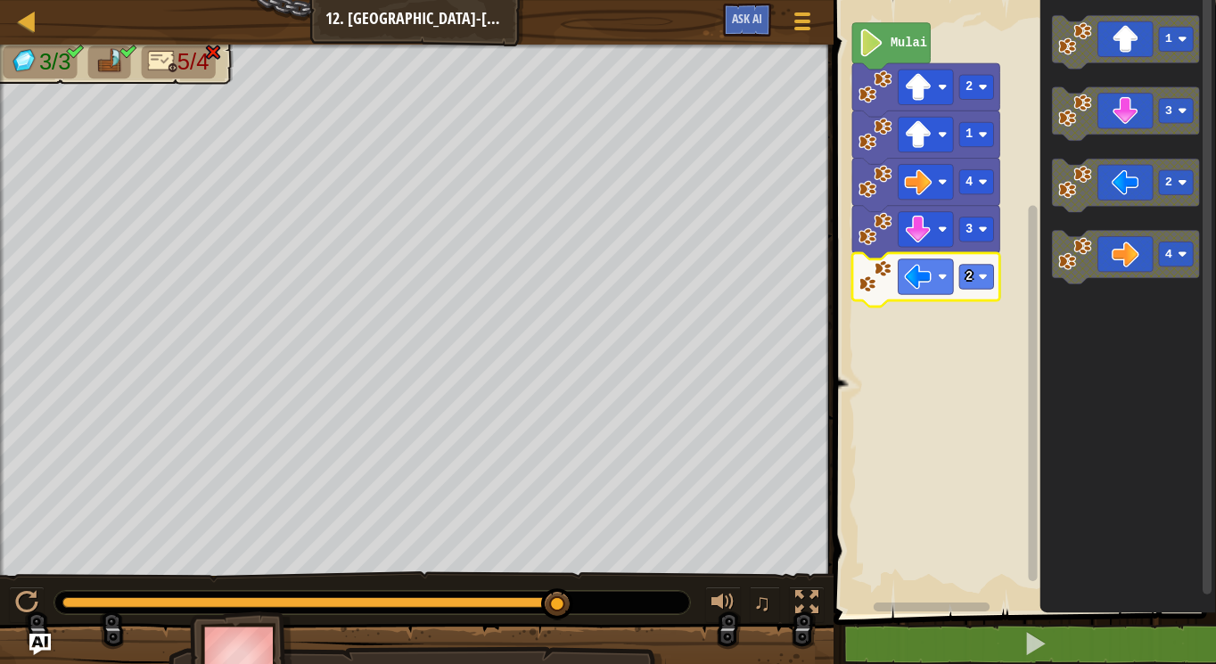
drag, startPoint x: 571, startPoint y: 598, endPoint x: 590, endPoint y: 598, distance: 19.6
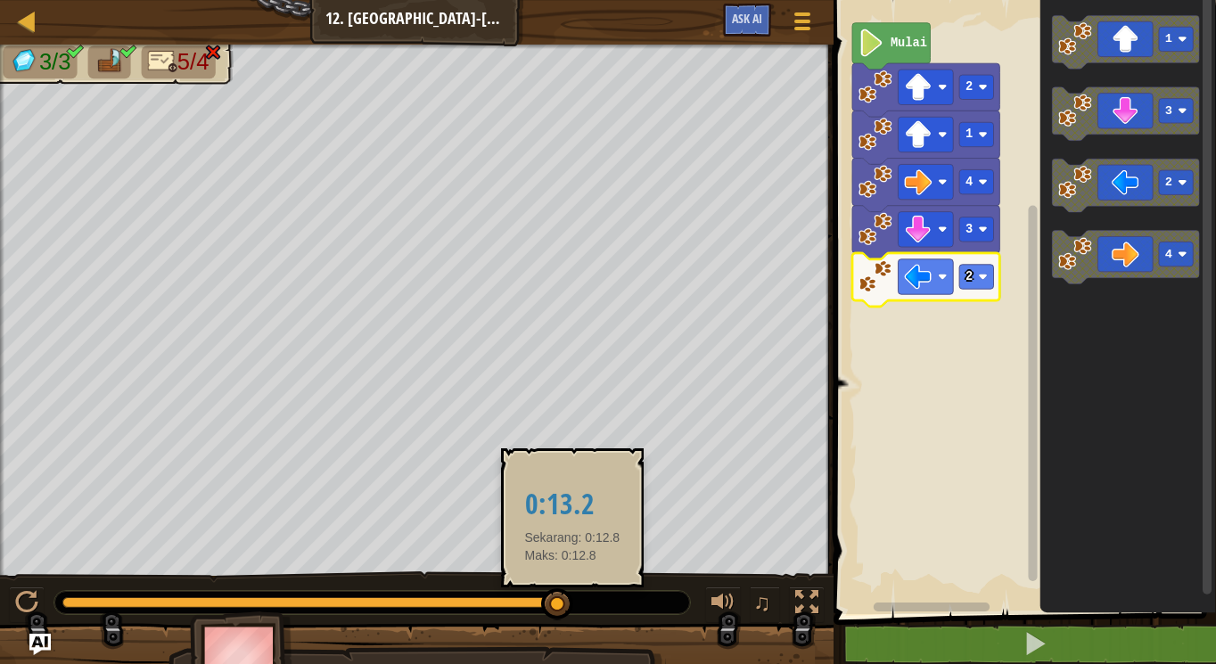
drag, startPoint x: 552, startPoint y: 599, endPoint x: 572, endPoint y: 593, distance: 21.4
click at [572, 593] on div at bounding box center [557, 605] width 32 height 32
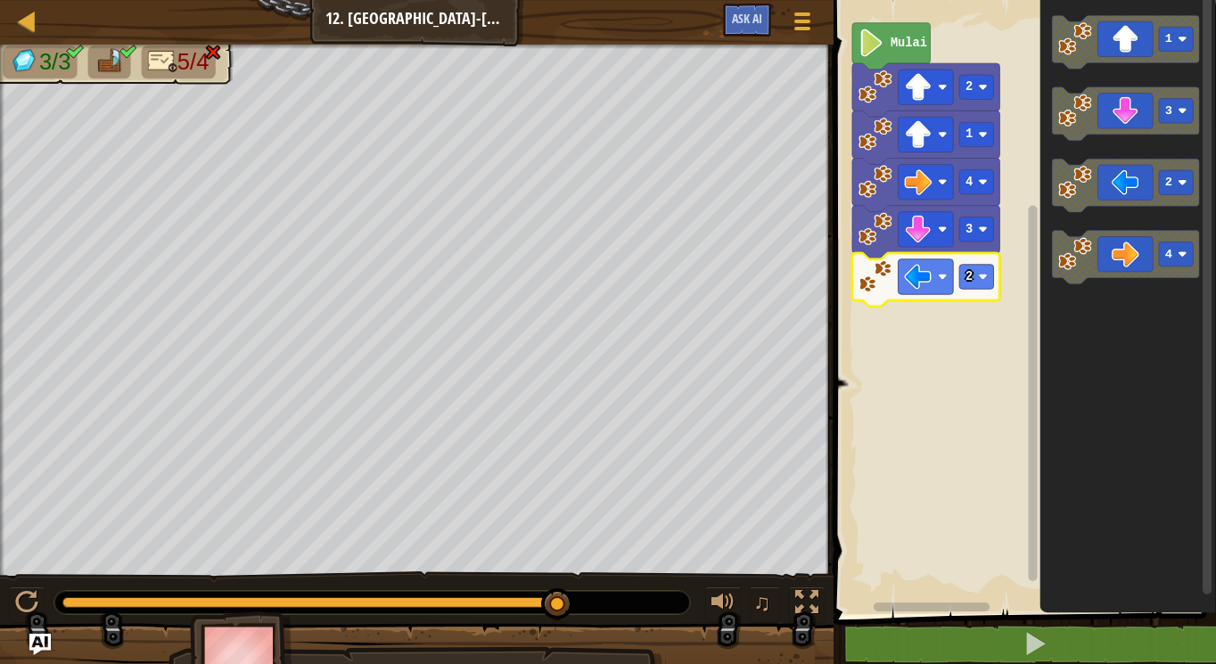
drag, startPoint x: 552, startPoint y: 597, endPoint x: 577, endPoint y: 594, distance: 25.2
click at [577, 594] on div at bounding box center [372, 602] width 636 height 23
click at [39, 597] on button at bounding box center [27, 605] width 36 height 37
drag, startPoint x: 555, startPoint y: 603, endPoint x: 580, endPoint y: 619, distance: 29.7
click at [598, 616] on div "♫" at bounding box center [417, 599] width 834 height 54
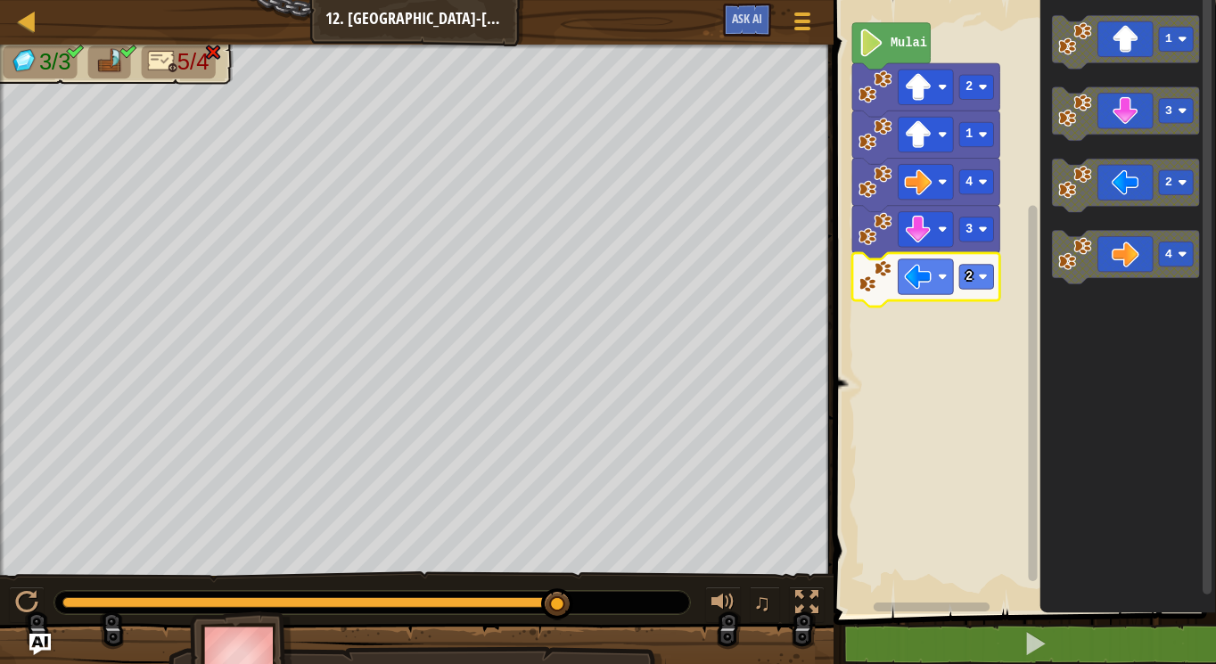
drag, startPoint x: 510, startPoint y: 577, endPoint x: 531, endPoint y: 586, distance: 23.2
click at [541, 581] on div "♫" at bounding box center [417, 599] width 834 height 54
drag, startPoint x: 516, startPoint y: 591, endPoint x: 556, endPoint y: 622, distance: 49.6
click at [556, 622] on div "♫" at bounding box center [417, 599] width 834 height 54
click at [671, 596] on div at bounding box center [372, 602] width 636 height 23
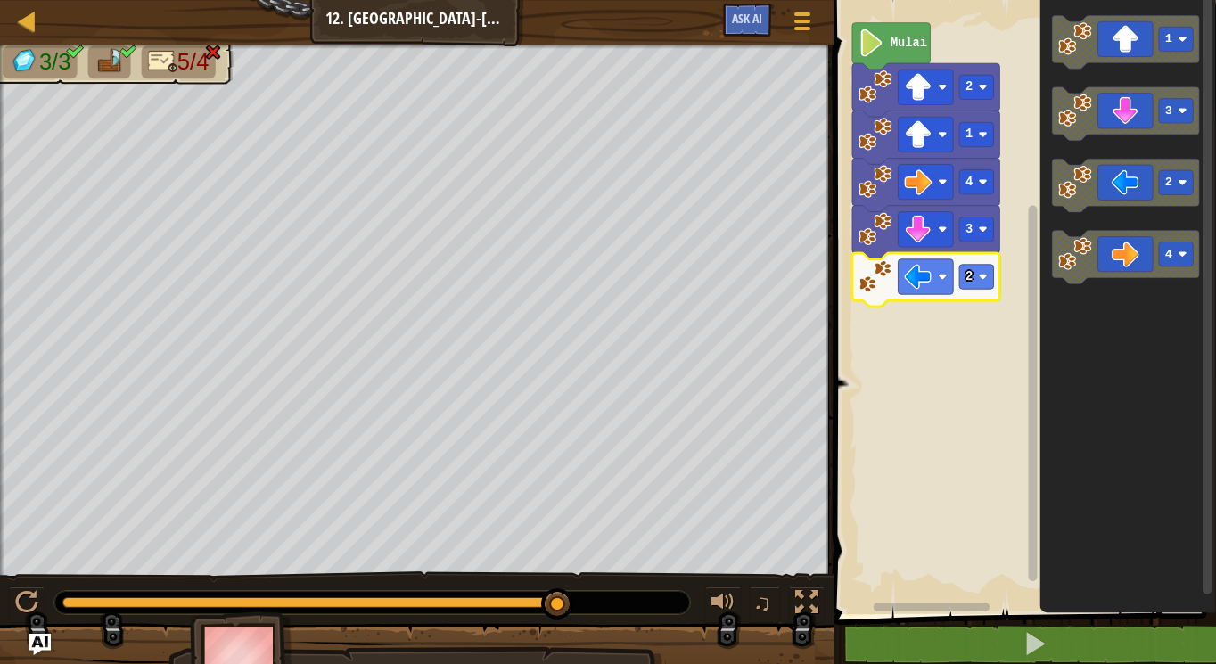
drag, startPoint x: 639, startPoint y: 594, endPoint x: 556, endPoint y: 574, distance: 85.2
click at [567, 578] on div "♫" at bounding box center [417, 599] width 834 height 54
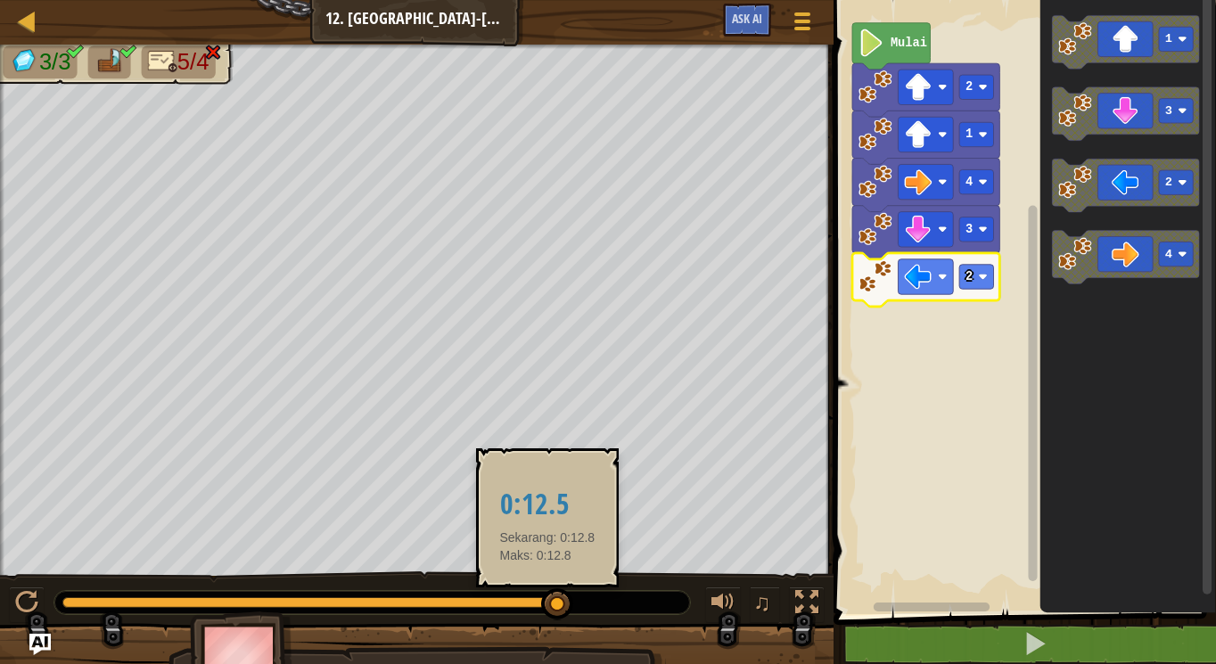
drag, startPoint x: 556, startPoint y: 574, endPoint x: 557, endPoint y: 597, distance: 22.3
click at [557, 597] on div "♫" at bounding box center [417, 599] width 834 height 54
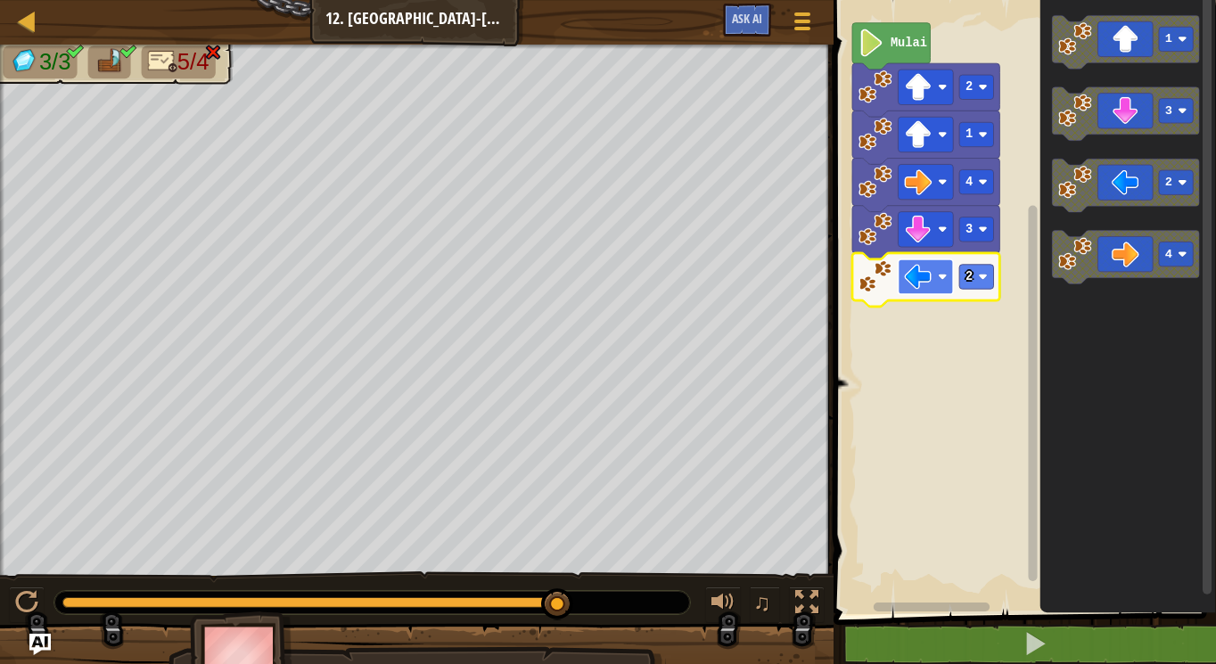
click at [905, 267] on image "Ruang Kerja Blockly" at bounding box center [918, 277] width 28 height 28
click at [885, 284] on image "Ruang Kerja Blockly" at bounding box center [875, 276] width 34 height 34
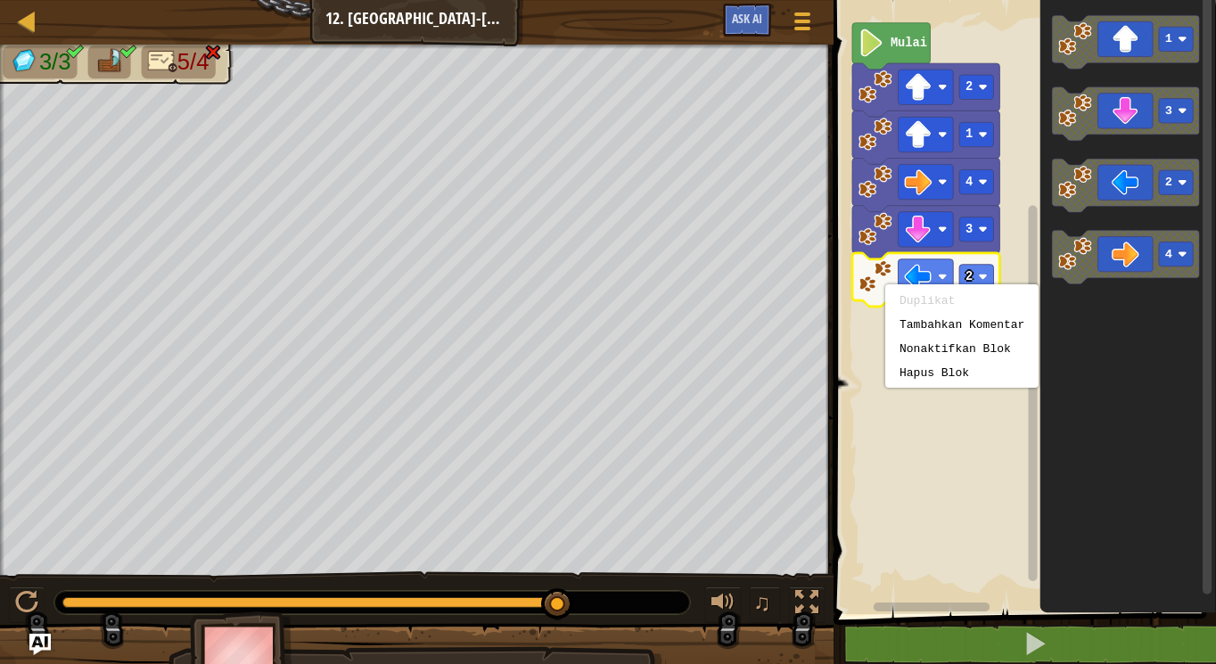
click at [874, 400] on rect "Ruang Kerja Blockly" at bounding box center [1022, 302] width 388 height 623
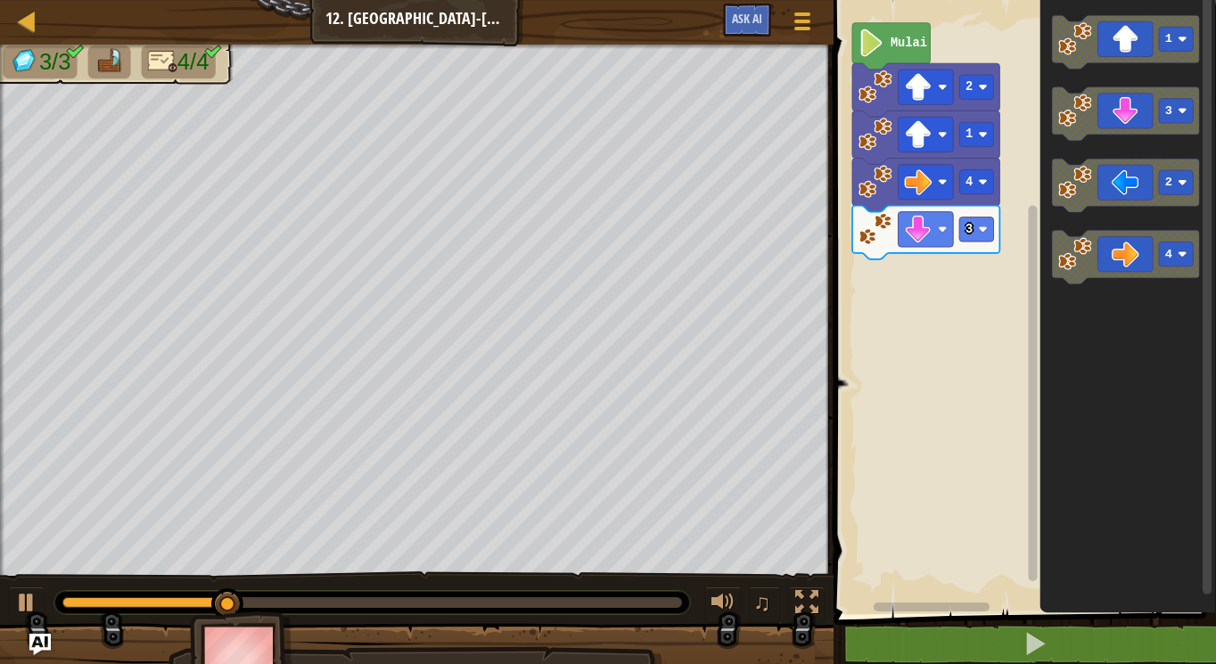
click at [985, 243] on div "Mulai 2 1 4 3 1 3 2 4" at bounding box center [1022, 302] width 388 height 623
click at [1104, 206] on icon "Ruang Kerja Blockly" at bounding box center [1125, 187] width 147 height 54
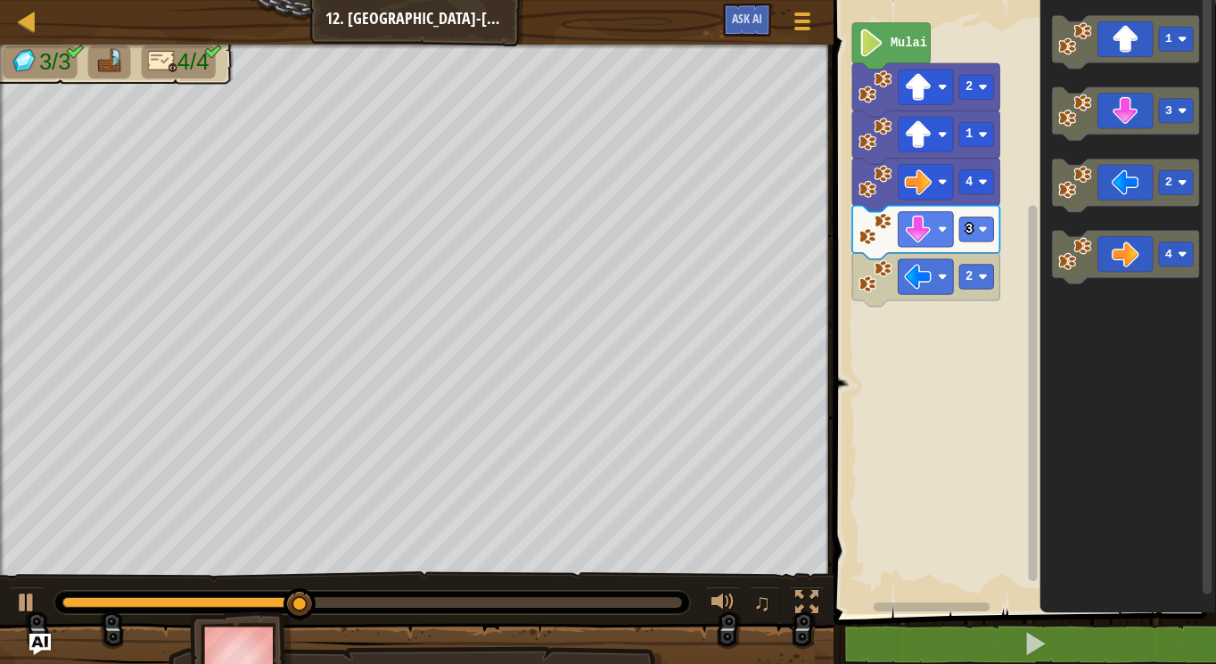
click at [887, 279] on image "Ruang Kerja Blockly" at bounding box center [875, 276] width 34 height 34
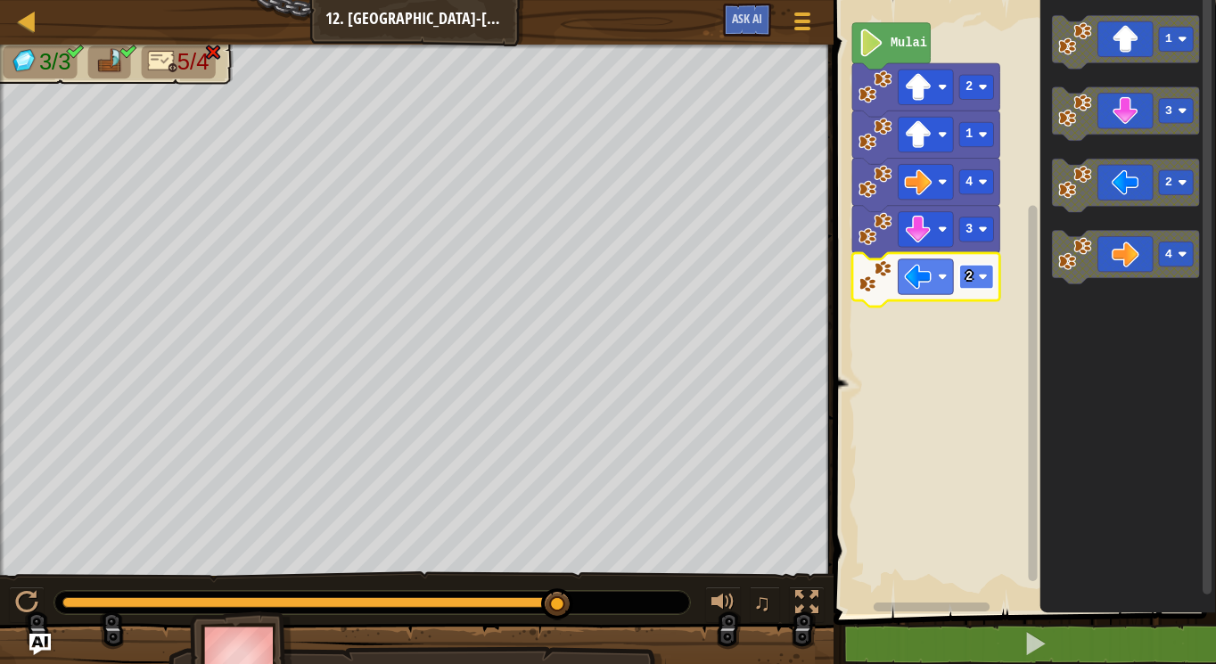
click at [979, 284] on rect "Ruang Kerja Blockly" at bounding box center [976, 277] width 34 height 24
click at [985, 277] on image "Ruang Kerja Blockly" at bounding box center [982, 276] width 9 height 9
click at [37, 616] on button at bounding box center [27, 605] width 36 height 37
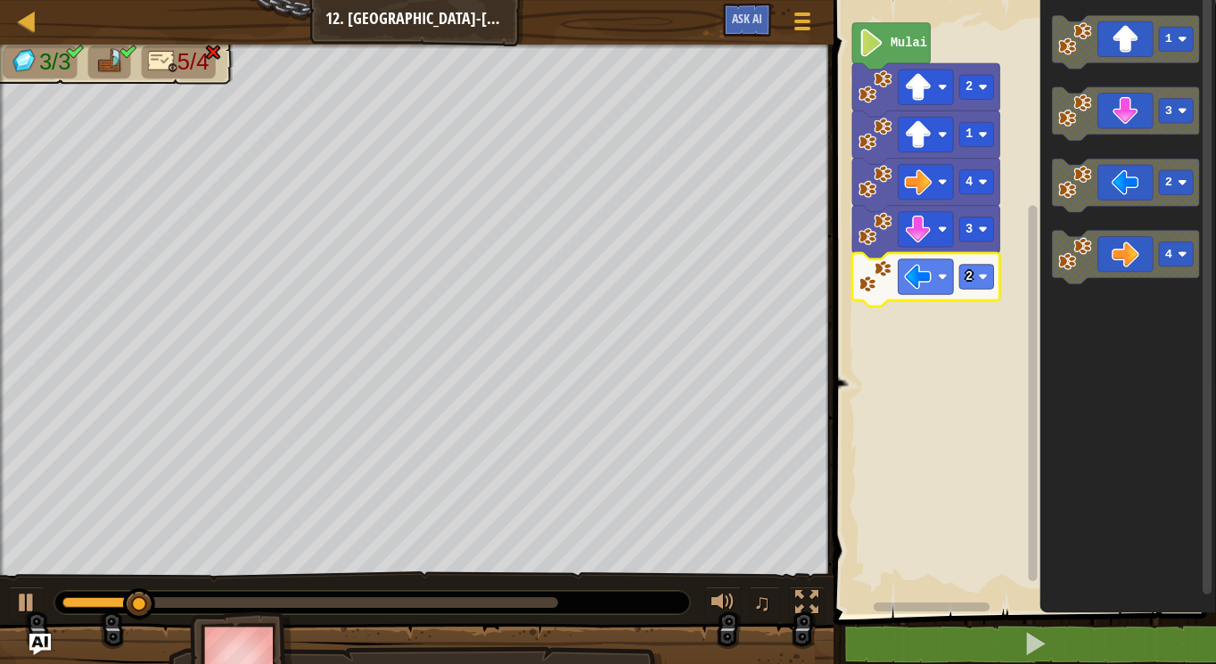
click at [572, 605] on div at bounding box center [372, 602] width 636 height 23
click at [571, 605] on div at bounding box center [372, 602] width 636 height 23
click at [567, 605] on div at bounding box center [372, 602] width 636 height 23
click at [564, 605] on div at bounding box center [372, 602] width 636 height 23
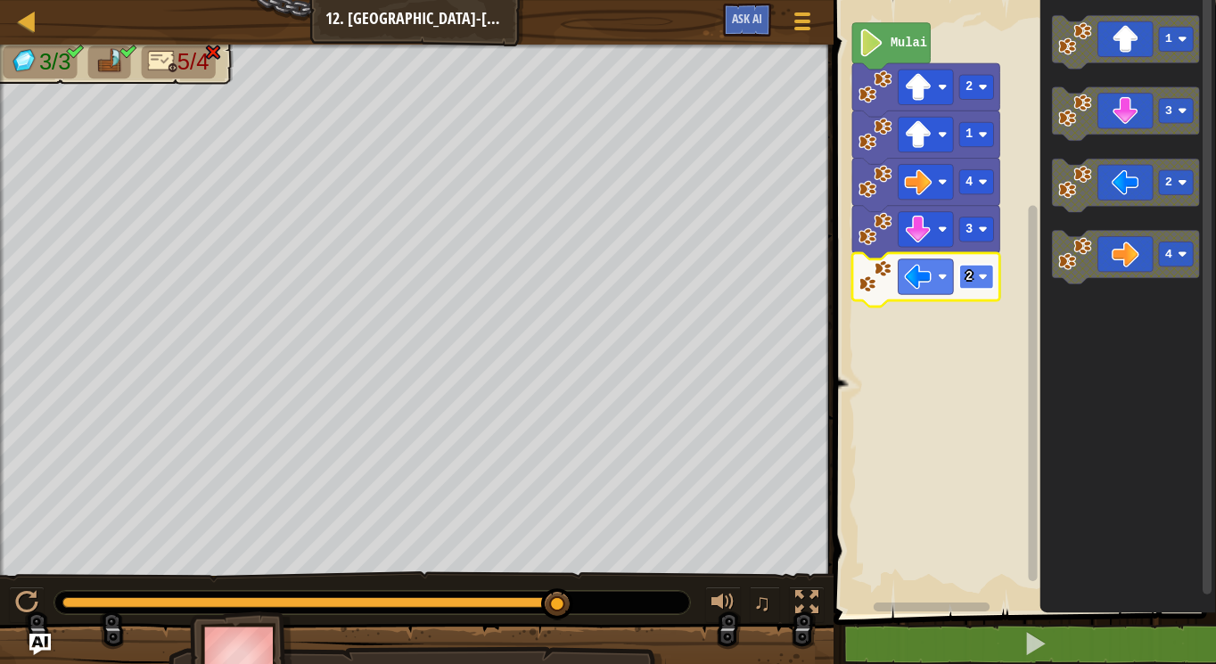
click at [981, 272] on rect "Ruang Kerja Blockly" at bounding box center [976, 277] width 34 height 24
click at [866, 283] on image "Ruang Kerja Blockly" at bounding box center [875, 276] width 34 height 34
click at [866, 293] on icon "Ruang Kerja Blockly" at bounding box center [925, 280] width 147 height 54
click at [870, 277] on image "Ruang Kerja Blockly" at bounding box center [875, 276] width 34 height 34
click at [871, 275] on image "Ruang Kerja Blockly" at bounding box center [875, 276] width 34 height 34
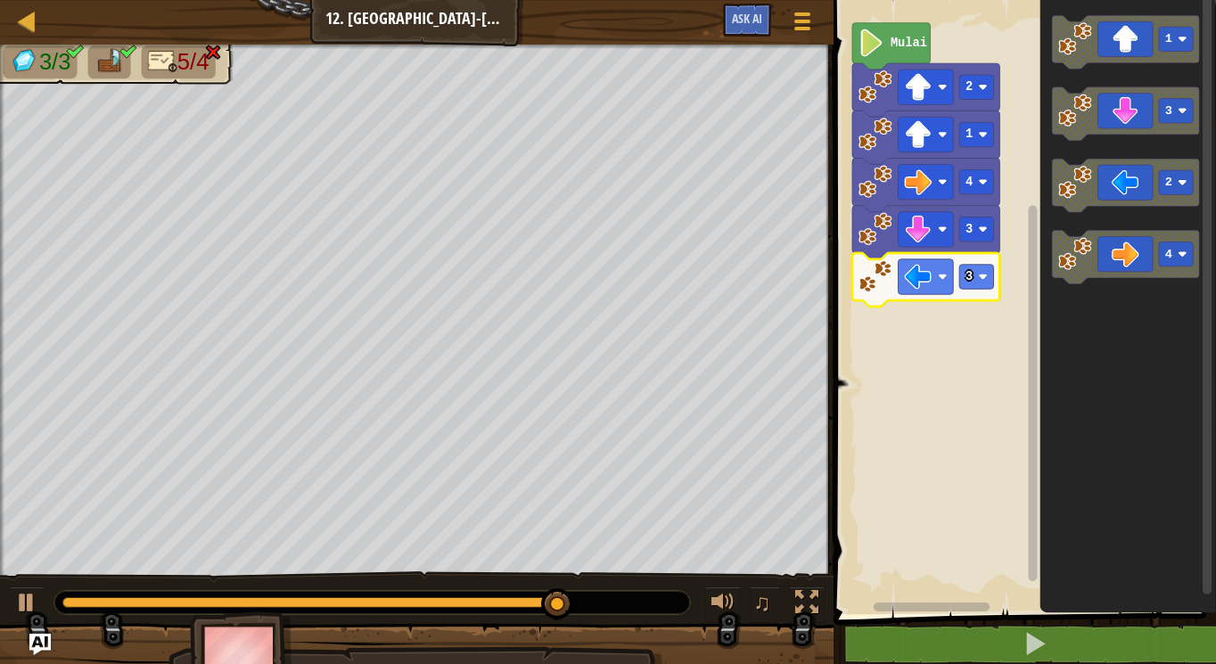
click at [879, 292] on image "Ruang Kerja Blockly" at bounding box center [875, 276] width 34 height 34
click at [974, 280] on rect "Ruang Kerja Blockly" at bounding box center [976, 277] width 34 height 24
click at [19, 597] on div at bounding box center [26, 602] width 23 height 23
click at [902, 37] on text "Mulai" at bounding box center [908, 43] width 37 height 13
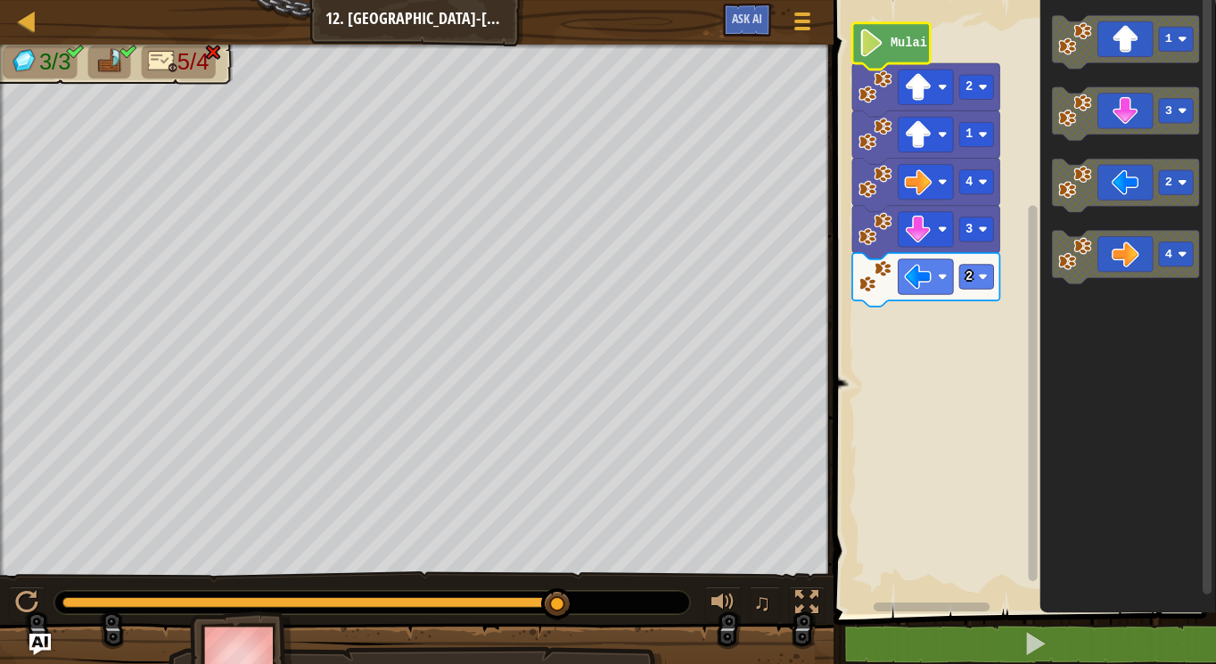
click at [893, 45] on text "Mulai" at bounding box center [908, 43] width 37 height 13
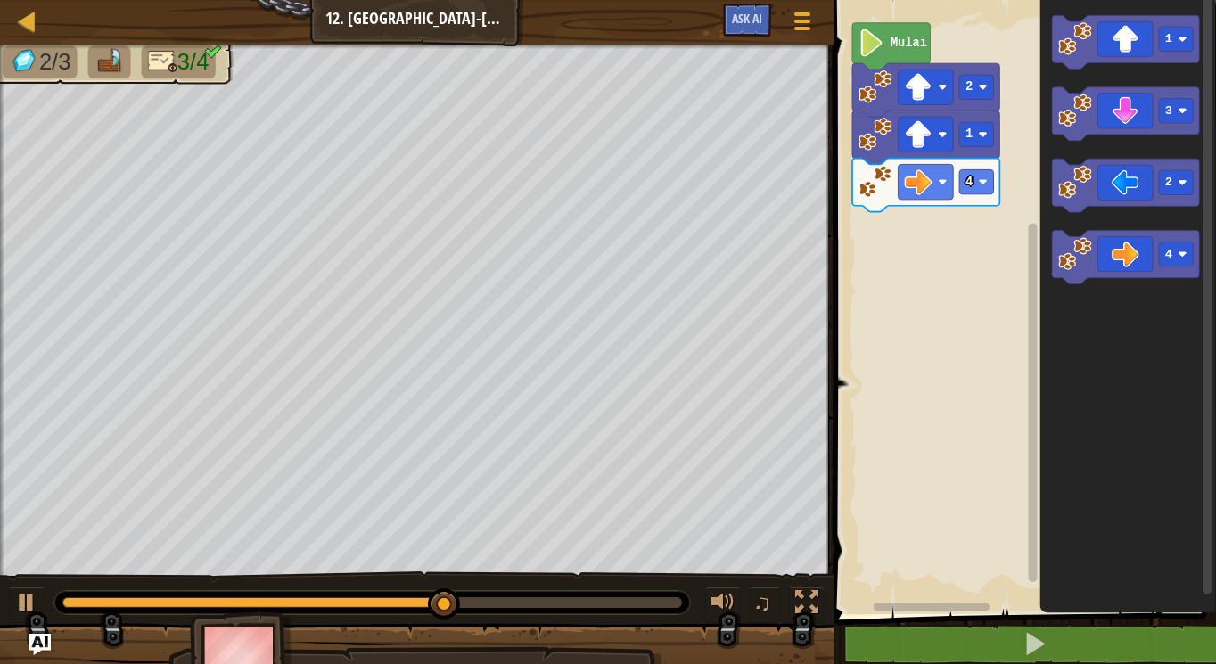
click at [918, 258] on div "Mulai 2 1 4 1 3 2 4" at bounding box center [1022, 302] width 388 height 623
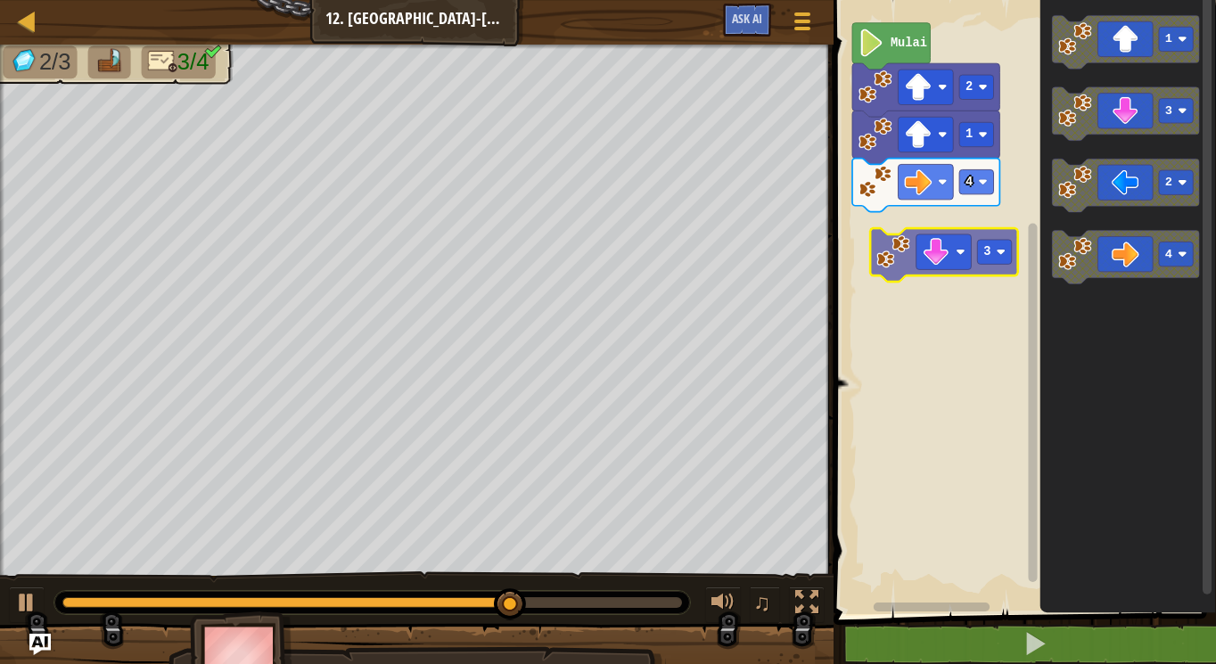
click at [889, 256] on div "Mulai 2 1 4 1 3 2 4 3" at bounding box center [1022, 302] width 388 height 623
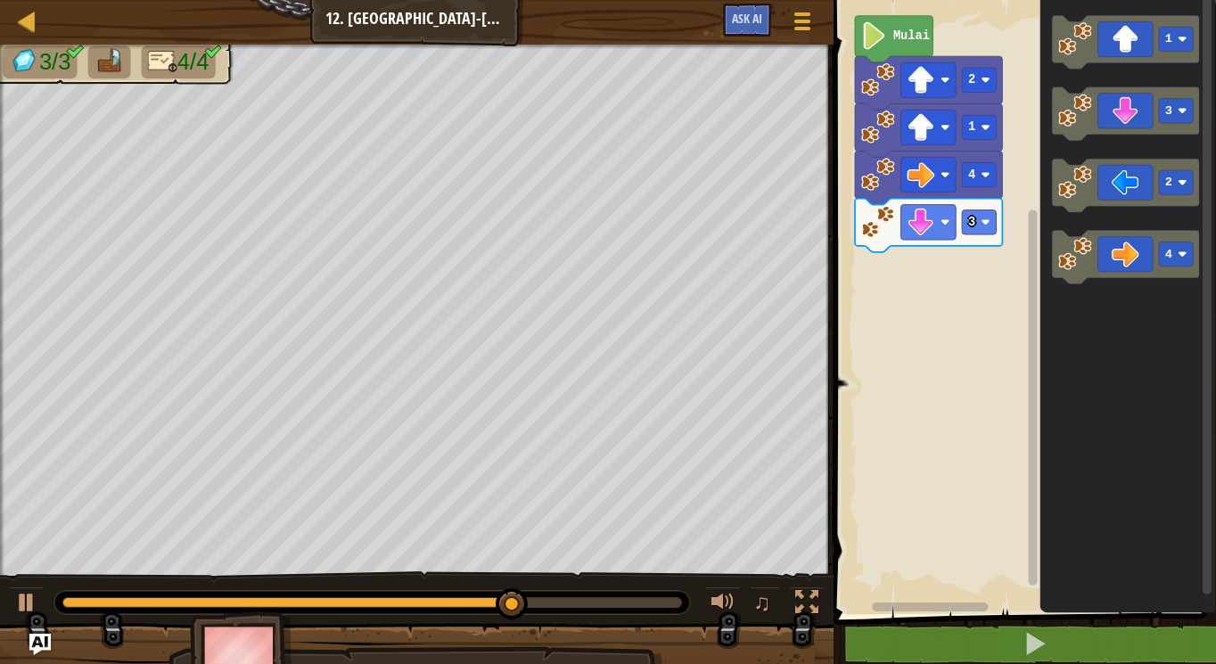
click at [889, 292] on div "3 4 1 2 Mulai 1 3 2 4" at bounding box center [1022, 302] width 388 height 623
click at [890, 293] on div "3 4 1 2 Mulai 1 3 2 4" at bounding box center [1022, 302] width 388 height 623
click at [937, 292] on div "3 4 1 2 Mulai 1 3 2 4" at bounding box center [1022, 302] width 388 height 623
click at [878, 300] on div "3 4 1 2 Mulai 1 3 2 4" at bounding box center [1022, 302] width 388 height 623
click at [902, 266] on div "3 4 1 2 Mulai 1 3 2 4" at bounding box center [1022, 302] width 388 height 623
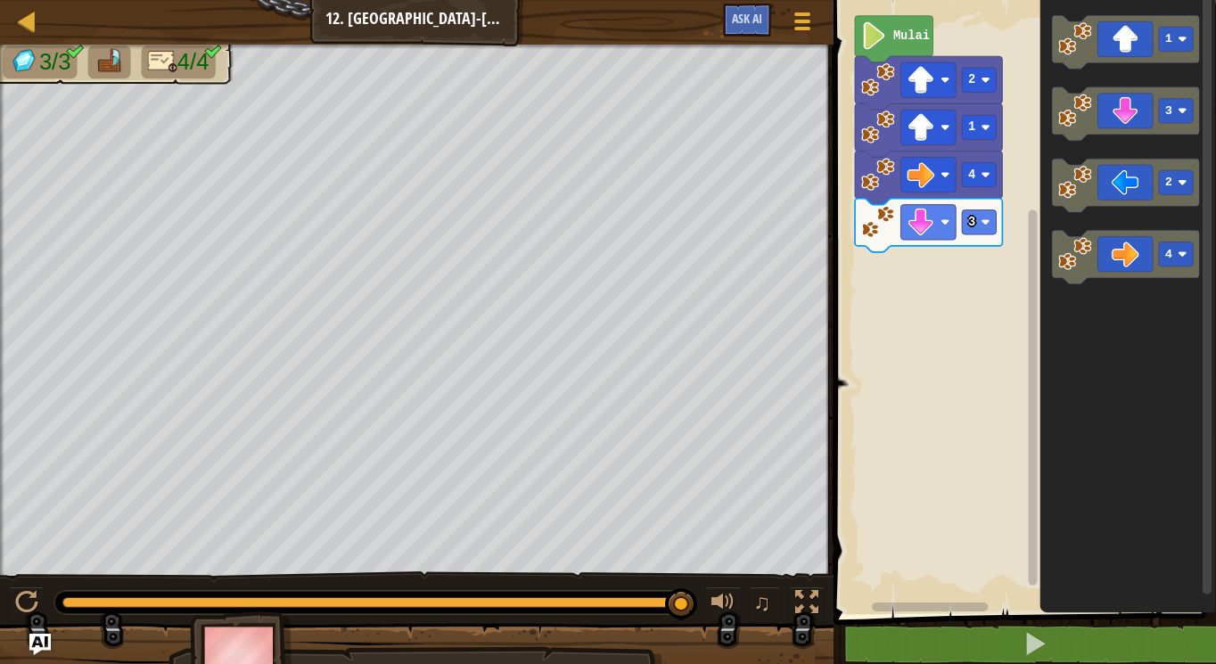
click at [919, 272] on rect "Ruang Kerja Blockly" at bounding box center [1022, 302] width 388 height 623
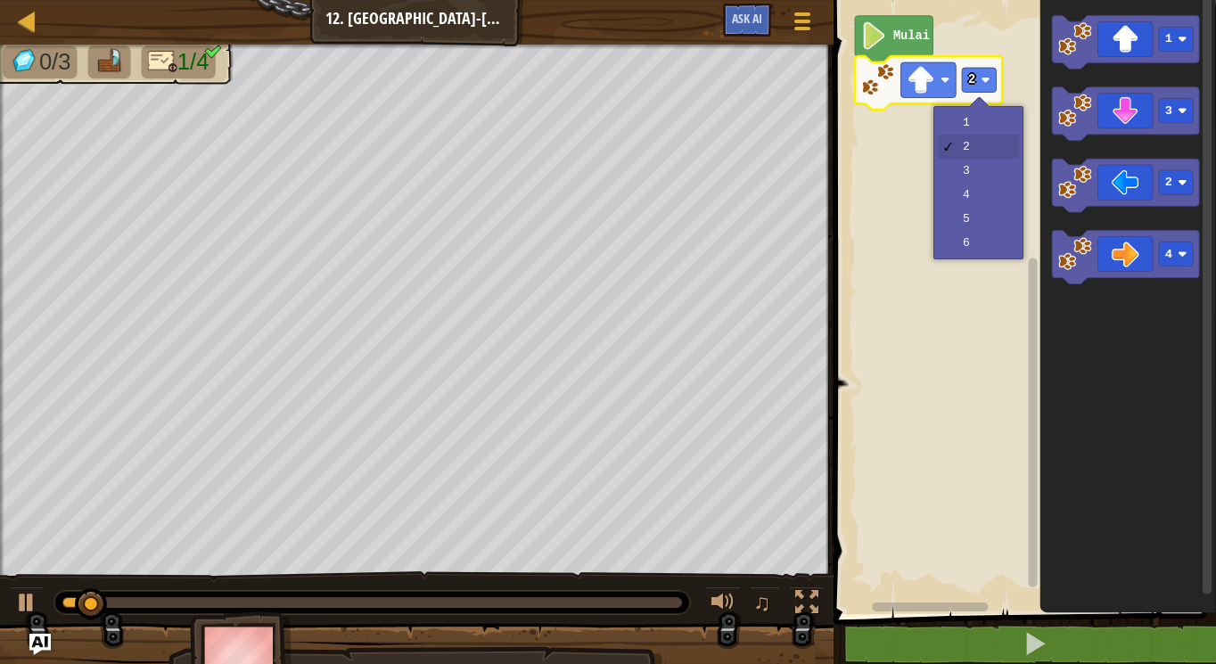
click at [983, 86] on rect "Ruang Kerja Blockly" at bounding box center [979, 80] width 34 height 24
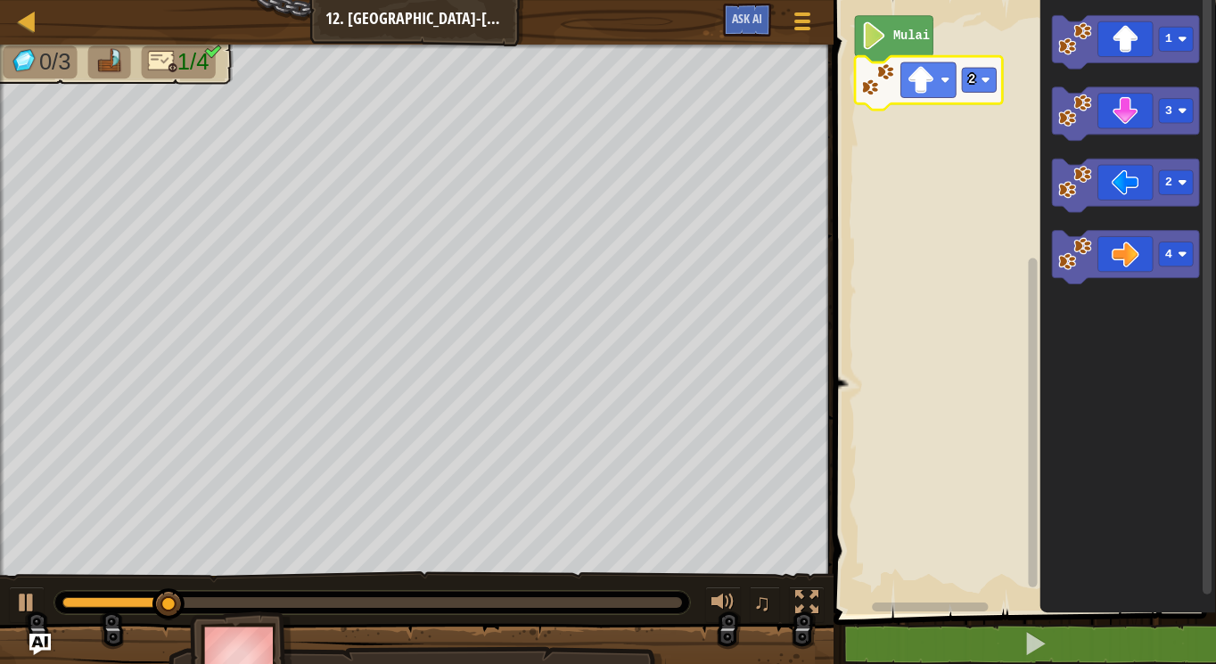
click at [983, 86] on rect "Ruang Kerja Blockly" at bounding box center [979, 80] width 34 height 24
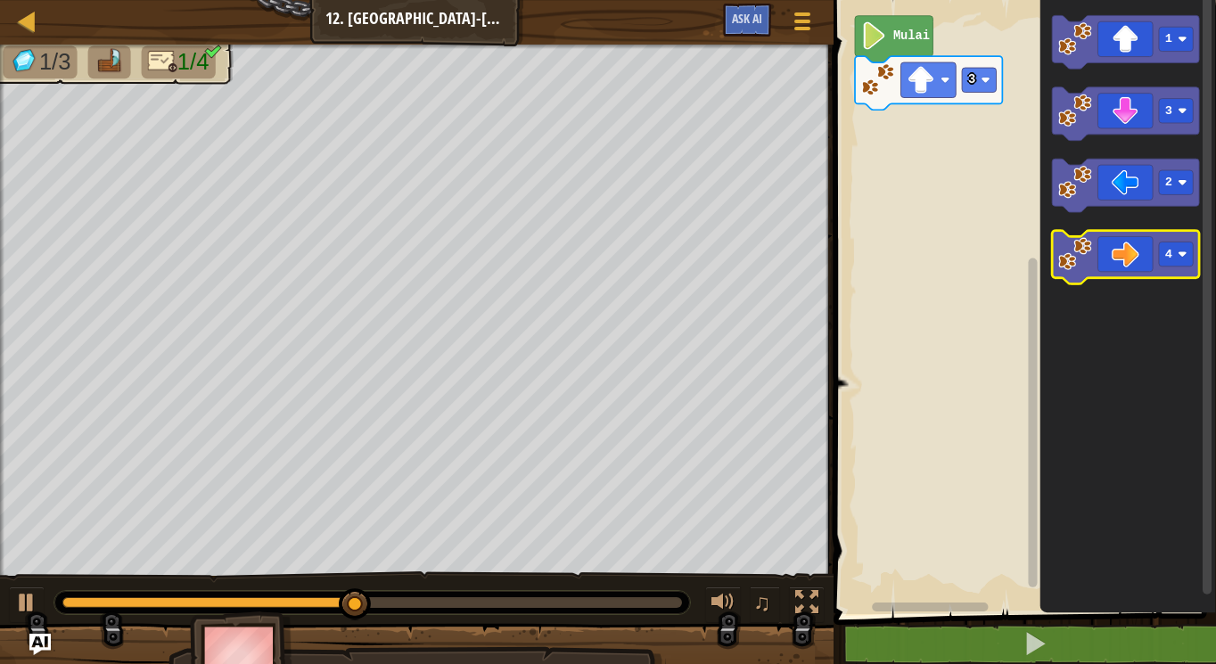
click at [1124, 261] on icon "Ruang Kerja Blockly" at bounding box center [1125, 258] width 147 height 54
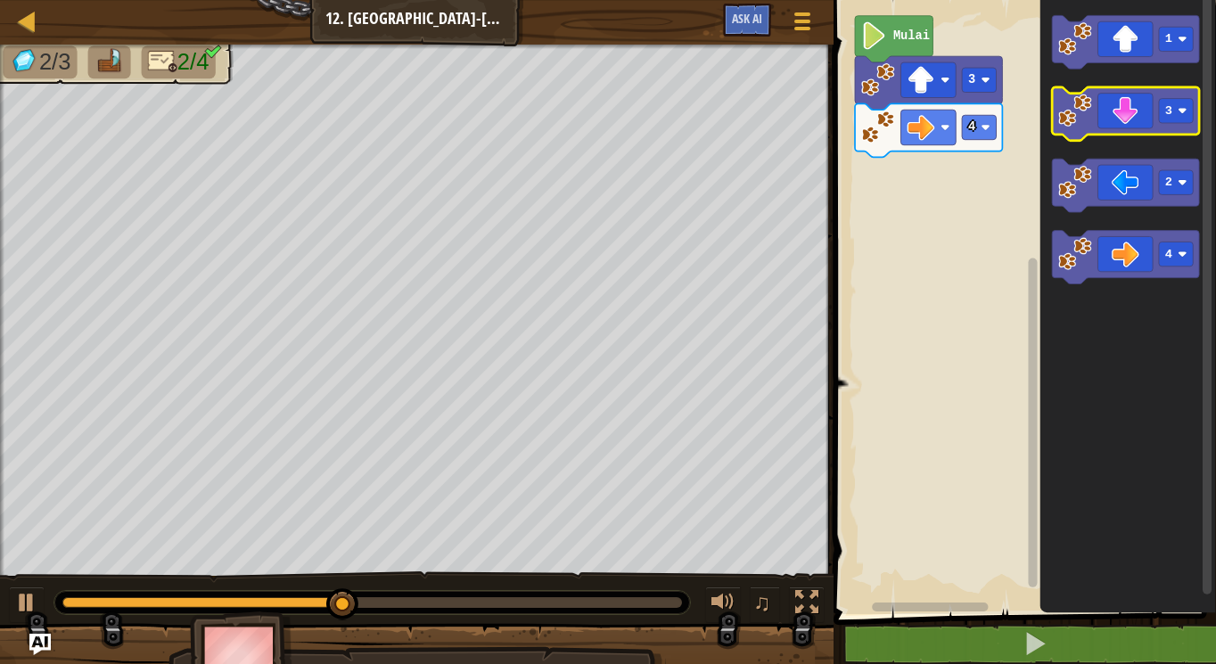
click at [1117, 124] on icon "Ruang Kerja Blockly" at bounding box center [1125, 114] width 147 height 54
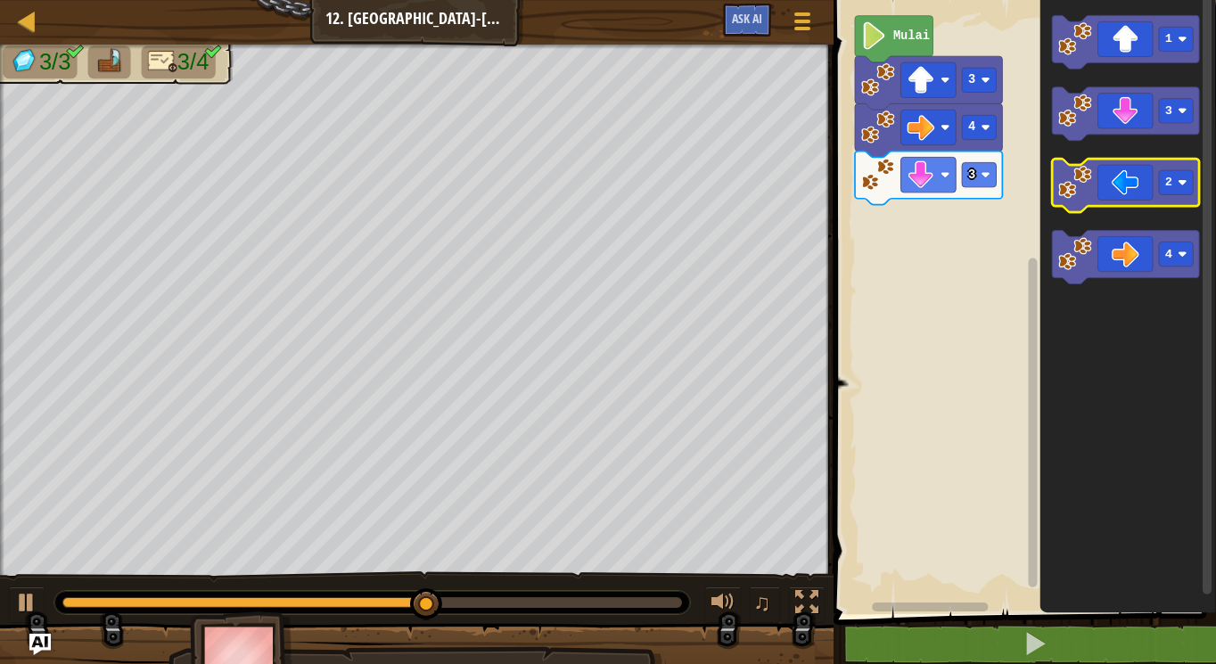
click at [1119, 188] on icon "Ruang Kerja Blockly" at bounding box center [1125, 187] width 147 height 54
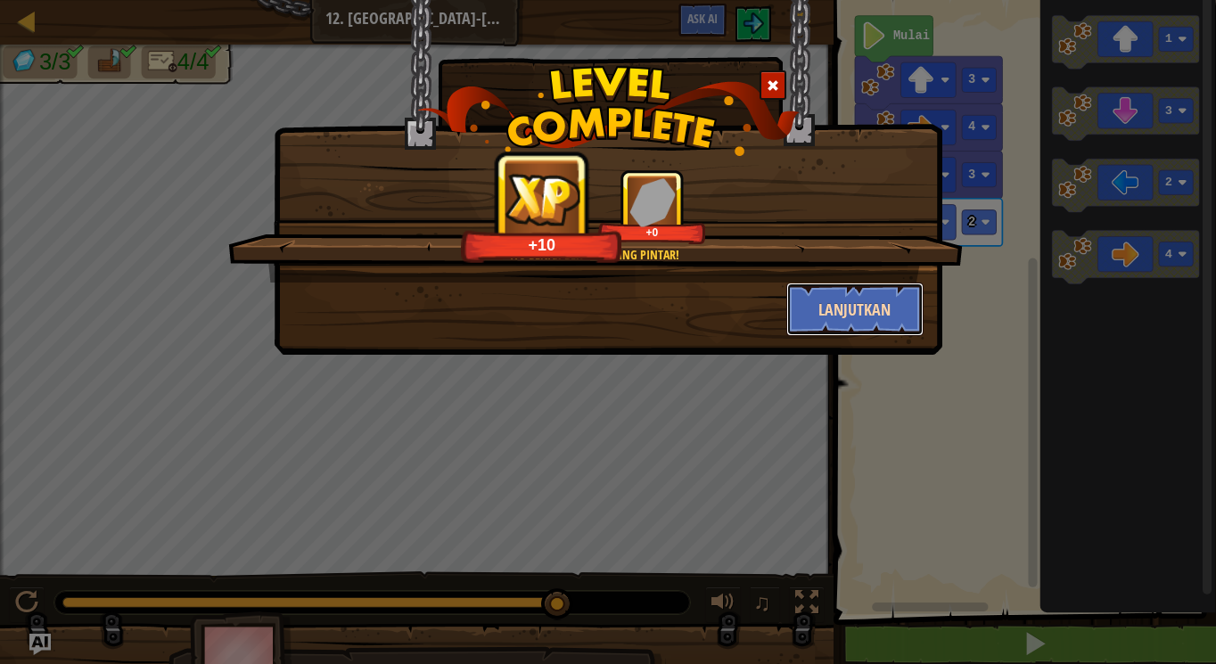
click at [888, 303] on button "Lanjutkan" at bounding box center [855, 310] width 138 height 54
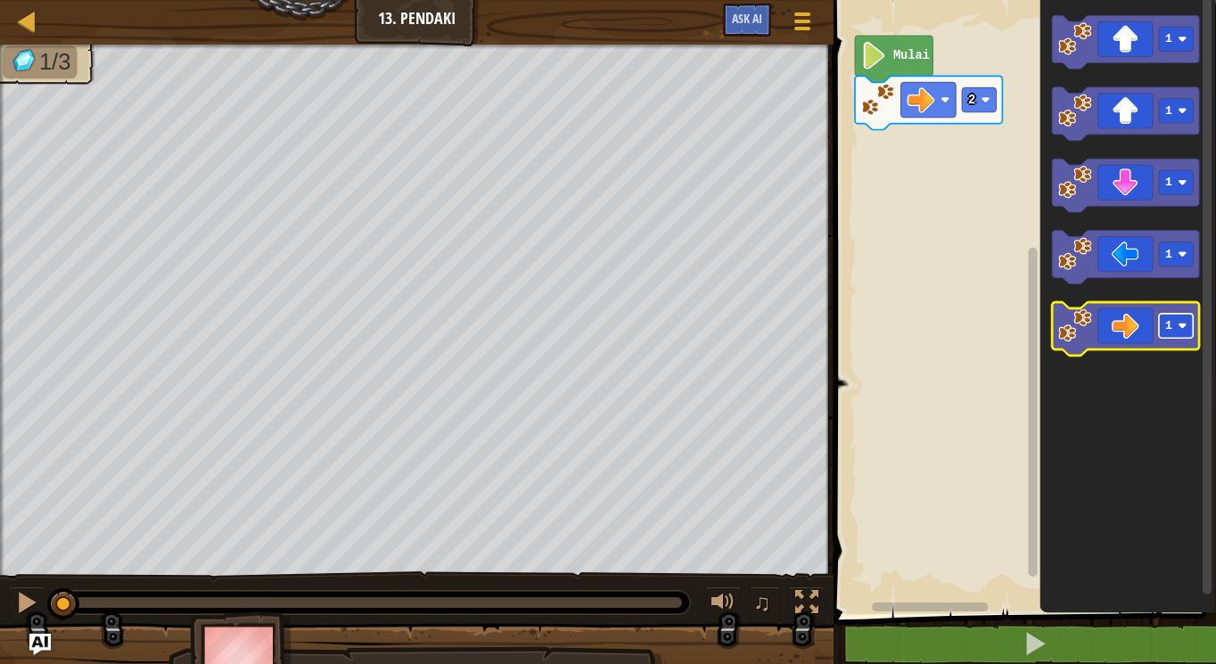
click at [1173, 336] on rect "Ruang Kerja Blockly" at bounding box center [1176, 327] width 34 height 24
click at [1138, 330] on icon "Ruang Kerja Blockly" at bounding box center [1125, 330] width 147 height 54
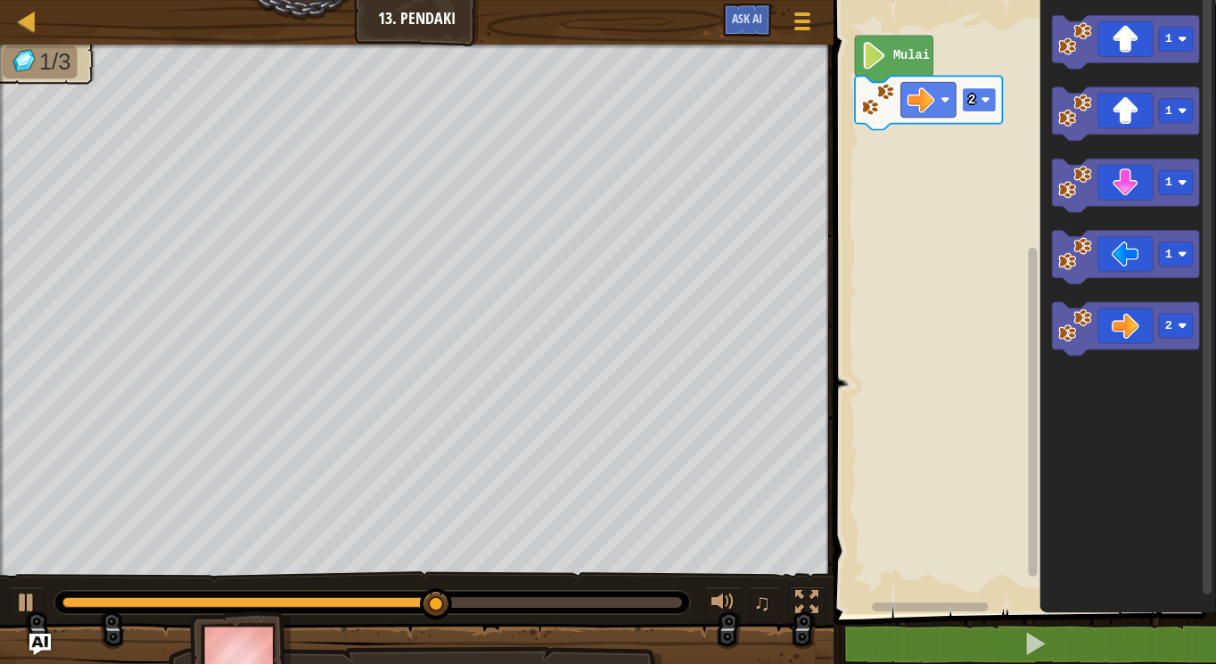
click at [999, 95] on g "2" at bounding box center [928, 103] width 147 height 54
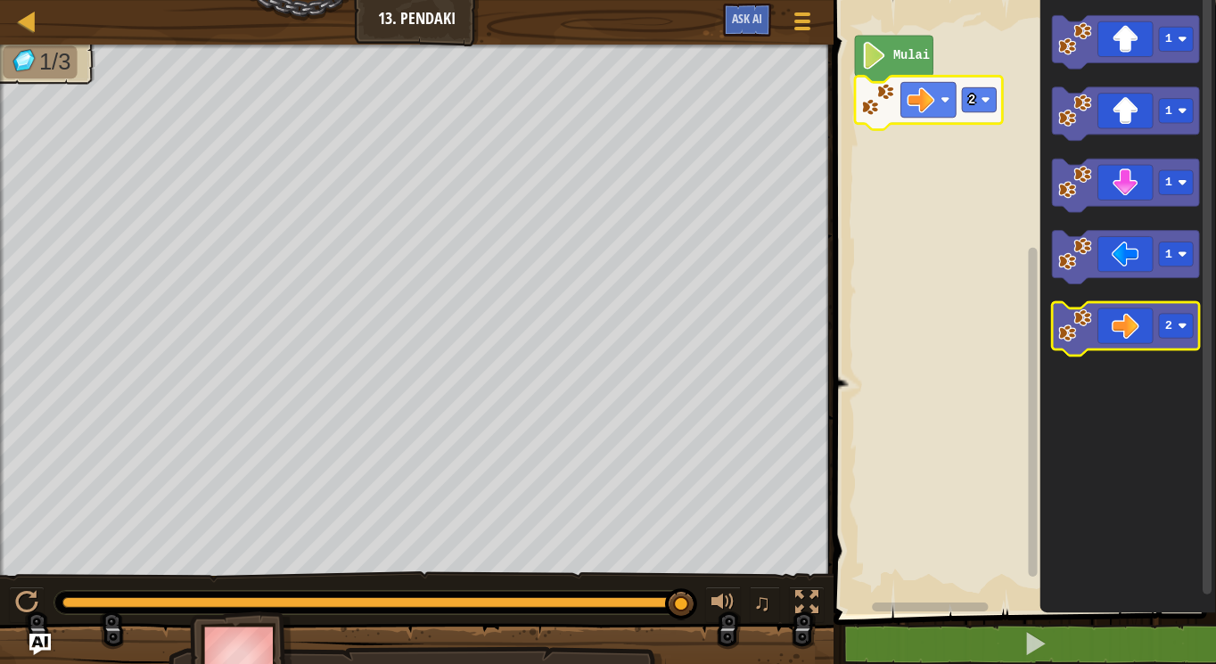
click at [1123, 334] on icon "Ruang Kerja Blockly" at bounding box center [1125, 330] width 147 height 54
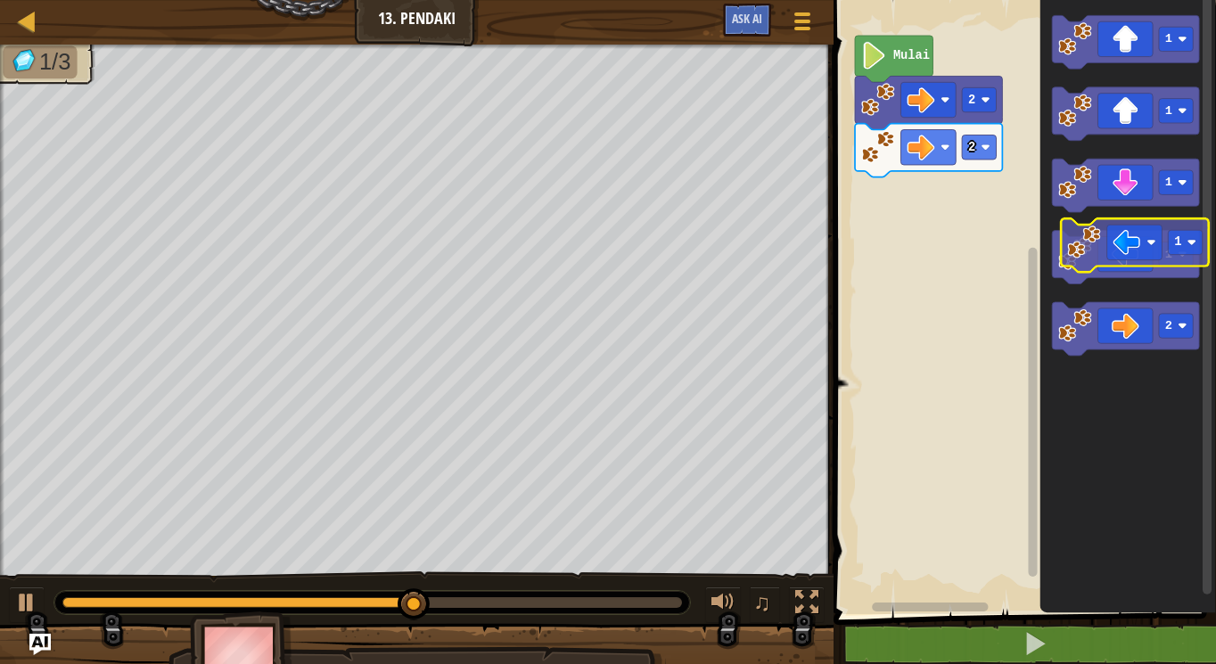
click at [1135, 242] on icon "Ruang Kerja Blockly" at bounding box center [1125, 258] width 147 height 54
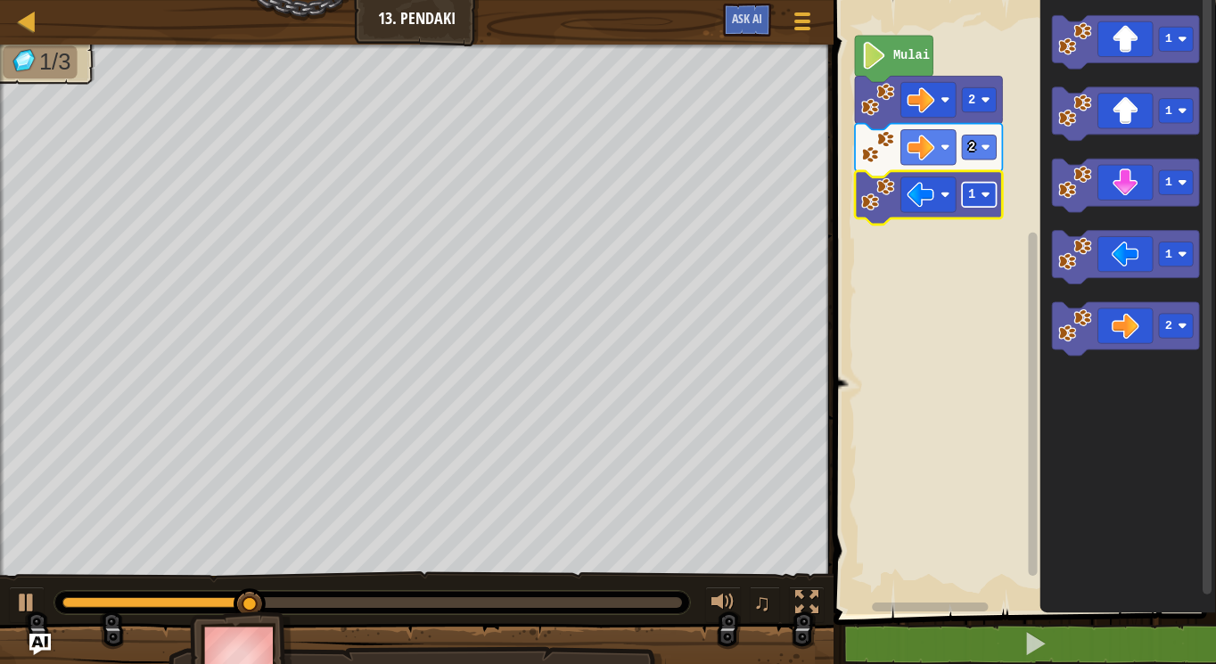
click at [983, 194] on image "Ruang Kerja Blockly" at bounding box center [985, 194] width 9 height 9
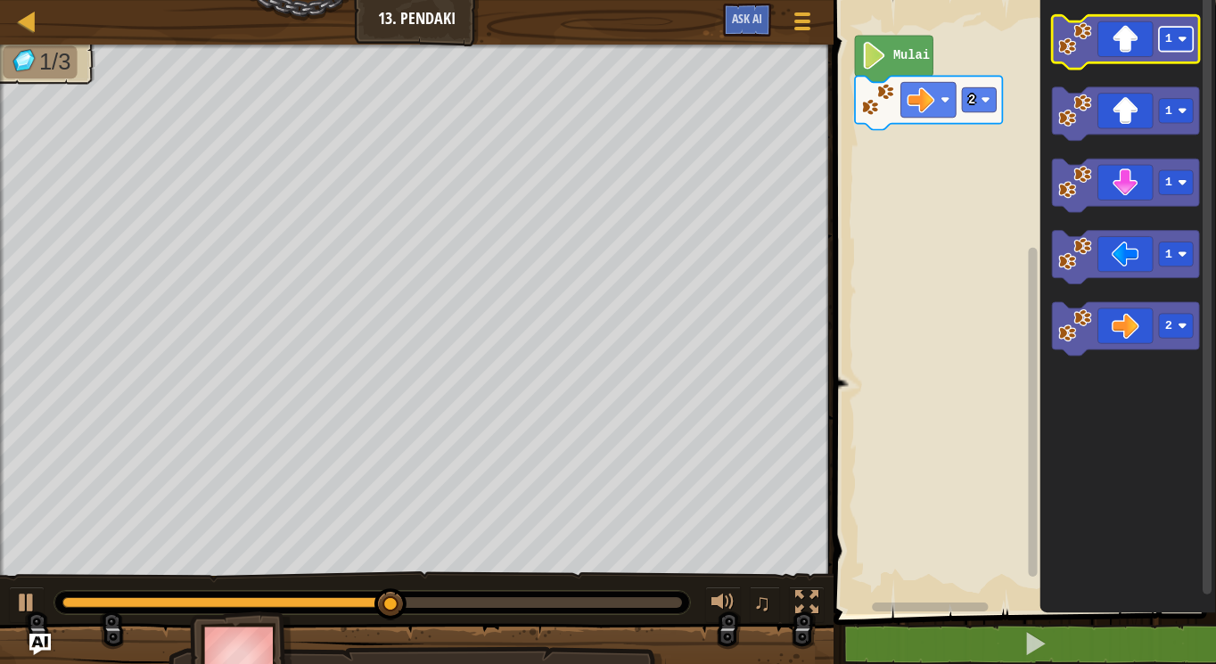
click at [1183, 44] on g "1" at bounding box center [1176, 39] width 34 height 24
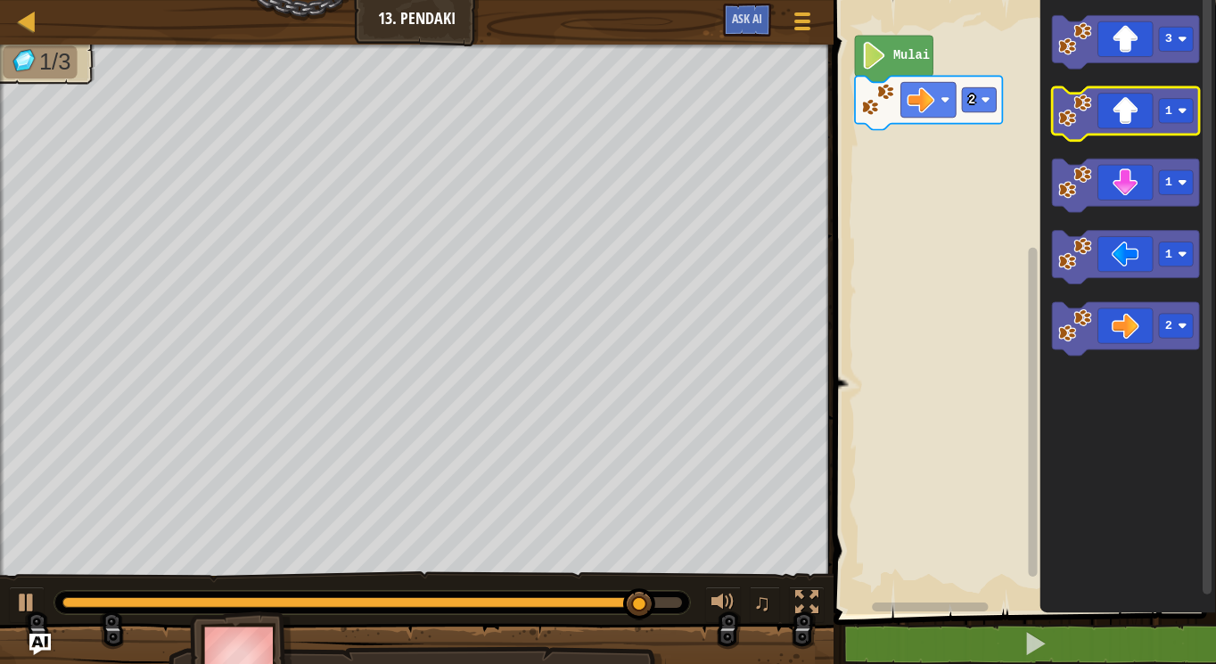
click at [1101, 103] on icon "Ruang Kerja Blockly" at bounding box center [1125, 114] width 147 height 54
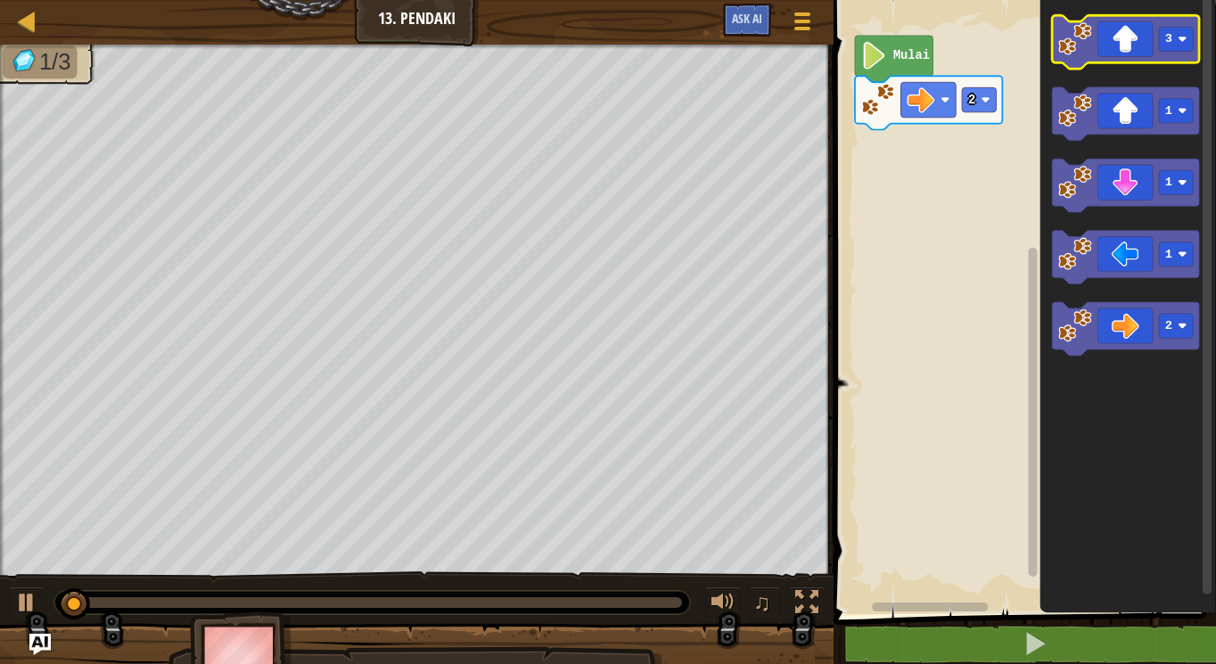
click at [1138, 38] on icon "Ruang Kerja Blockly" at bounding box center [1125, 42] width 147 height 54
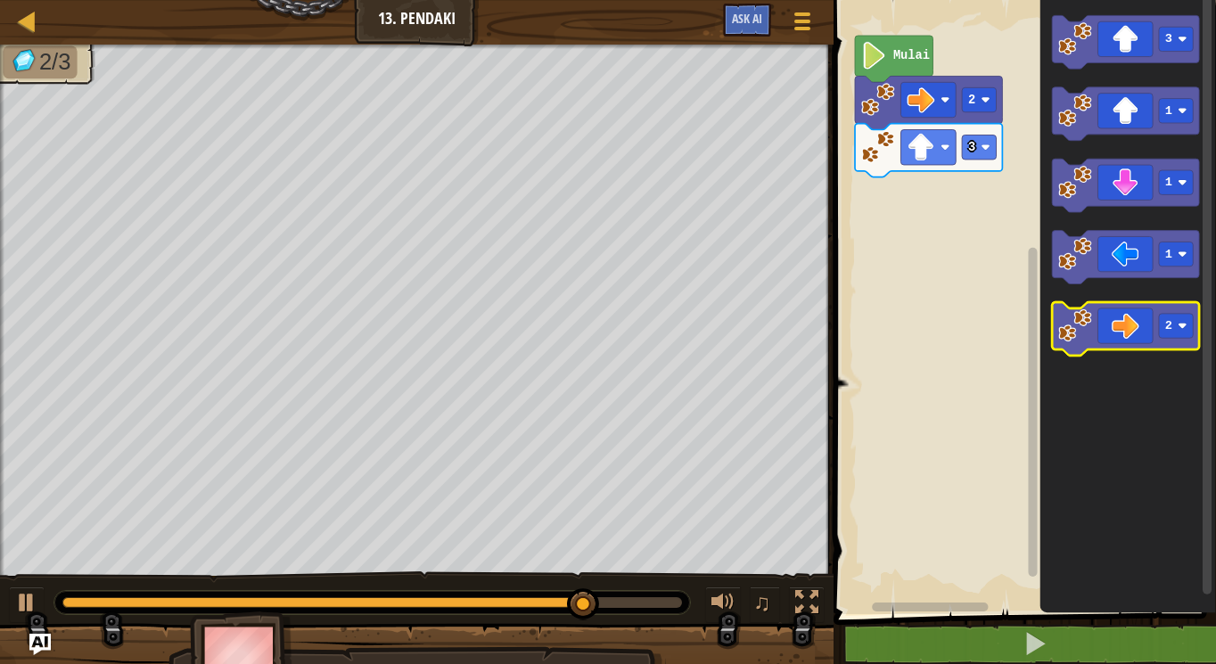
click at [1106, 309] on icon "Ruang Kerja Blockly" at bounding box center [1125, 330] width 147 height 54
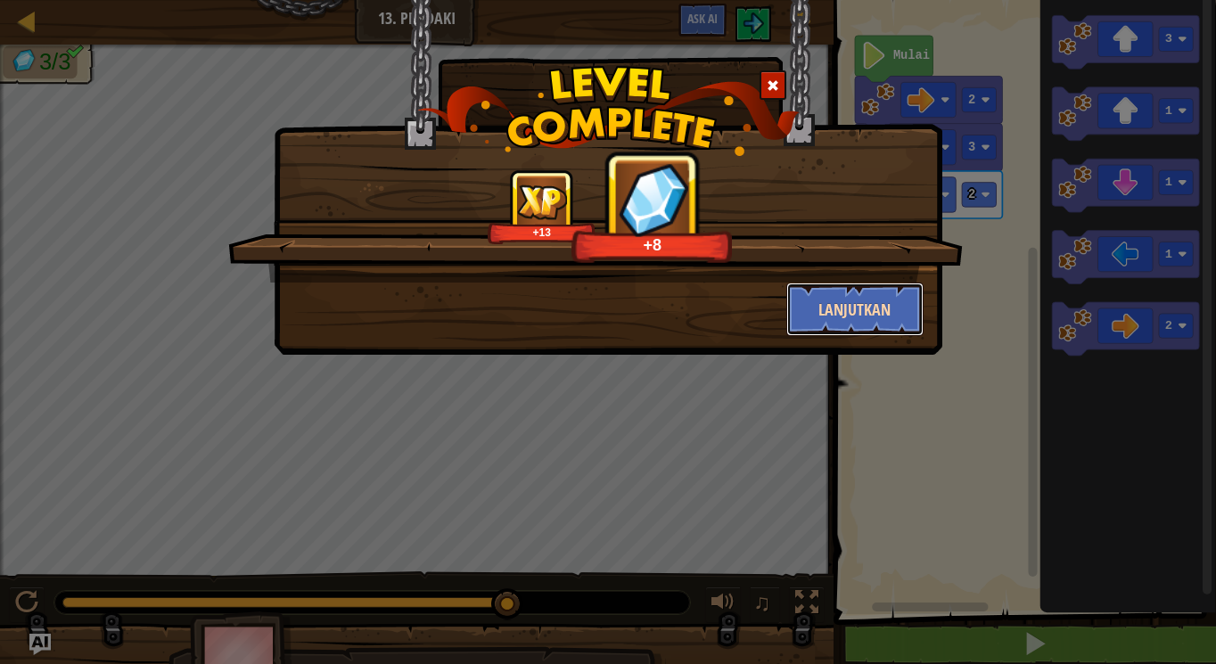
click at [840, 295] on button "Lanjutkan" at bounding box center [855, 310] width 138 height 54
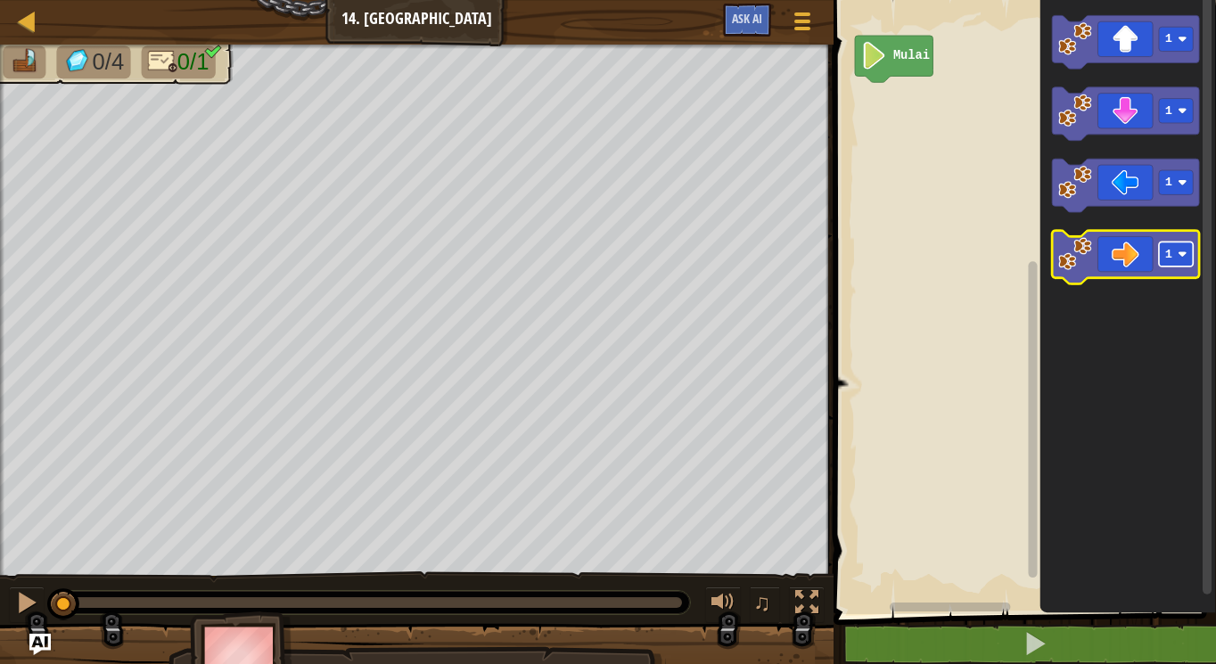
click at [1182, 261] on rect "Ruang Kerja Blockly" at bounding box center [1176, 255] width 34 height 24
click at [1149, 233] on icon "Ruang Kerja Blockly" at bounding box center [1125, 258] width 147 height 54
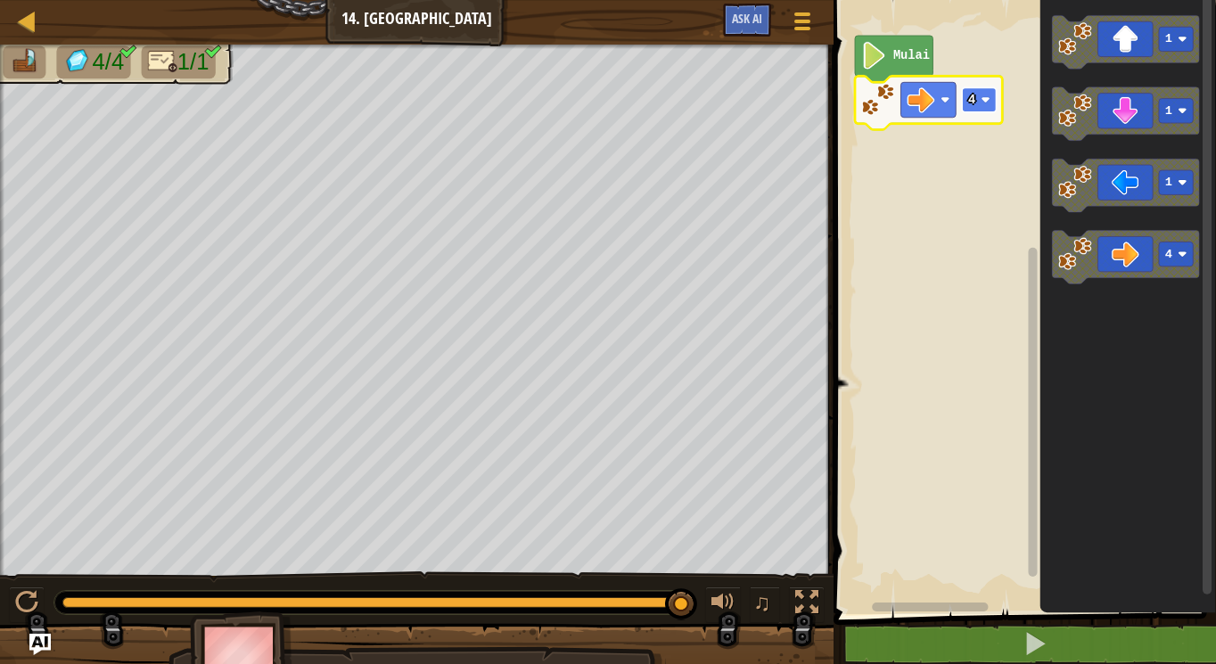
click at [969, 91] on rect "Ruang Kerja Blockly" at bounding box center [979, 99] width 34 height 24
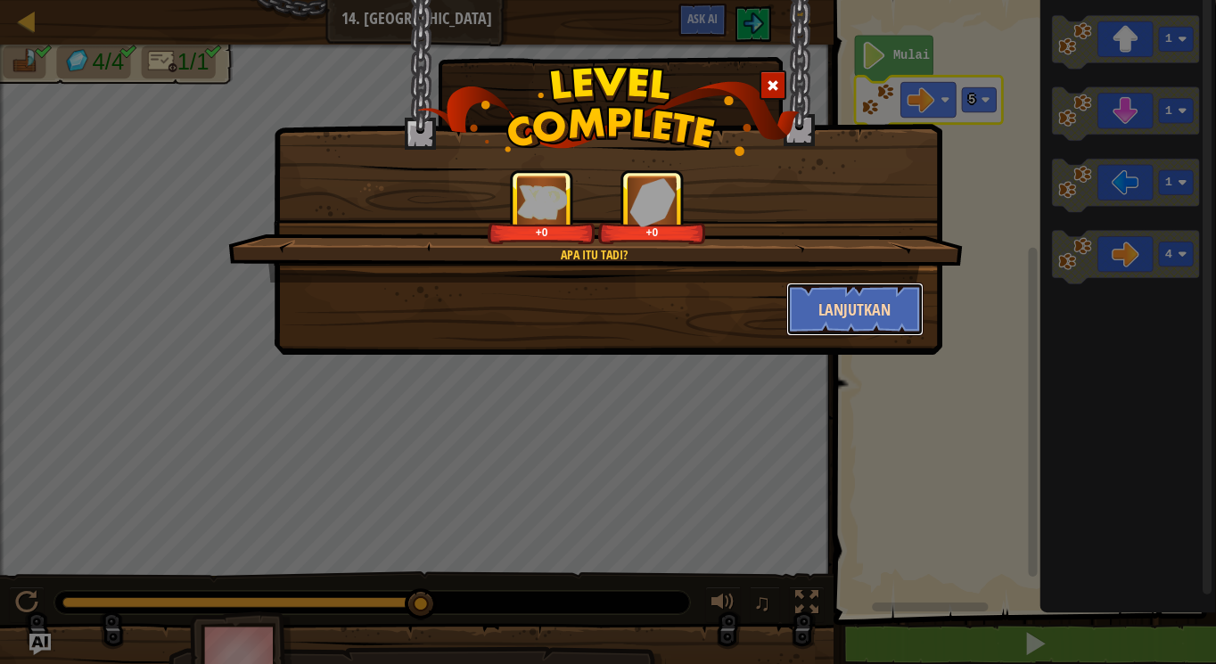
click at [896, 302] on button "Lanjutkan" at bounding box center [855, 310] width 138 height 54
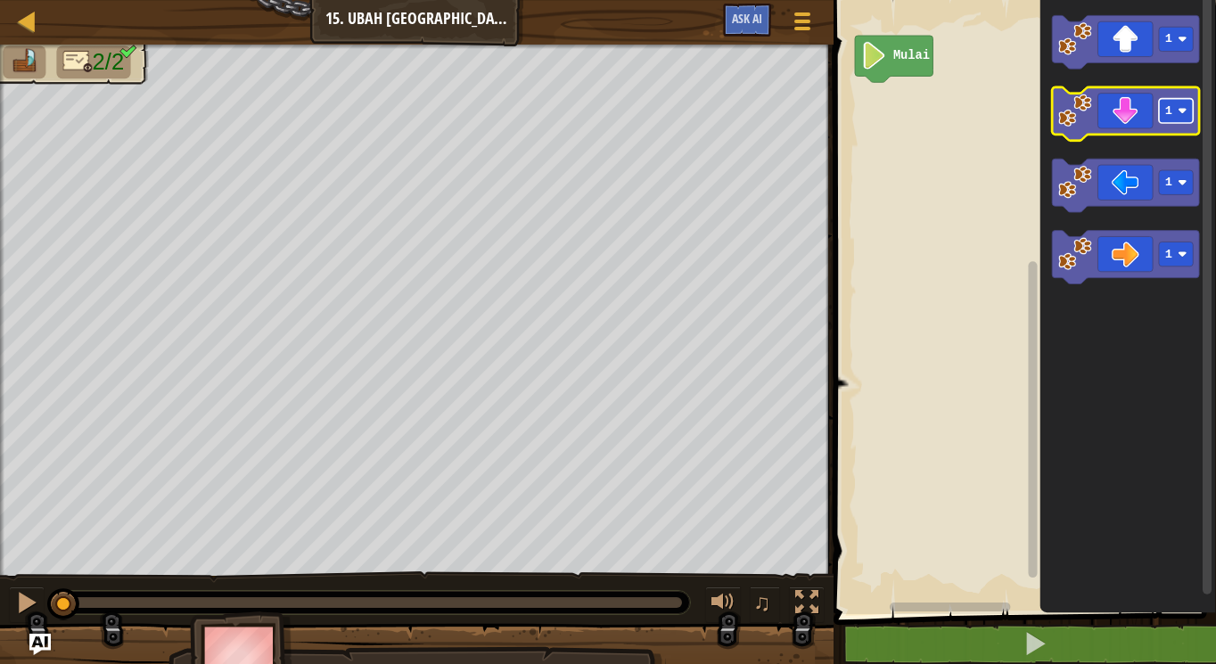
click at [1175, 109] on rect "Ruang Kerja Blockly" at bounding box center [1176, 111] width 34 height 24
click at [1119, 114] on icon "Ruang Kerja Blockly" at bounding box center [1125, 114] width 147 height 54
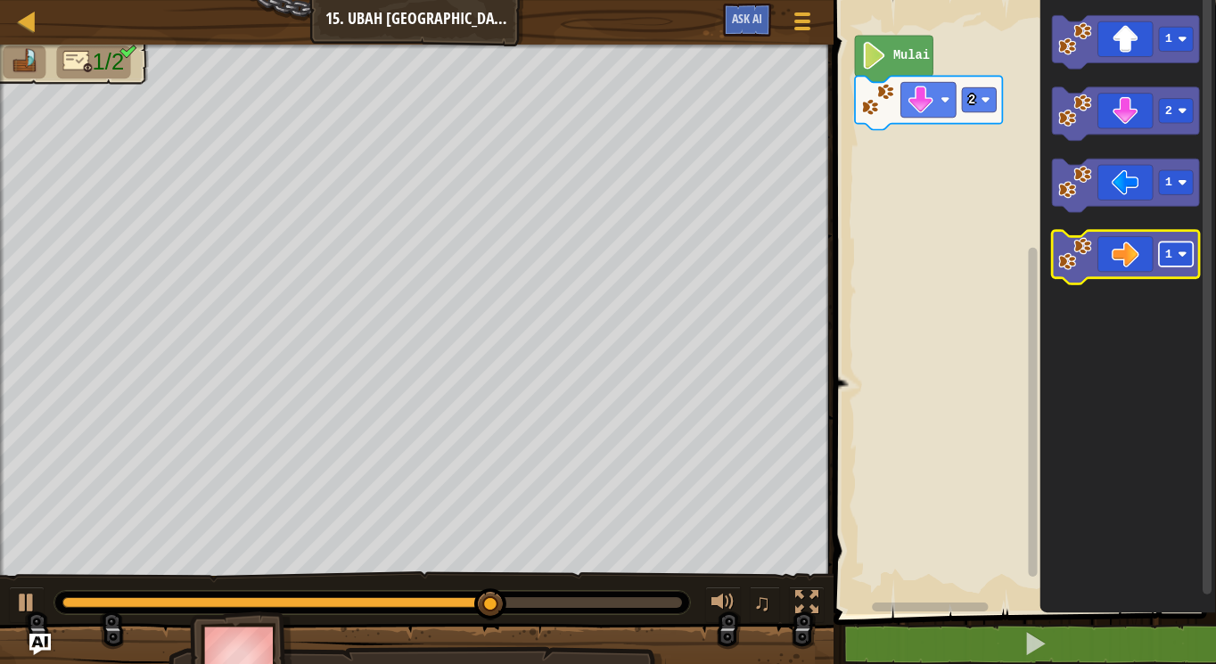
click at [1175, 251] on rect "Ruang Kerja Blockly" at bounding box center [1176, 255] width 34 height 24
click at [1143, 242] on icon "Ruang Kerja Blockly" at bounding box center [1125, 258] width 147 height 54
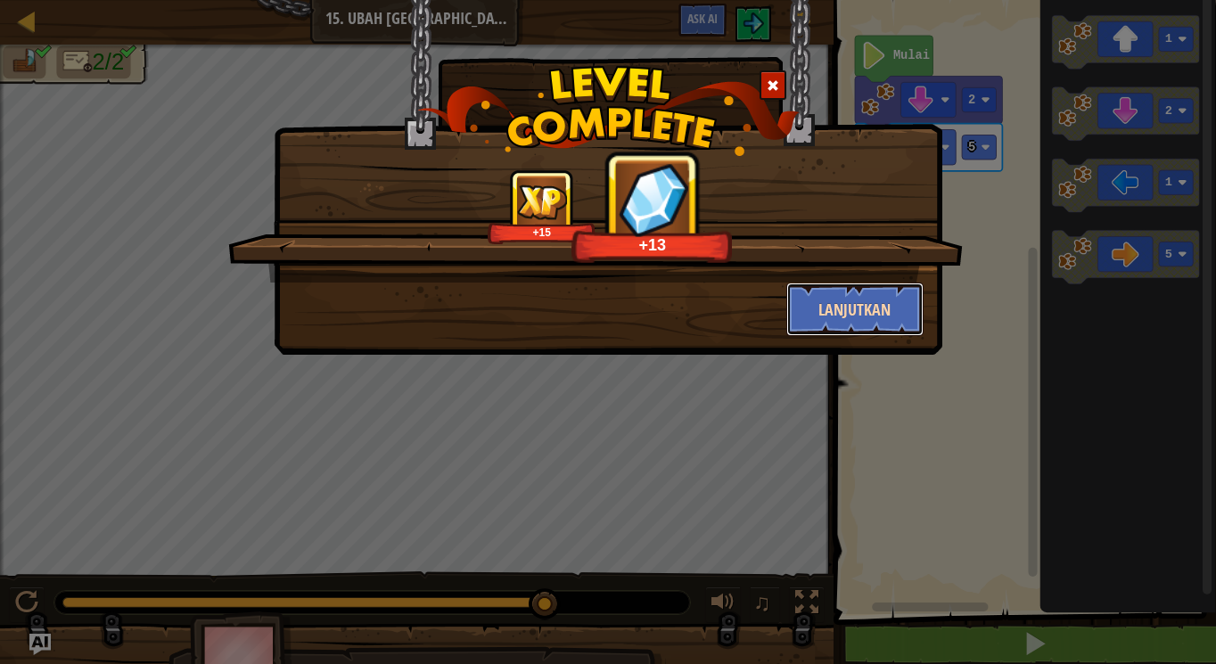
click at [895, 284] on button "Lanjutkan" at bounding box center [855, 310] width 138 height 54
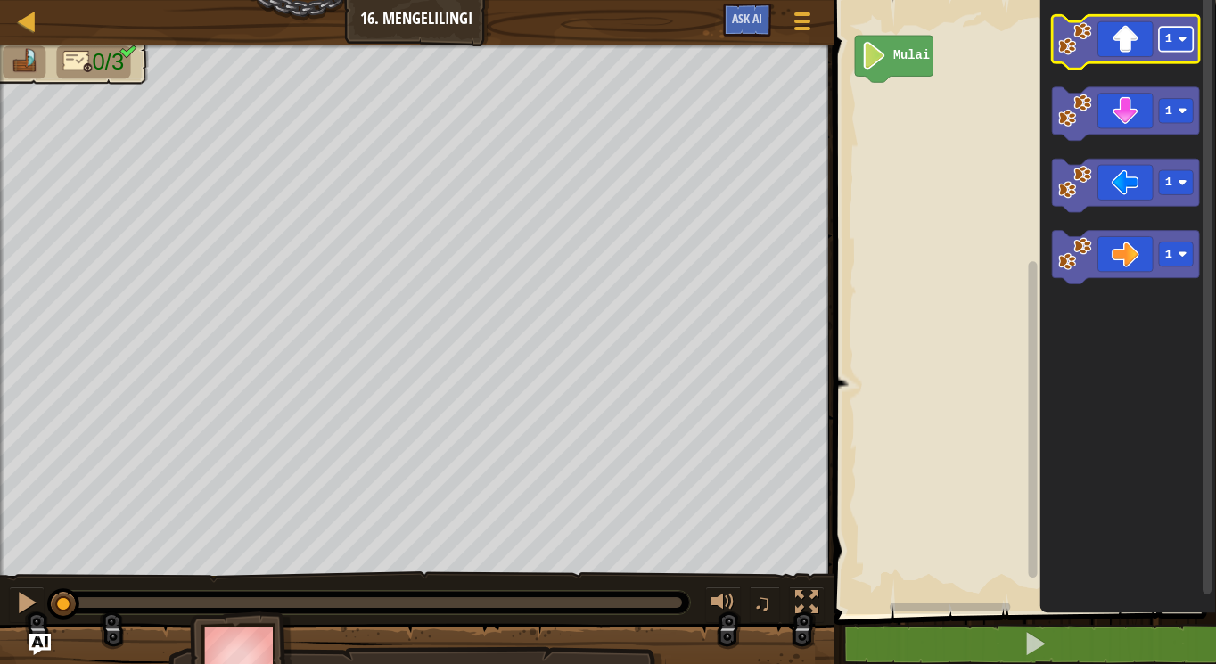
click at [1174, 49] on rect "Ruang Kerja Blockly" at bounding box center [1176, 39] width 34 height 24
click at [1134, 53] on icon "Ruang Kerja Blockly" at bounding box center [1125, 42] width 147 height 54
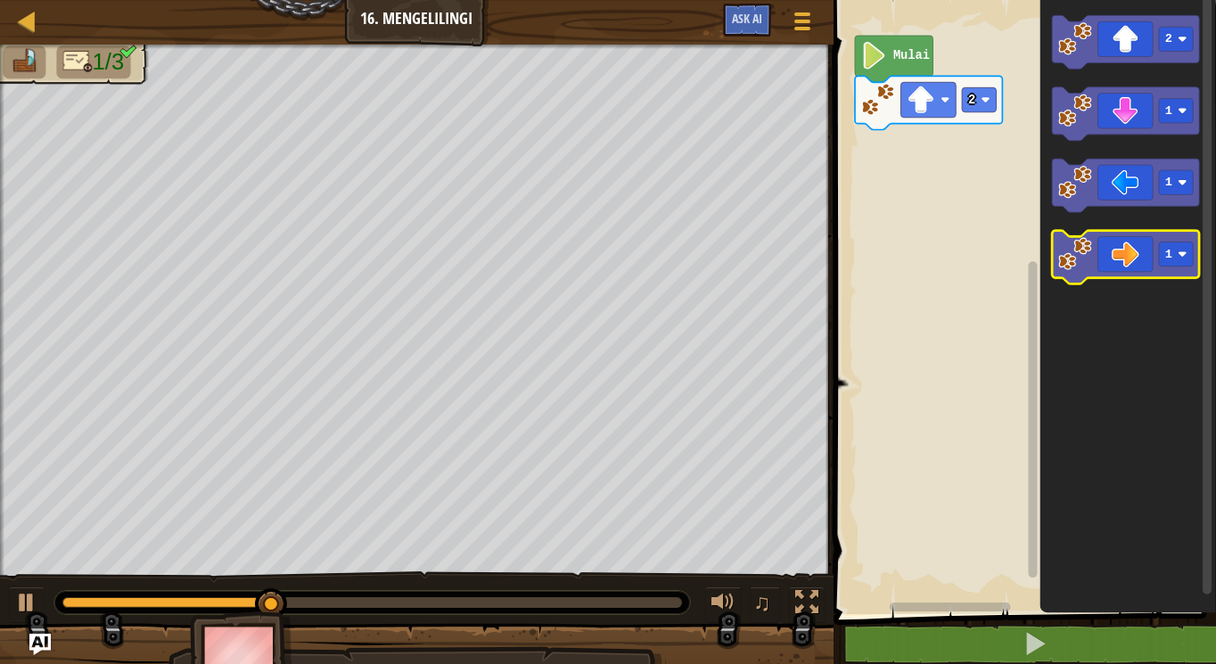
click at [1195, 268] on icon "Ruang Kerja Blockly" at bounding box center [1125, 258] width 147 height 54
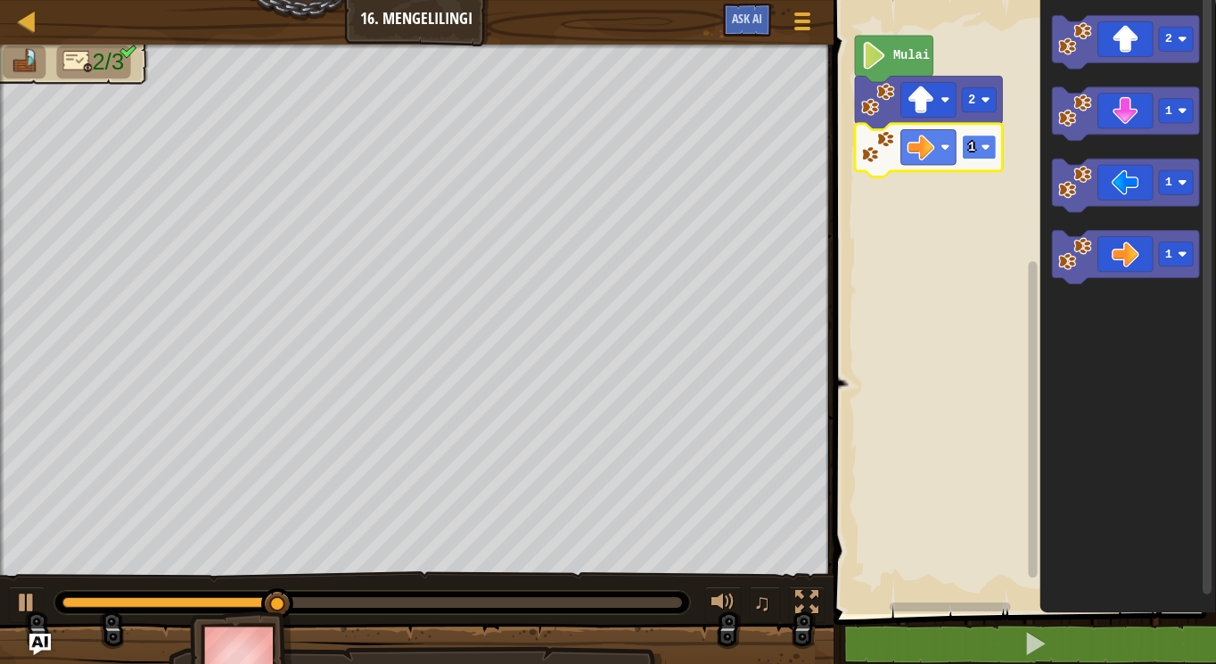
click at [980, 140] on rect "Ruang Kerja Blockly" at bounding box center [979, 148] width 34 height 24
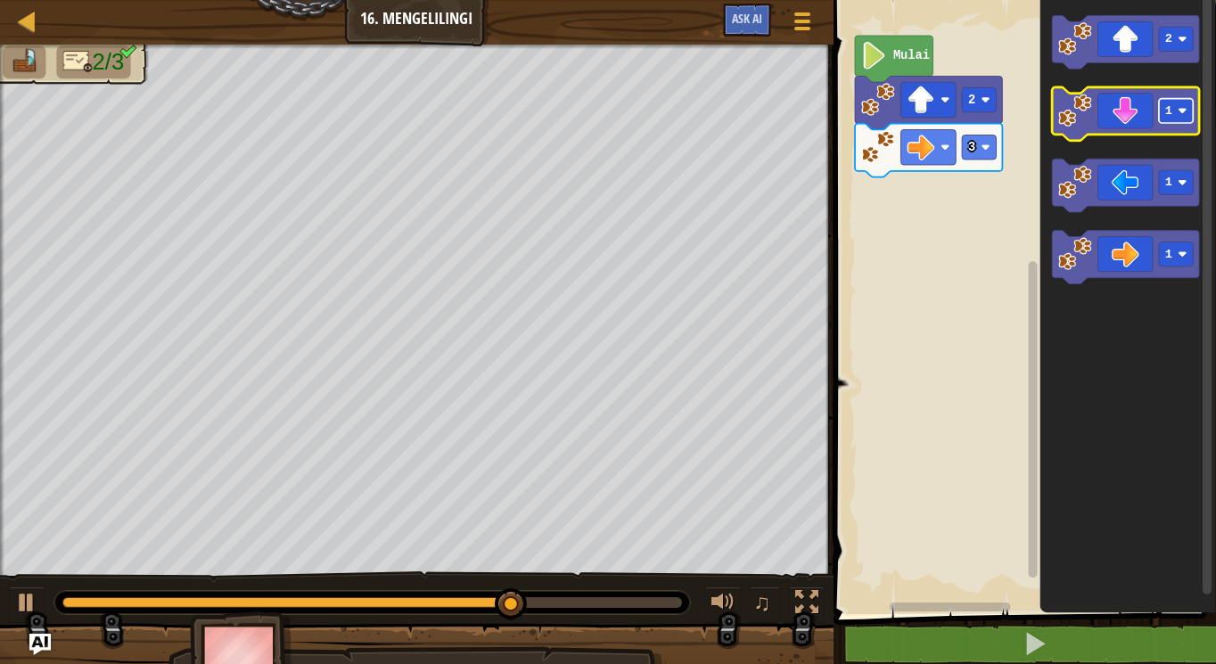
click at [1189, 114] on rect "Ruang Kerja Blockly" at bounding box center [1176, 111] width 34 height 24
click at [1114, 114] on icon "Ruang Kerja Blockly" at bounding box center [1125, 114] width 147 height 54
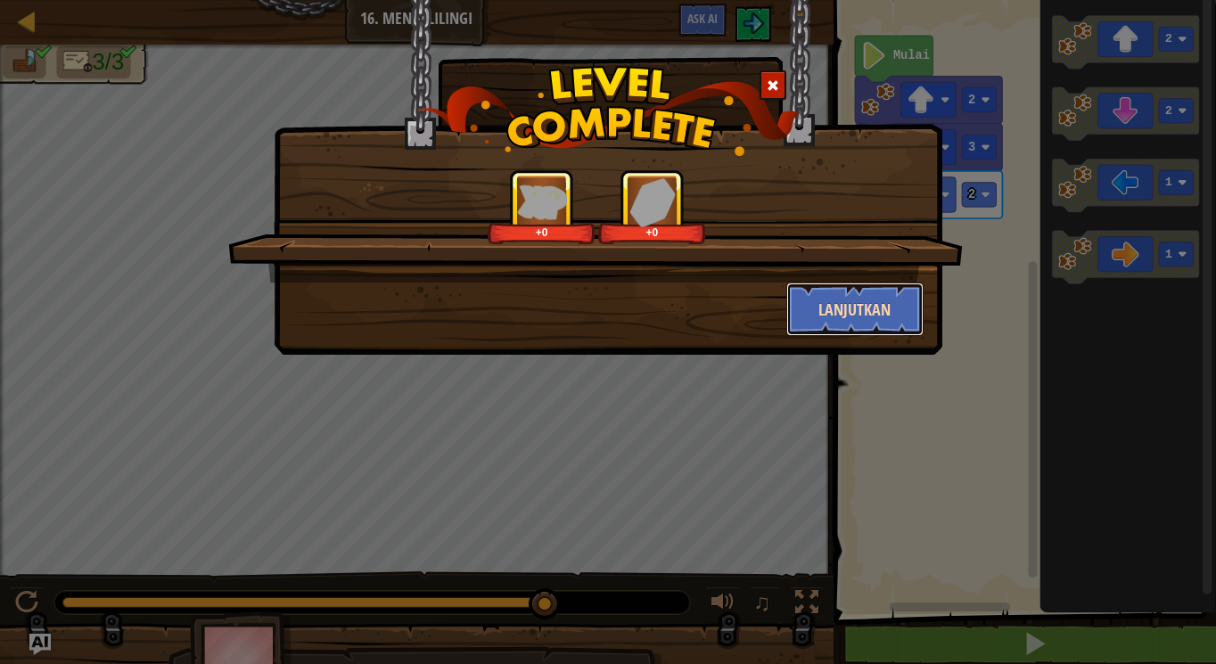
click at [808, 299] on button "Lanjutkan" at bounding box center [855, 310] width 138 height 54
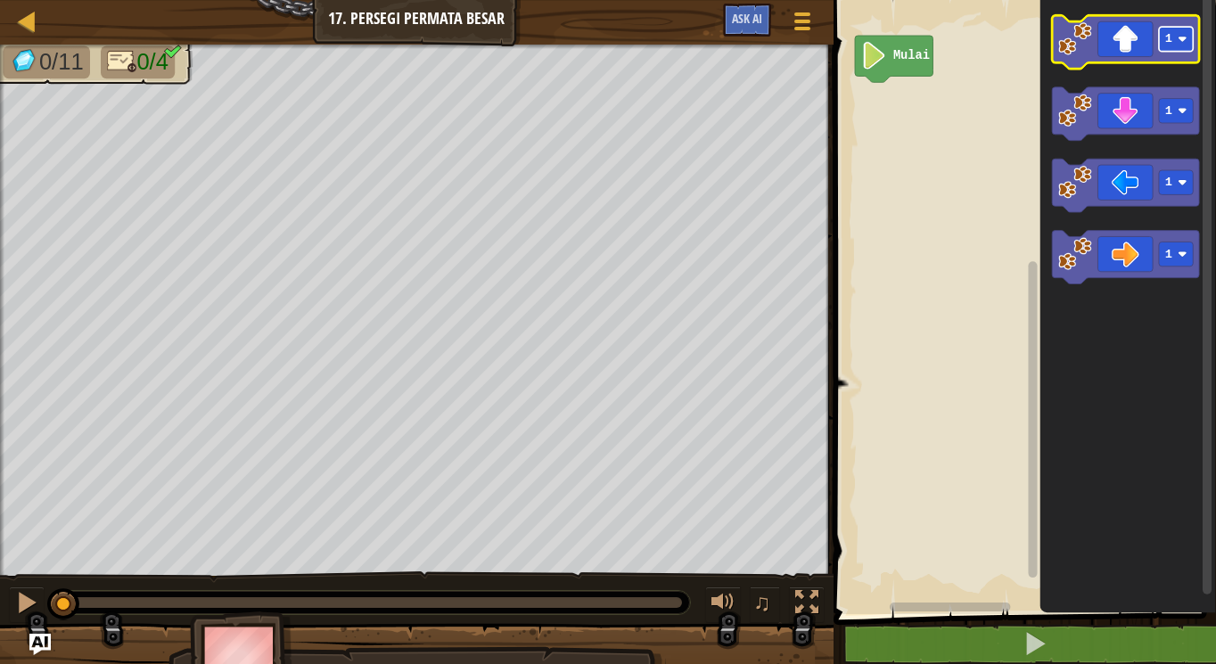
click at [1175, 45] on rect "Ruang Kerja Blockly" at bounding box center [1176, 39] width 34 height 24
click at [1138, 45] on icon "Ruang Kerja Blockly" at bounding box center [1125, 42] width 147 height 54
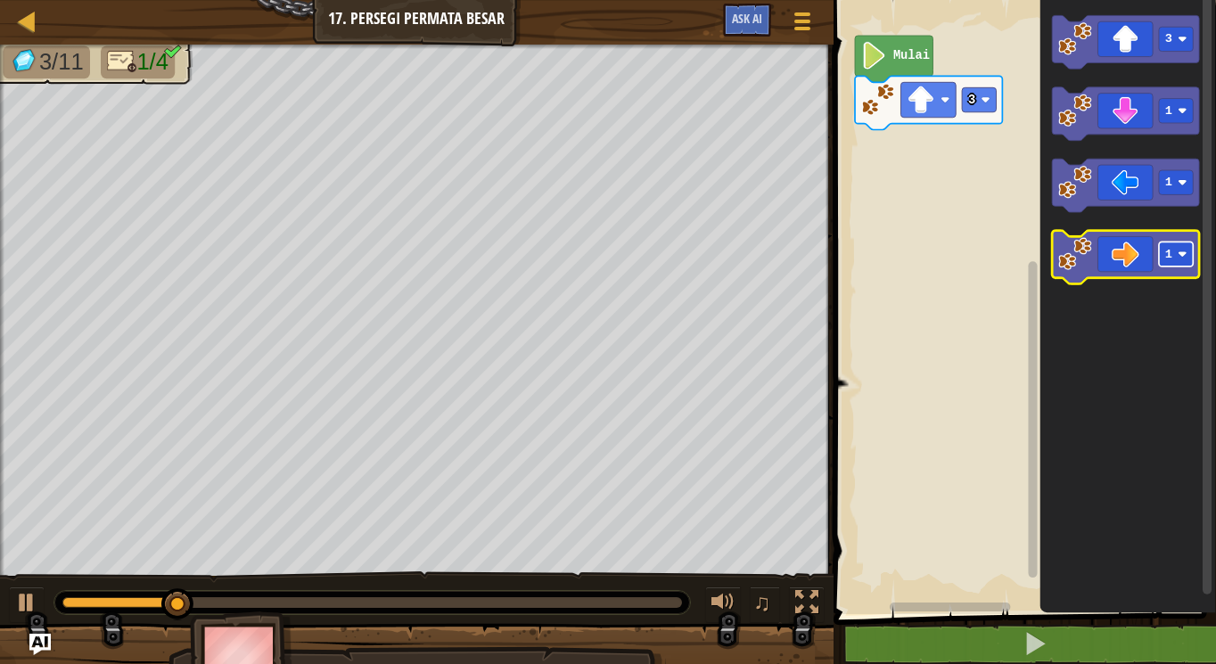
click at [1171, 251] on text "1" at bounding box center [1168, 254] width 7 height 13
click at [1142, 259] on icon "Ruang Kerja Blockly" at bounding box center [1125, 258] width 147 height 54
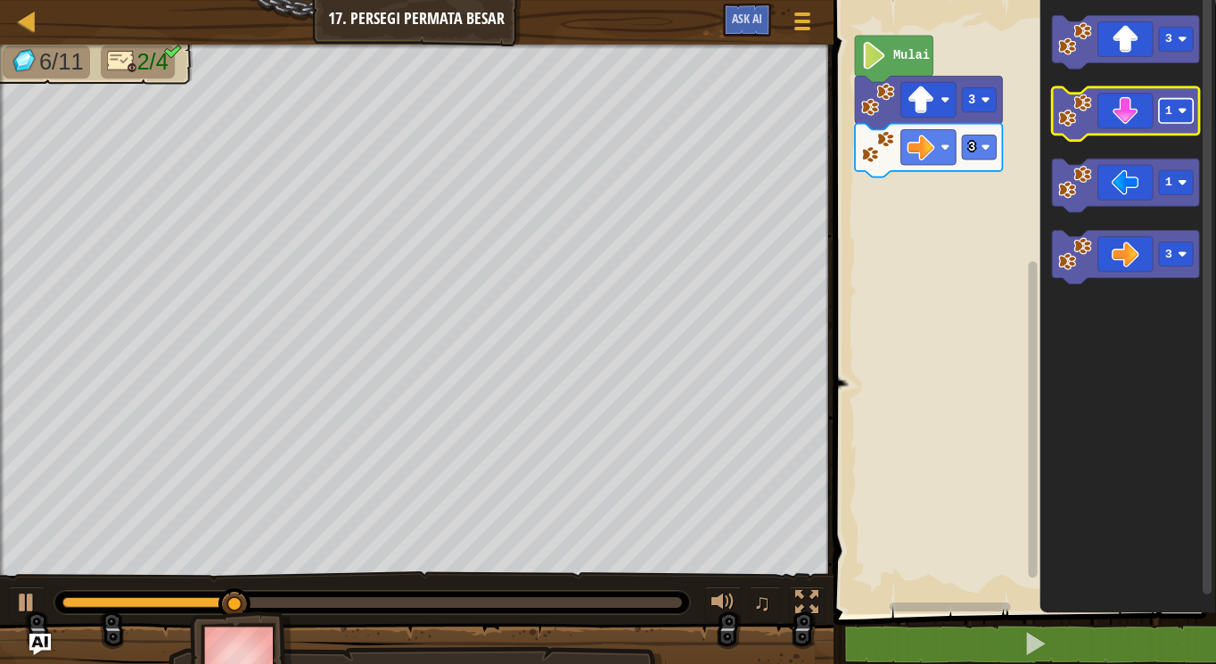
click at [1158, 123] on g "1" at bounding box center [1125, 114] width 147 height 54
click at [1186, 110] on g "1" at bounding box center [1176, 111] width 34 height 24
click at [1146, 112] on icon "Ruang Kerja Blockly" at bounding box center [1125, 114] width 147 height 54
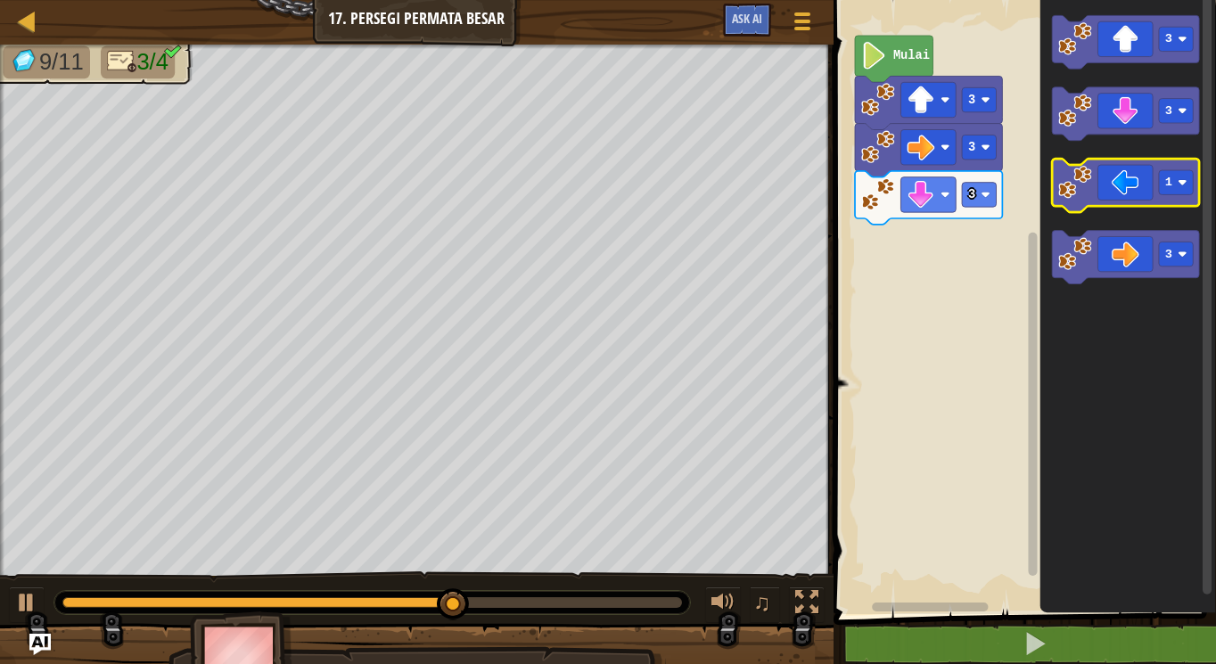
click at [1149, 202] on icon "Ruang Kerja Blockly" at bounding box center [1125, 187] width 147 height 54
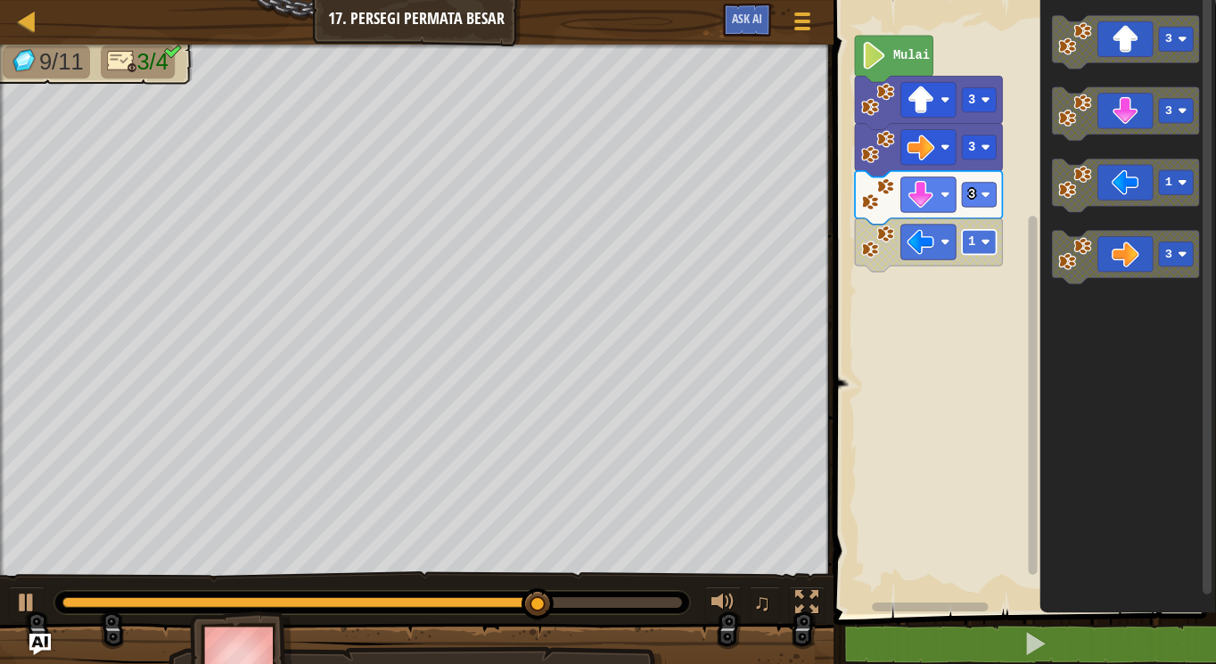
click at [985, 235] on rect "Ruang Kerja Blockly" at bounding box center [979, 242] width 34 height 24
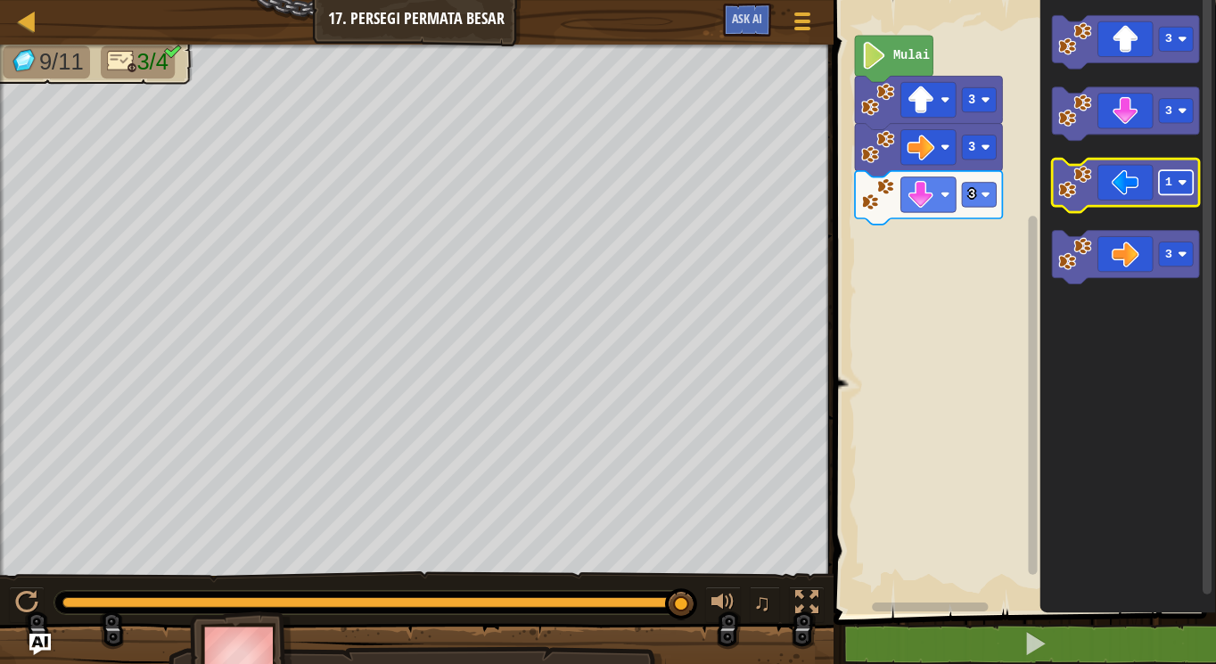
click at [1167, 194] on rect "Ruang Kerja Blockly" at bounding box center [1176, 183] width 34 height 24
click at [1108, 182] on icon "Ruang Kerja Blockly" at bounding box center [1125, 187] width 147 height 54
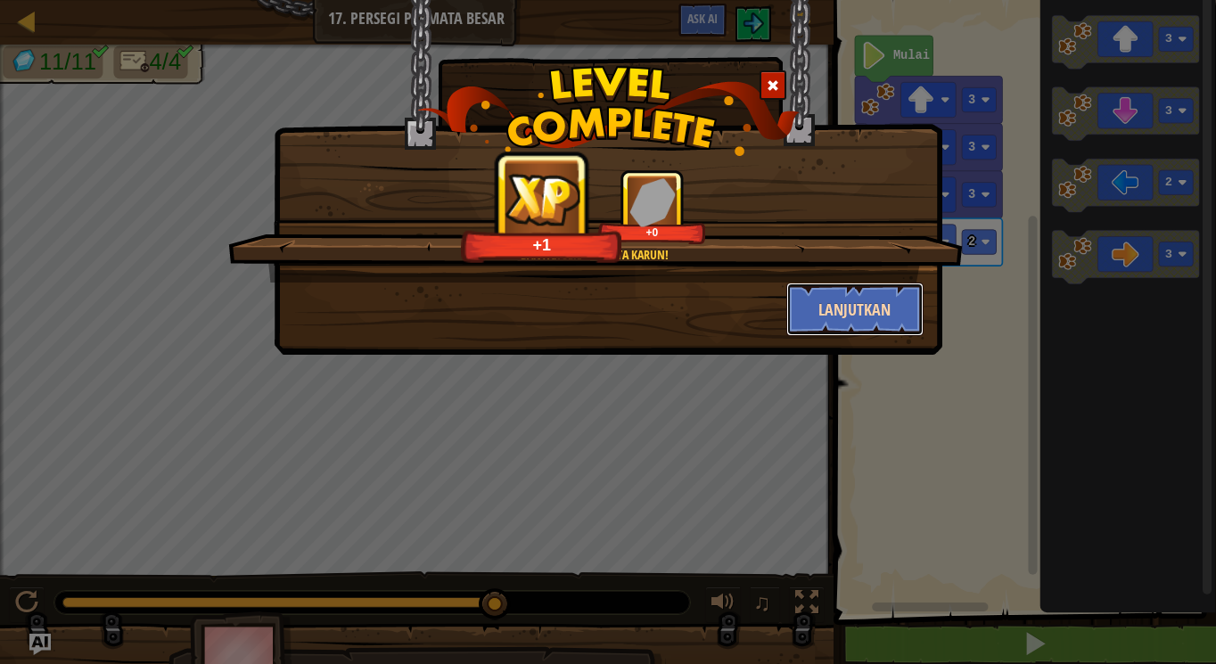
drag, startPoint x: 862, startPoint y: 300, endPoint x: 863, endPoint y: 291, distance: 9.0
click at [863, 291] on button "Lanjutkan" at bounding box center [855, 310] width 138 height 54
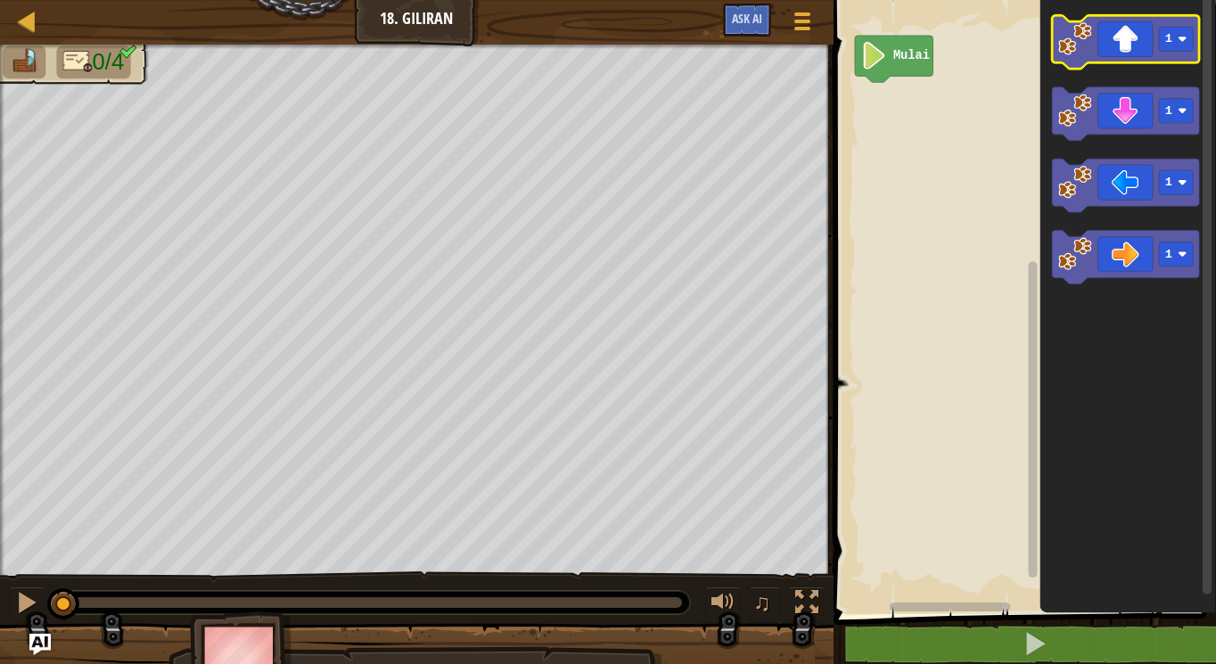
click at [1132, 37] on icon "Ruang Kerja Blockly" at bounding box center [1125, 42] width 147 height 54
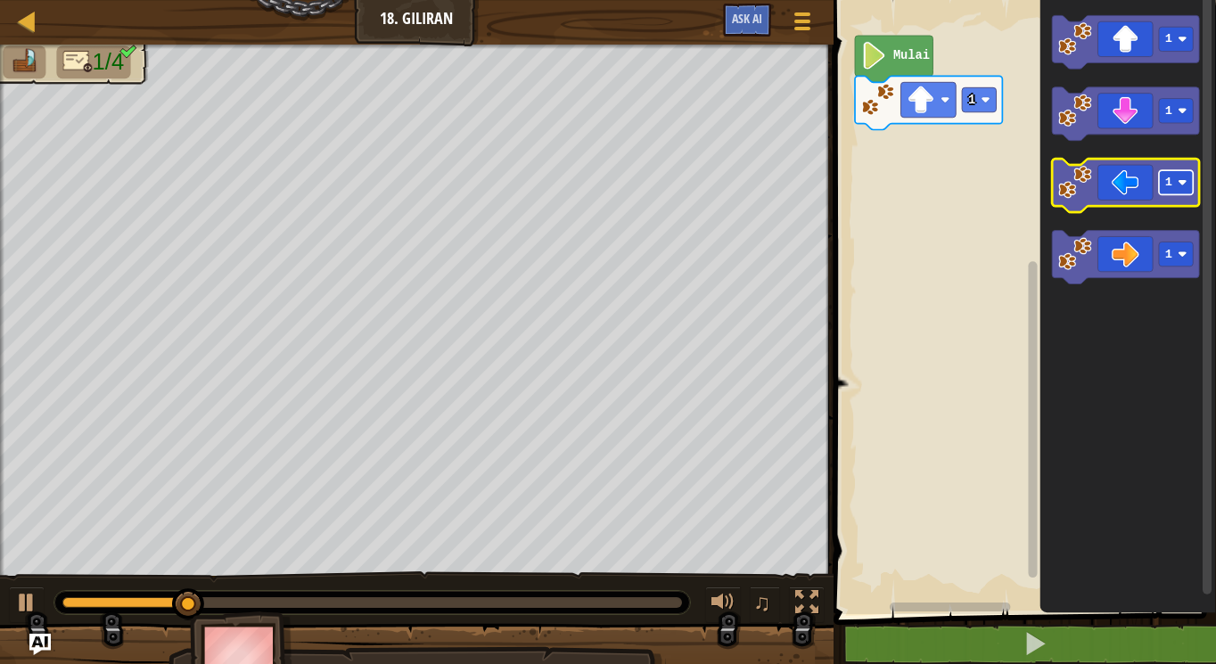
click at [1182, 180] on image "Ruang Kerja Blockly" at bounding box center [1182, 182] width 9 height 9
click at [1109, 183] on icon "Ruang Kerja Blockly" at bounding box center [1125, 187] width 147 height 54
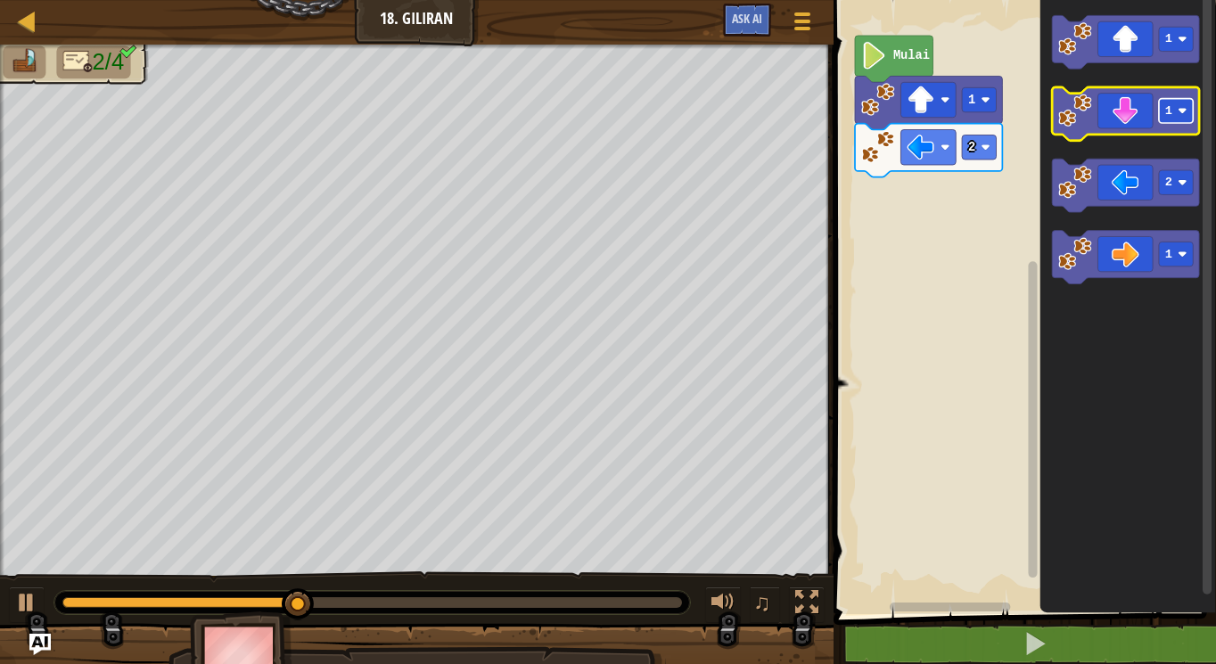
click at [1176, 115] on rect "Ruang Kerja Blockly" at bounding box center [1176, 111] width 34 height 24
click at [1141, 100] on icon "Ruang Kerja Blockly" at bounding box center [1125, 114] width 147 height 54
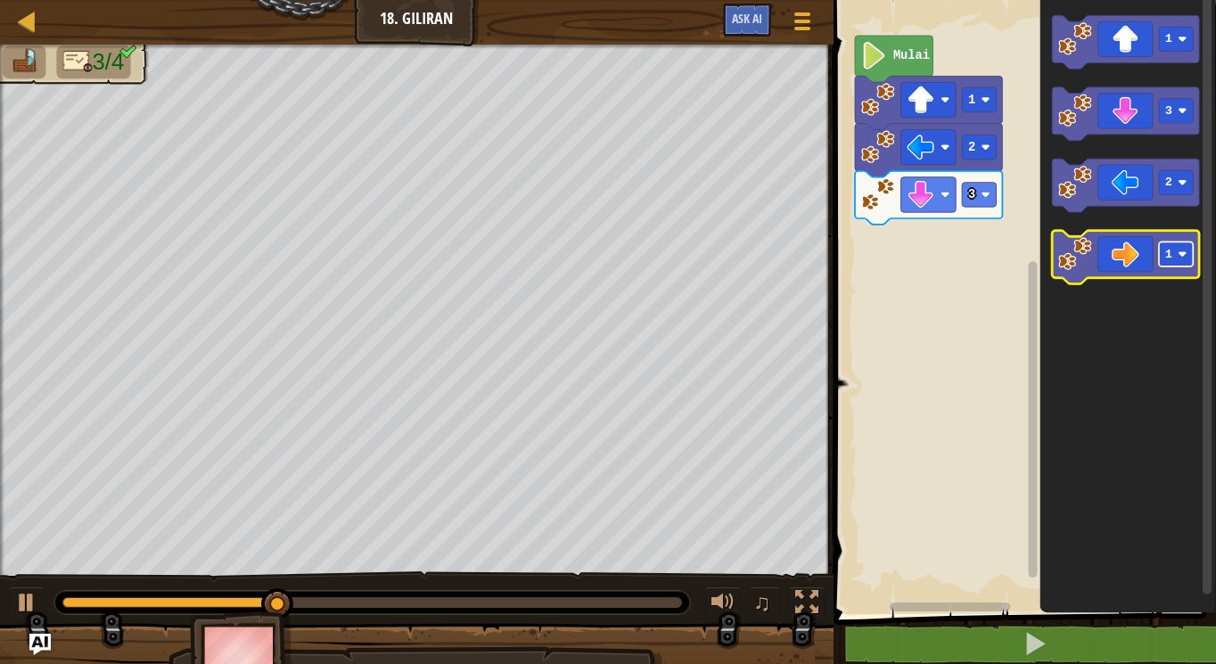
click at [1177, 259] on rect "Ruang Kerja Blockly" at bounding box center [1176, 255] width 34 height 24
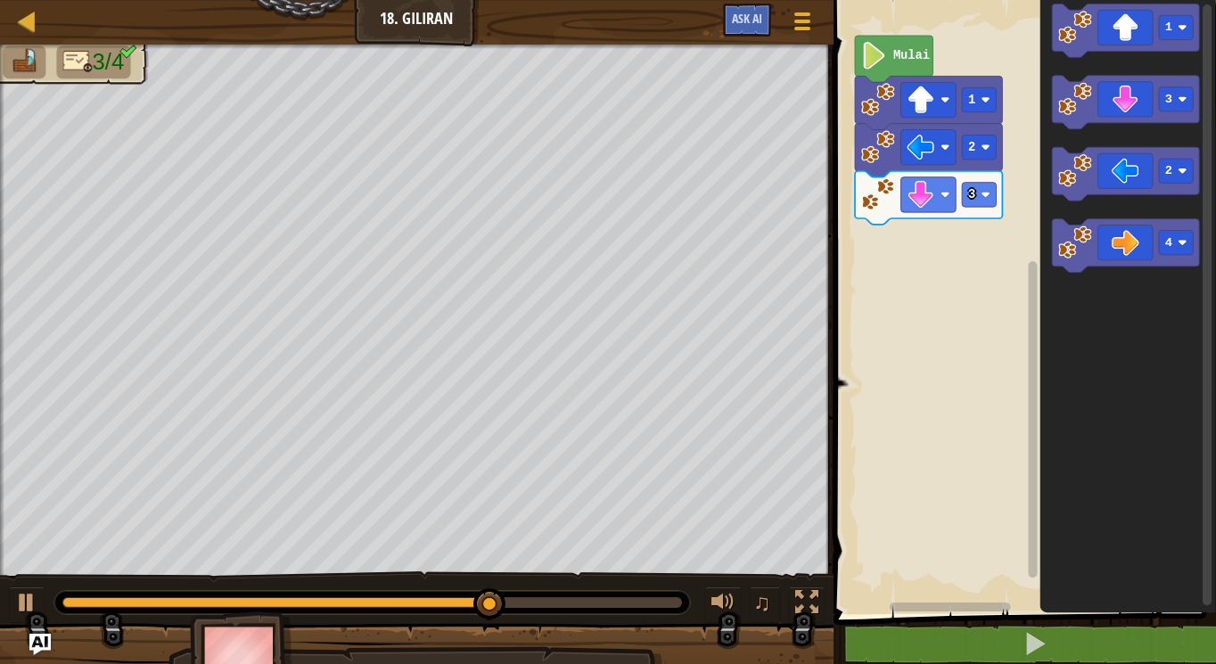
click at [1140, 213] on icon "Ruang Kerja Blockly" at bounding box center [1128, 302] width 177 height 623
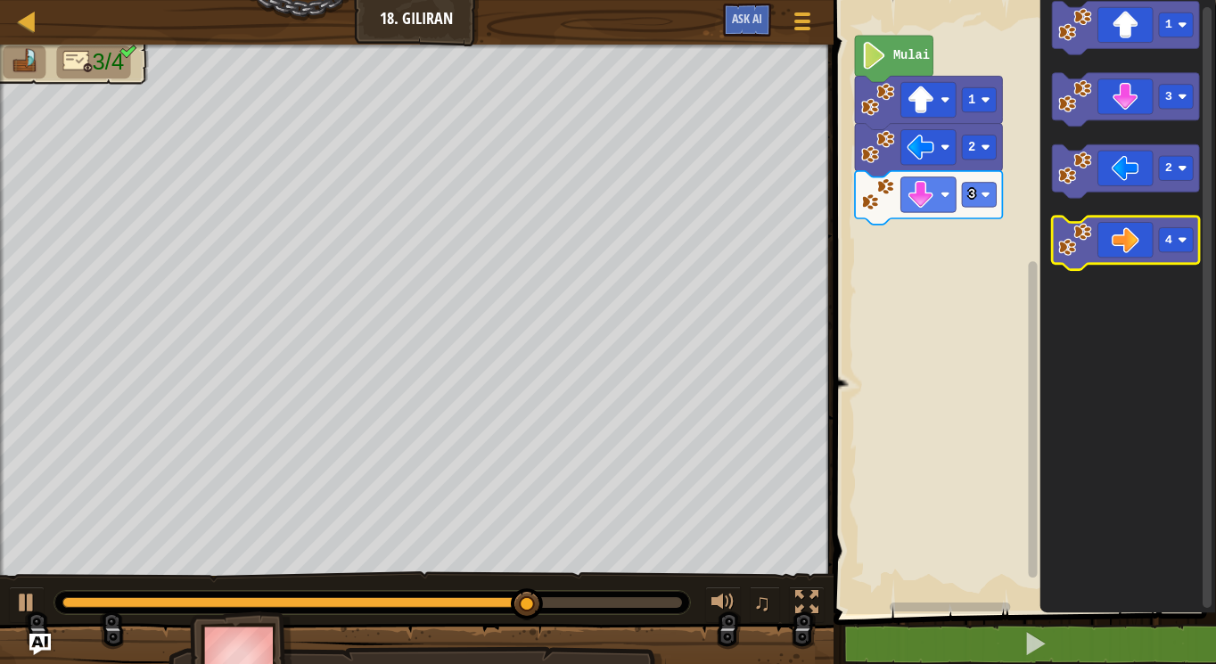
click at [1123, 235] on icon "Ruang Kerja Blockly" at bounding box center [1125, 244] width 147 height 54
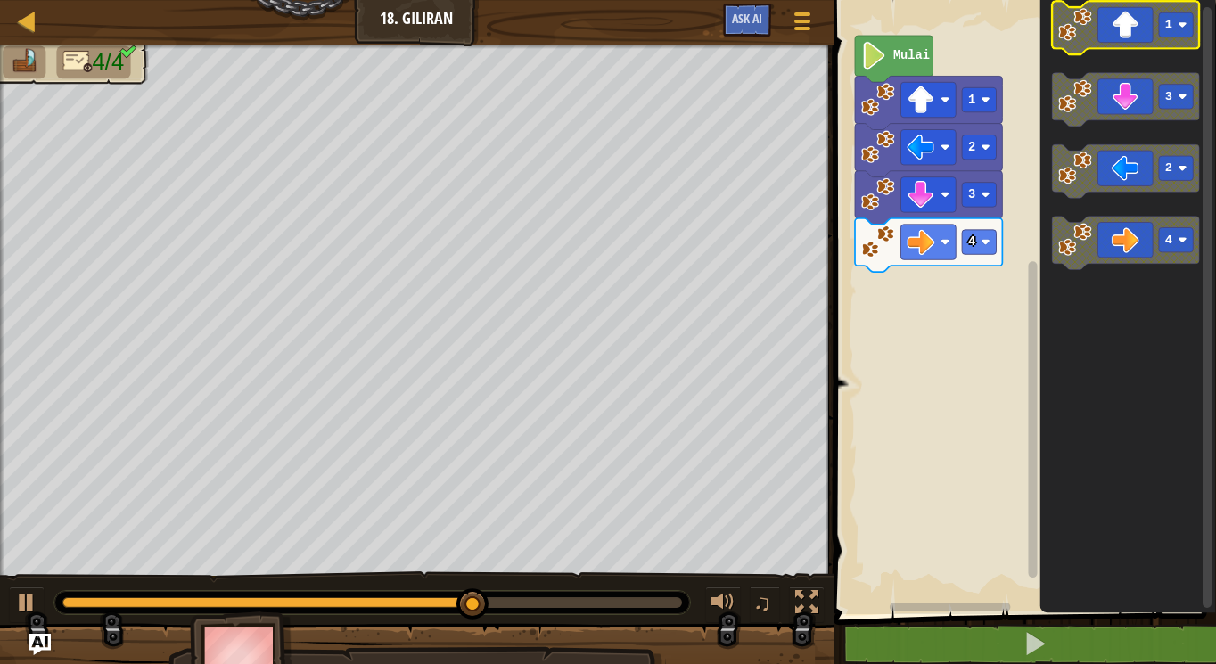
click at [1171, 29] on text "1" at bounding box center [1168, 25] width 7 height 13
click at [1132, 37] on icon "Ruang Kerja Blockly" at bounding box center [1125, 28] width 147 height 54
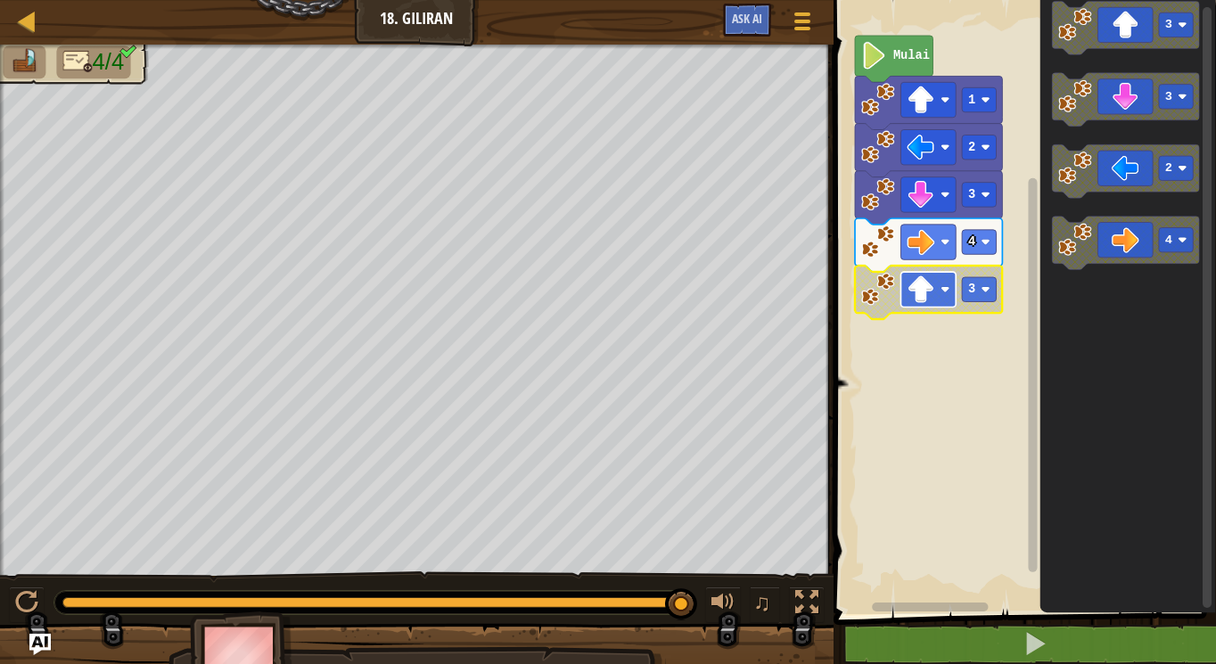
click at [938, 285] on rect "Ruang Kerja Blockly" at bounding box center [928, 289] width 55 height 35
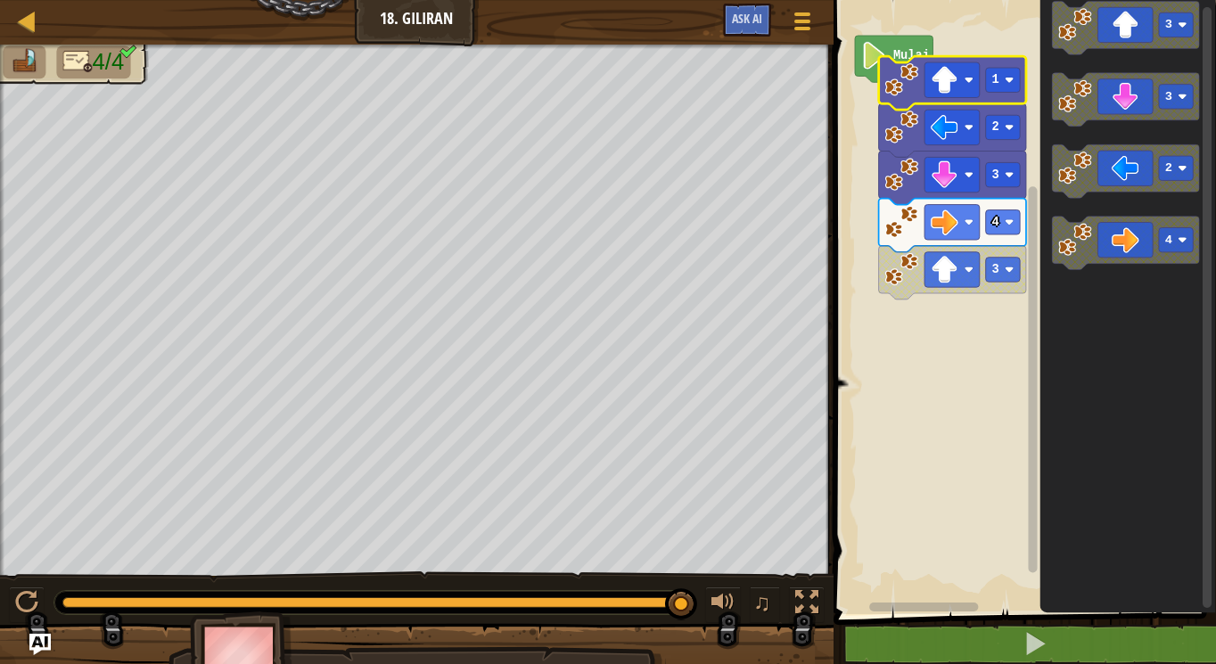
click at [923, 95] on icon "Ruang Kerja Blockly" at bounding box center [951, 83] width 147 height 54
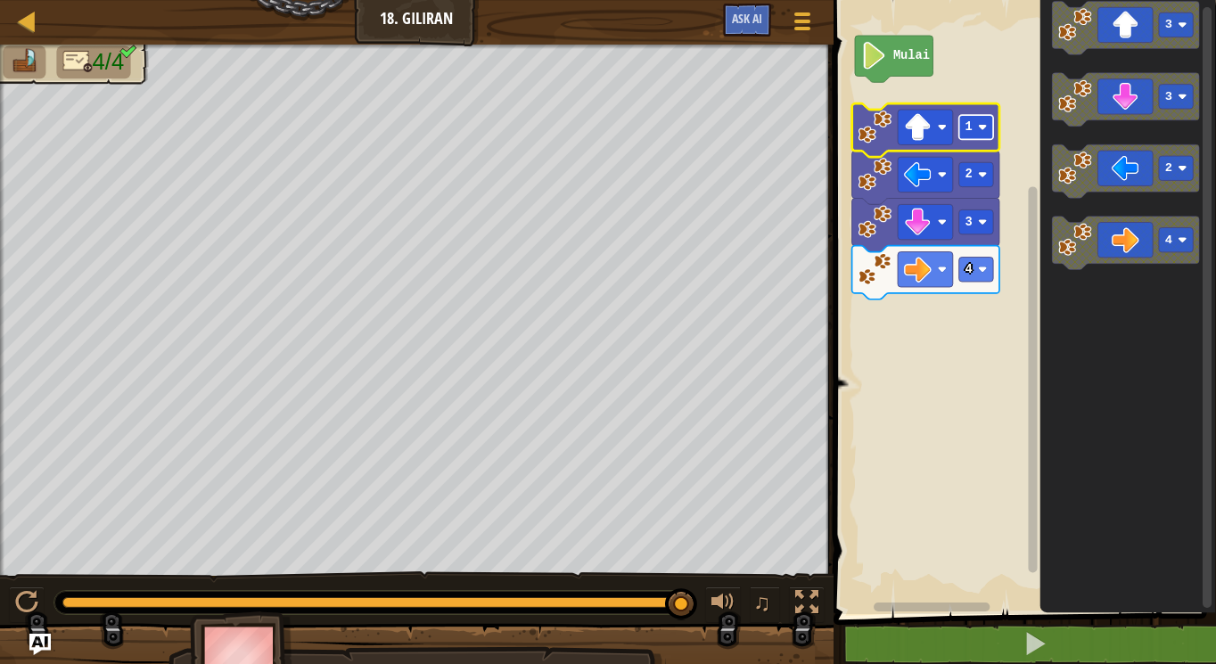
click at [984, 127] on image "Ruang Kerja Blockly" at bounding box center [981, 127] width 9 height 9
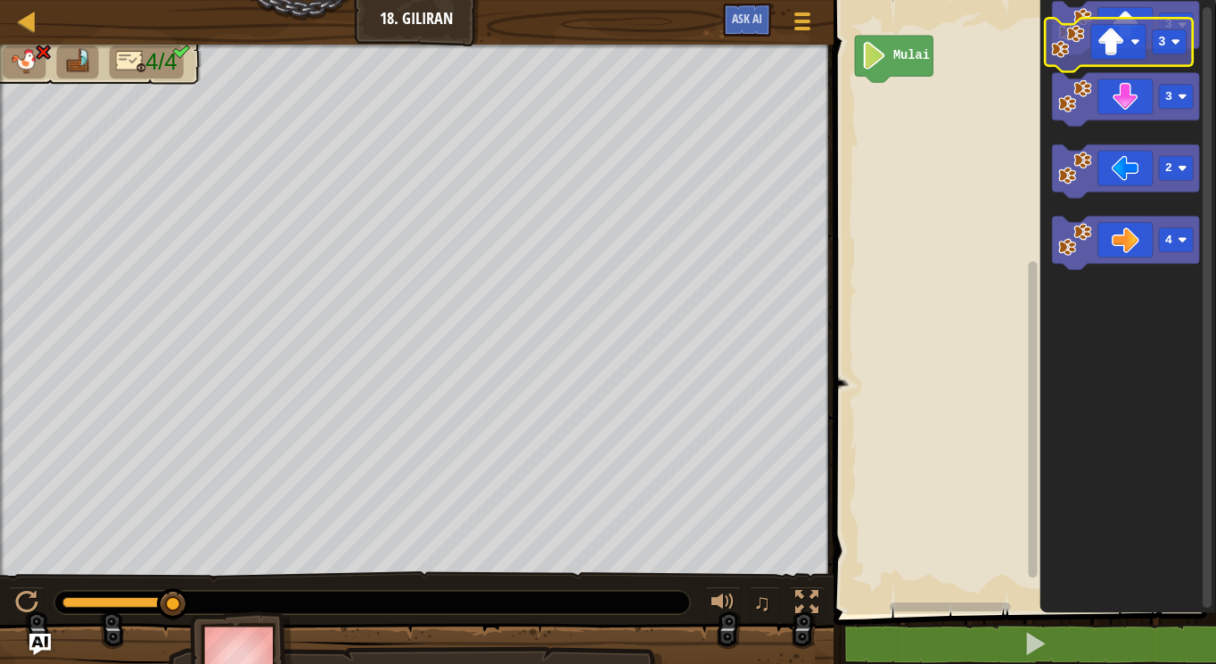
click at [1079, 60] on icon "3 3 2 4" at bounding box center [1128, 302] width 177 height 623
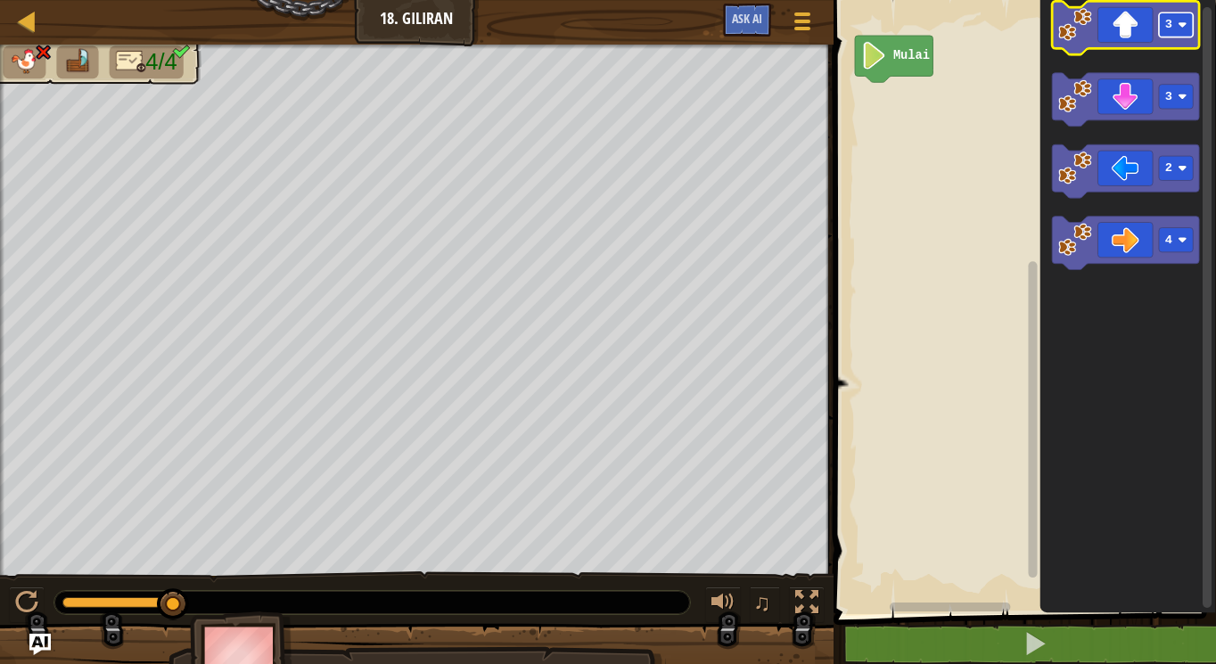
click at [1172, 25] on text "3" at bounding box center [1168, 25] width 7 height 13
click at [1124, 31] on icon "Ruang Kerja Blockly" at bounding box center [1125, 28] width 147 height 54
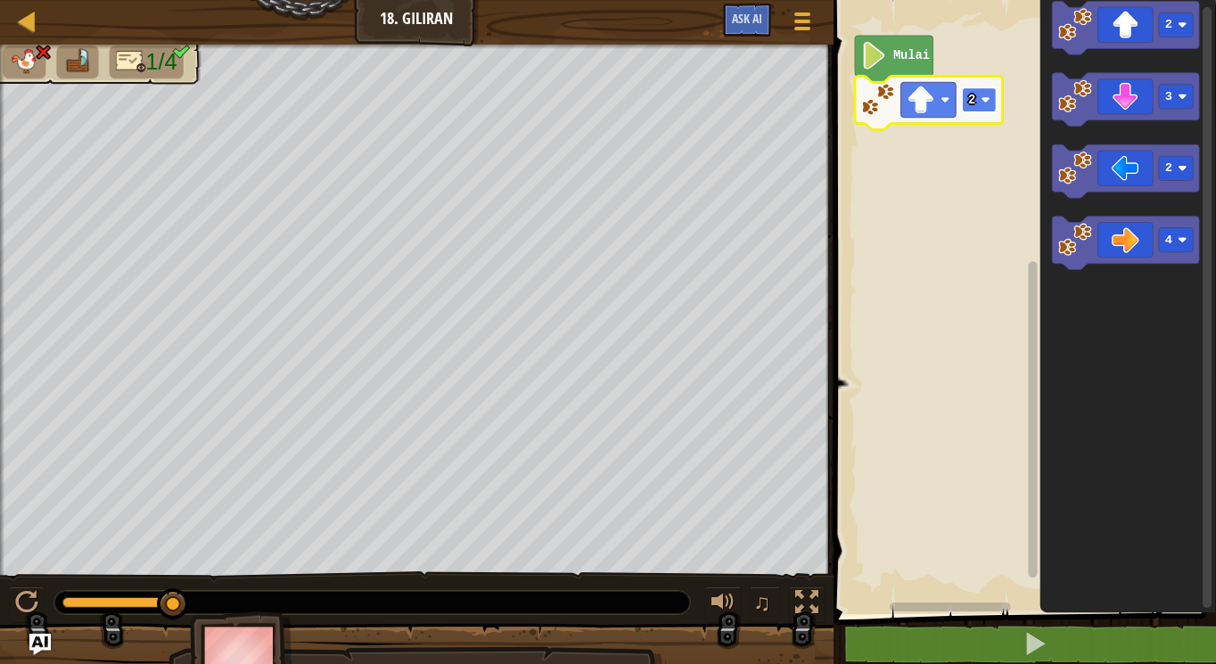
click at [968, 91] on rect "Ruang Kerja Blockly" at bounding box center [979, 99] width 34 height 24
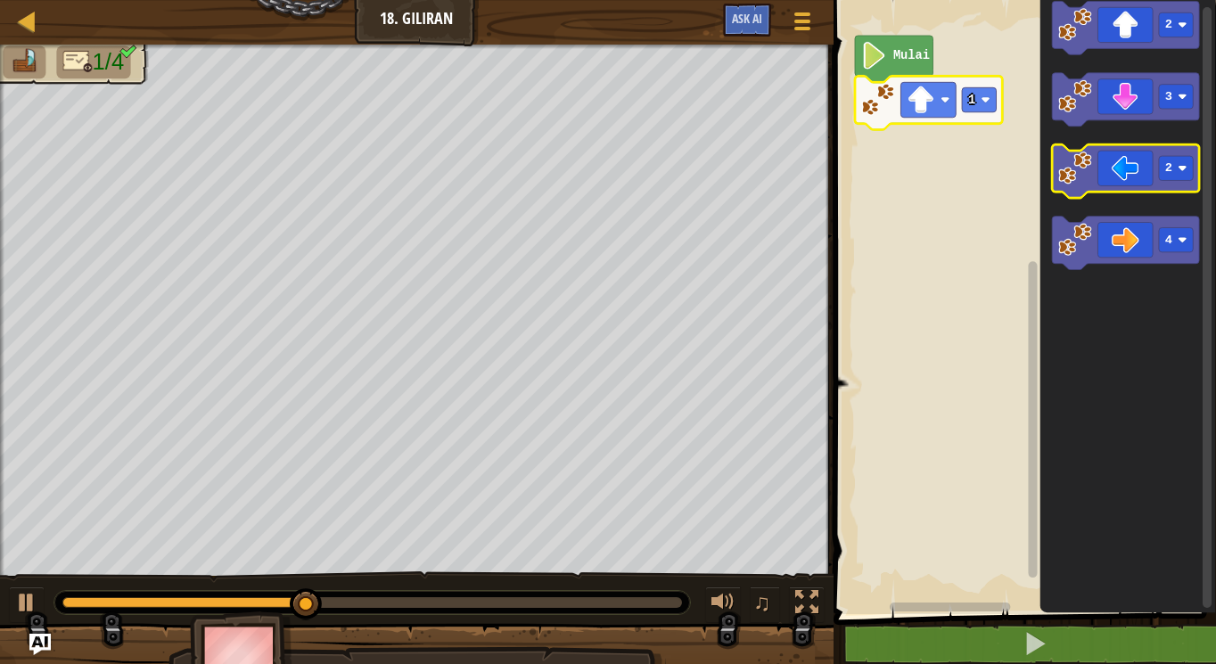
click at [1139, 166] on icon "Ruang Kerja Blockly" at bounding box center [1125, 172] width 147 height 54
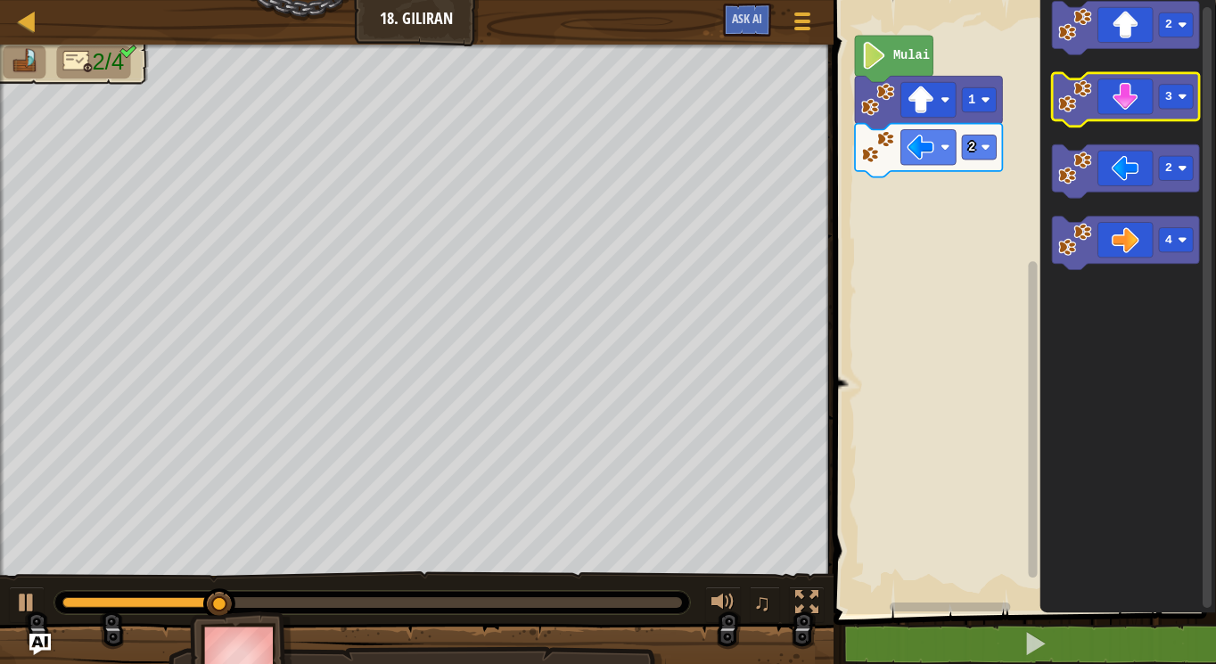
click at [1141, 105] on icon "Ruang Kerja Blockly" at bounding box center [1125, 100] width 147 height 54
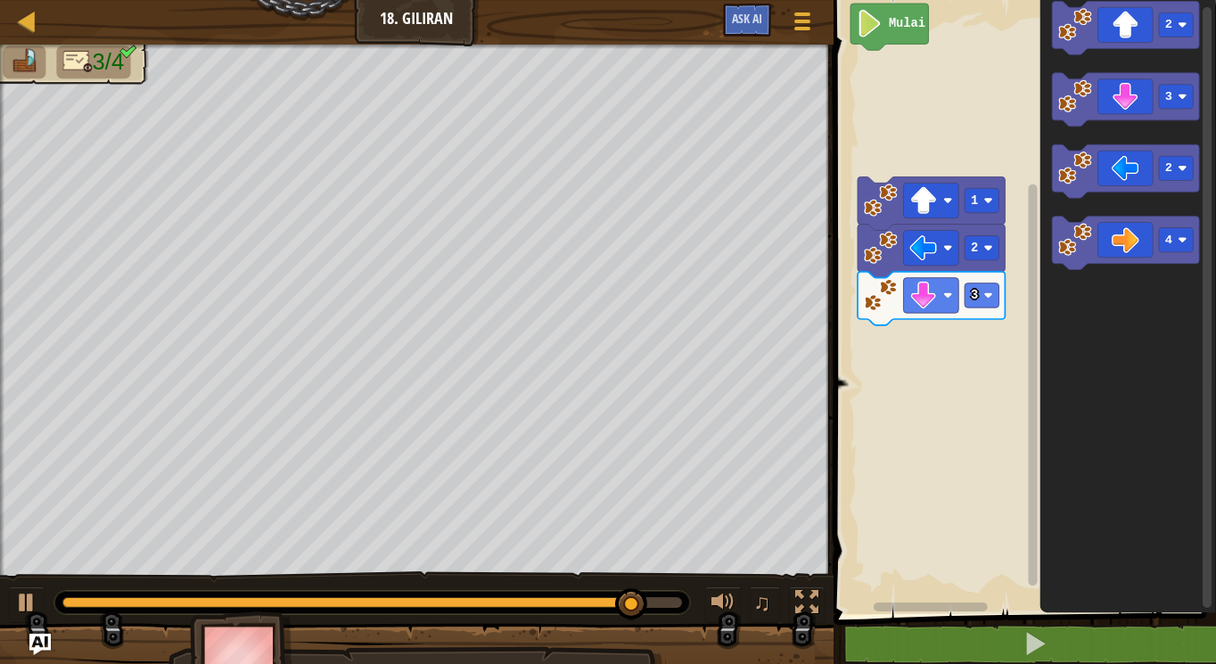
click at [925, 185] on rect "Ruang Kerja Blockly" at bounding box center [1022, 302] width 388 height 623
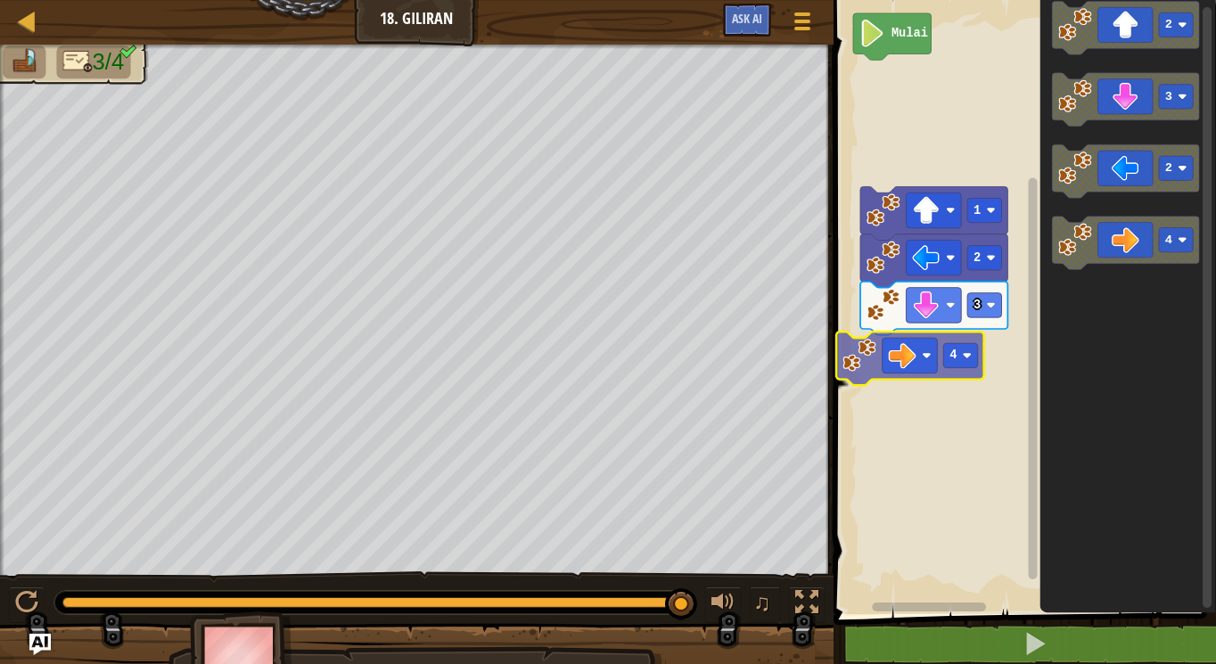
click at [862, 370] on div "Mulai 1 2 3 4 2 3 2 4 4" at bounding box center [1022, 302] width 388 height 623
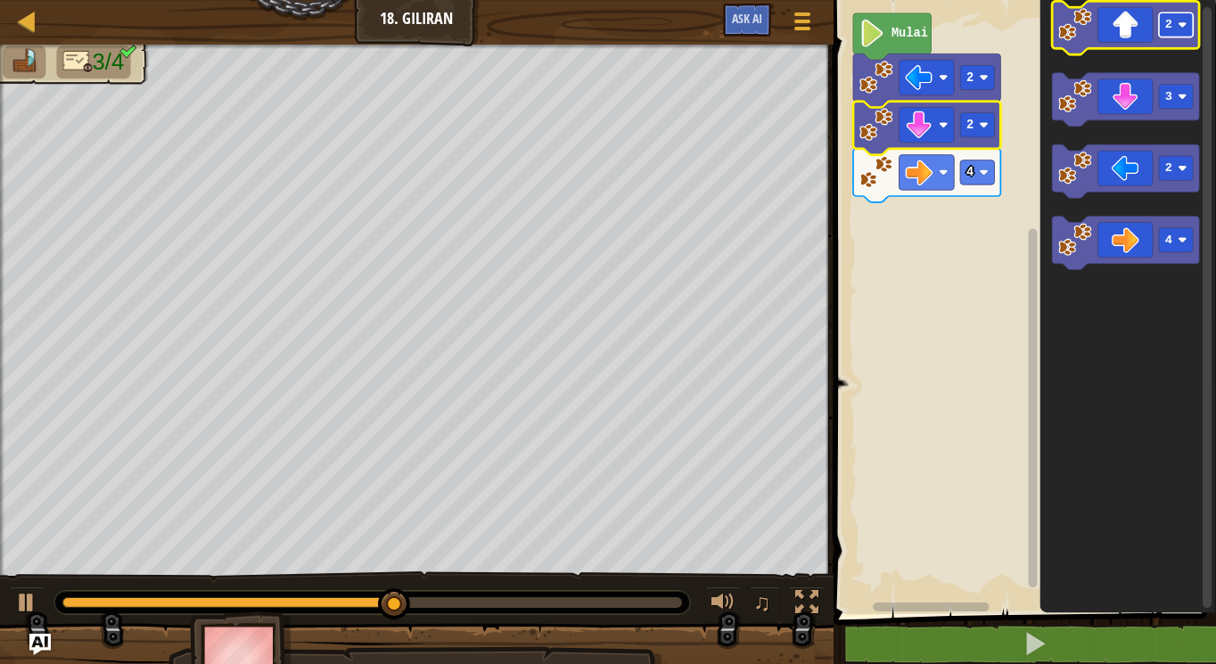
click at [1174, 30] on rect "Ruang Kerja Blockly" at bounding box center [1176, 24] width 34 height 24
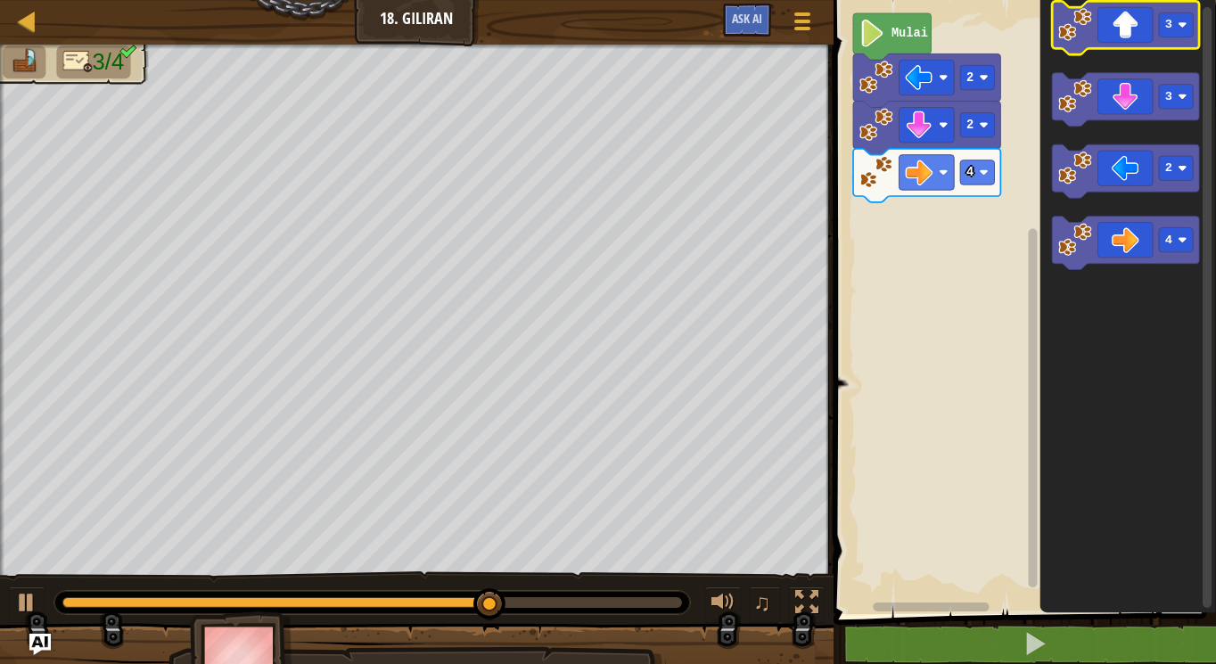
click at [1116, 33] on icon "Ruang Kerja Blockly" at bounding box center [1125, 28] width 147 height 54
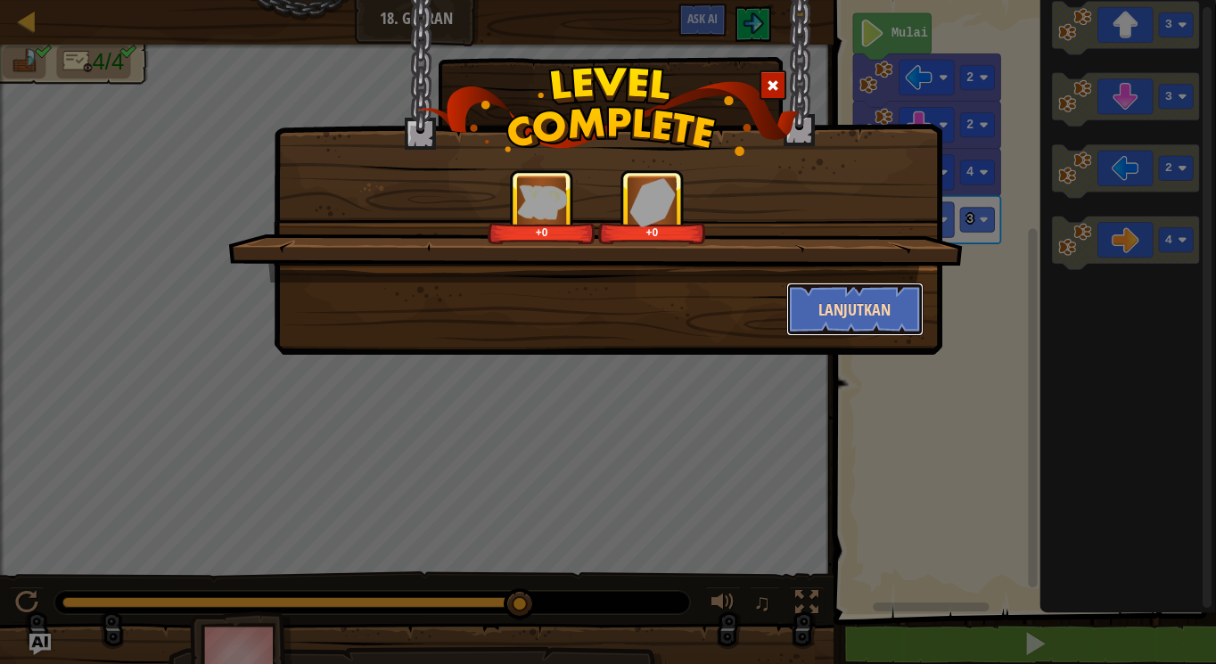
click at [868, 301] on button "Lanjutkan" at bounding box center [855, 310] width 138 height 54
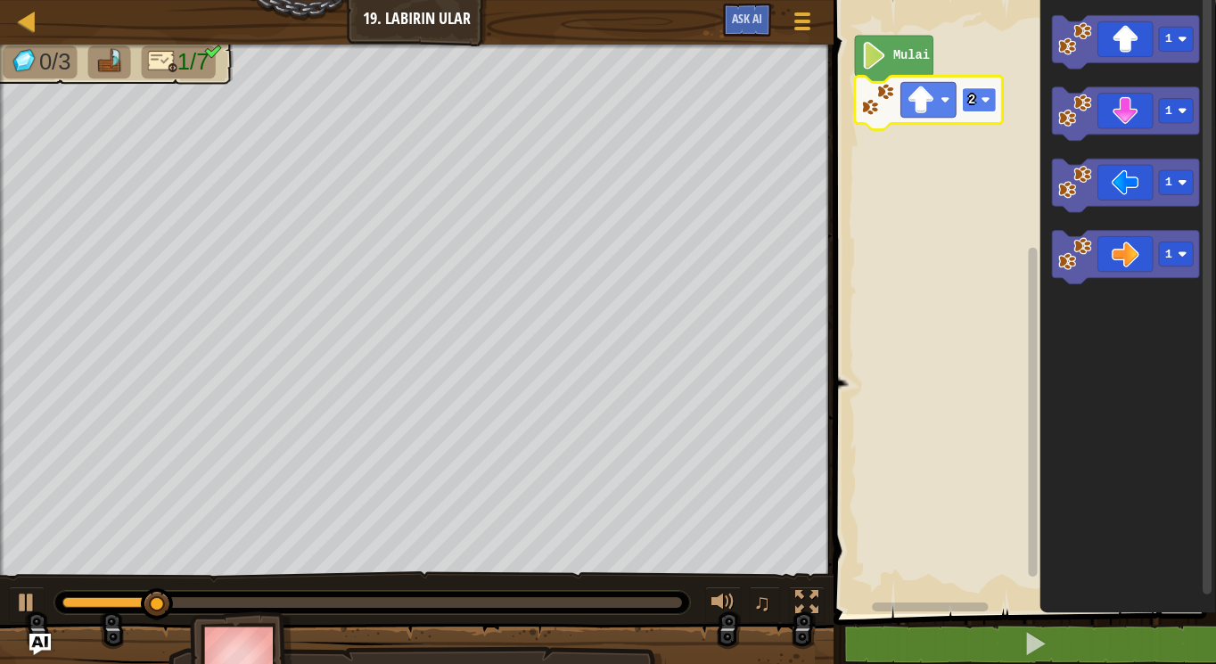
click at [988, 95] on rect "Ruang Kerja Blockly" at bounding box center [979, 99] width 34 height 24
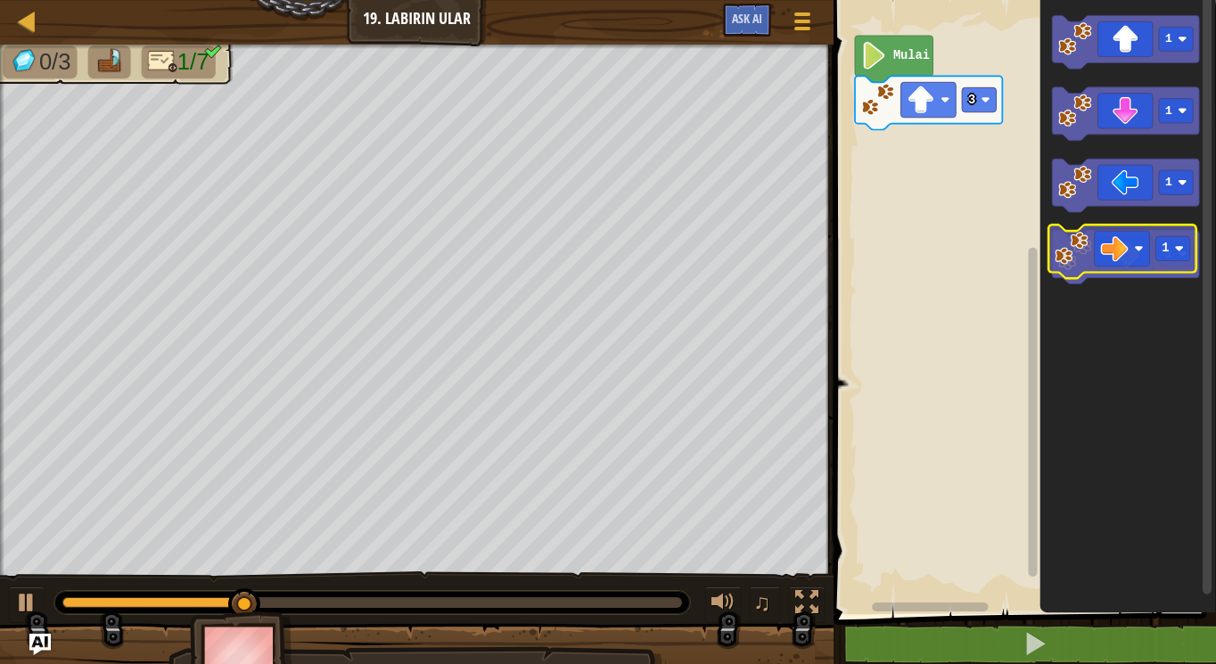
click at [1126, 252] on icon "Ruang Kerja Blockly" at bounding box center [1125, 258] width 147 height 54
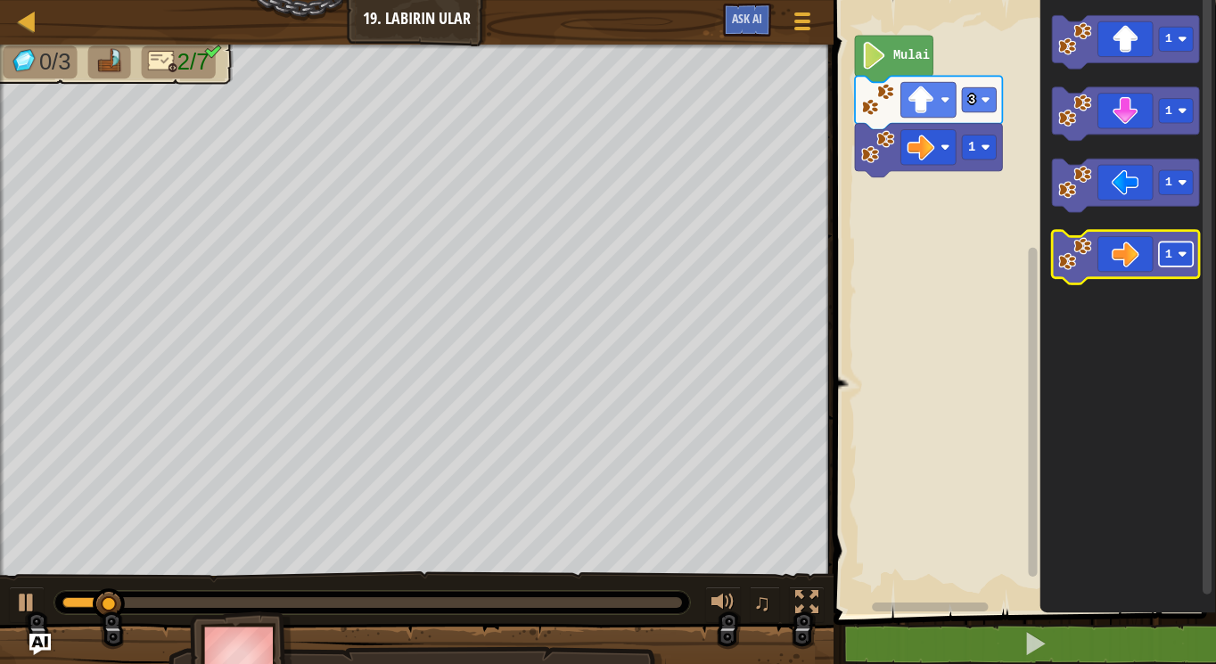
click at [1184, 256] on image "Ruang Kerja Blockly" at bounding box center [1182, 255] width 9 height 9
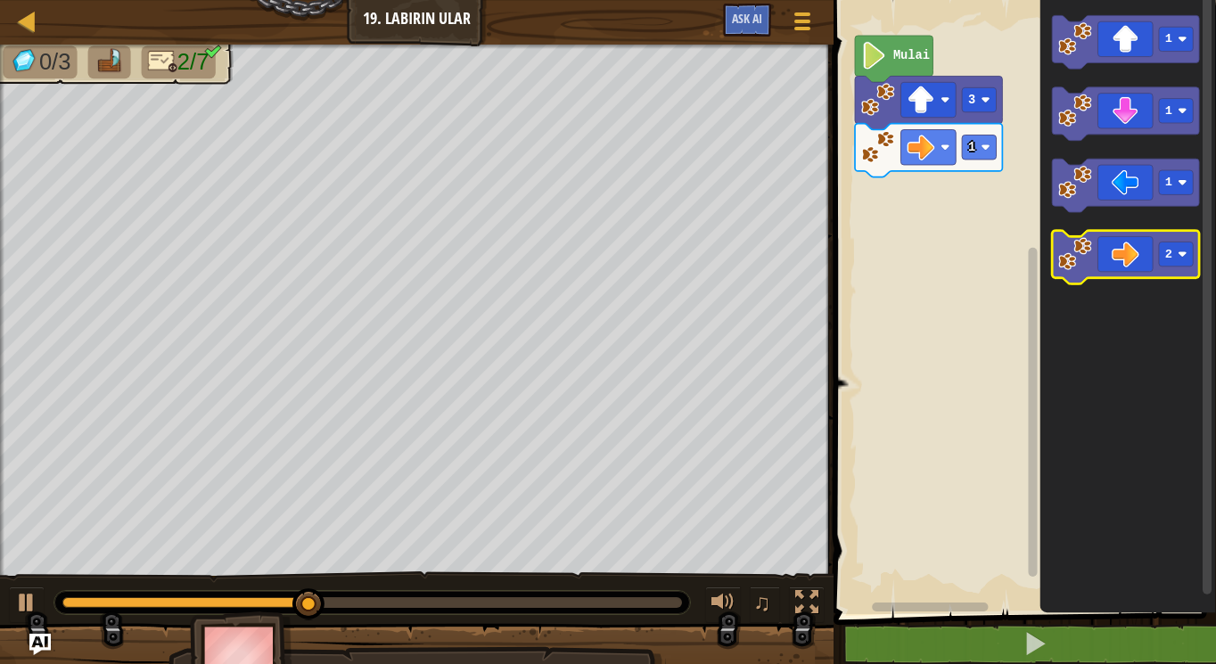
click at [1129, 259] on icon "Ruang Kerja Blockly" at bounding box center [1125, 258] width 147 height 54
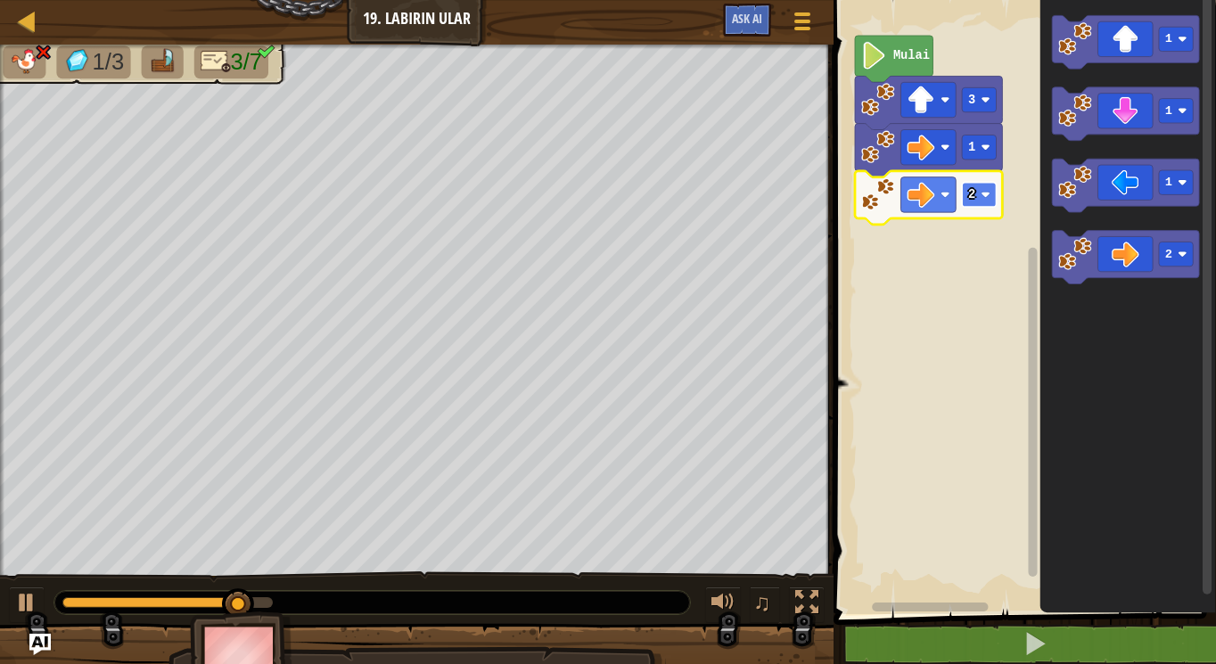
click at [976, 190] on rect "Ruang Kerja Blockly" at bounding box center [979, 195] width 34 height 24
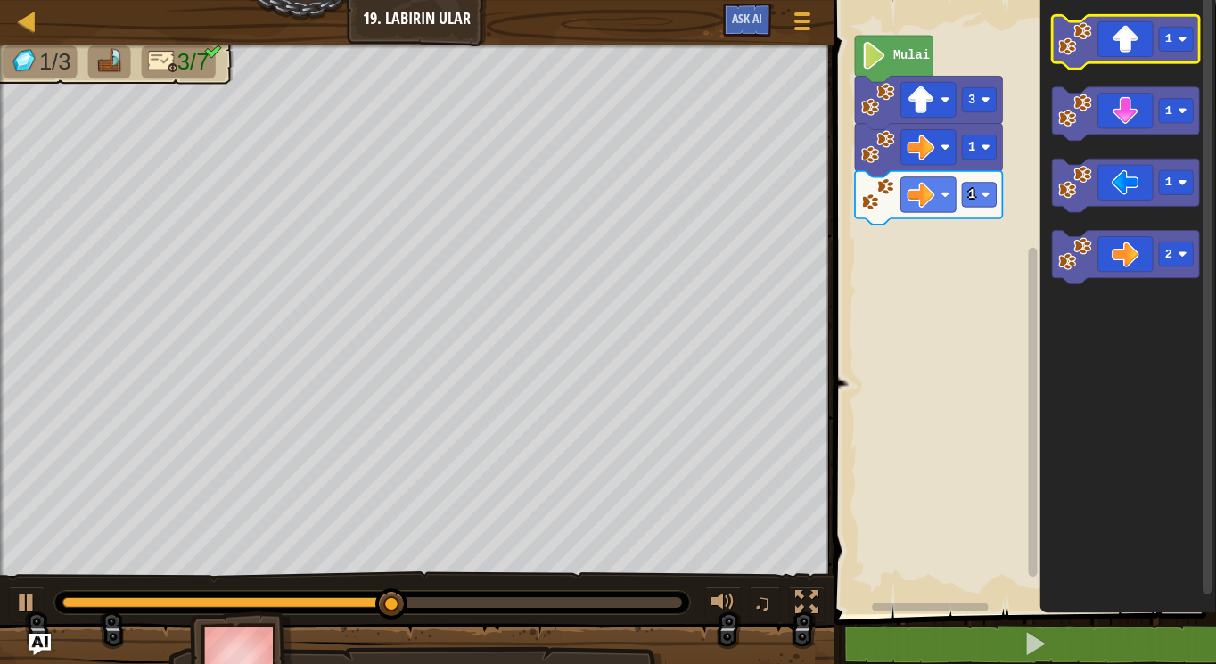
click at [1139, 44] on icon "Ruang Kerja Blockly" at bounding box center [1125, 42] width 147 height 54
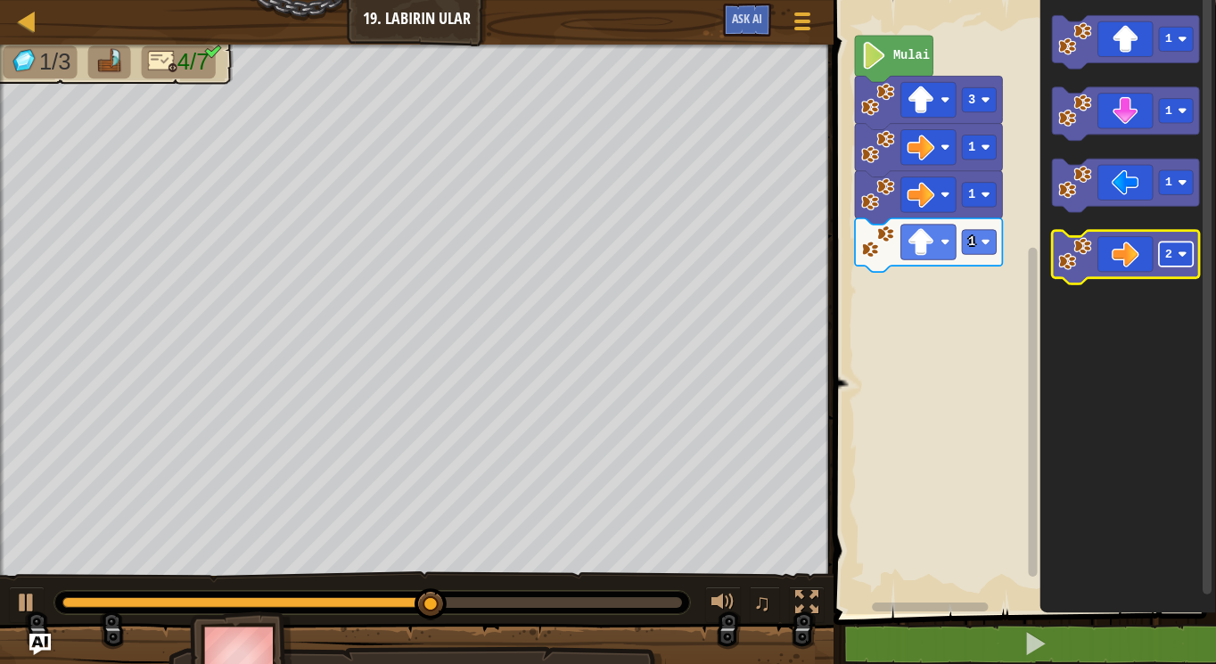
click at [1197, 252] on g "2" at bounding box center [1125, 258] width 147 height 54
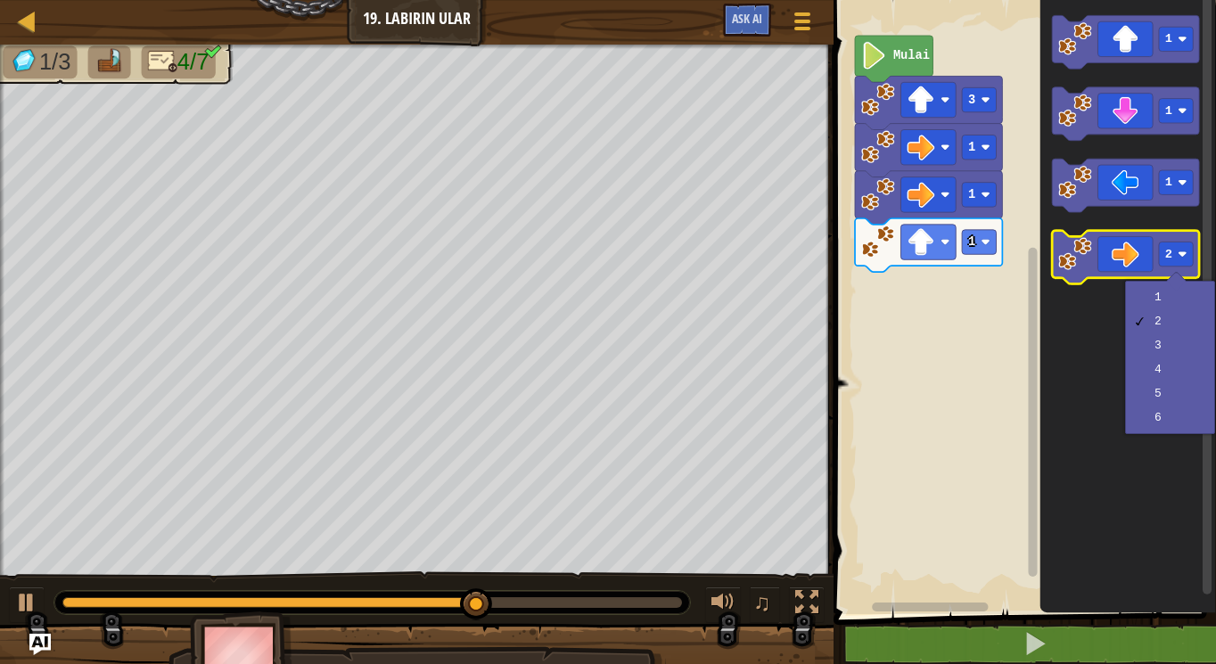
click at [1136, 256] on icon "Ruang Kerja Blockly" at bounding box center [1125, 258] width 147 height 54
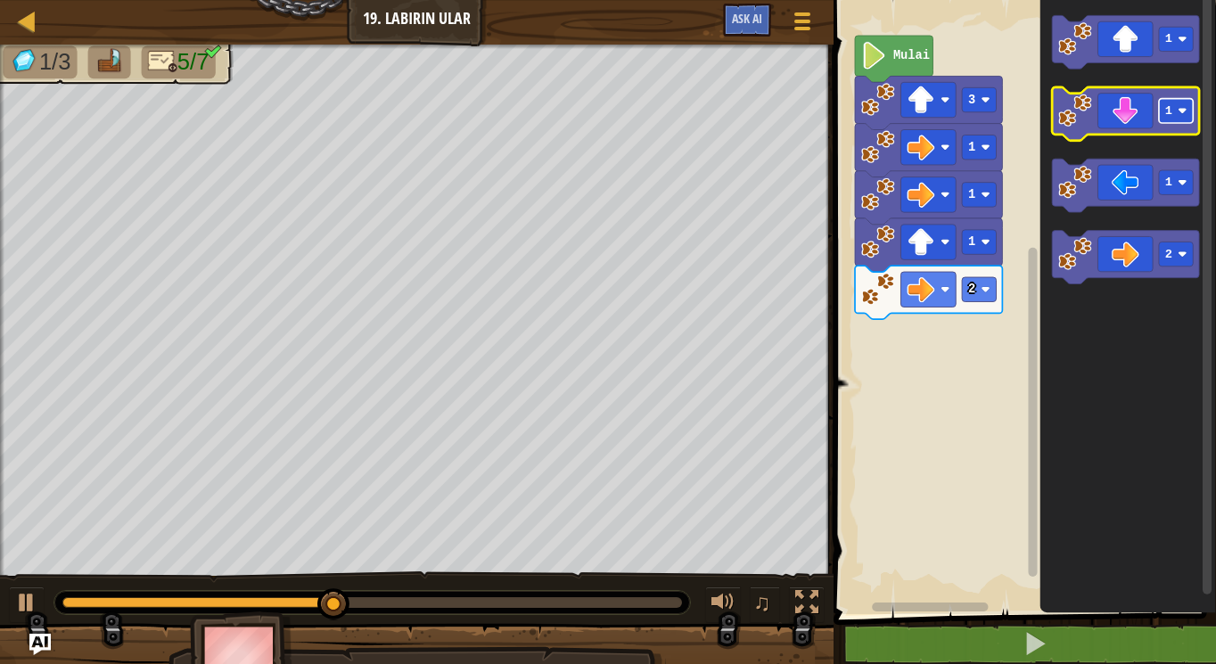
click at [1177, 112] on rect "Ruang Kerja Blockly" at bounding box center [1176, 111] width 34 height 24
click at [1128, 114] on icon "Ruang Kerja Blockly" at bounding box center [1125, 114] width 147 height 54
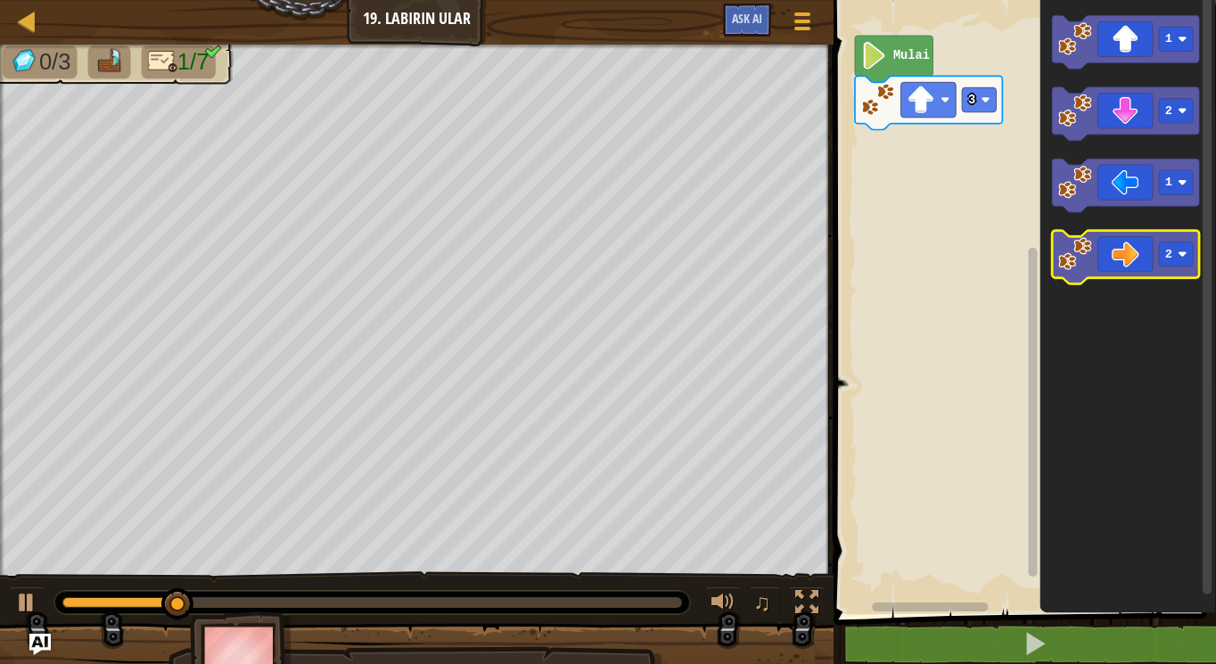
click at [1113, 250] on icon "Ruang Kerja Blockly" at bounding box center [1125, 258] width 147 height 54
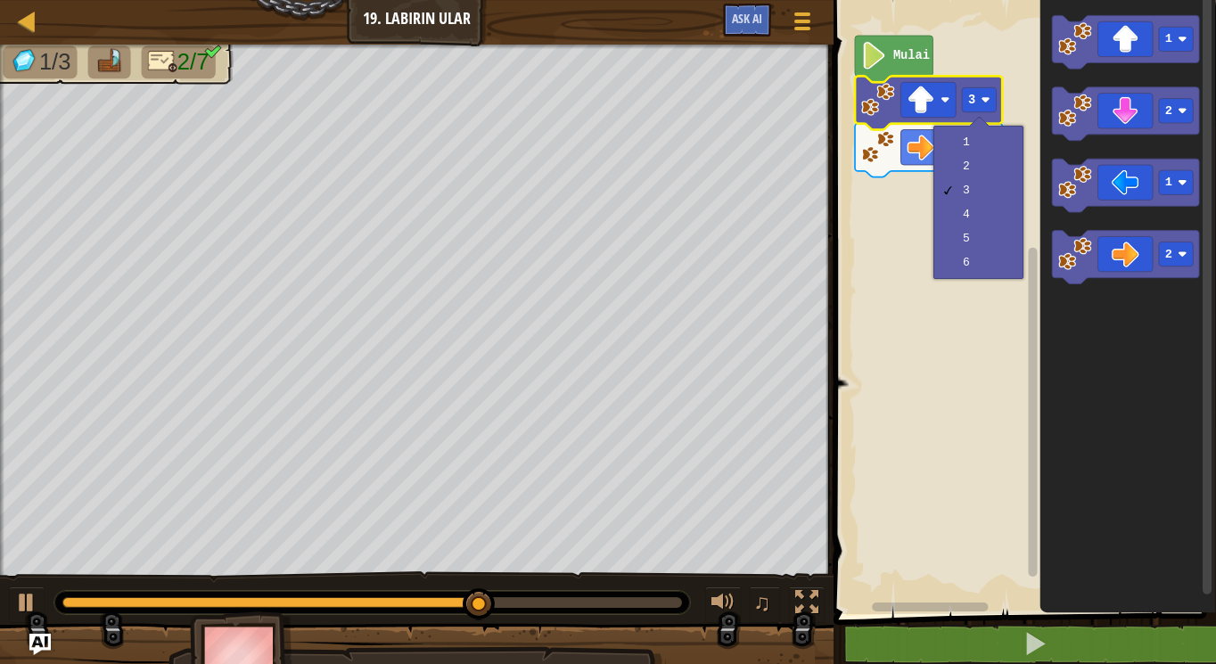
click at [894, 208] on rect "Ruang Kerja Blockly" at bounding box center [1022, 302] width 388 height 623
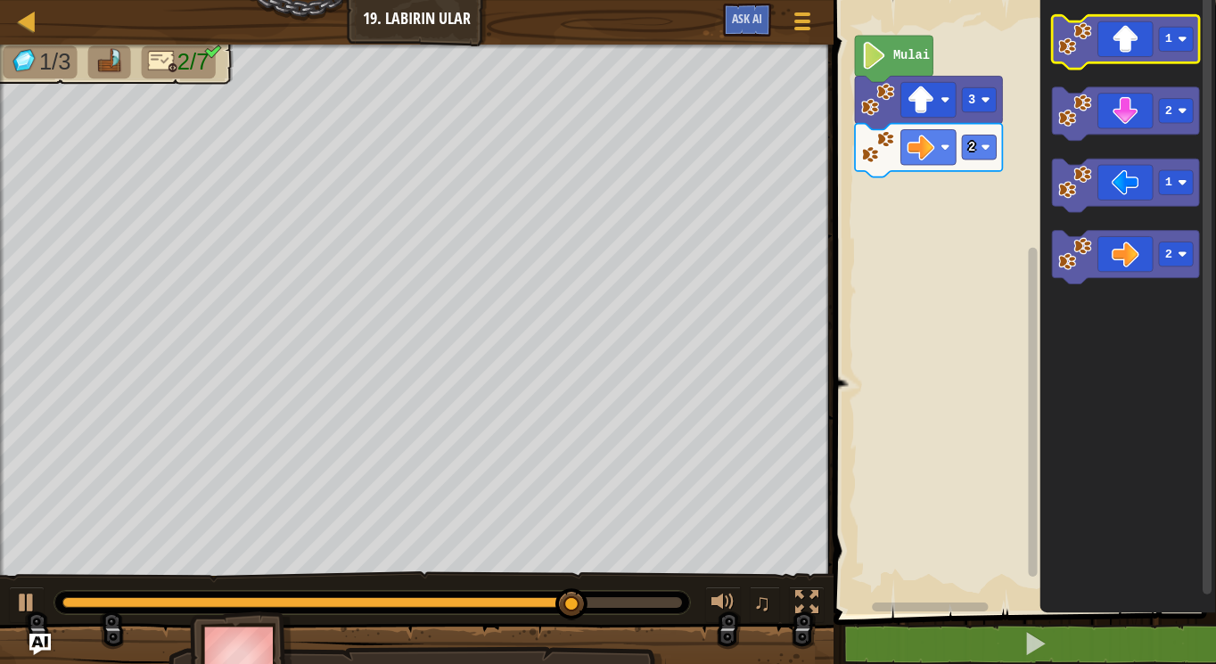
click at [1139, 38] on icon "Ruang Kerja Blockly" at bounding box center [1125, 42] width 147 height 54
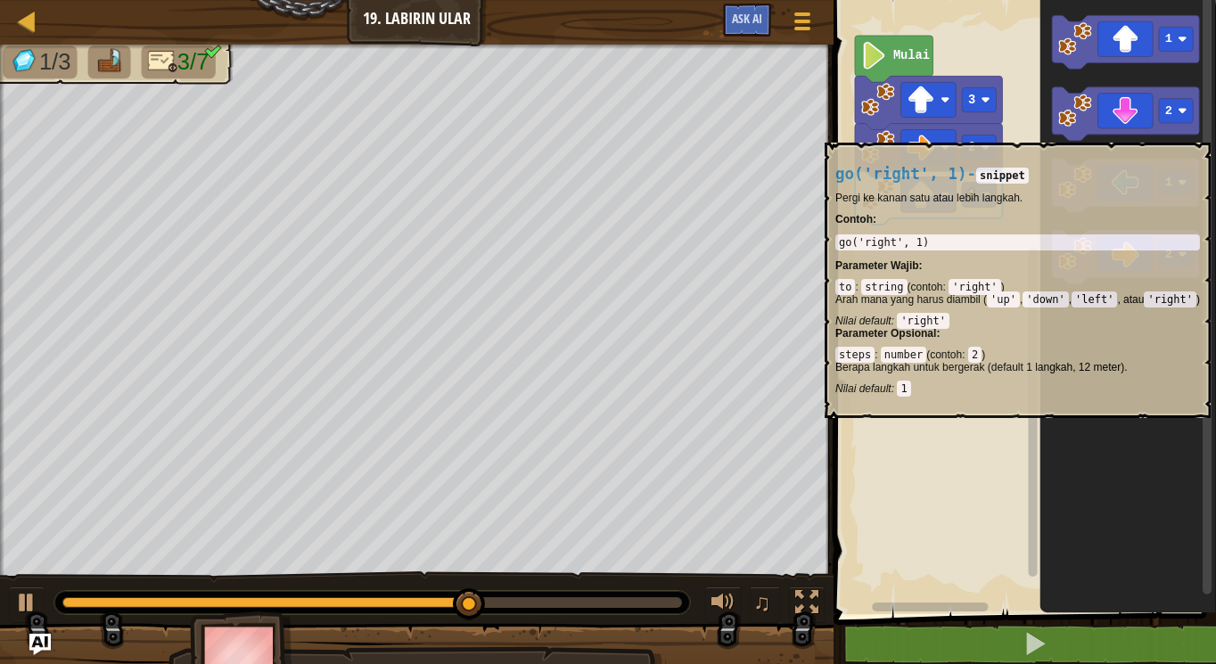
click at [984, 134] on icon "Ruang Kerja Blockly" at bounding box center [928, 151] width 147 height 54
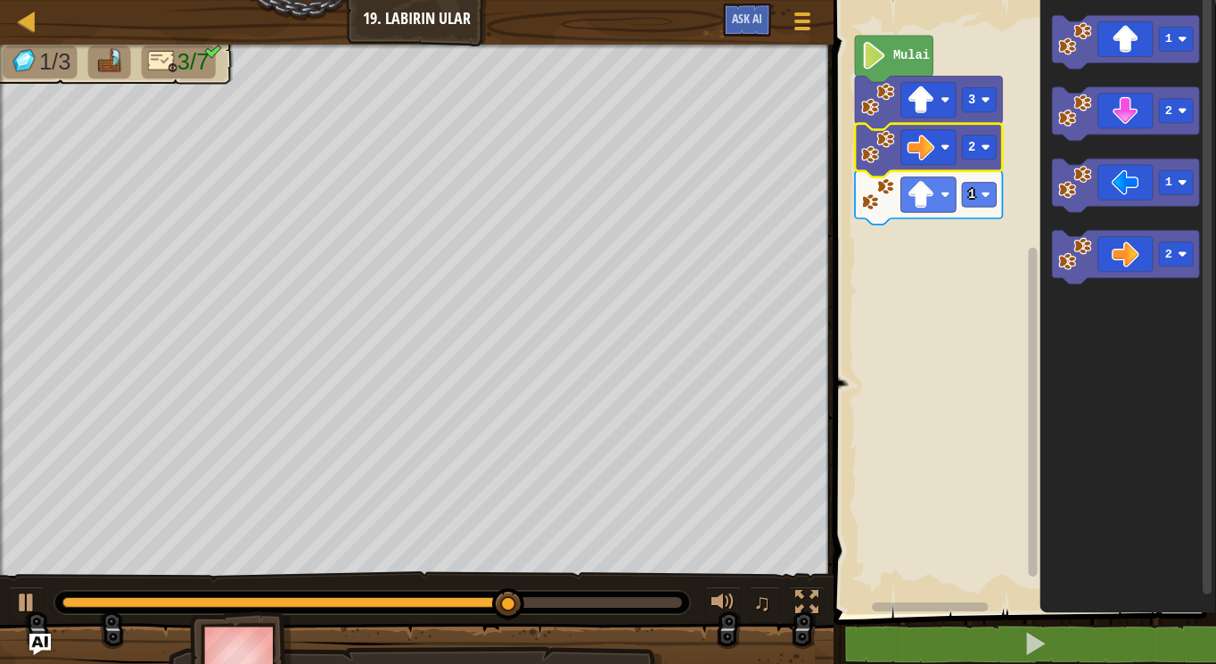
click at [1005, 145] on rect "Ruang Kerja Blockly" at bounding box center [1022, 302] width 388 height 623
click at [988, 153] on rect "Ruang Kerja Blockly" at bounding box center [979, 148] width 34 height 24
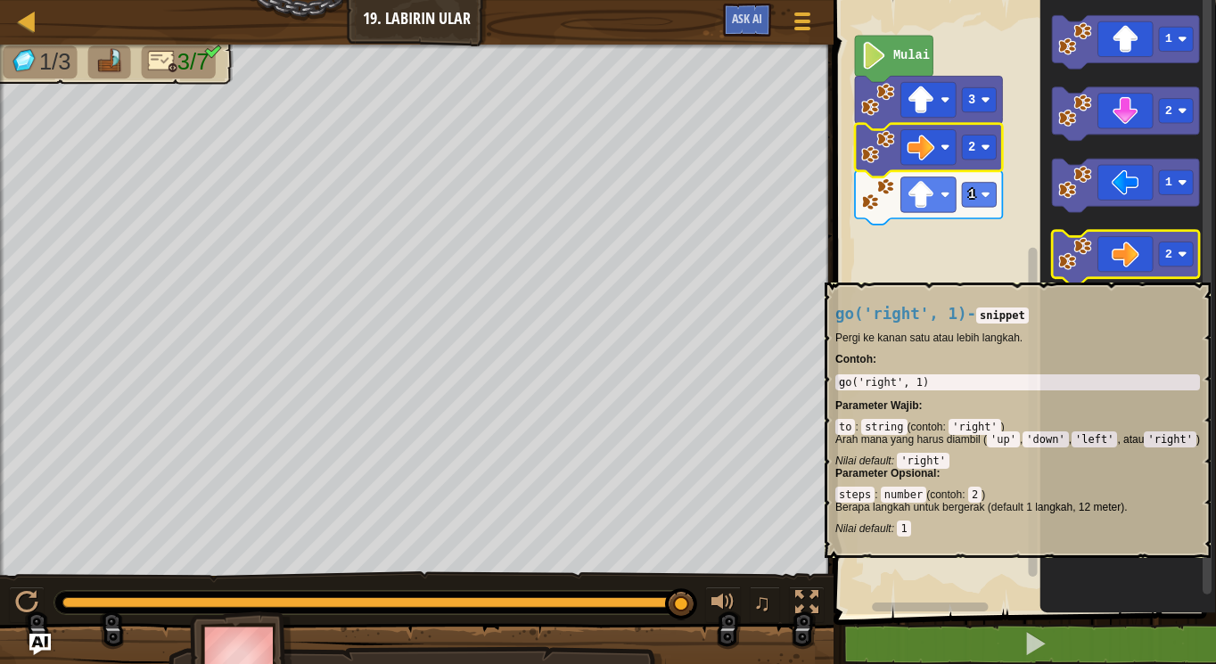
click at [1121, 274] on icon "Ruang Kerja Blockly" at bounding box center [1125, 258] width 147 height 54
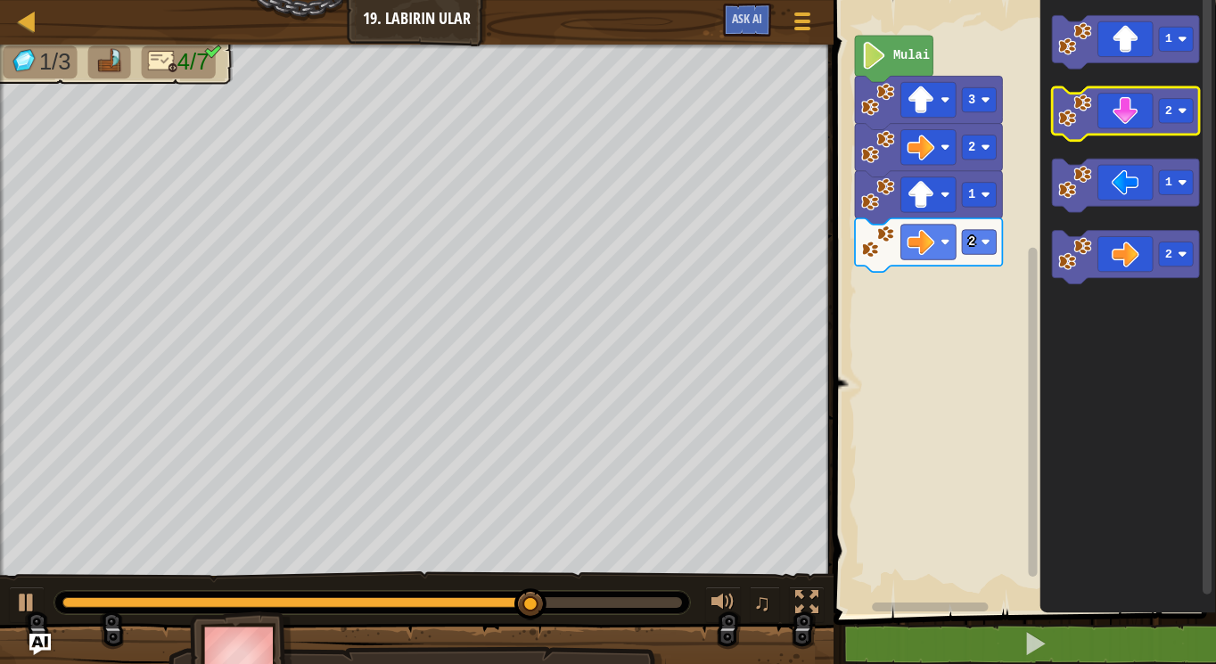
click at [1134, 111] on icon "Ruang Kerja Blockly" at bounding box center [1125, 114] width 147 height 54
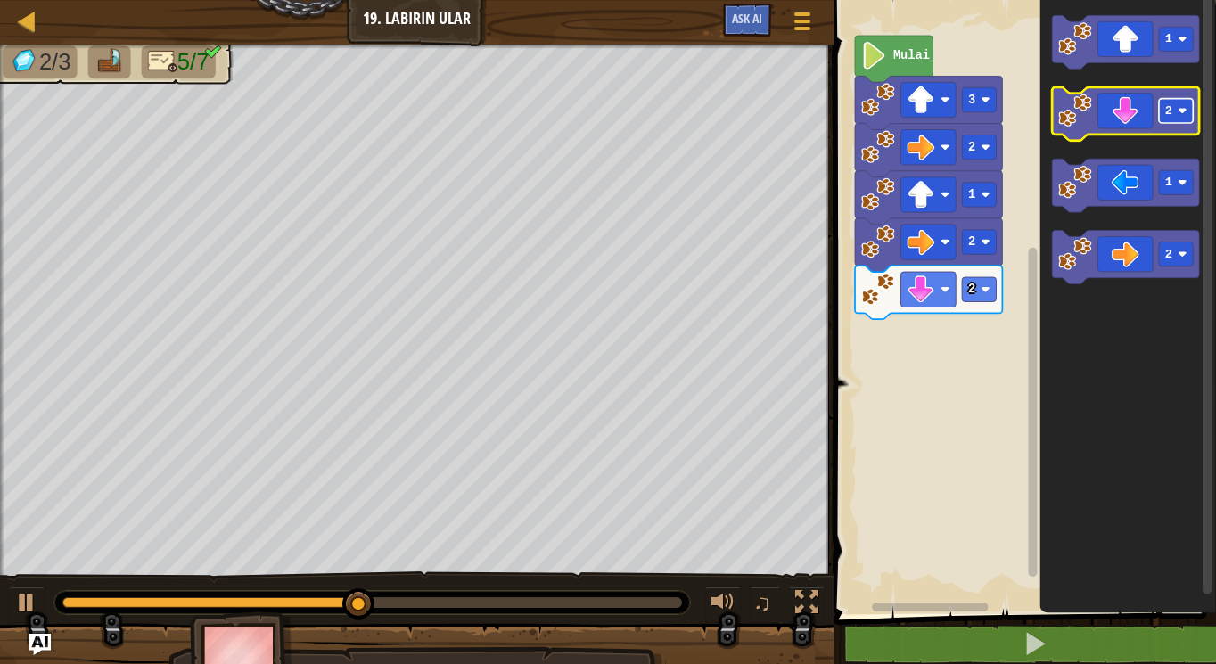
click at [1181, 111] on image "Ruang Kerja Blockly" at bounding box center [1182, 111] width 9 height 9
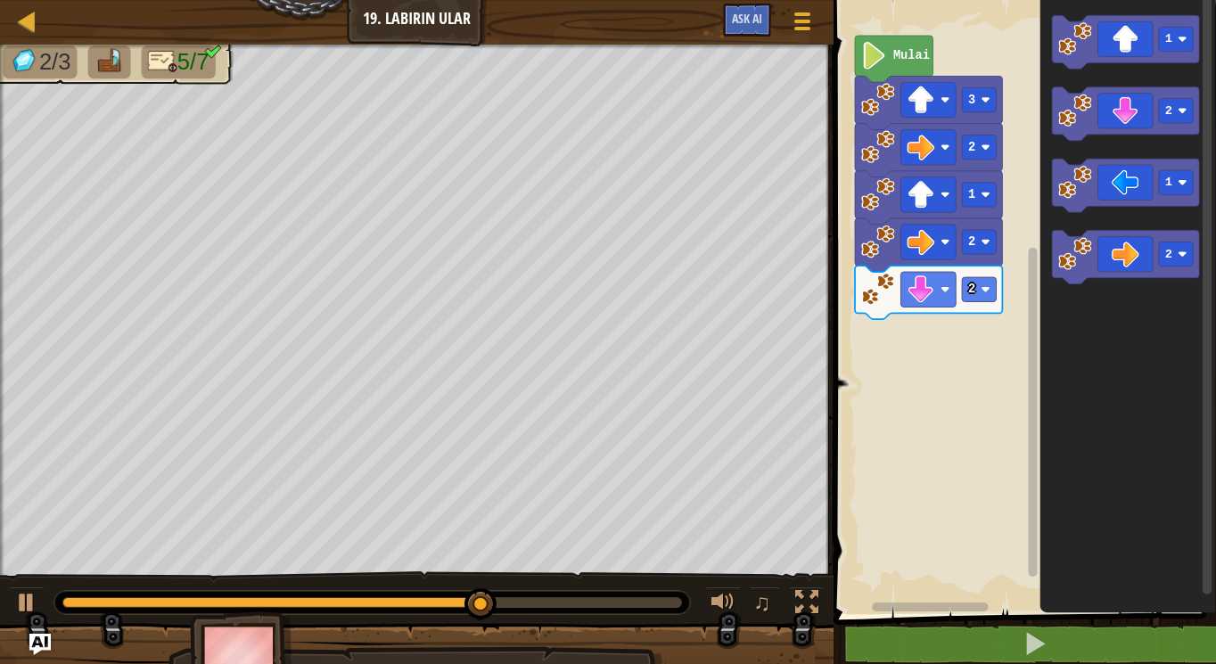
click at [1145, 366] on icon "Ruang Kerja Blockly" at bounding box center [1128, 302] width 177 height 623
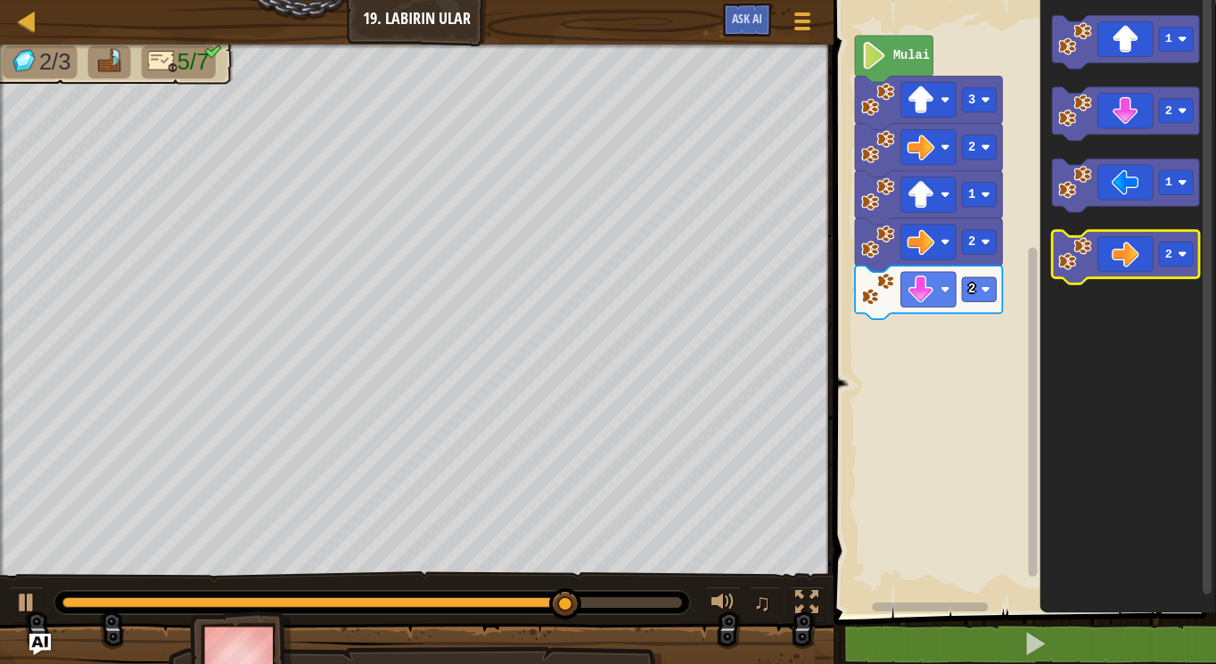
click at [1137, 257] on icon "Ruang Kerja Blockly" at bounding box center [1125, 258] width 147 height 54
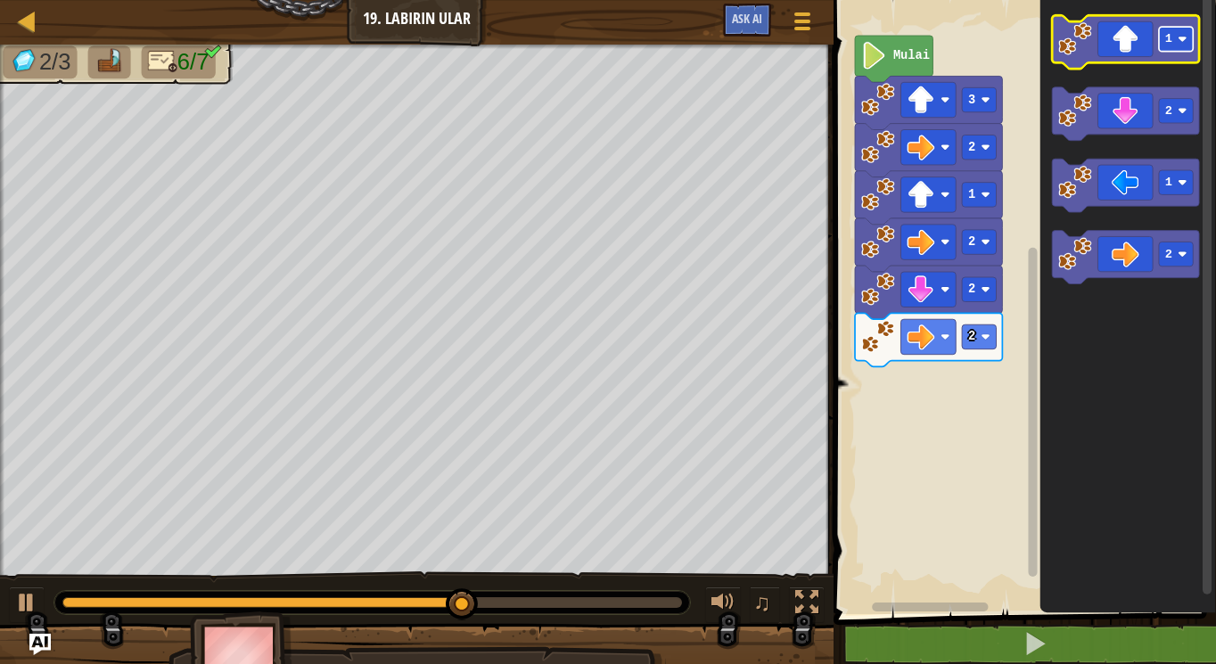
click at [1168, 36] on text "1" at bounding box center [1168, 39] width 7 height 13
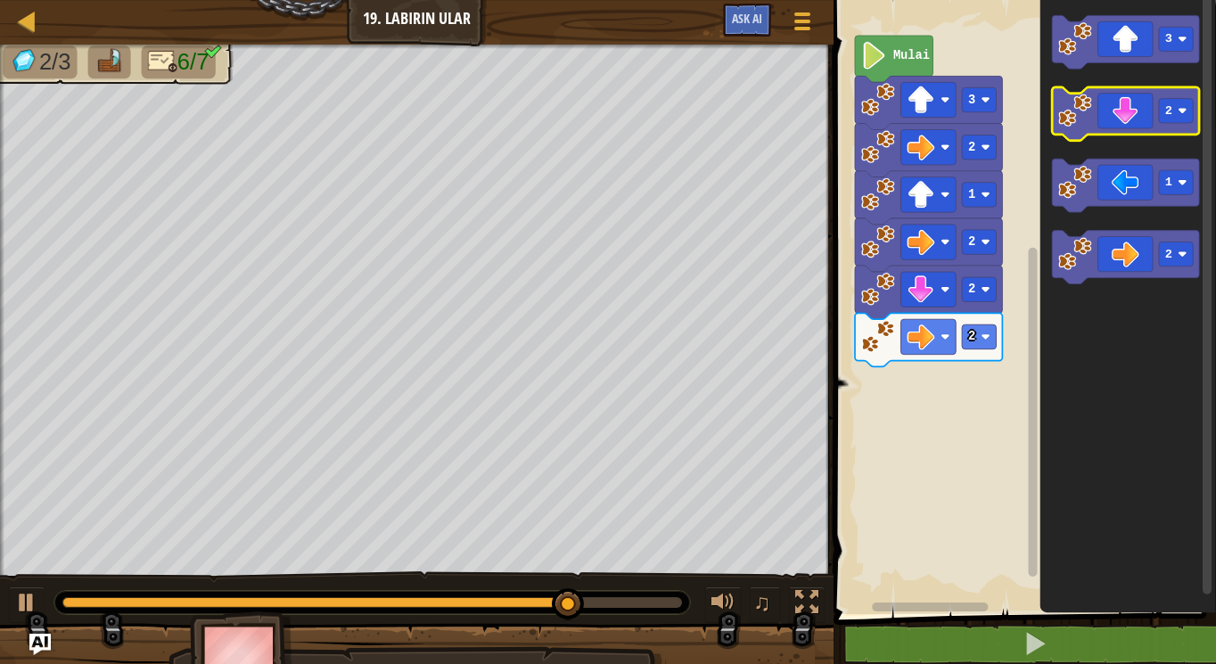
click at [1155, 103] on icon "Ruang Kerja Blockly" at bounding box center [1125, 114] width 147 height 54
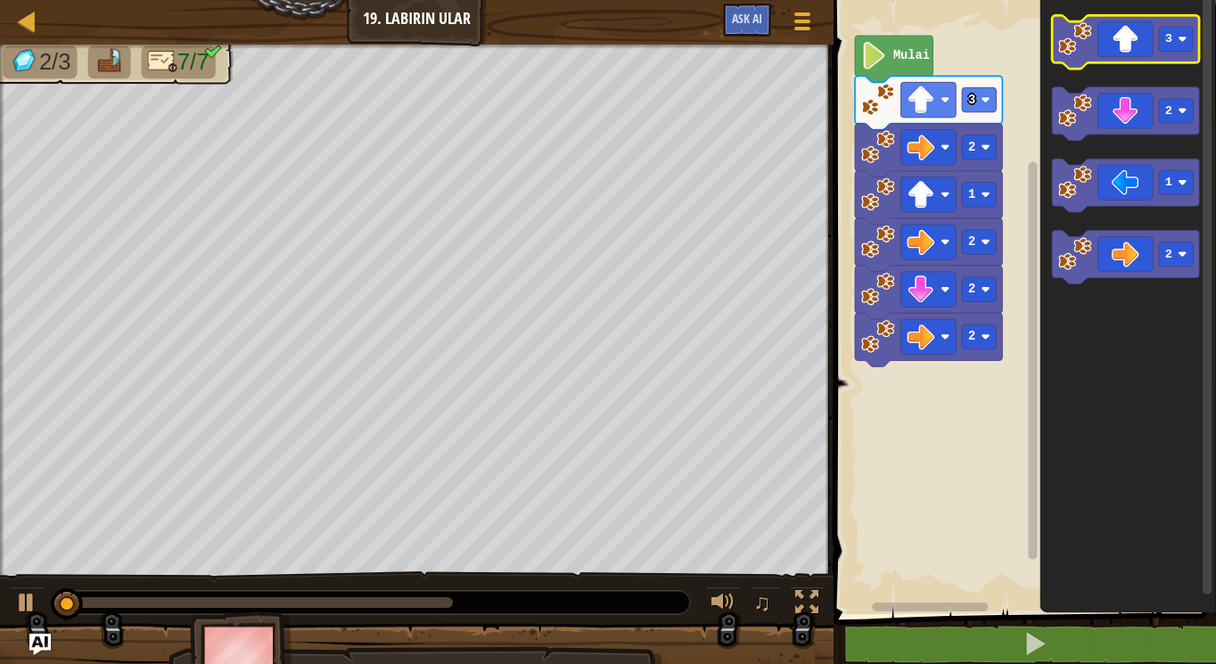
click at [1074, 42] on image "Ruang Kerja Blockly" at bounding box center [1075, 39] width 34 height 34
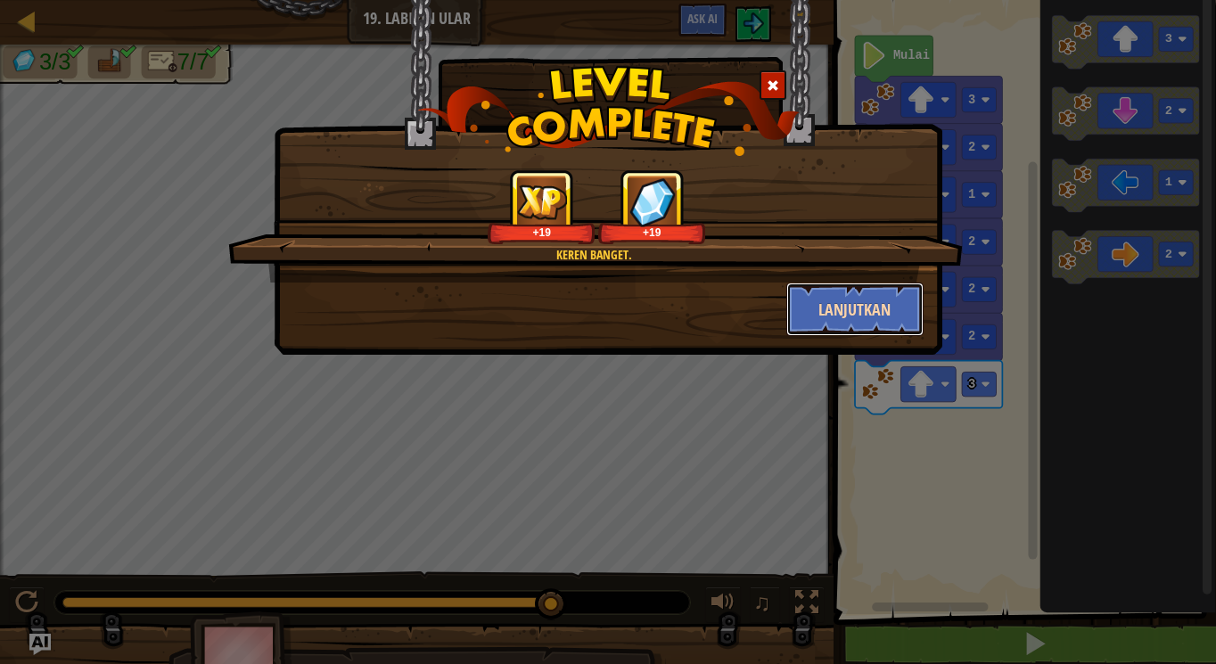
click at [873, 303] on button "Lanjutkan" at bounding box center [855, 310] width 138 height 54
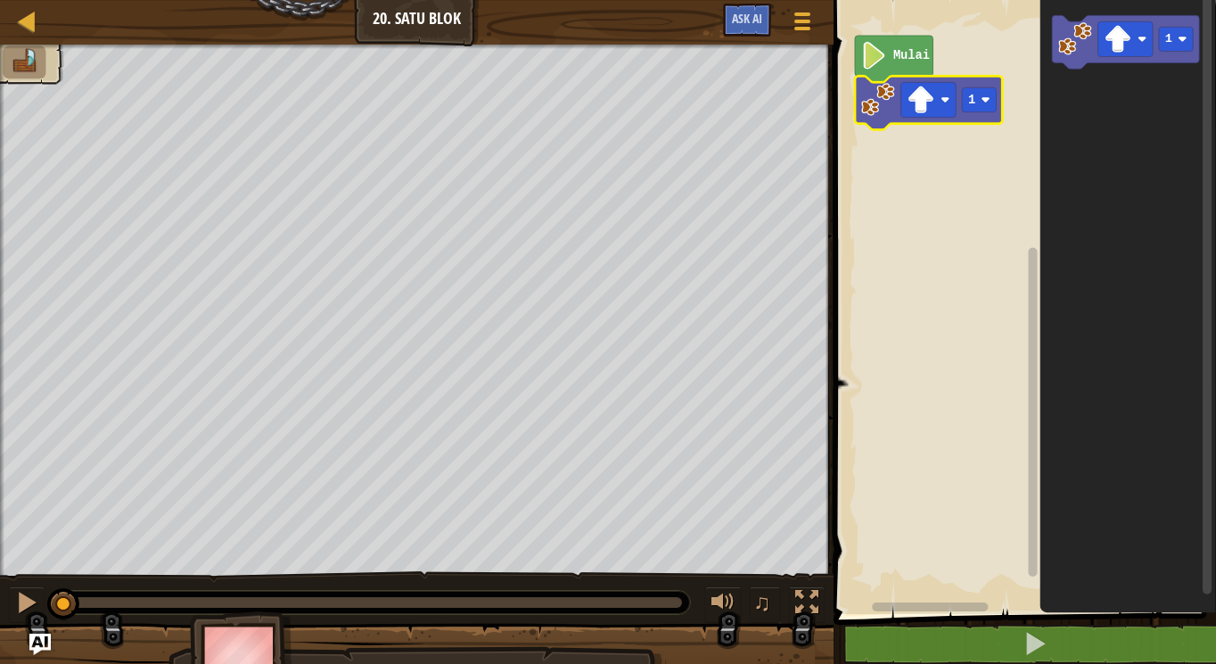
click at [978, 81] on icon "Ruang Kerja Blockly" at bounding box center [928, 103] width 147 height 54
click at [977, 103] on rect "Ruang Kerja Blockly" at bounding box center [979, 99] width 34 height 24
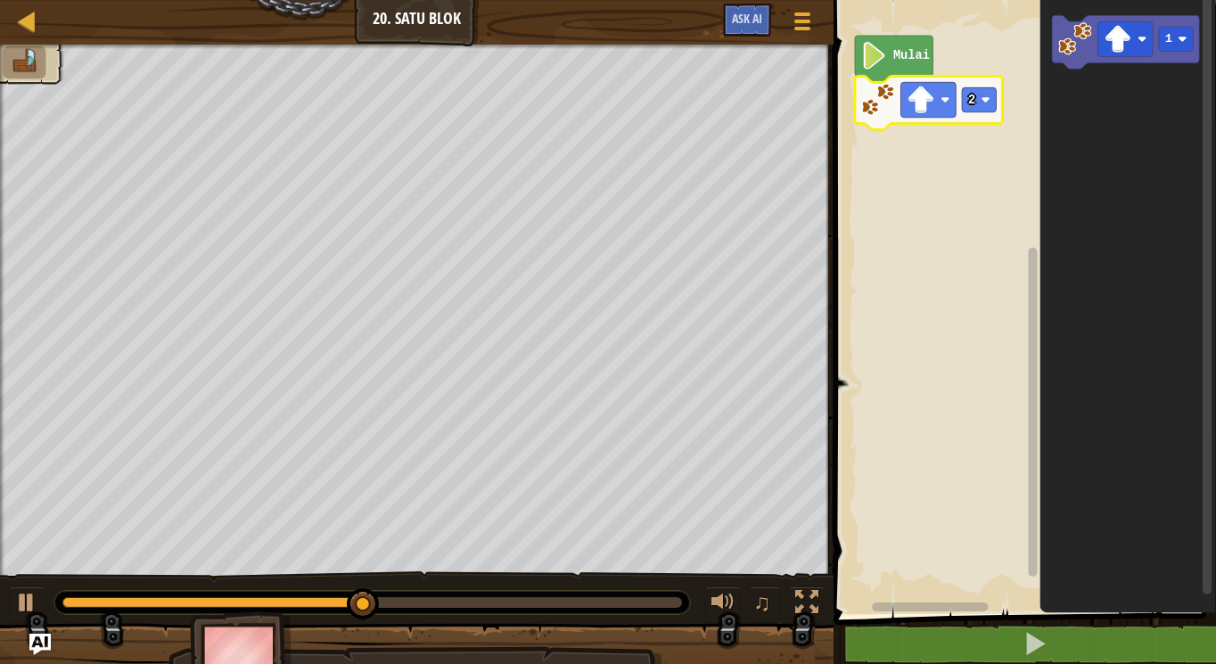
click at [951, 54] on rect "Ruang Kerja Blockly" at bounding box center [1022, 302] width 388 height 623
click at [935, 94] on rect "Ruang Kerja Blockly" at bounding box center [928, 99] width 55 height 35
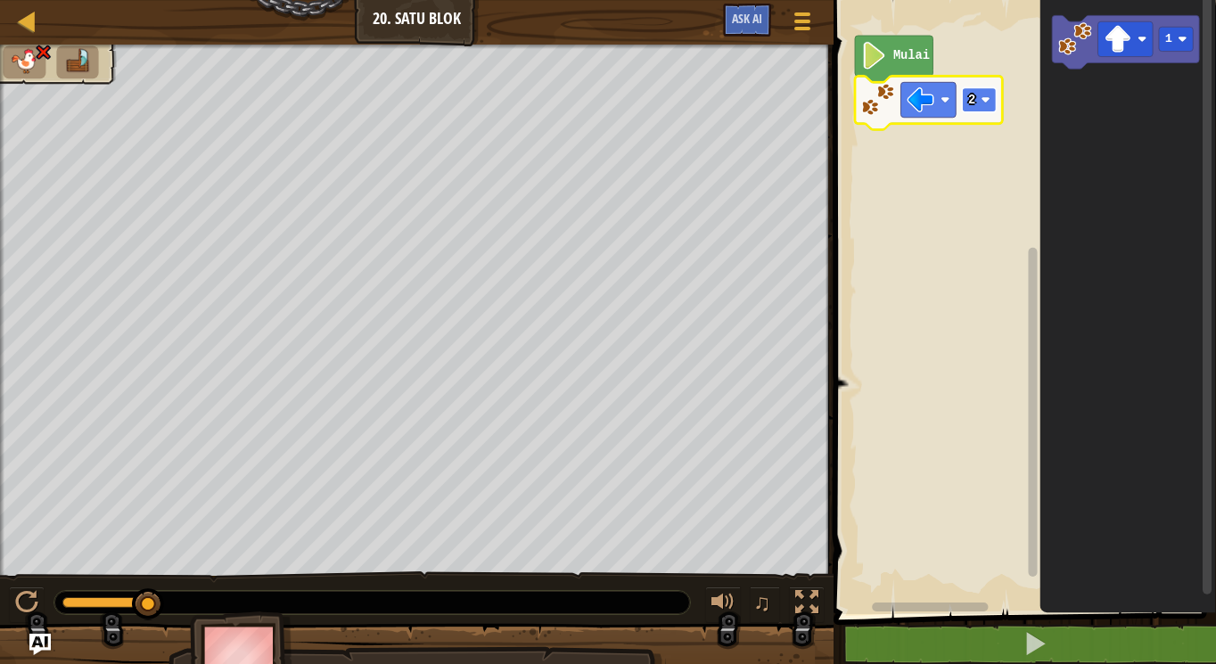
click at [966, 108] on rect "Ruang Kerja Blockly" at bounding box center [979, 99] width 34 height 24
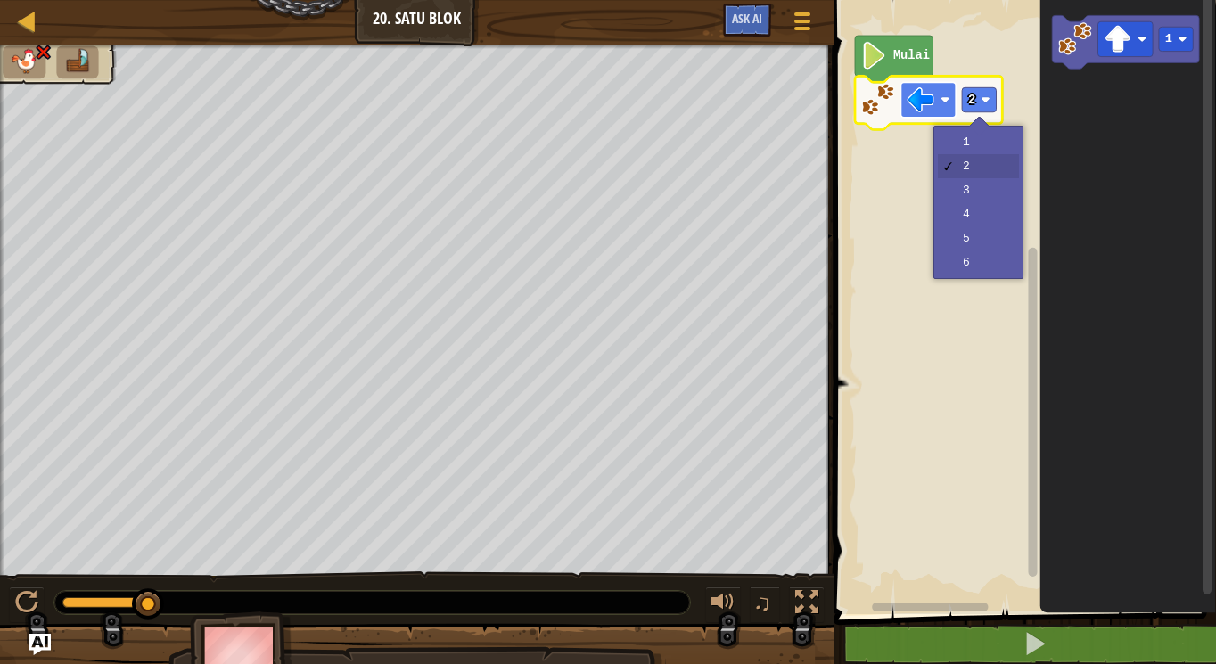
click at [924, 82] on rect "Ruang Kerja Blockly" at bounding box center [928, 99] width 55 height 35
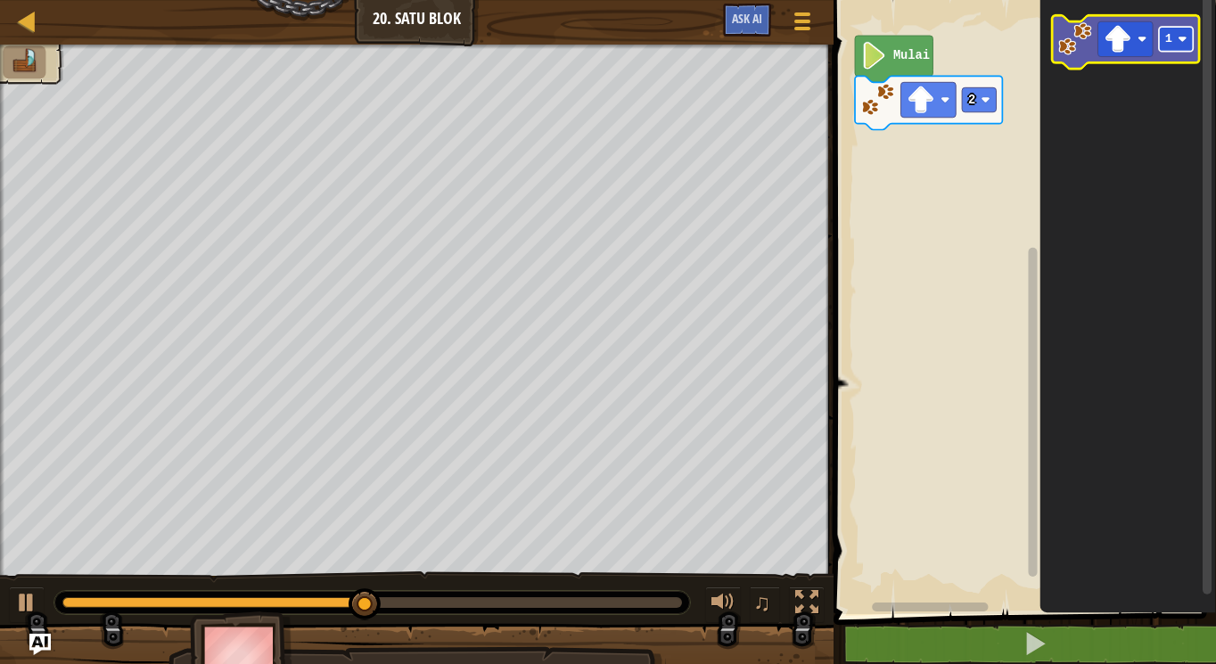
click at [1180, 31] on rect "Ruang Kerja Blockly" at bounding box center [1176, 39] width 34 height 24
click at [1118, 30] on image "Ruang Kerja Blockly" at bounding box center [1118, 40] width 28 height 28
click at [1113, 30] on image "Ruang Kerja Blockly" at bounding box center [1118, 40] width 28 height 28
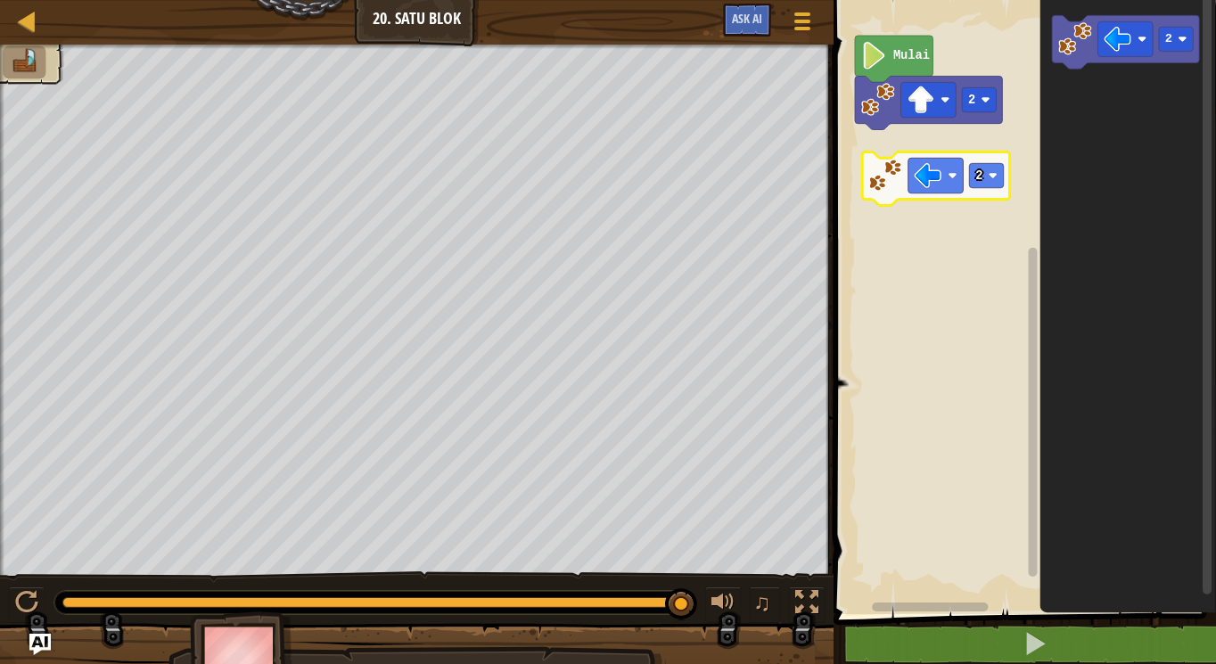
click at [871, 169] on div "Mulai 2 2 2" at bounding box center [1022, 302] width 388 height 623
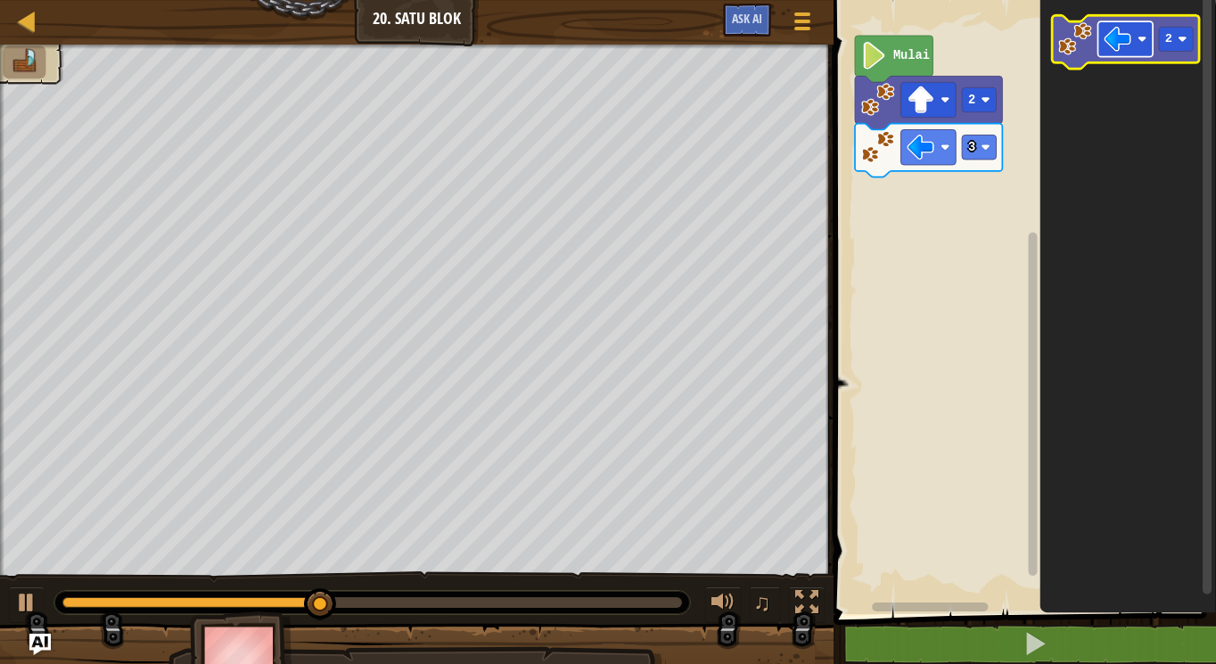
click at [1108, 39] on image "Ruang Kerja Blockly" at bounding box center [1118, 40] width 28 height 28
click at [1165, 55] on icon "Ruang Kerja Blockly" at bounding box center [1125, 42] width 147 height 54
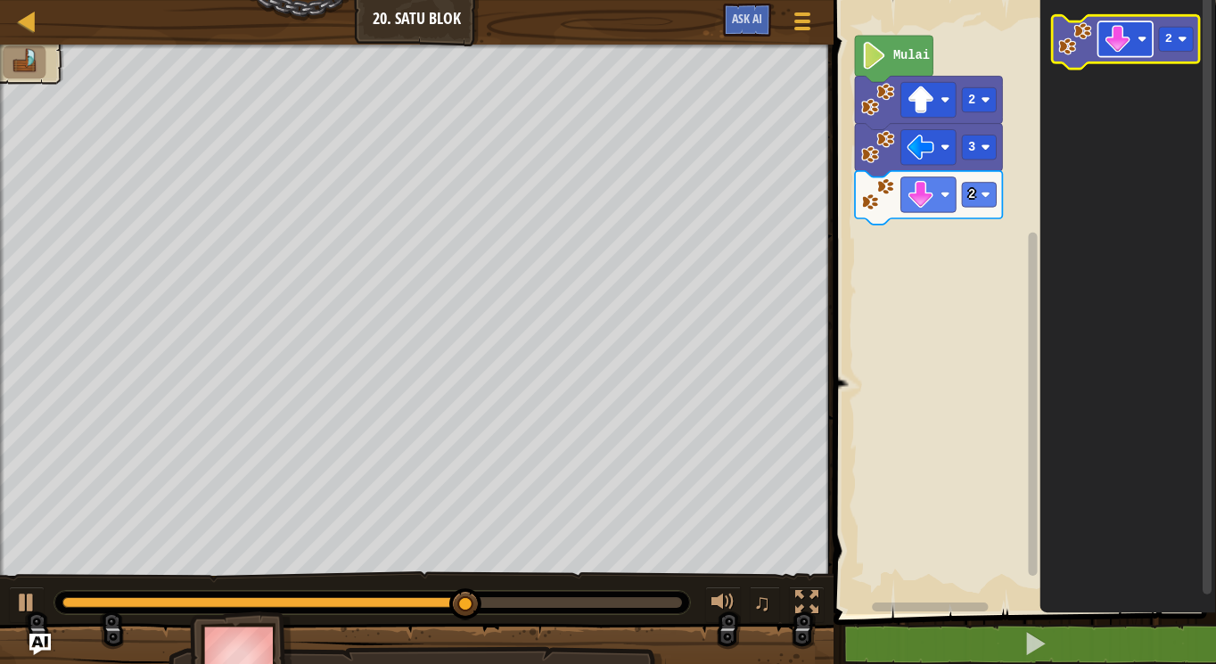
click at [1153, 47] on rect "Ruang Kerja Blockly" at bounding box center [1125, 38] width 55 height 35
click at [1167, 33] on text "2" at bounding box center [1168, 39] width 7 height 13
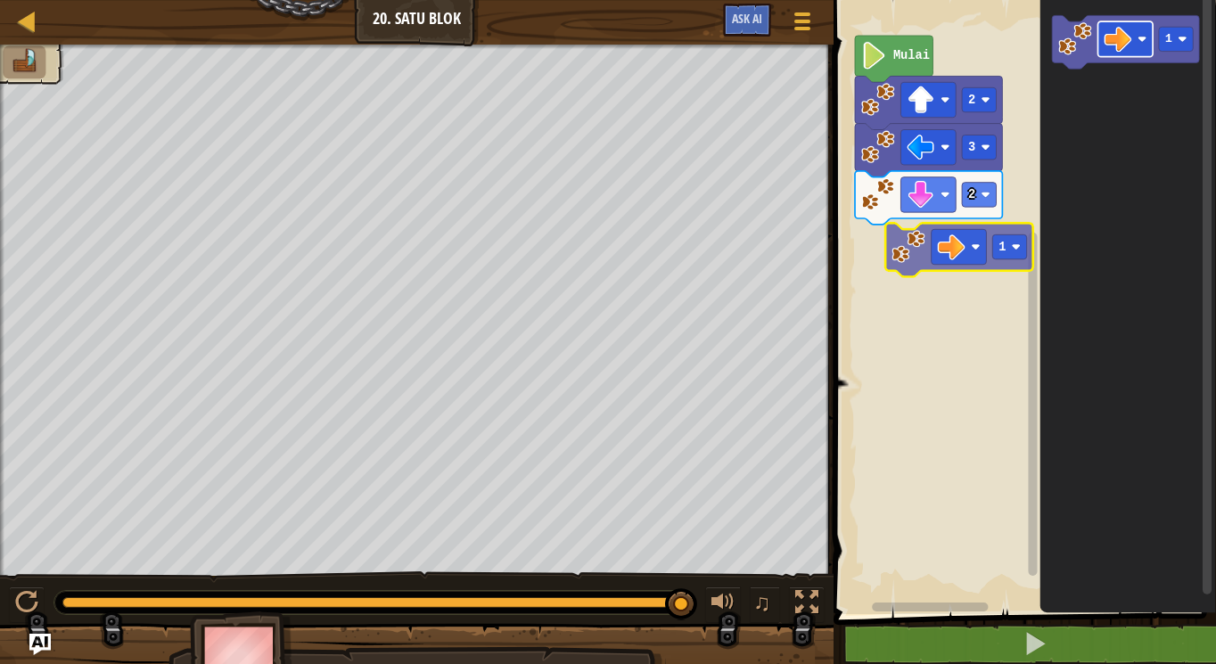
click at [929, 237] on div "Mulai 2 3 2 1 1" at bounding box center [1022, 302] width 388 height 623
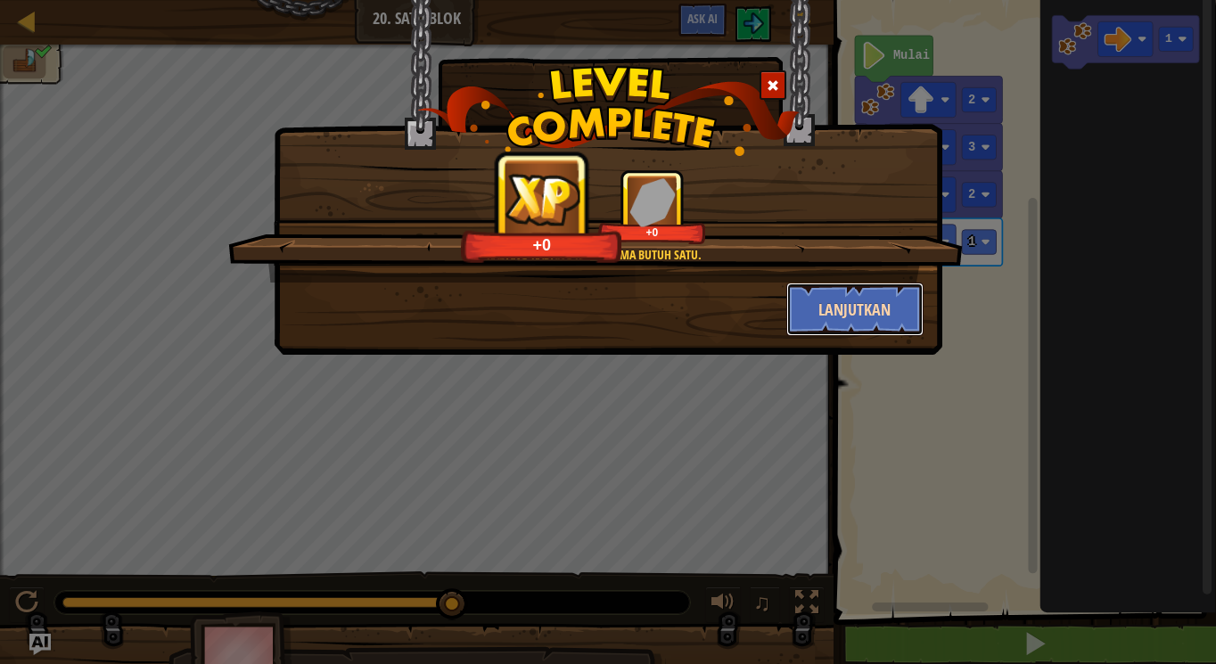
click at [874, 292] on button "Lanjutkan" at bounding box center [855, 310] width 138 height 54
